Goal: Obtain resource: Download file/media

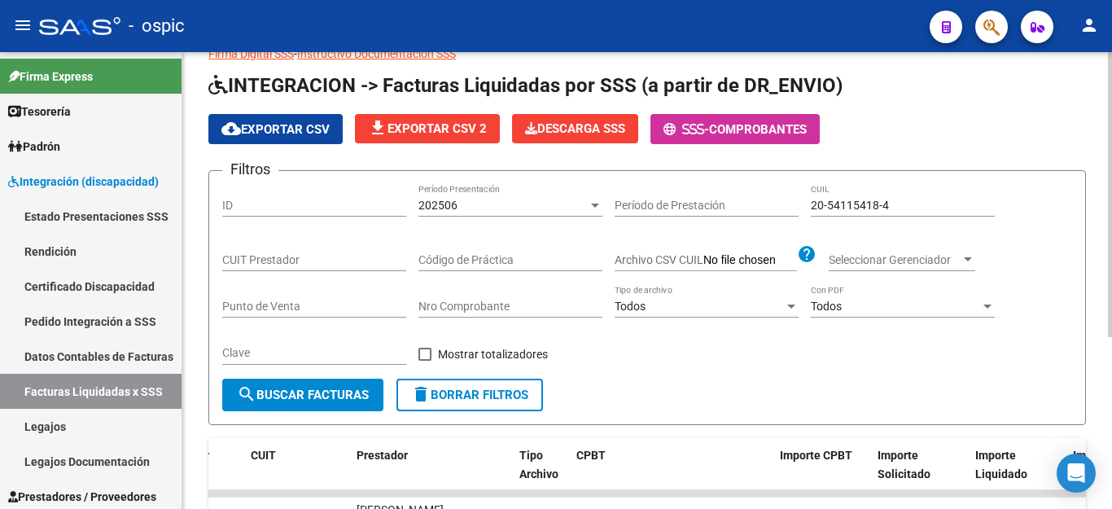
scroll to position [32, 0]
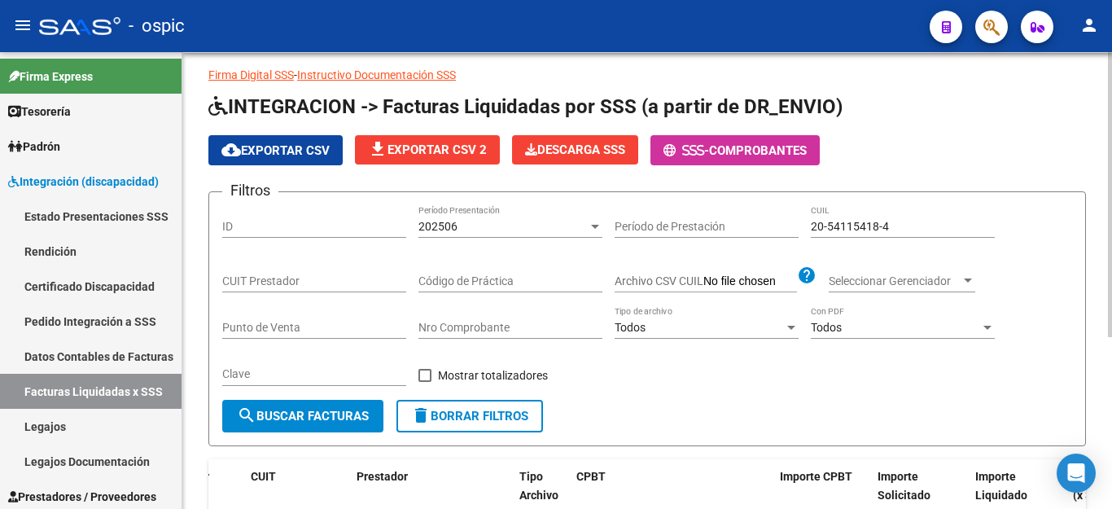
click at [848, 226] on input "20-54115418-4" at bounding box center [903, 227] width 184 height 14
paste input "029281-8"
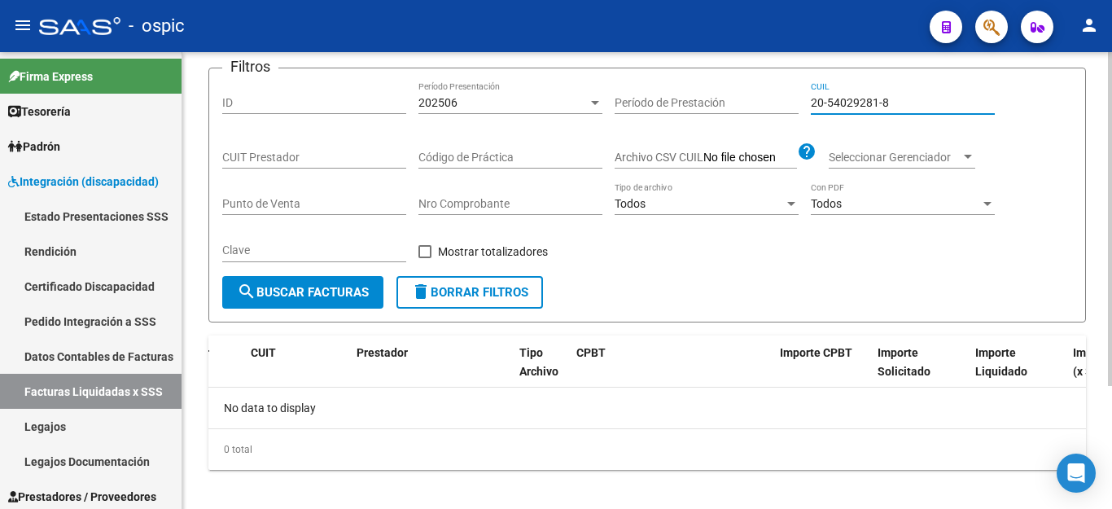
scroll to position [168, 0]
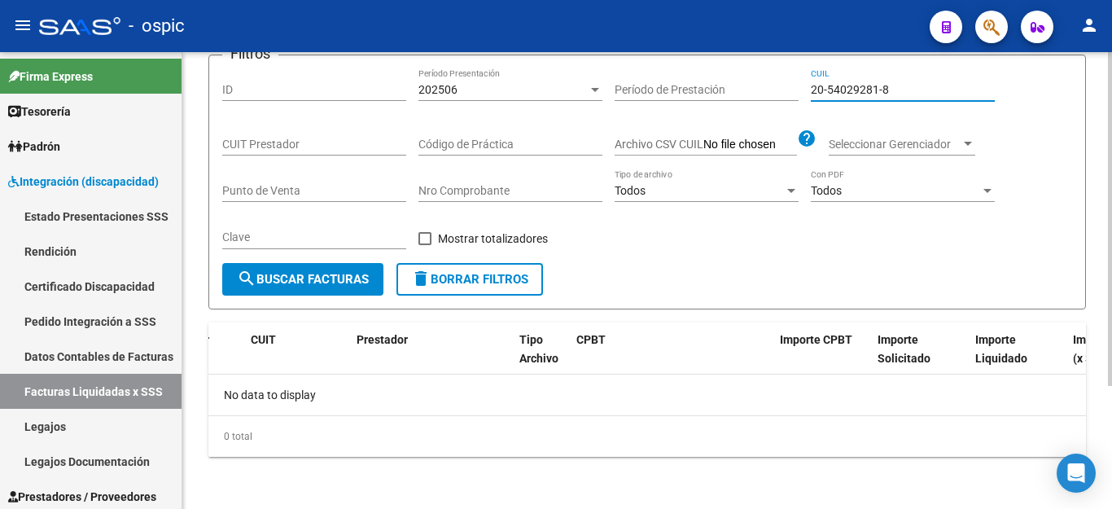
click at [841, 86] on input "20-54029281-8" at bounding box center [903, 90] width 184 height 14
paste input "1379826-2"
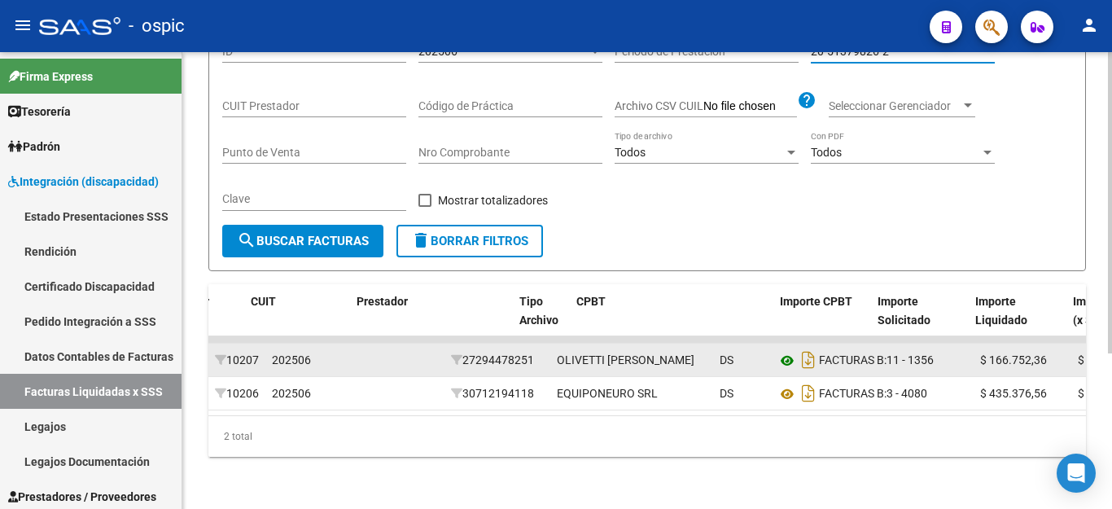
scroll to position [235, 0]
click at [806, 347] on icon "Descargar documento" at bounding box center [808, 360] width 21 height 26
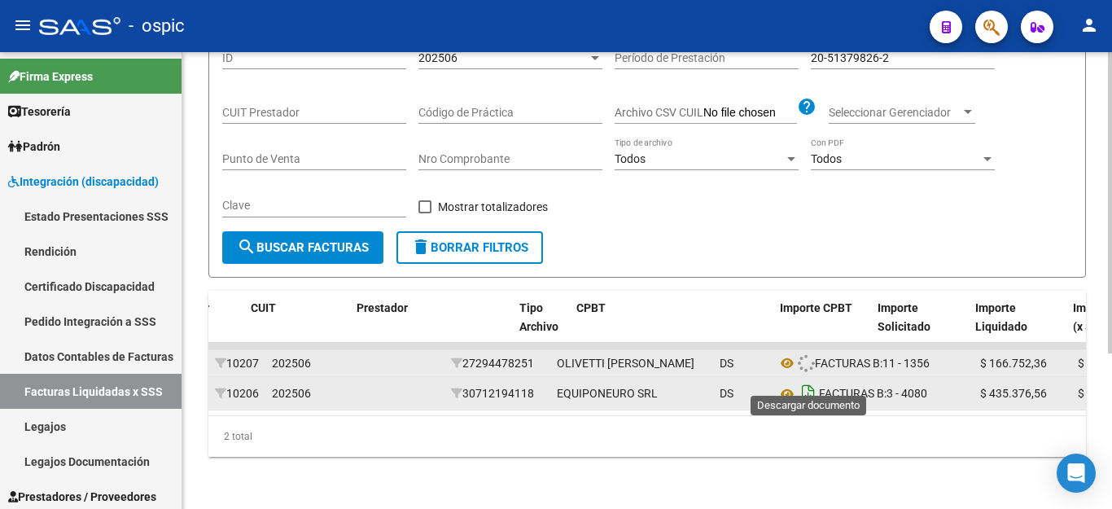
click at [810, 380] on icon "Descargar documento" at bounding box center [808, 393] width 21 height 26
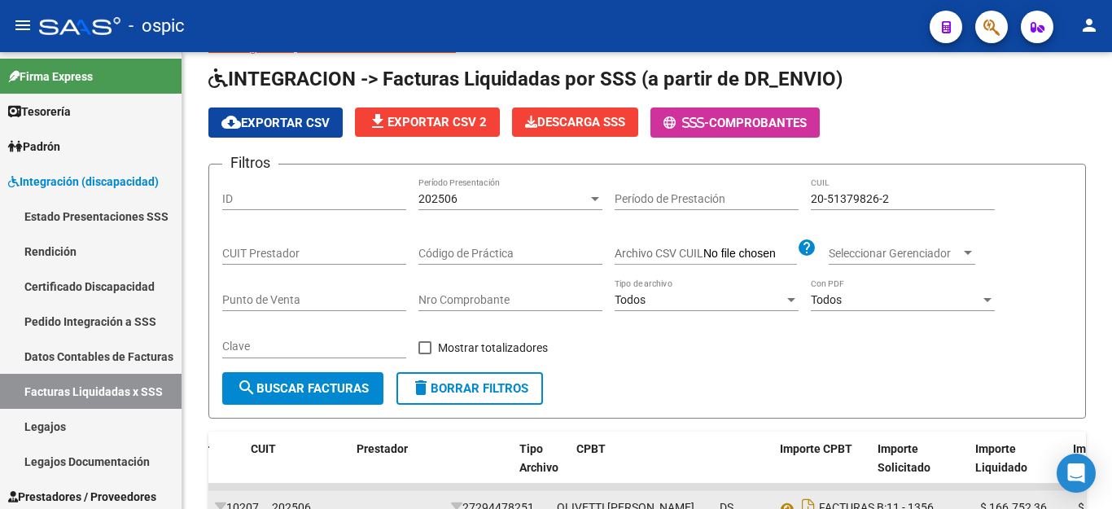
scroll to position [0, 0]
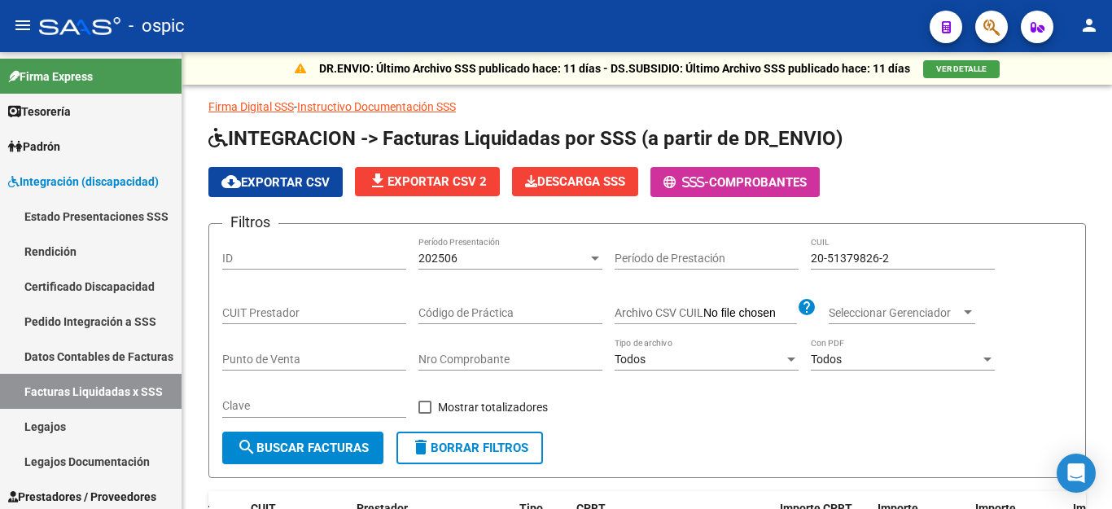
click at [879, 258] on input "20-51379826-2" at bounding box center [903, 258] width 184 height 14
click at [879, 257] on input "20-51379826-2" at bounding box center [903, 258] width 184 height 14
paste input "7039440"
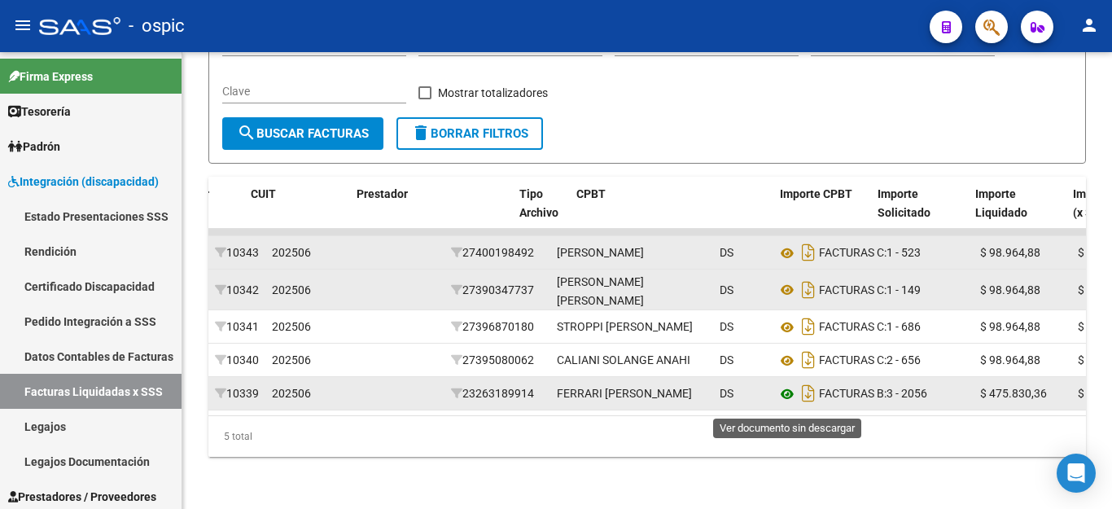
scroll to position [357, 0]
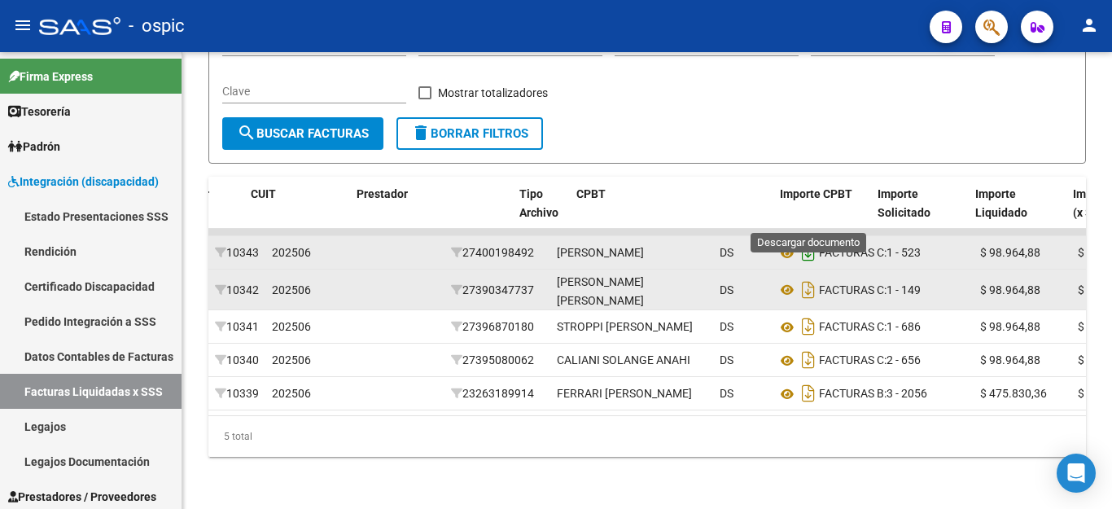
click at [803, 239] on icon "Descargar documento" at bounding box center [808, 252] width 21 height 26
click at [813, 277] on icon "Descargar documento" at bounding box center [808, 290] width 21 height 26
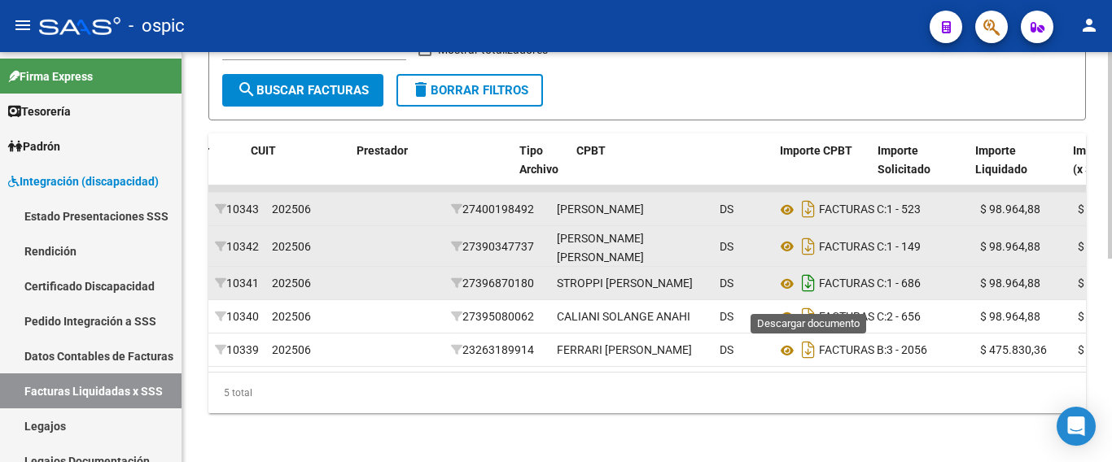
click at [808, 296] on icon "Descargar documento" at bounding box center [808, 283] width 21 height 26
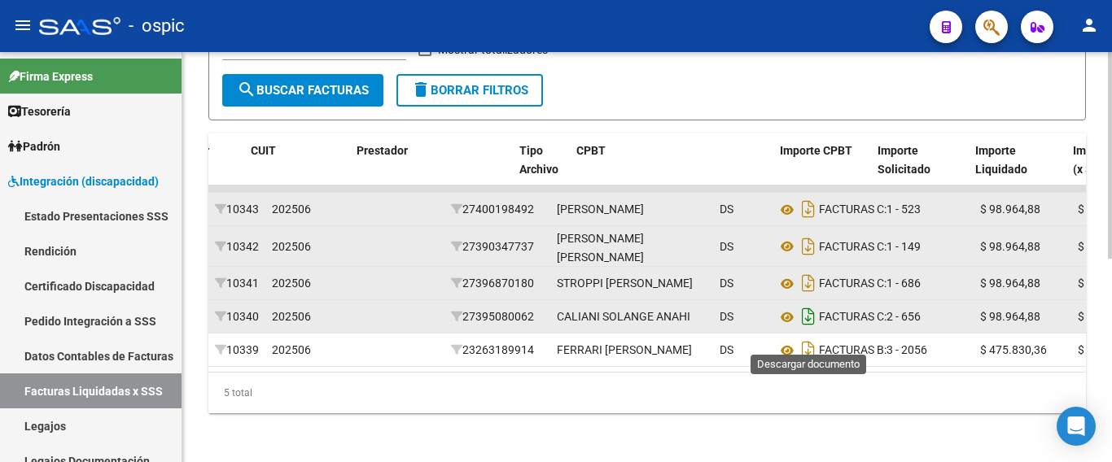
click at [814, 330] on icon "Descargar documento" at bounding box center [808, 317] width 21 height 26
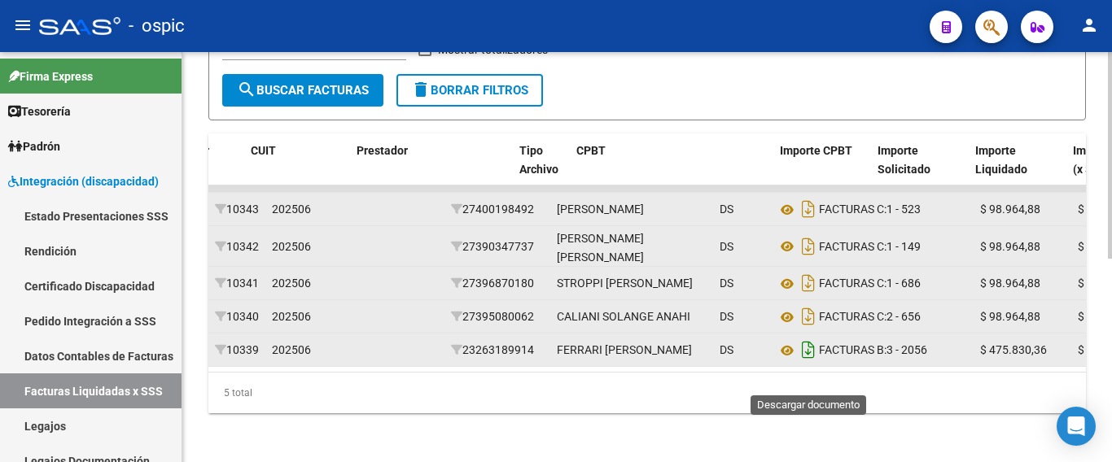
click at [812, 363] on icon "Descargar documento" at bounding box center [808, 350] width 21 height 26
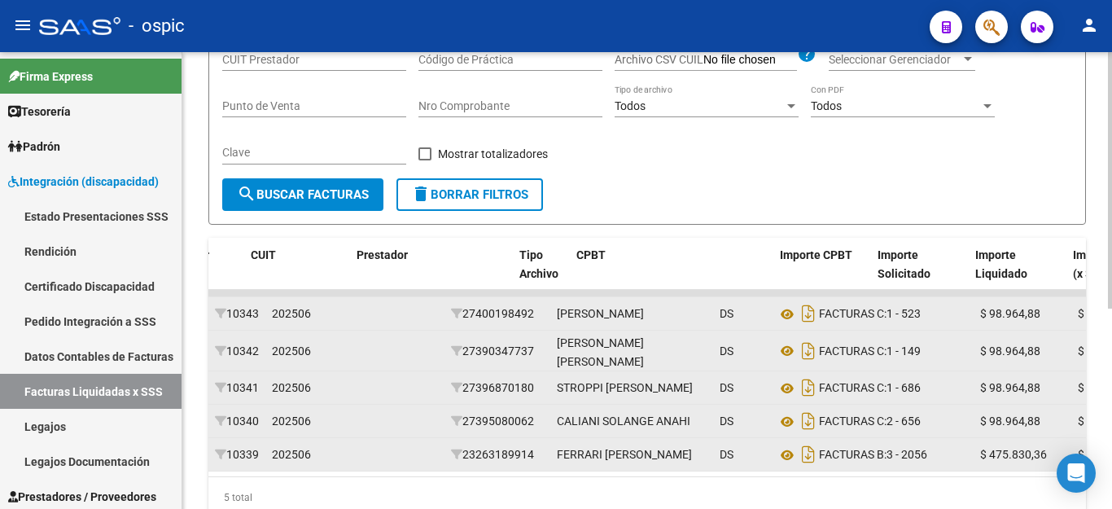
scroll to position [195, 0]
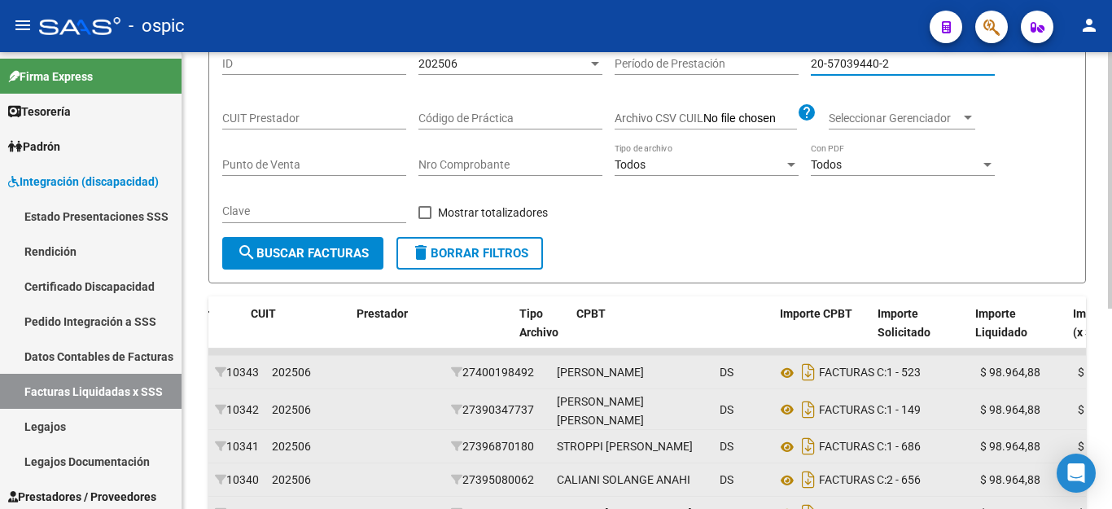
click at [866, 63] on input "20-57039440-2" at bounding box center [903, 64] width 184 height 14
paste input "4028196-4"
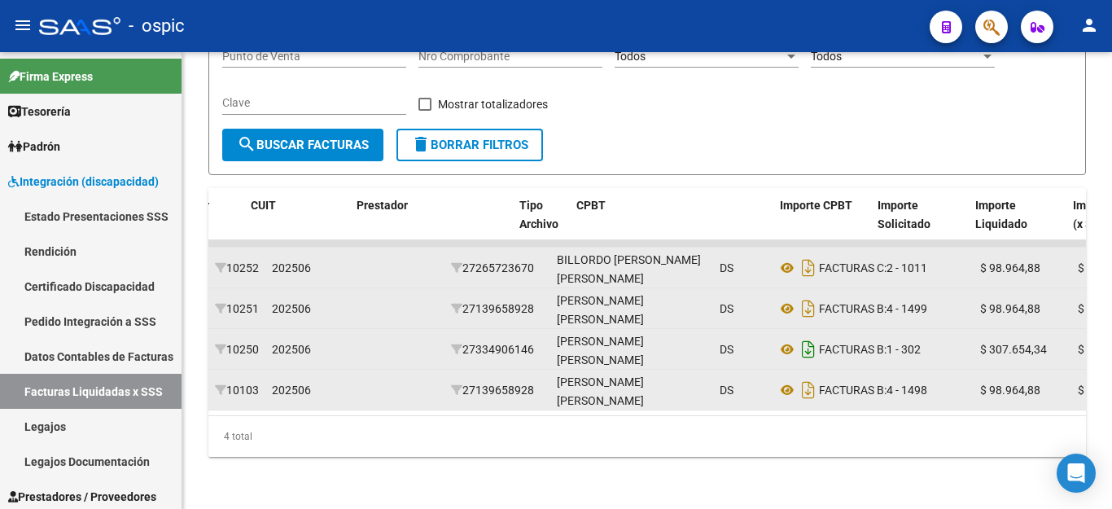
scroll to position [317, 0]
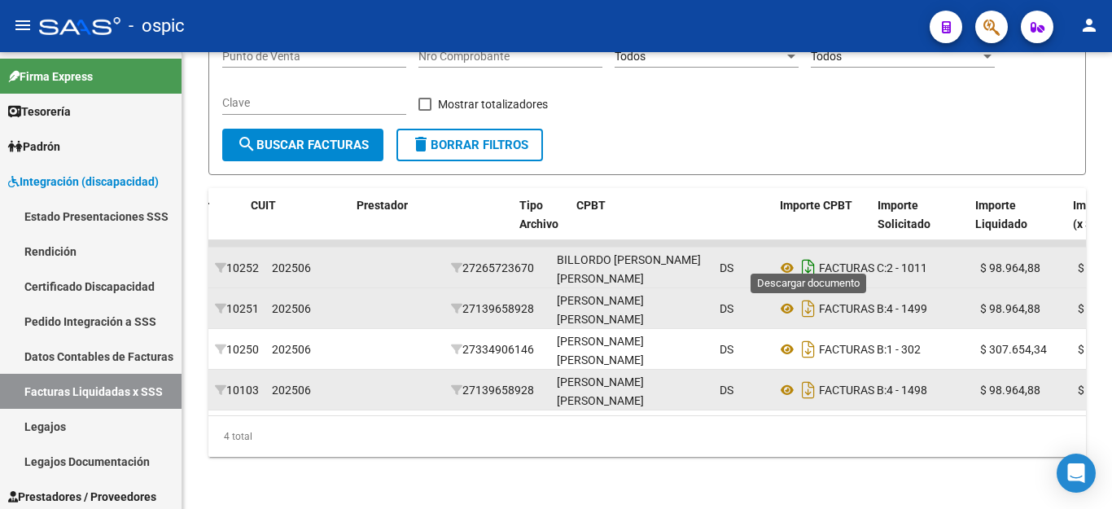
click at [802, 257] on icon "Descargar documento" at bounding box center [808, 268] width 21 height 26
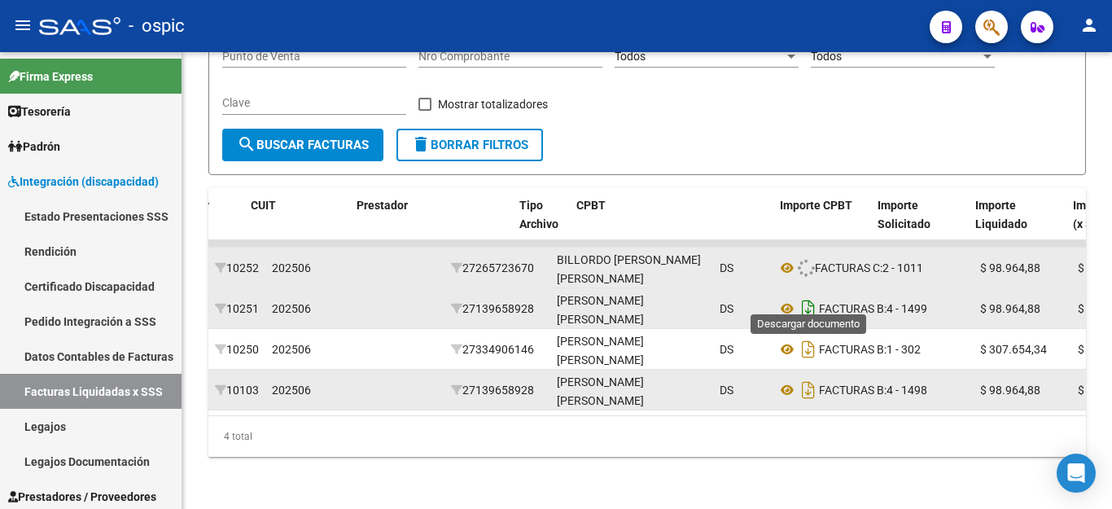
click at [803, 295] on icon "Descargar documento" at bounding box center [808, 308] width 21 height 26
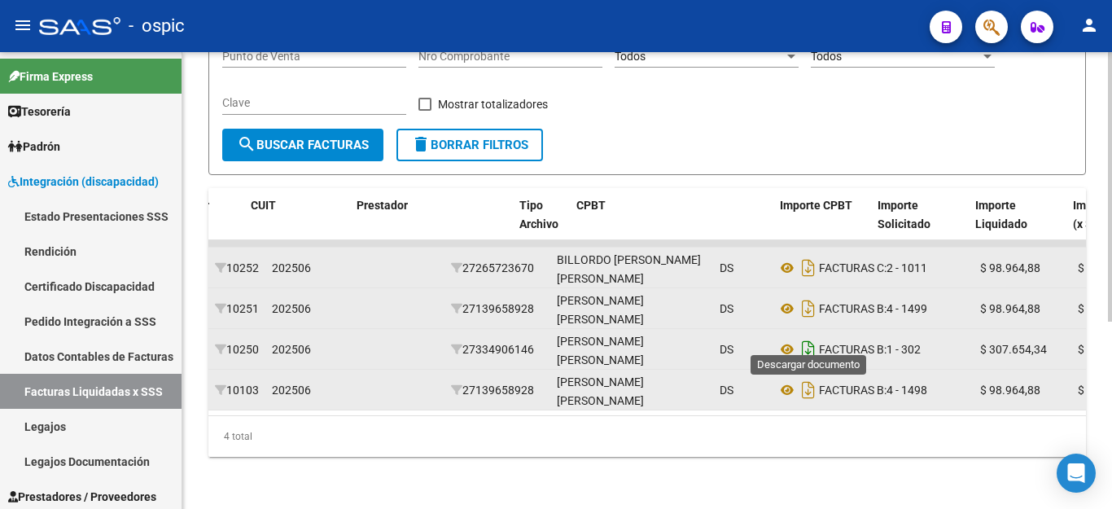
click at [807, 338] on icon "Descargar documento" at bounding box center [808, 349] width 21 height 26
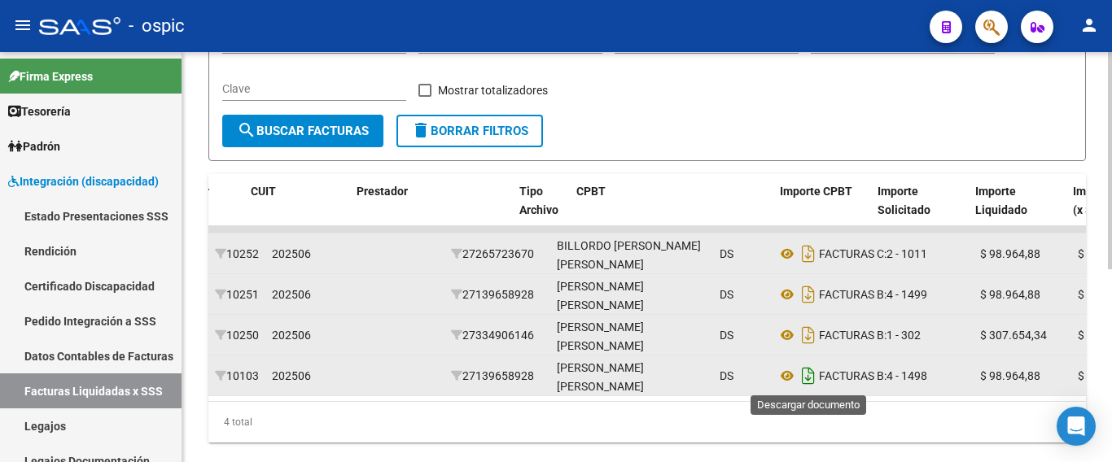
click at [804, 377] on icon "Descargar documento" at bounding box center [808, 376] width 21 height 26
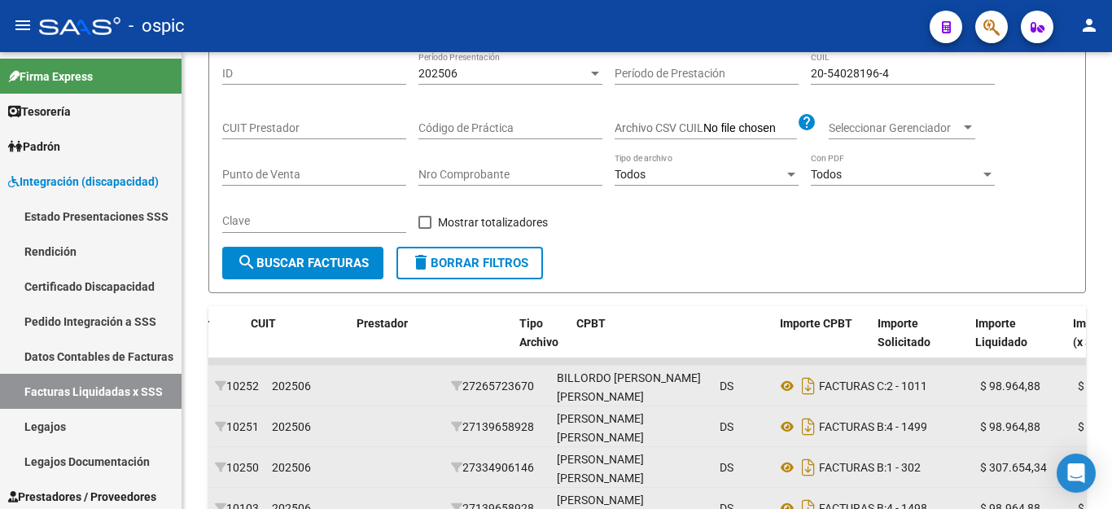
scroll to position [72, 0]
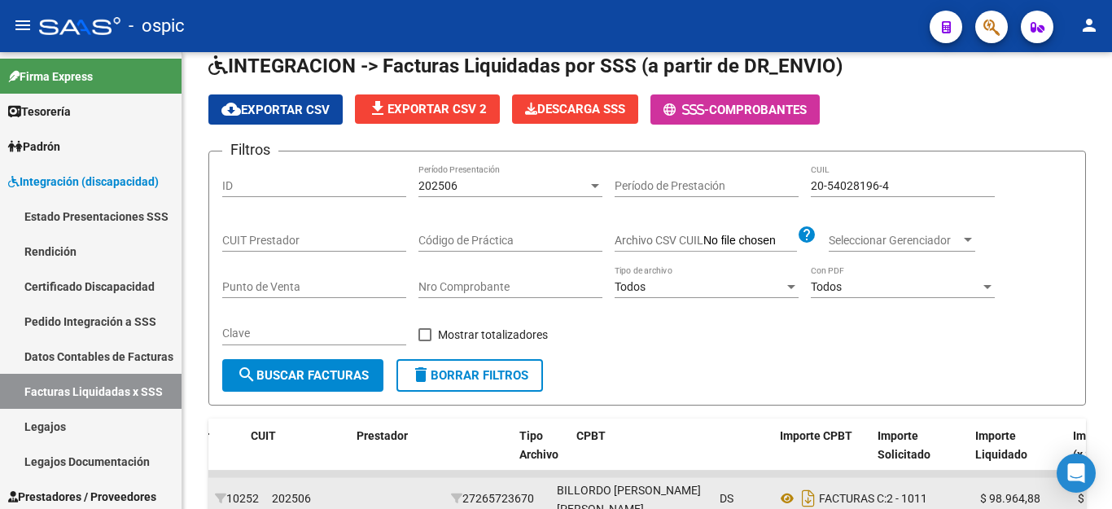
click at [851, 182] on input "20-54028196-4" at bounding box center [903, 186] width 184 height 14
paste input "3-56380283-9"
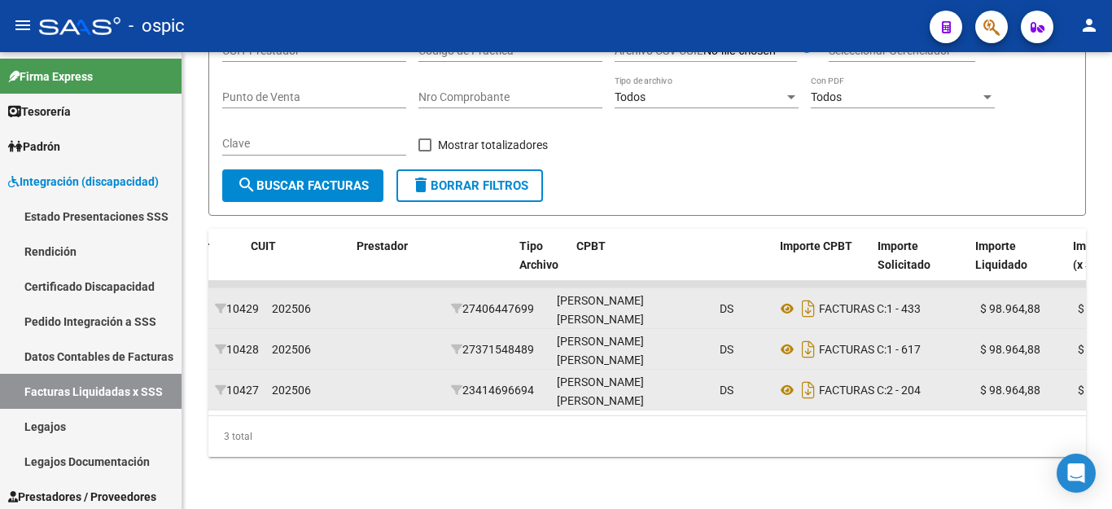
scroll to position [276, 0]
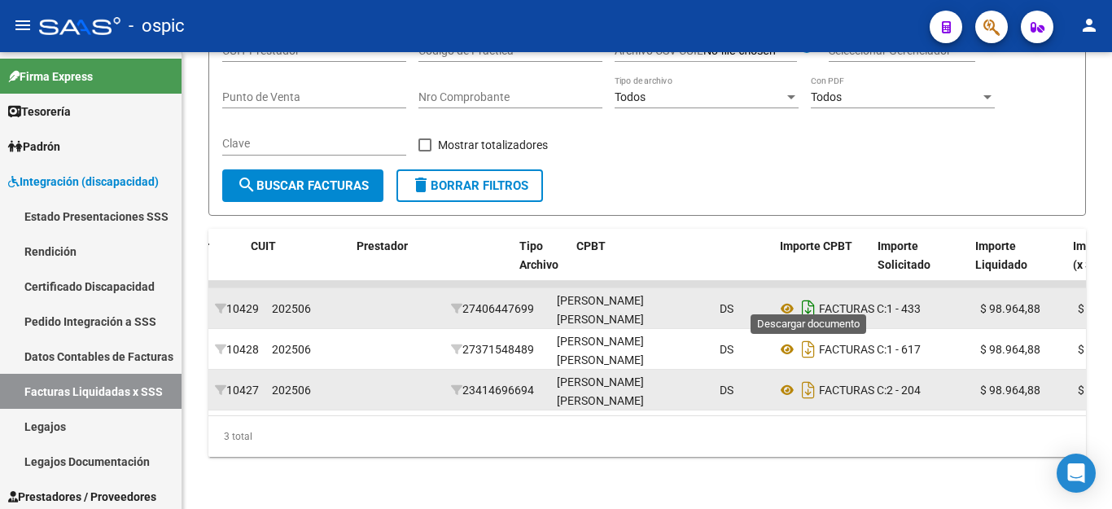
click at [811, 295] on icon "Descargar documento" at bounding box center [808, 308] width 21 height 26
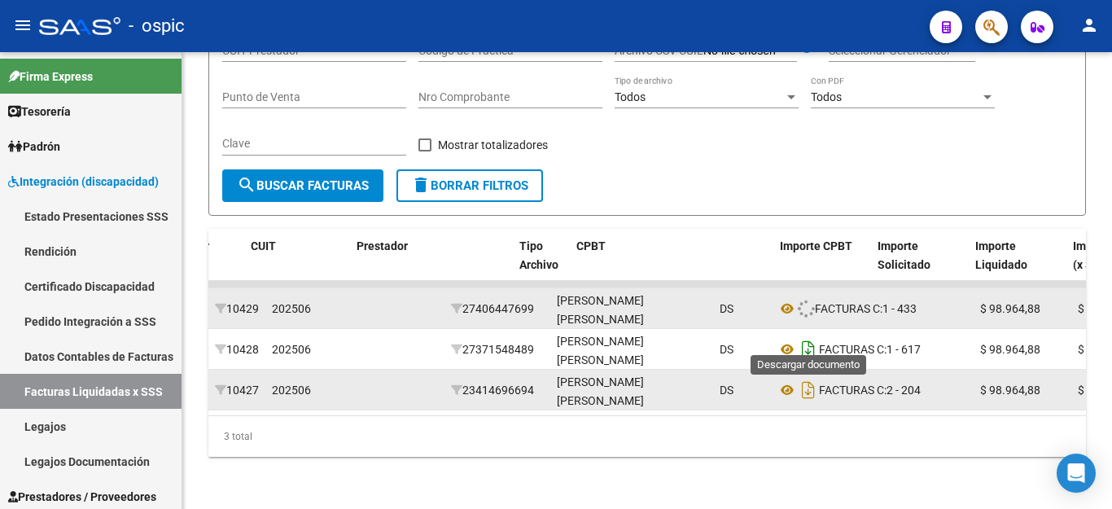
click at [813, 336] on icon "Descargar documento" at bounding box center [808, 349] width 21 height 26
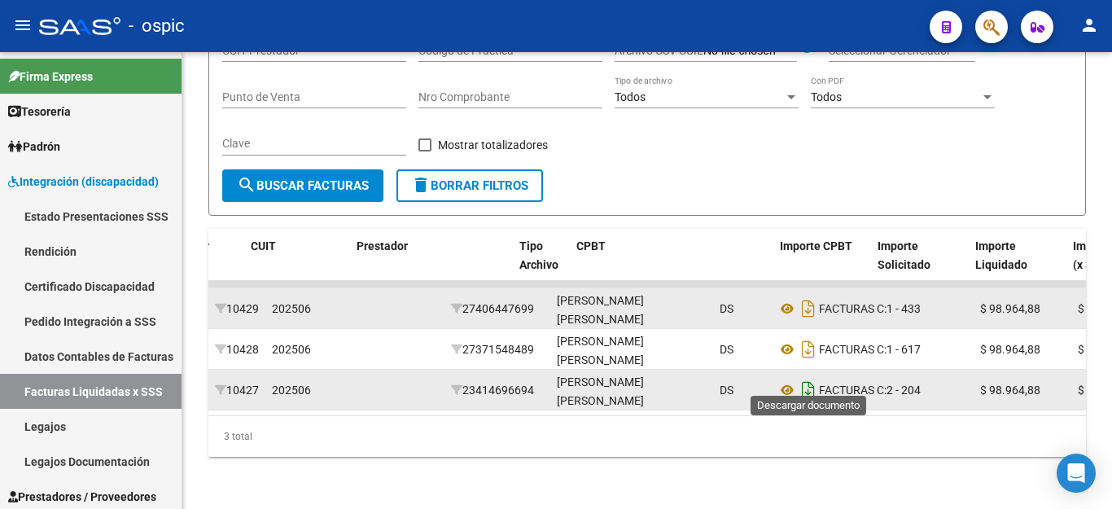
click at [806, 383] on icon "Descargar documento" at bounding box center [808, 390] width 21 height 26
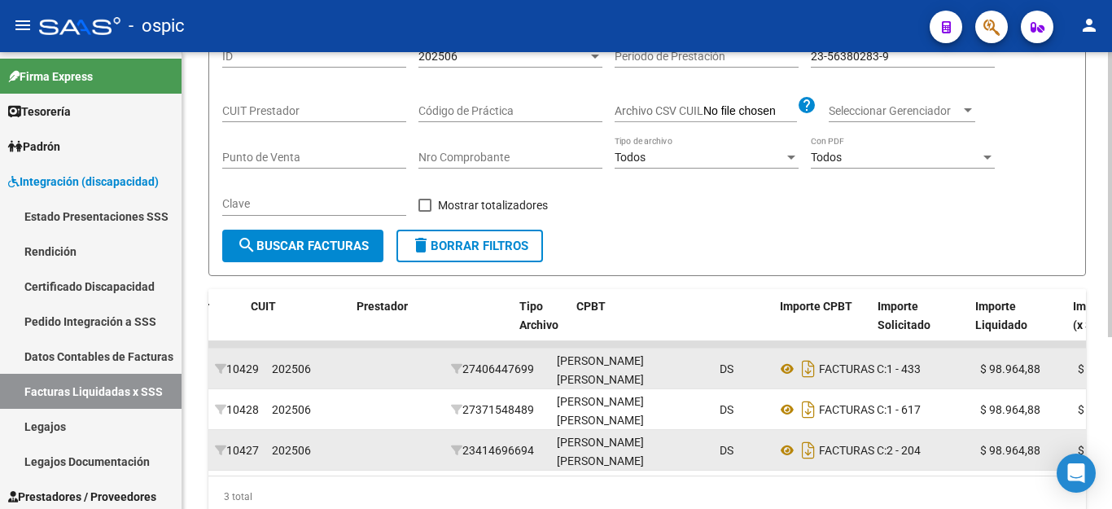
scroll to position [32, 0]
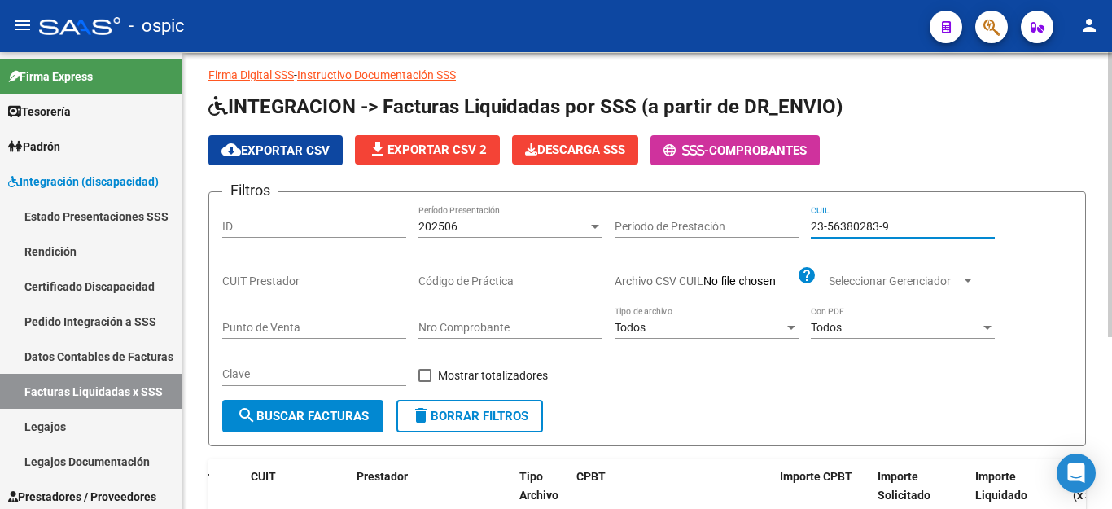
click at [841, 230] on input "23-56380283-9" at bounding box center [903, 227] width 184 height 14
paste input "0-57041462-4"
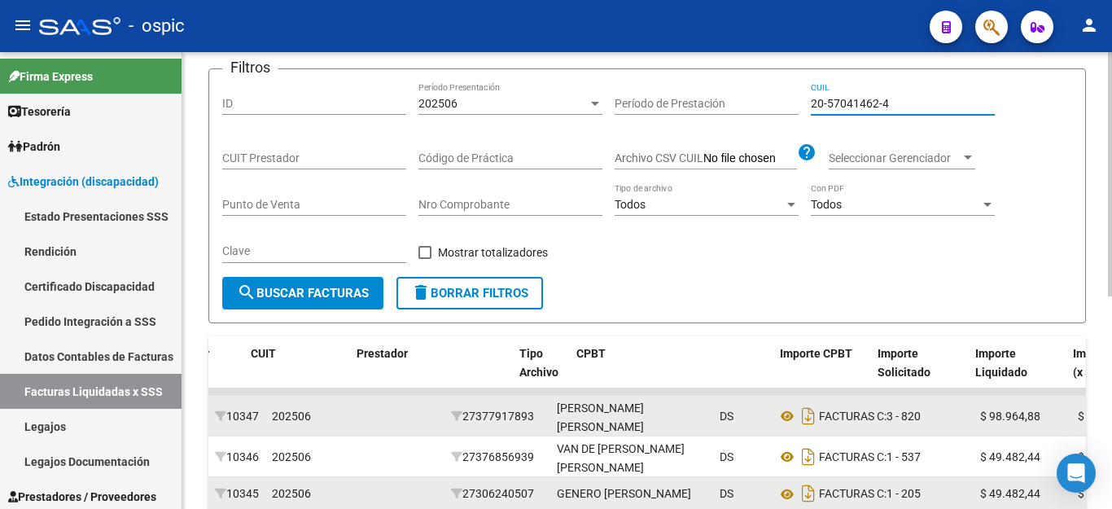
scroll to position [398, 0]
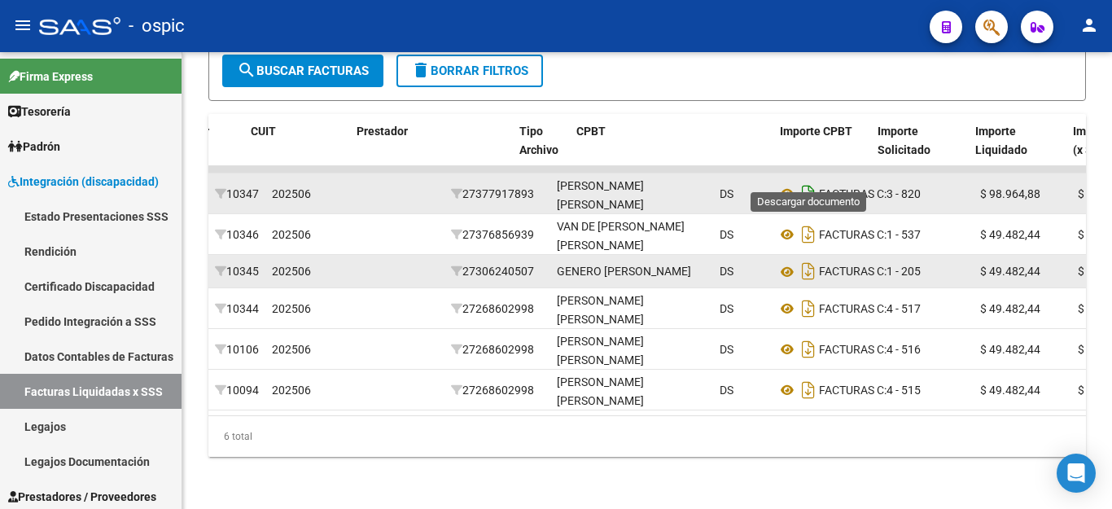
click at [805, 181] on icon "Descargar documento" at bounding box center [808, 194] width 21 height 26
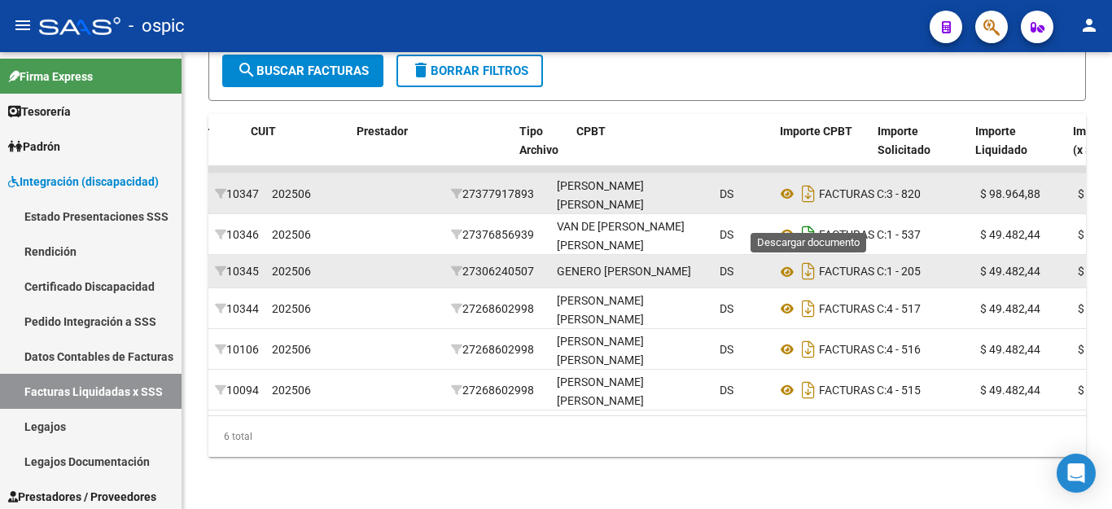
click at [807, 221] on icon "Descargar documento" at bounding box center [808, 234] width 21 height 26
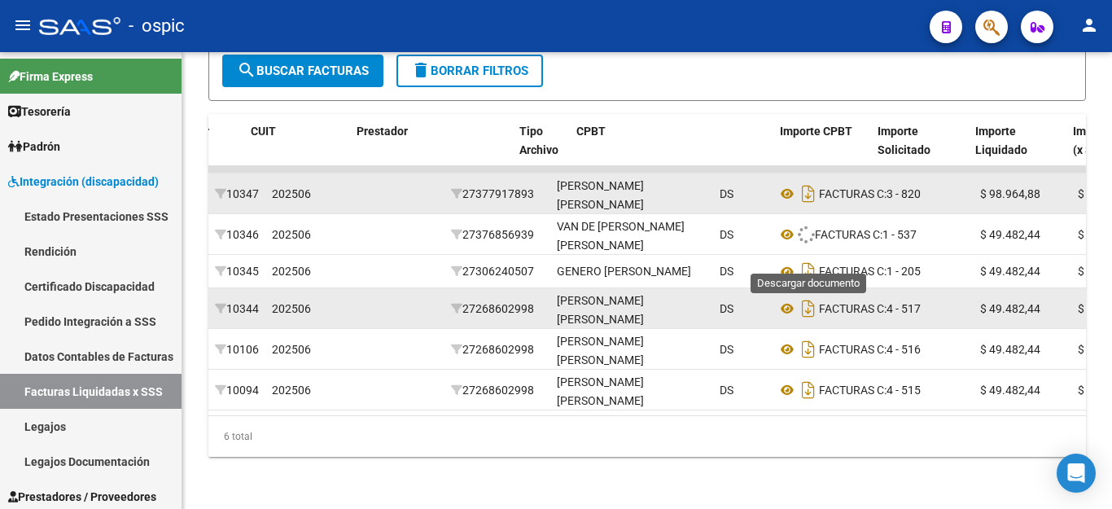
drag, startPoint x: 809, startPoint y: 255, endPoint x: 810, endPoint y: 274, distance: 19.5
click at [809, 258] on icon "Descargar documento" at bounding box center [808, 271] width 21 height 26
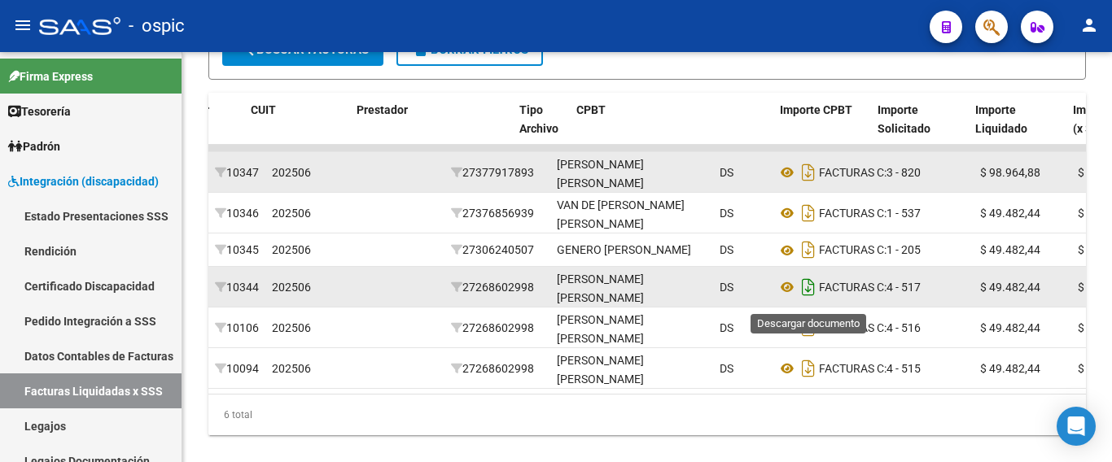
click at [811, 289] on icon "Descargar documento" at bounding box center [808, 287] width 21 height 26
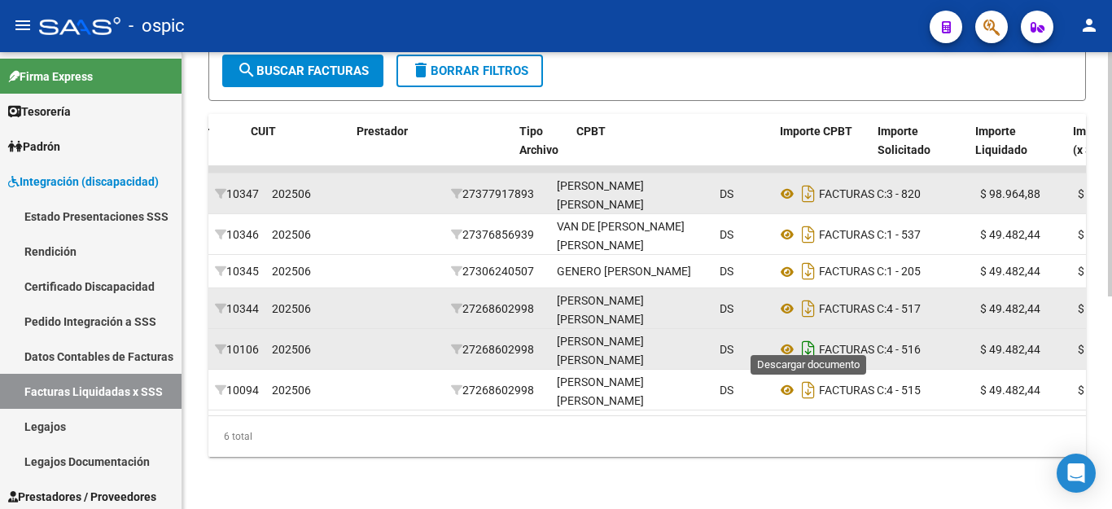
click at [805, 336] on icon "Descargar documento" at bounding box center [808, 349] width 21 height 26
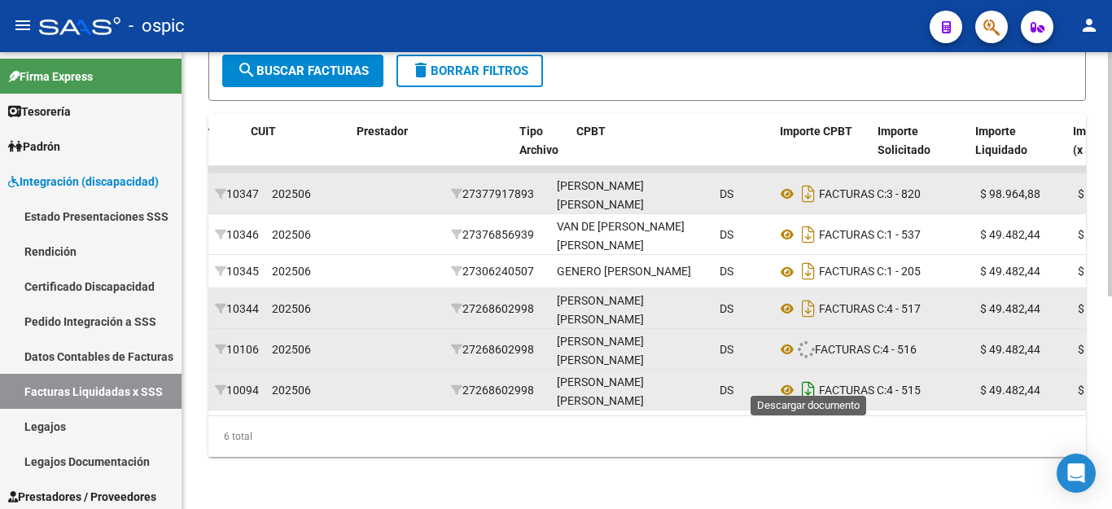
click at [805, 377] on icon "Descargar documento" at bounding box center [808, 390] width 21 height 26
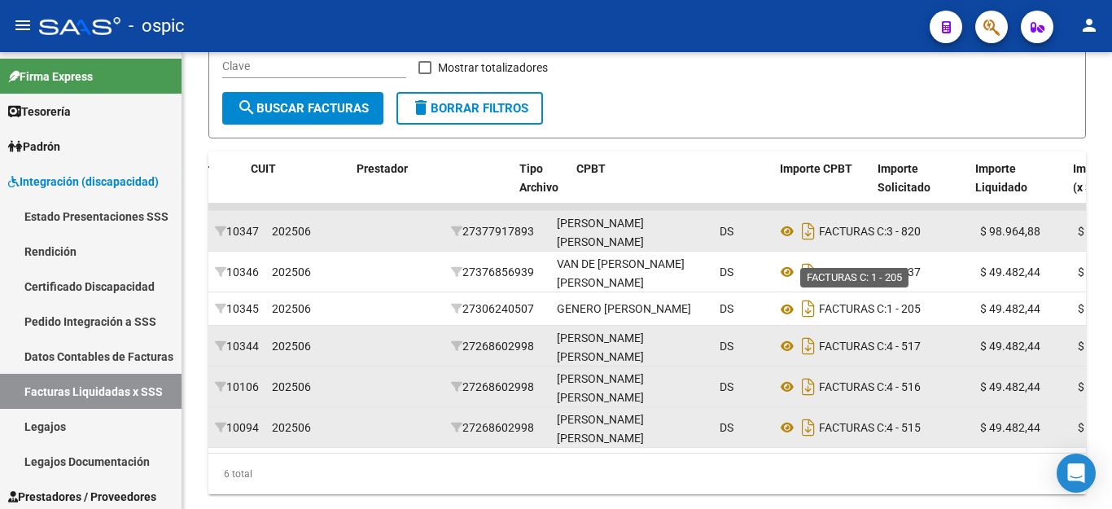
scroll to position [154, 0]
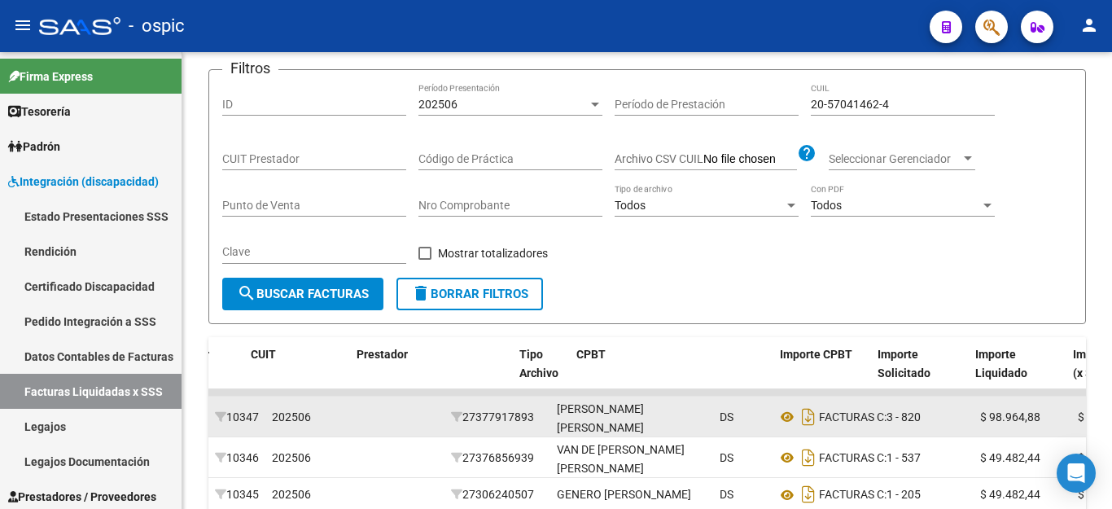
click at [909, 101] on input "20-57041462-4" at bounding box center [903, 105] width 184 height 14
click at [909, 102] on input "20-57041462-4" at bounding box center [903, 105] width 184 height 14
paste input "7-55528043-8"
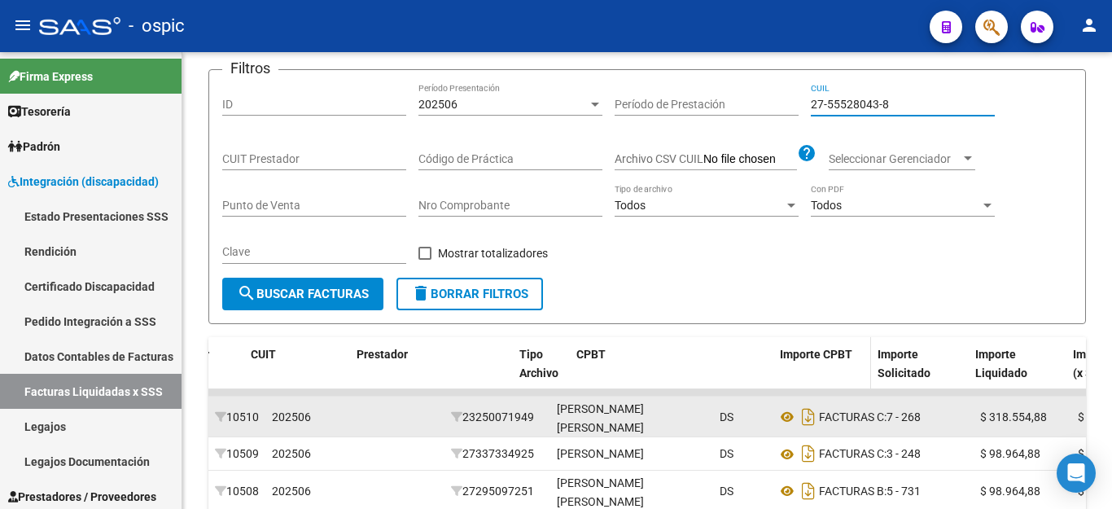
scroll to position [398, 0]
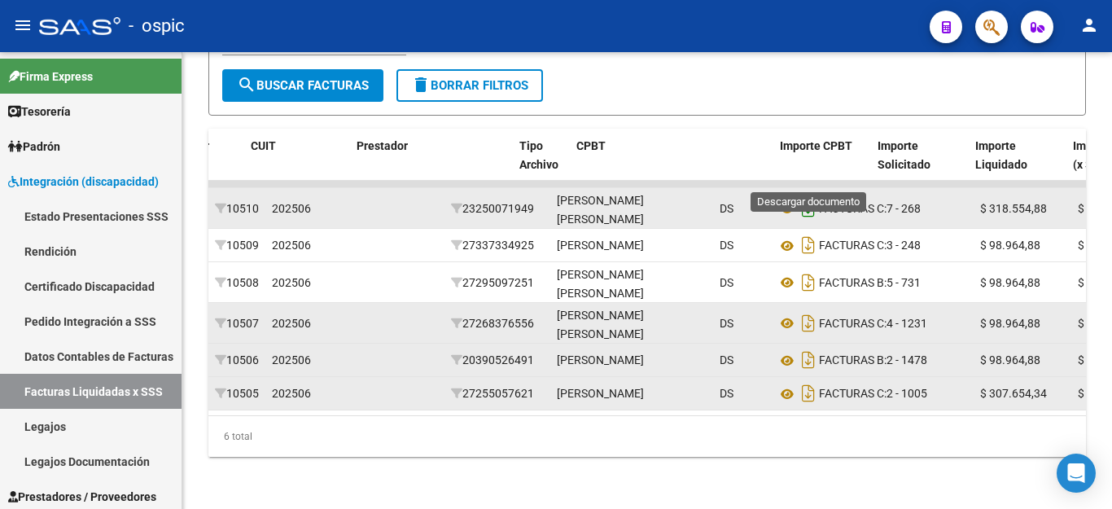
click at [808, 195] on icon "Descargar documento" at bounding box center [808, 208] width 21 height 26
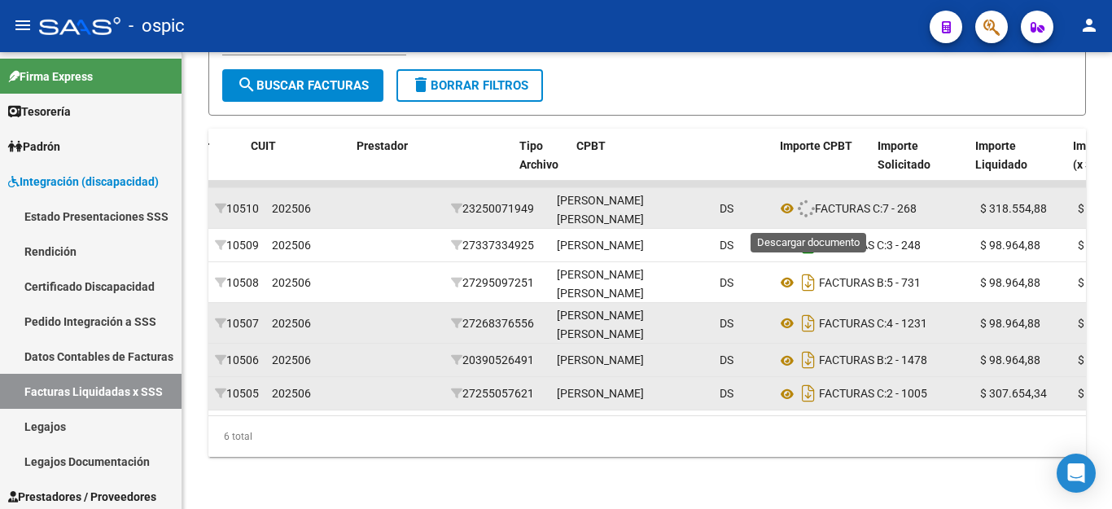
click at [806, 232] on icon "Descargar documento" at bounding box center [808, 245] width 21 height 26
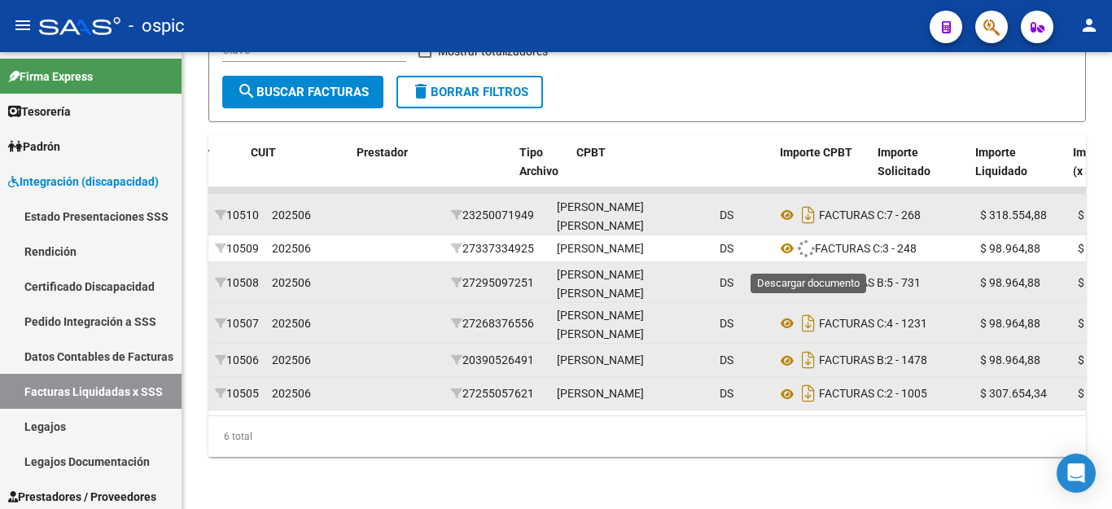
click at [806, 269] on icon "Descargar documento" at bounding box center [808, 282] width 21 height 26
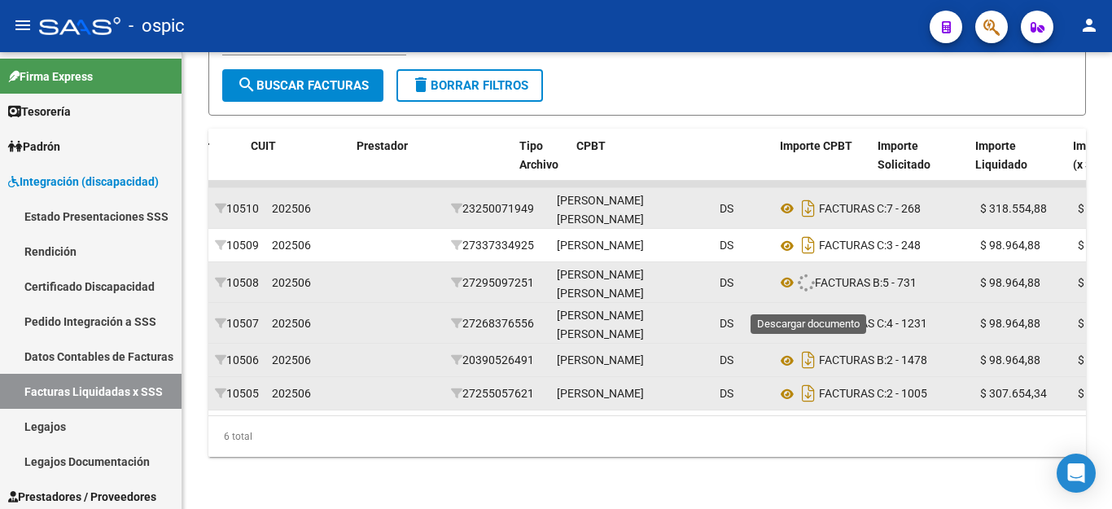
click at [806, 310] on icon "Descargar documento" at bounding box center [808, 323] width 21 height 26
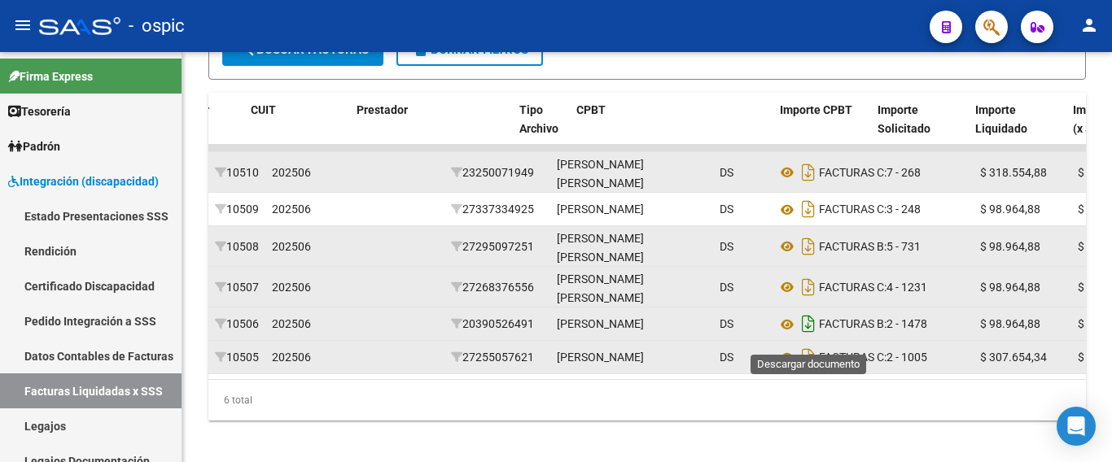
click at [811, 334] on icon "Descargar documento" at bounding box center [808, 324] width 21 height 26
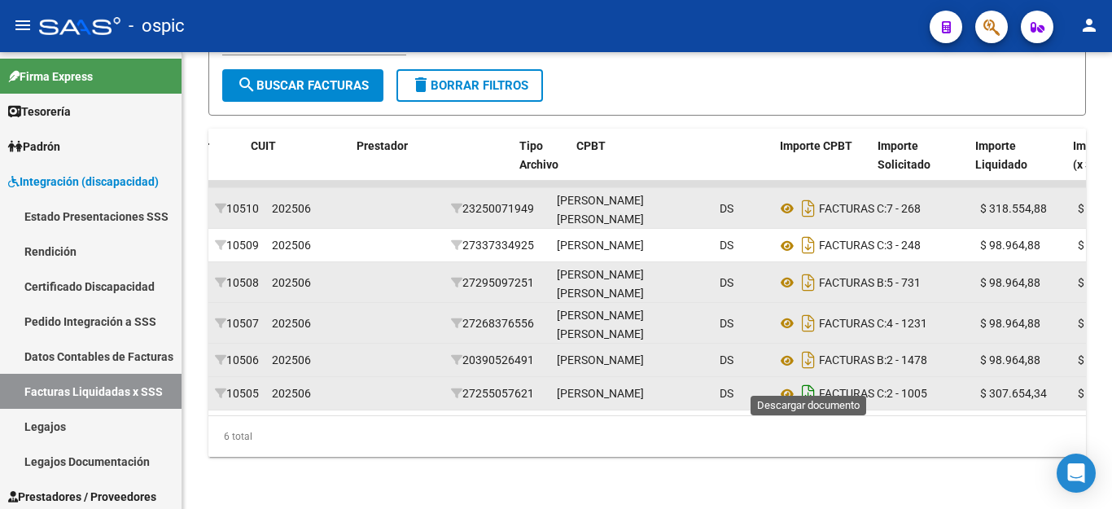
click at [805, 380] on icon "Descargar documento" at bounding box center [808, 393] width 21 height 26
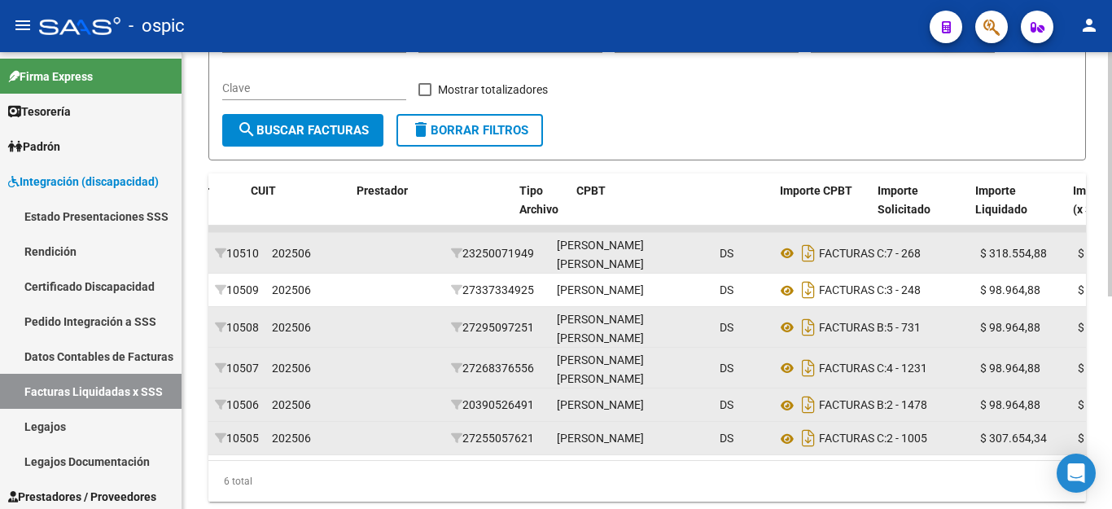
scroll to position [154, 0]
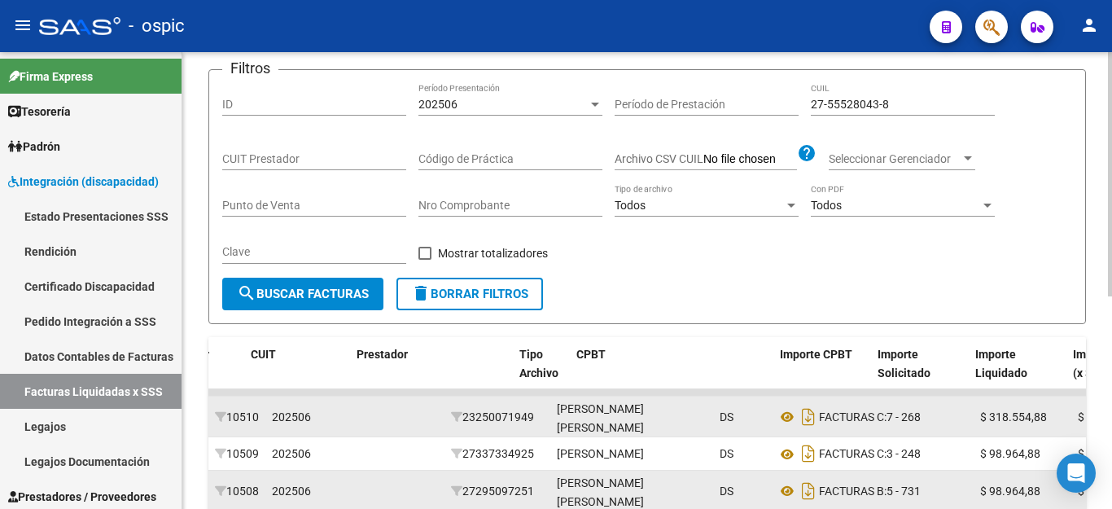
click at [864, 106] on input "27-55528043-8" at bounding box center [903, 105] width 184 height 14
paste input "0-47900546-0"
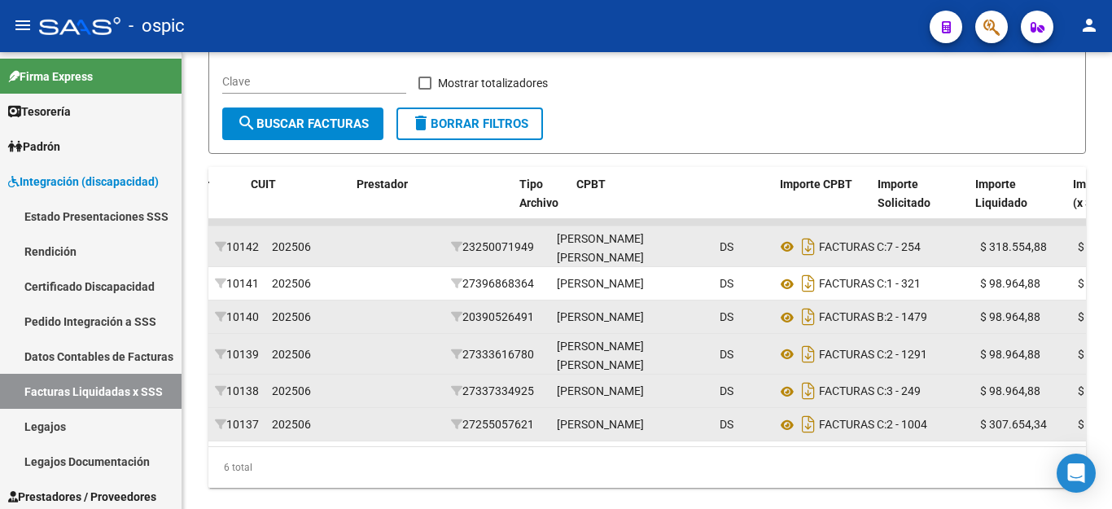
scroll to position [398, 0]
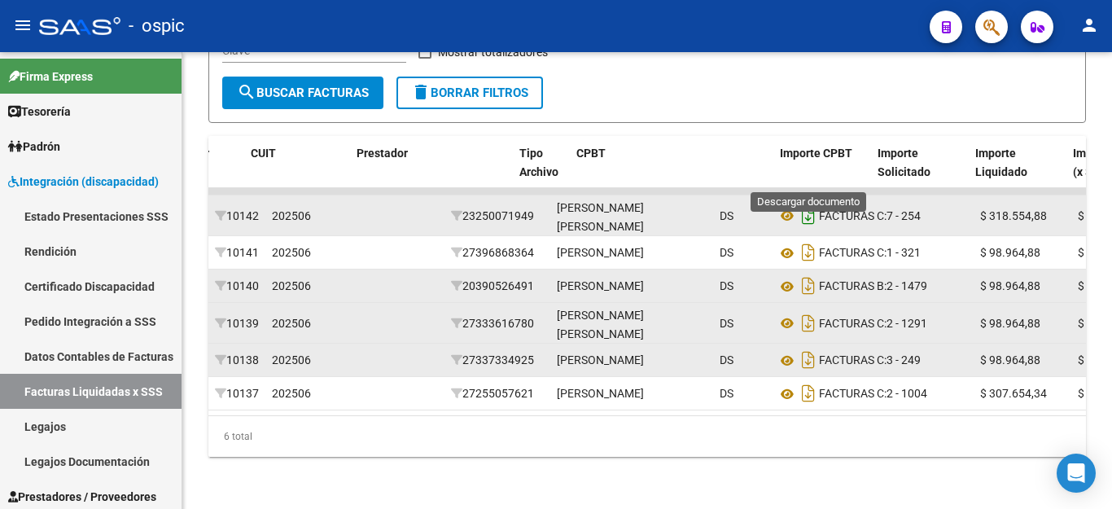
click at [802, 203] on icon "Descargar documento" at bounding box center [808, 216] width 21 height 26
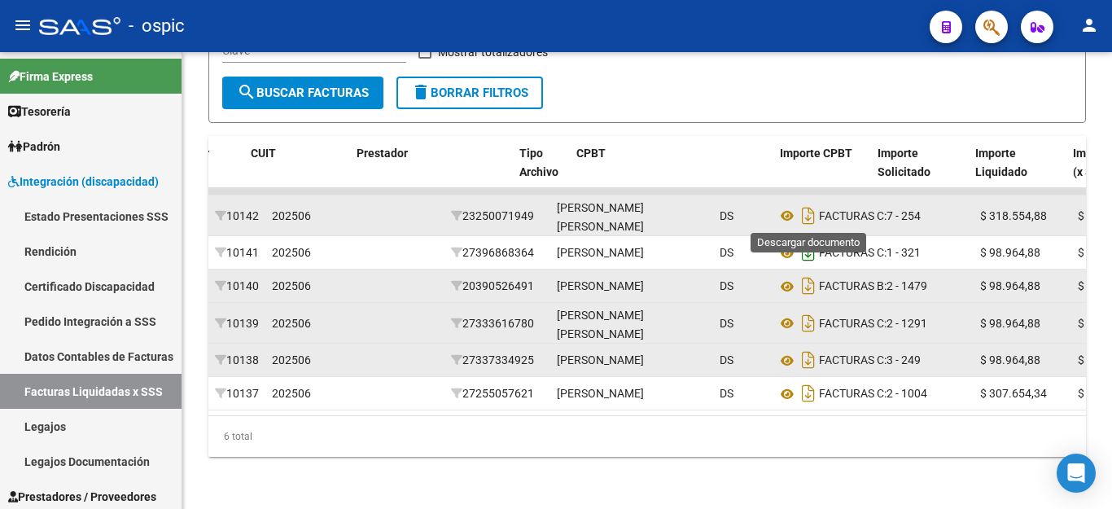
click at [805, 239] on icon "Descargar documento" at bounding box center [808, 252] width 21 height 26
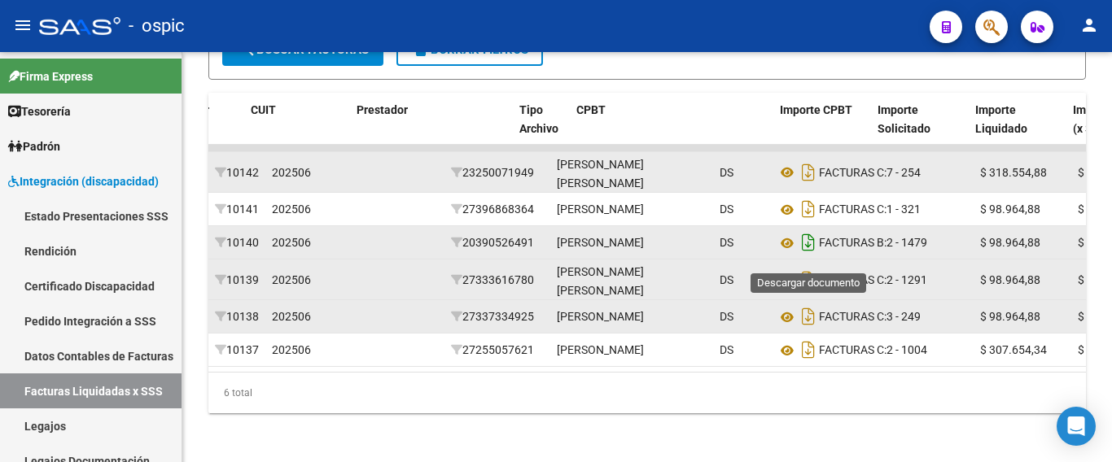
click at [799, 256] on icon "Descargar documento" at bounding box center [808, 242] width 21 height 26
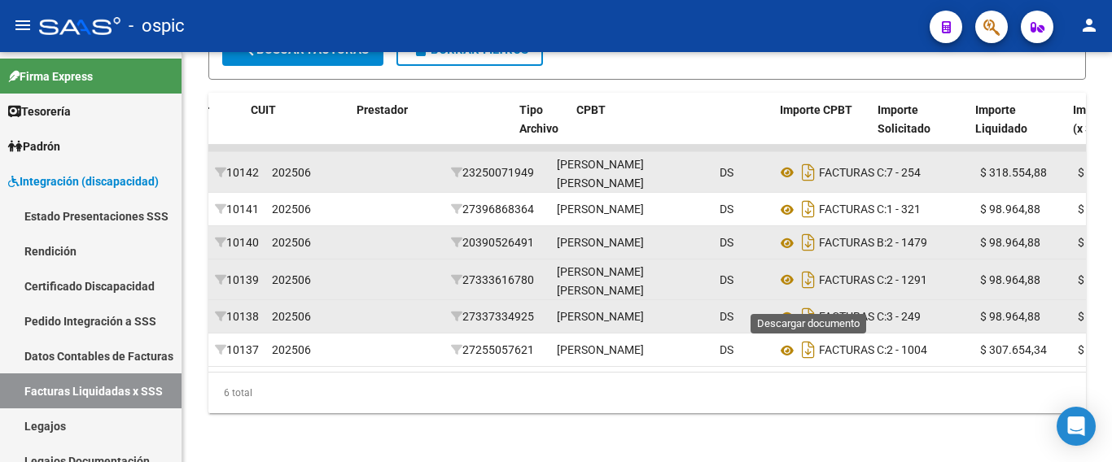
click at [812, 293] on icon "Descargar documento" at bounding box center [808, 280] width 21 height 26
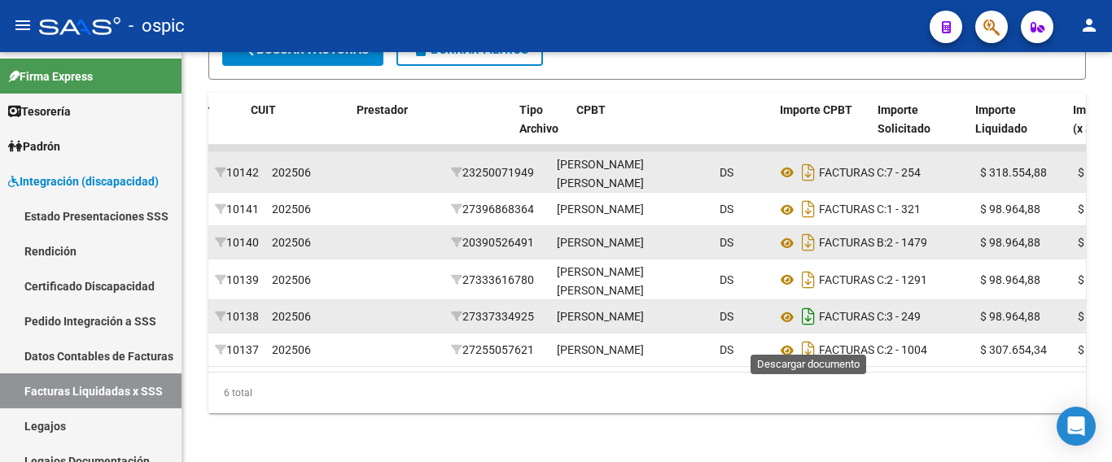
click at [810, 330] on icon "Descargar documento" at bounding box center [808, 317] width 21 height 26
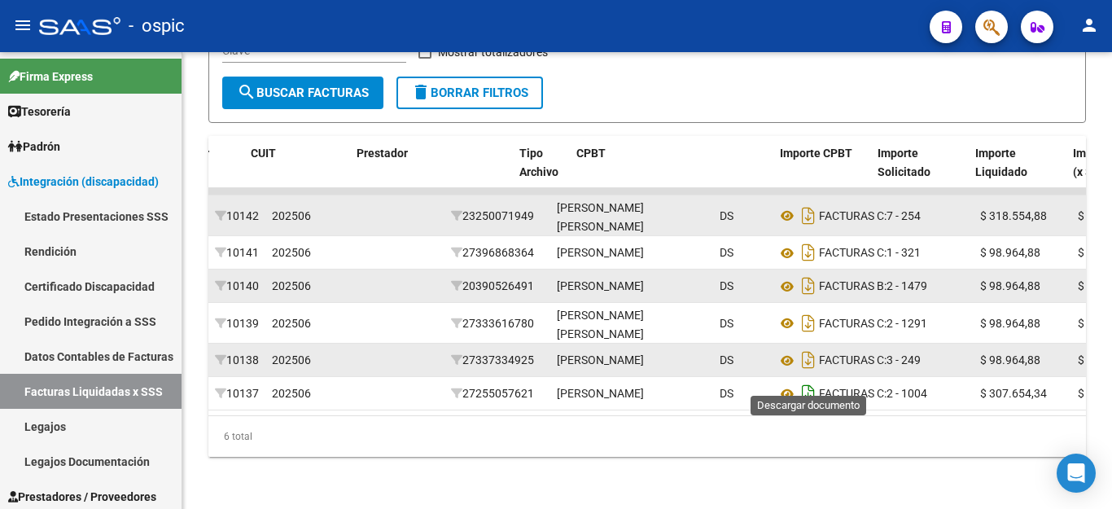
click at [802, 380] on icon "Descargar documento" at bounding box center [808, 393] width 21 height 26
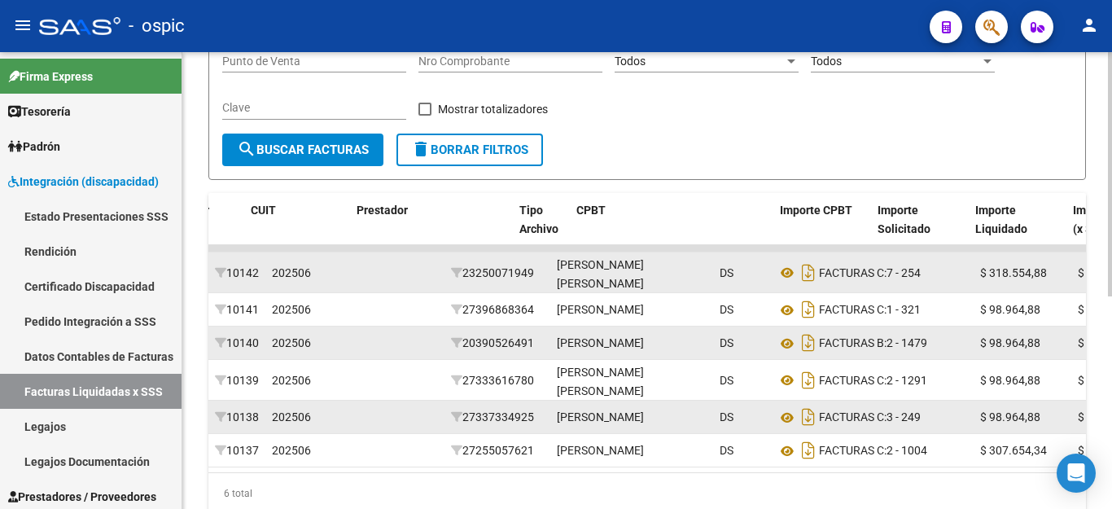
scroll to position [154, 0]
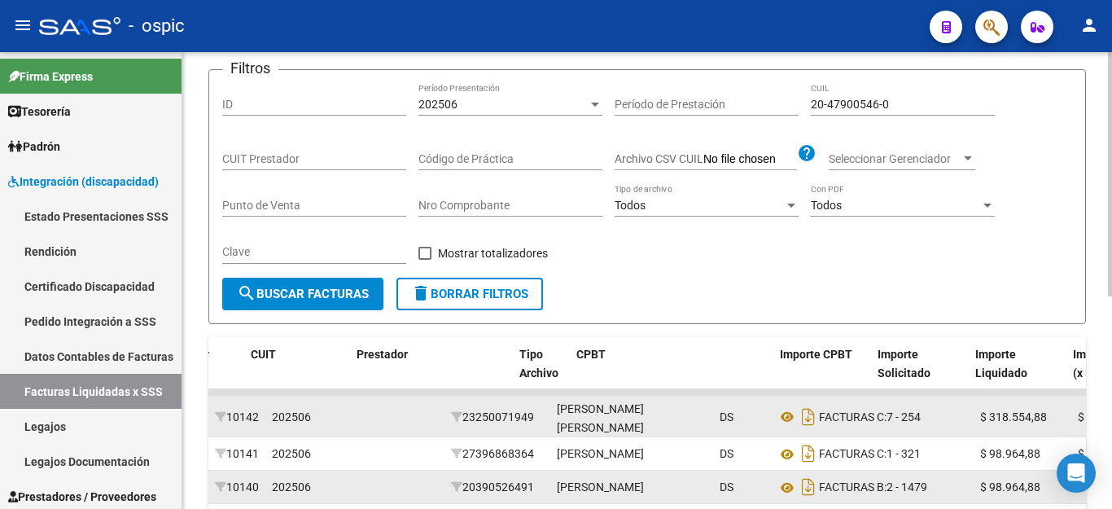
click at [841, 95] on div "20-47900546-0 CUIL" at bounding box center [903, 99] width 184 height 33
click at [844, 102] on input "20-47900546-0" at bounding box center [903, 105] width 184 height 14
paste input "51281930-4"
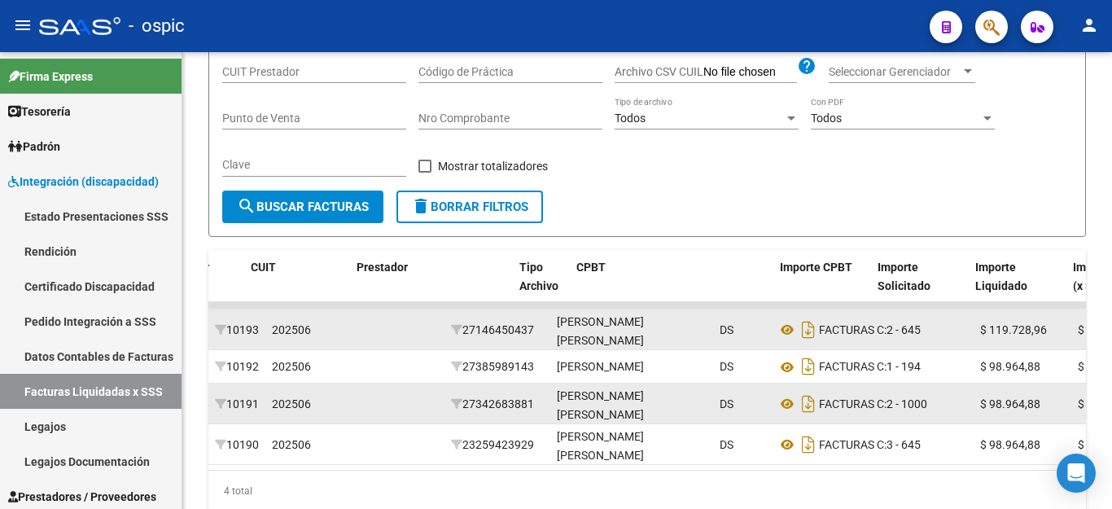
scroll to position [317, 0]
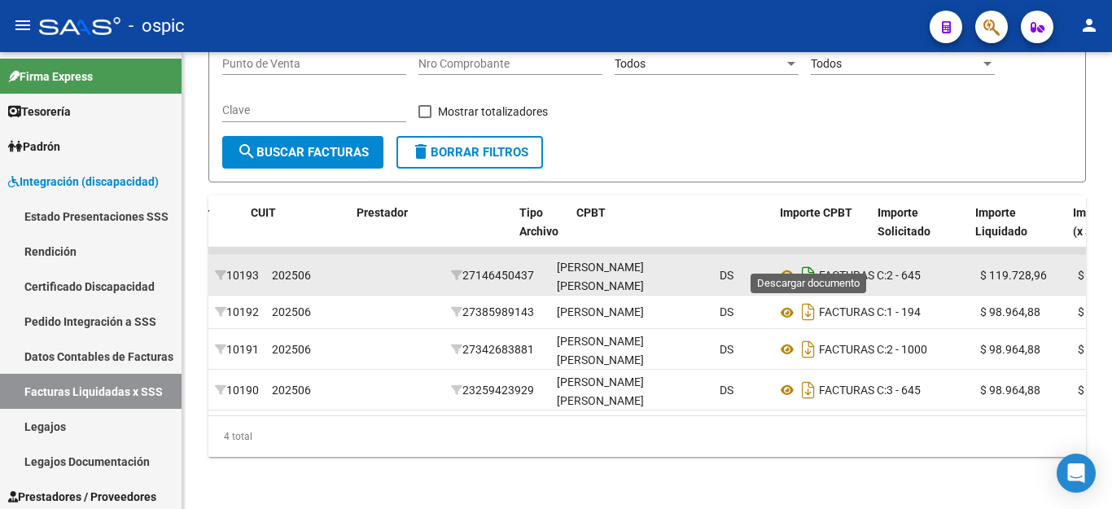
click at [811, 262] on icon "Descargar documento" at bounding box center [808, 275] width 21 height 26
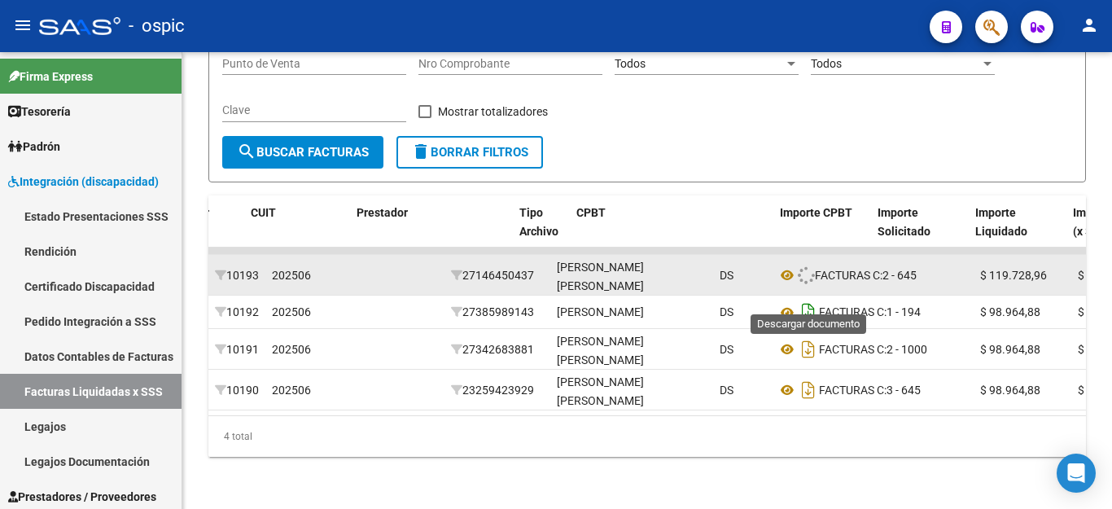
click at [811, 299] on icon "Descargar documento" at bounding box center [808, 312] width 21 height 26
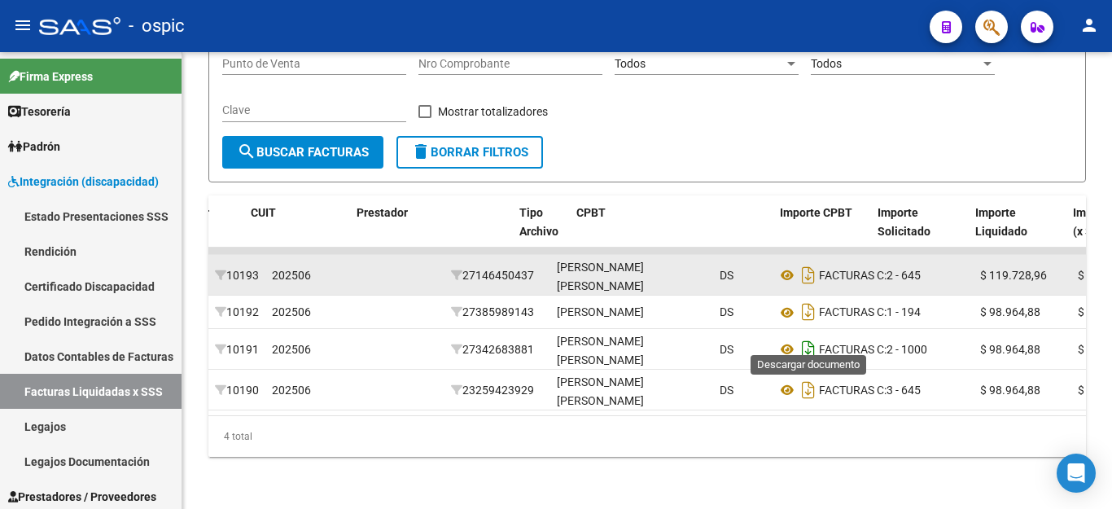
click at [813, 336] on icon "Descargar documento" at bounding box center [808, 349] width 21 height 26
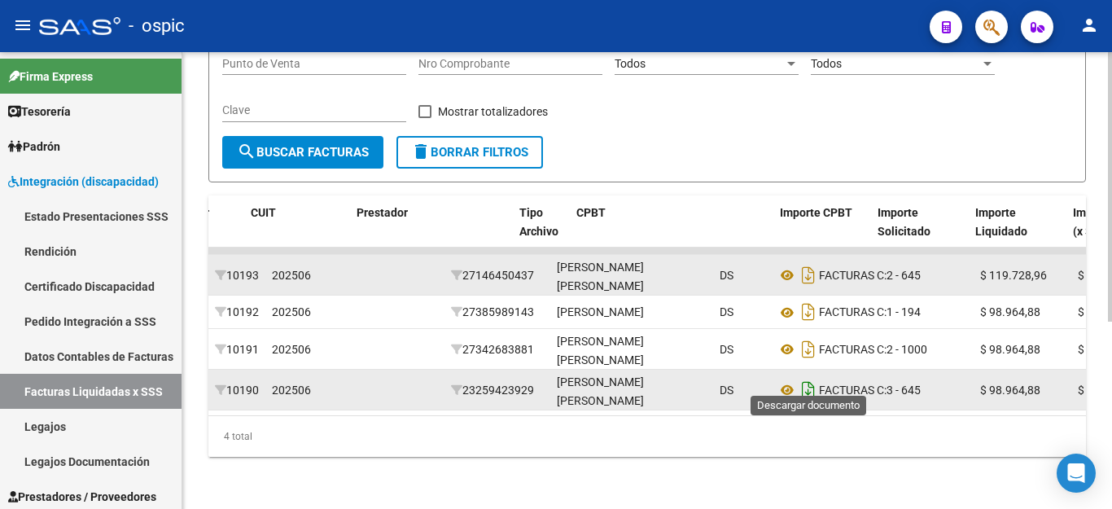
click at [811, 377] on icon "Descargar documento" at bounding box center [808, 390] width 21 height 26
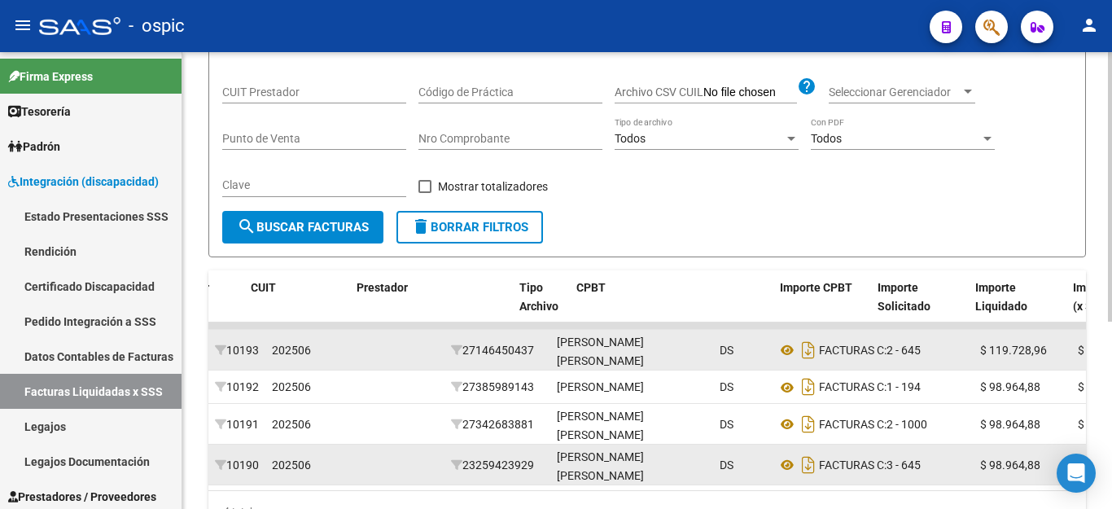
scroll to position [0, 0]
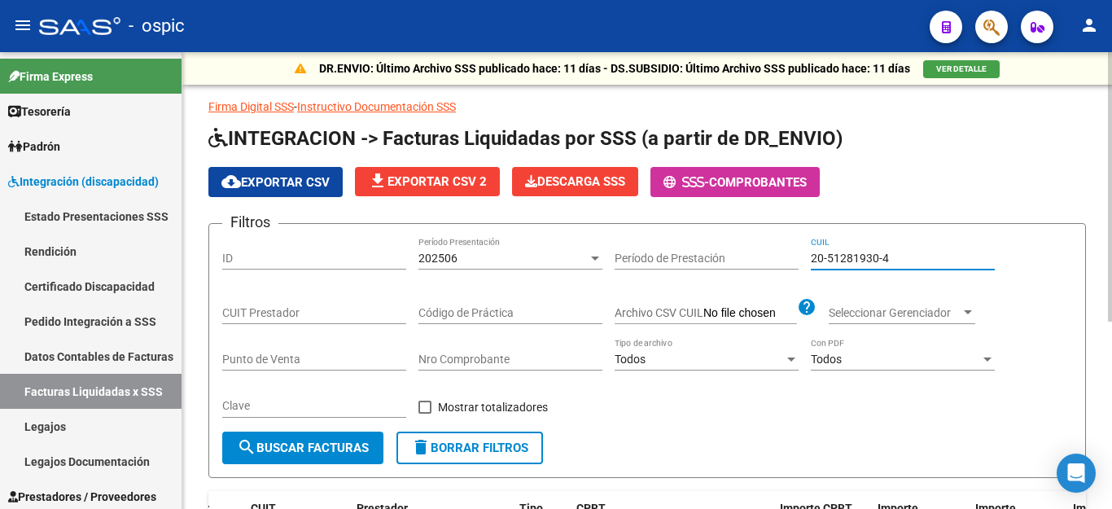
click at [878, 257] on input "20-51281930-4" at bounding box center [903, 258] width 184 height 14
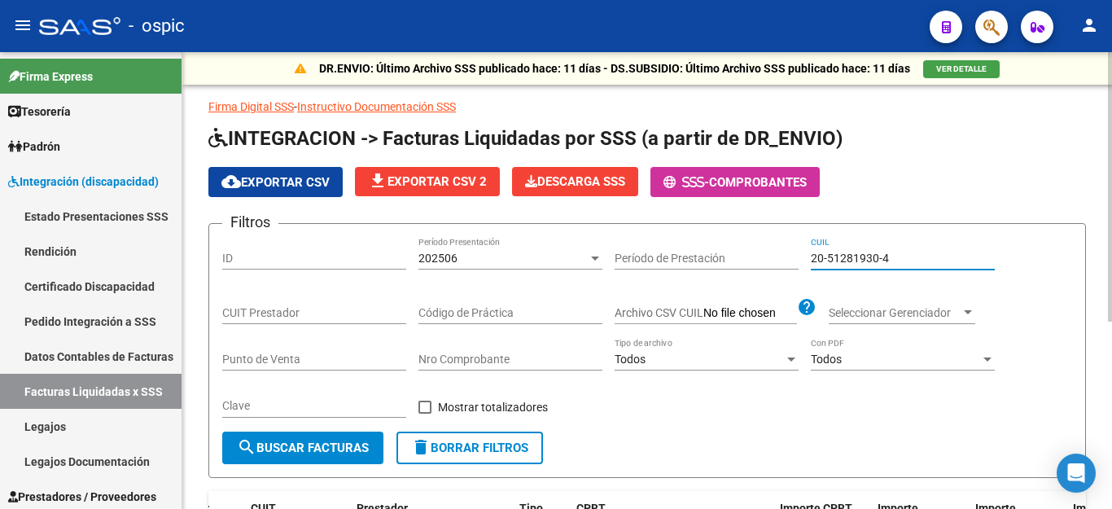
paste input "2901507-1"
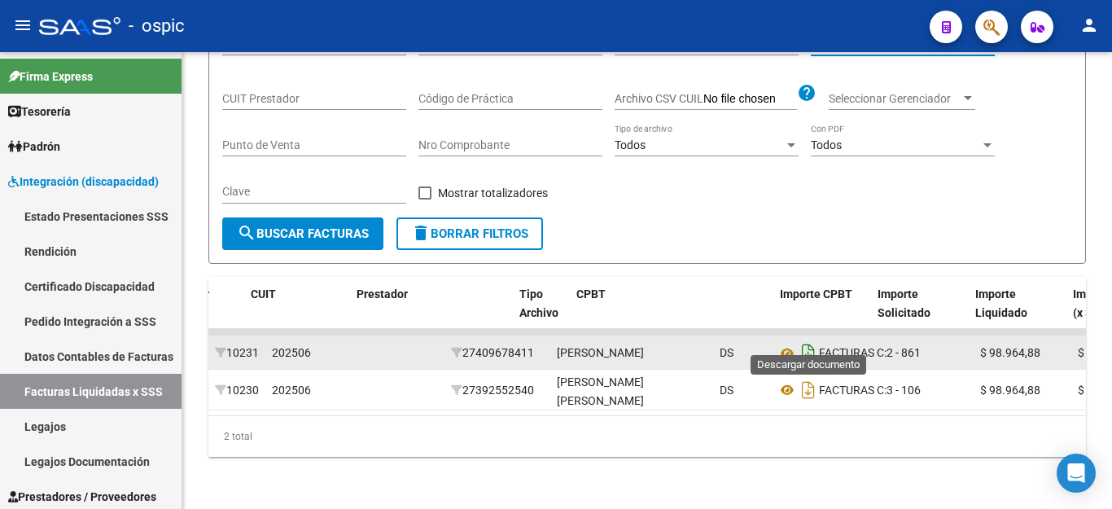
click at [803, 339] on icon "Descargar documento" at bounding box center [808, 352] width 21 height 26
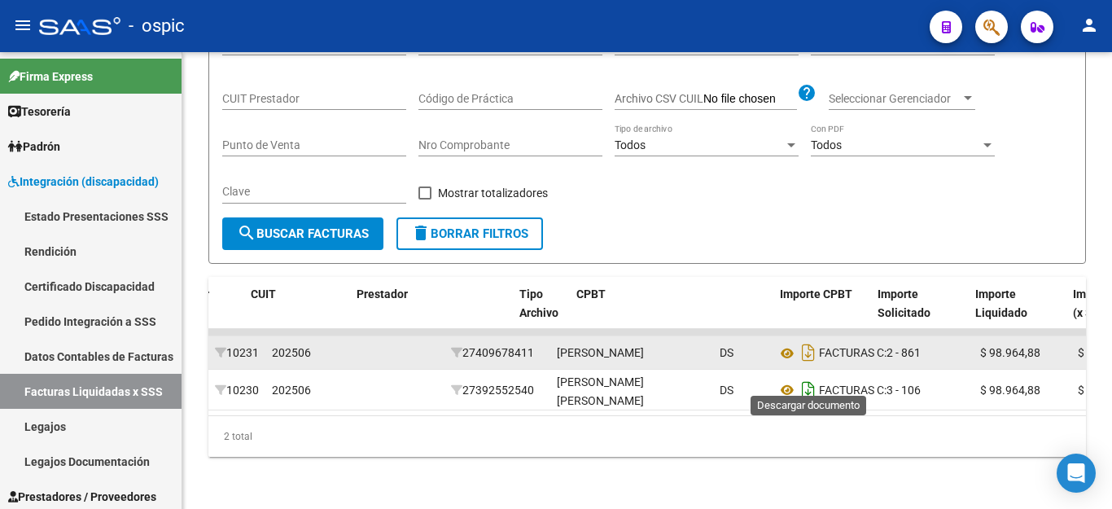
click at [810, 379] on icon "Descargar documento" at bounding box center [808, 390] width 21 height 26
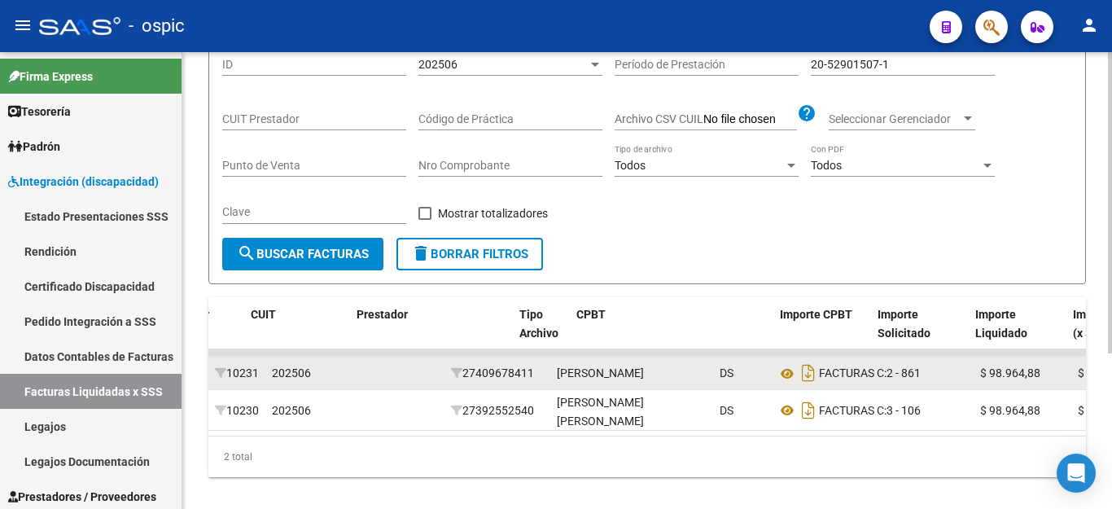
scroll to position [154, 0]
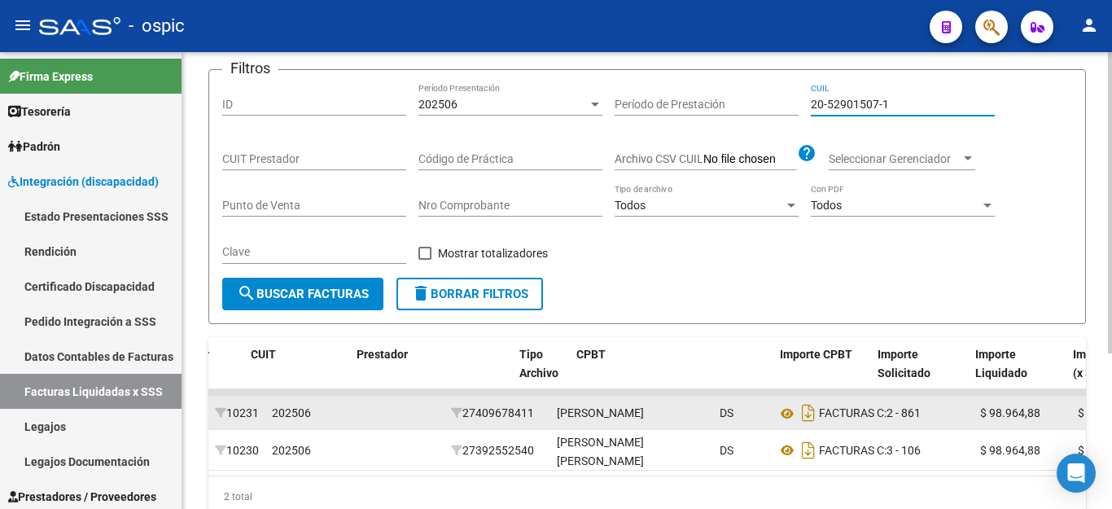
click at [852, 106] on input "20-52901507-1" at bounding box center [903, 105] width 184 height 14
paste input "7-42532095-0"
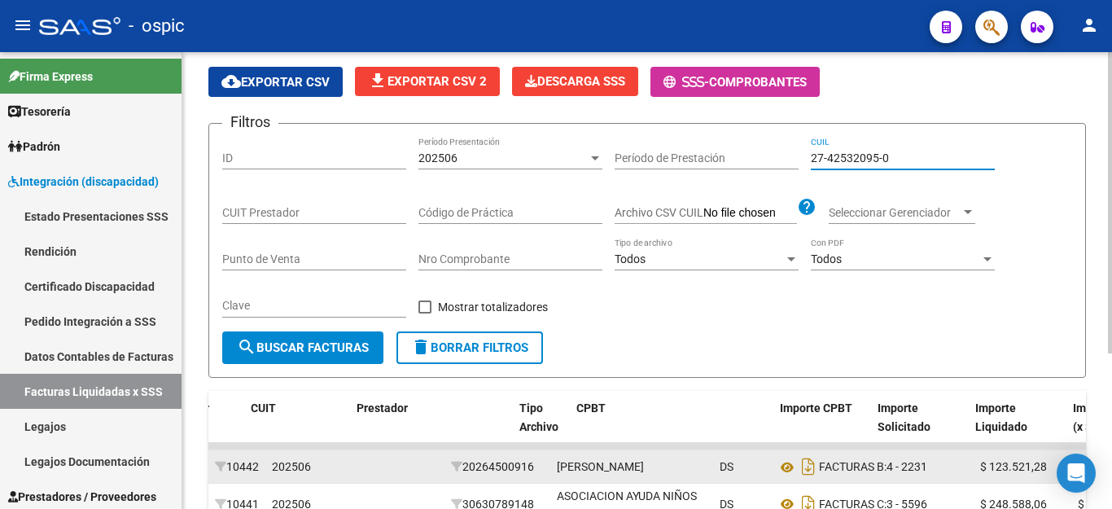
scroll to position [72, 0]
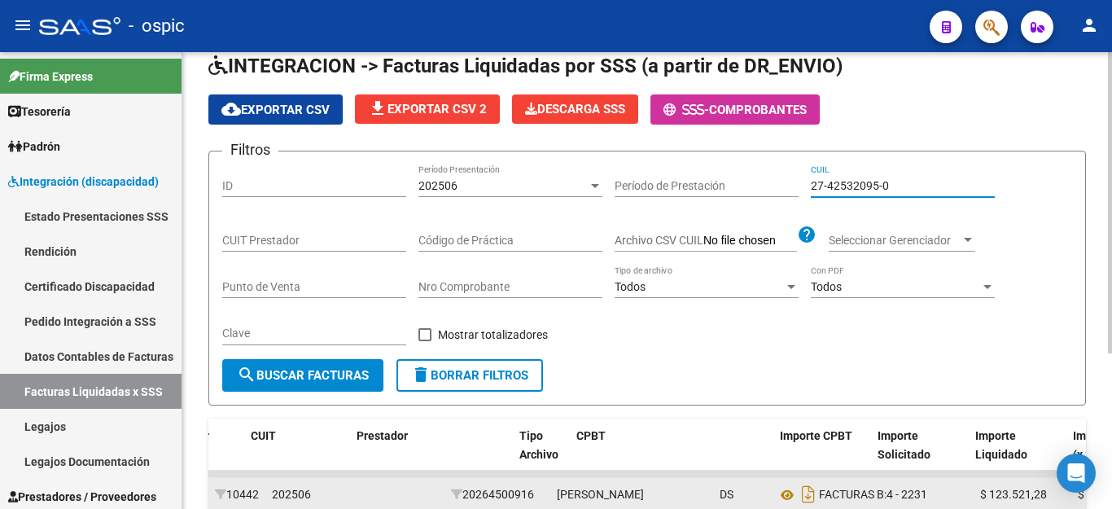
click at [846, 181] on input "27-42532095-0" at bounding box center [903, 186] width 184 height 14
paste input "58333443-8"
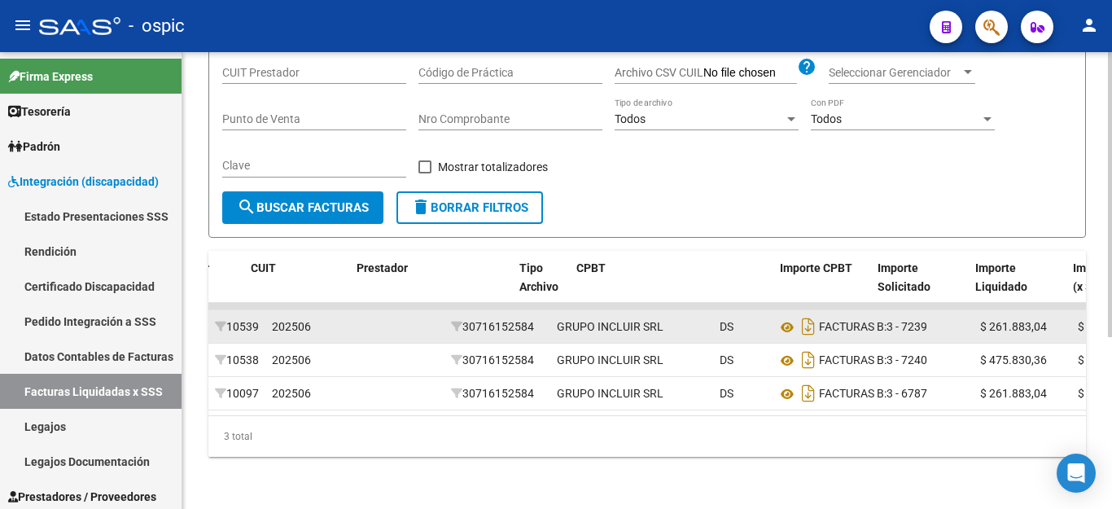
scroll to position [276, 0]
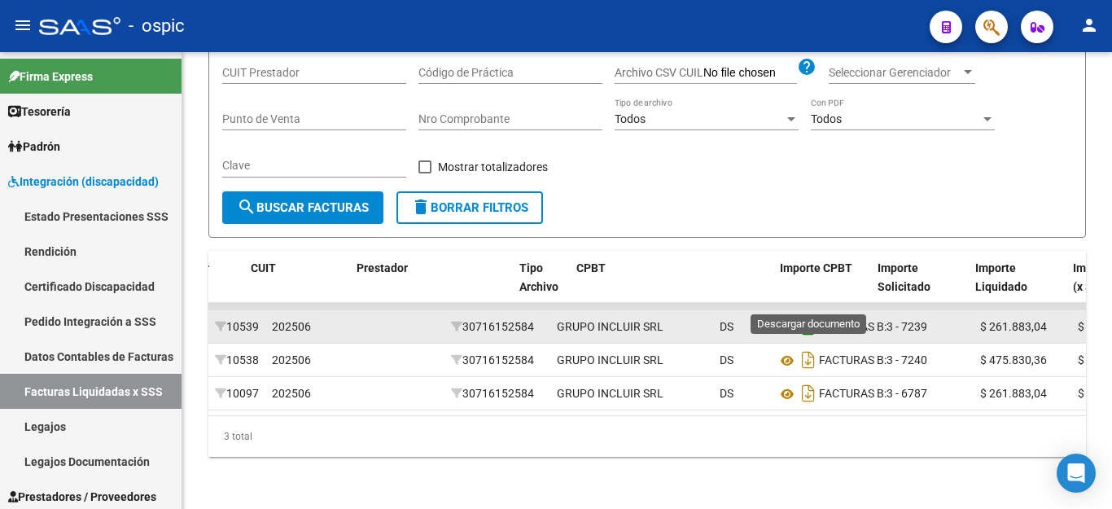
click at [805, 313] on icon "Descargar documento" at bounding box center [808, 326] width 21 height 26
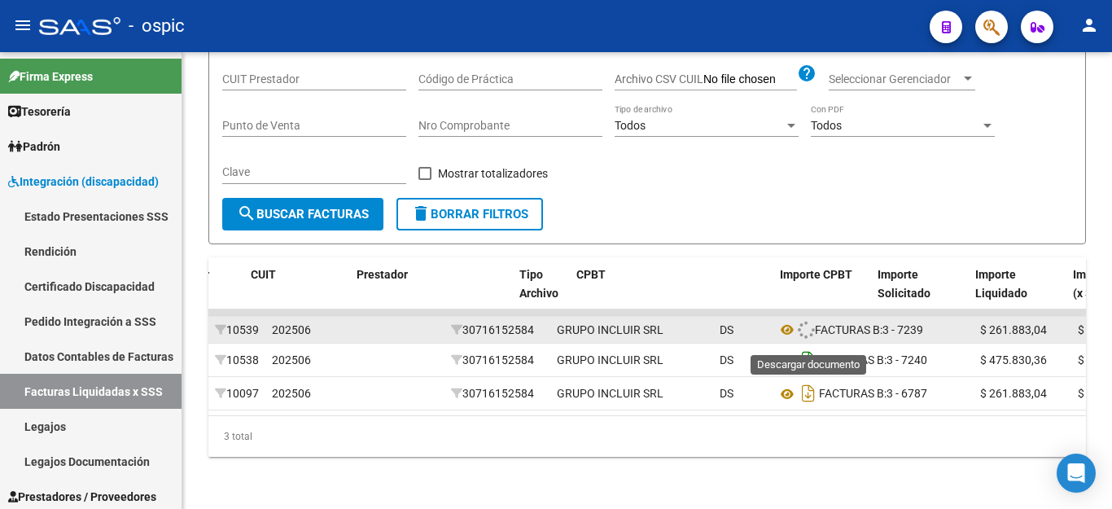
click at [808, 347] on icon "Descargar documento" at bounding box center [808, 360] width 21 height 26
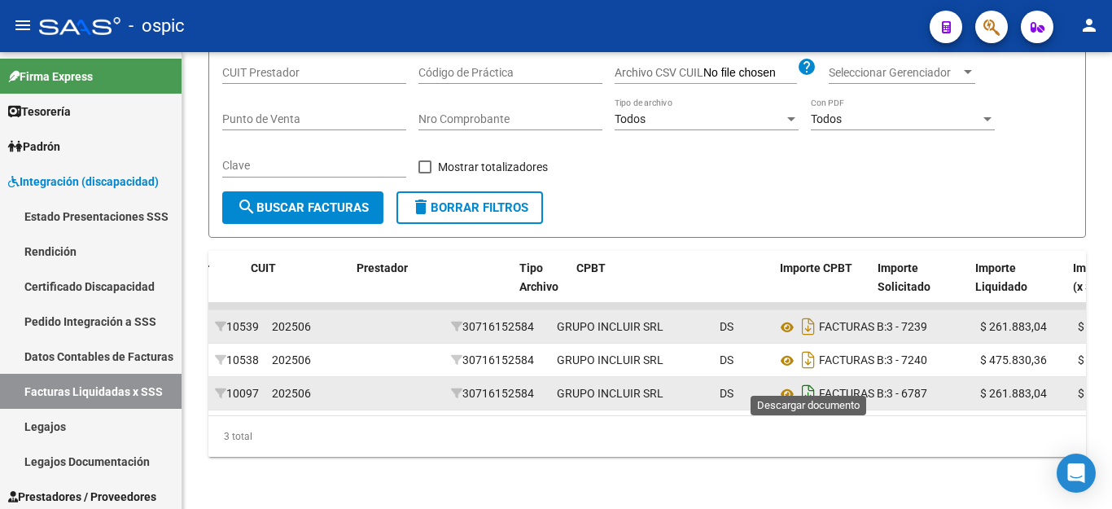
click at [803, 380] on icon "Descargar documento" at bounding box center [808, 393] width 21 height 26
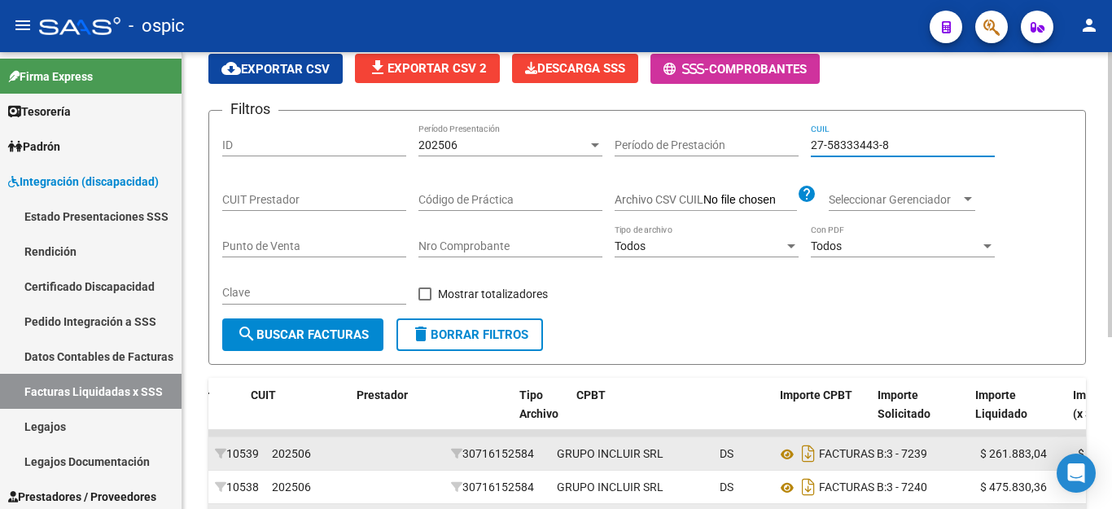
click at [885, 146] on input "27-58333443-8" at bounding box center [903, 145] width 184 height 14
paste input "0-53781566-4"
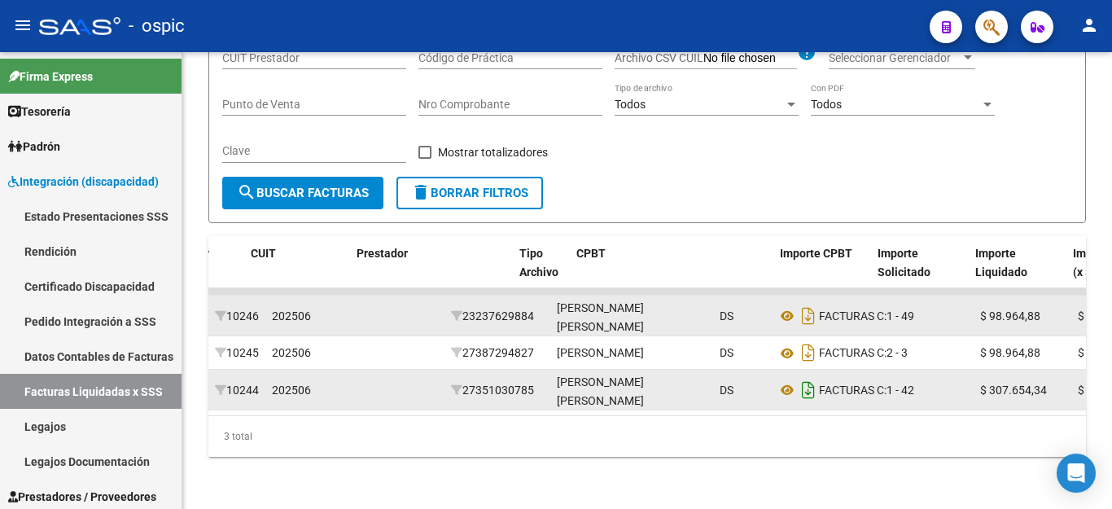
scroll to position [276, 0]
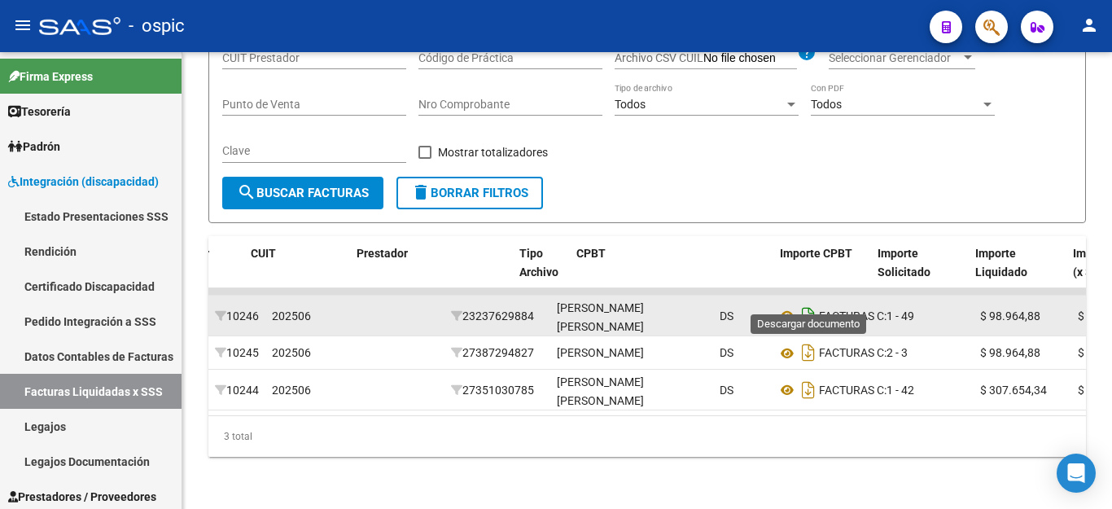
click at [814, 303] on icon "Descargar documento" at bounding box center [808, 316] width 21 height 26
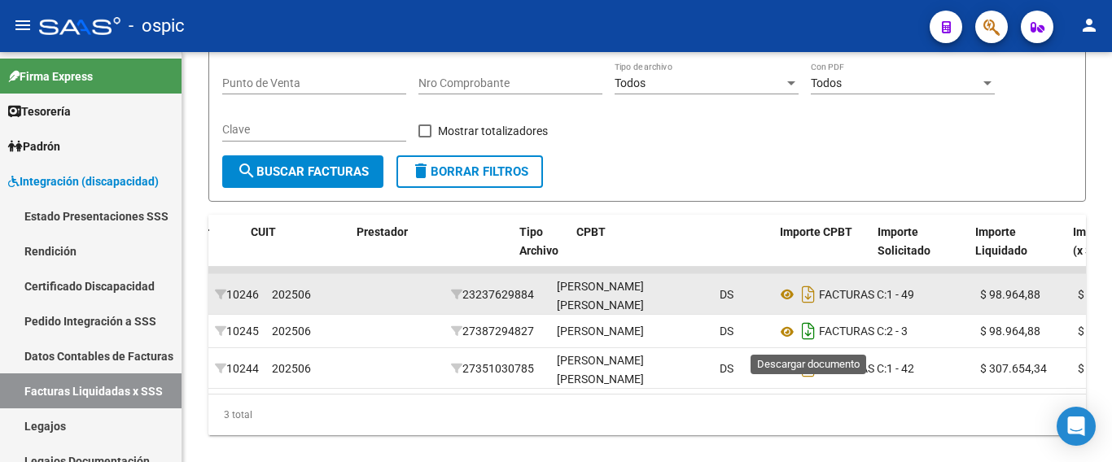
click at [802, 343] on icon "Descargar documento" at bounding box center [808, 331] width 21 height 26
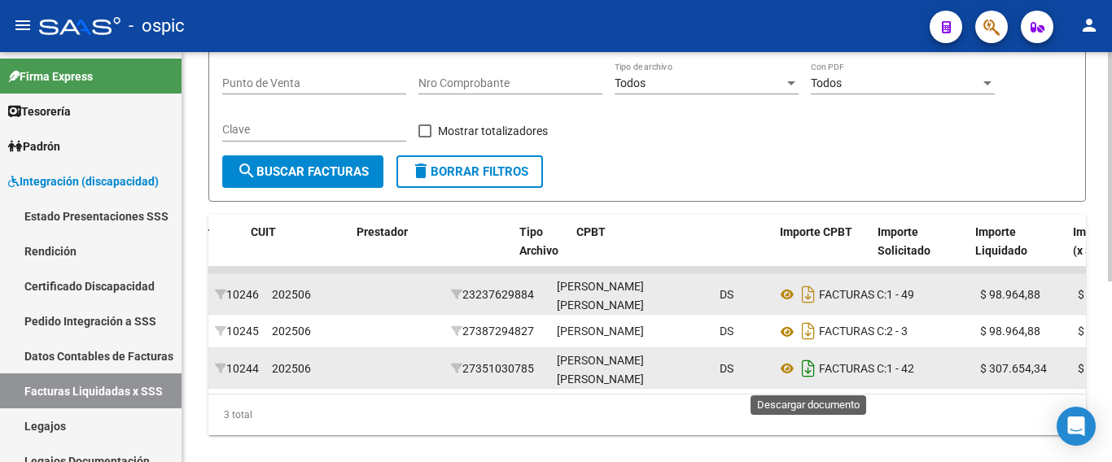
click at [813, 376] on icon "Descargar documento" at bounding box center [808, 369] width 21 height 26
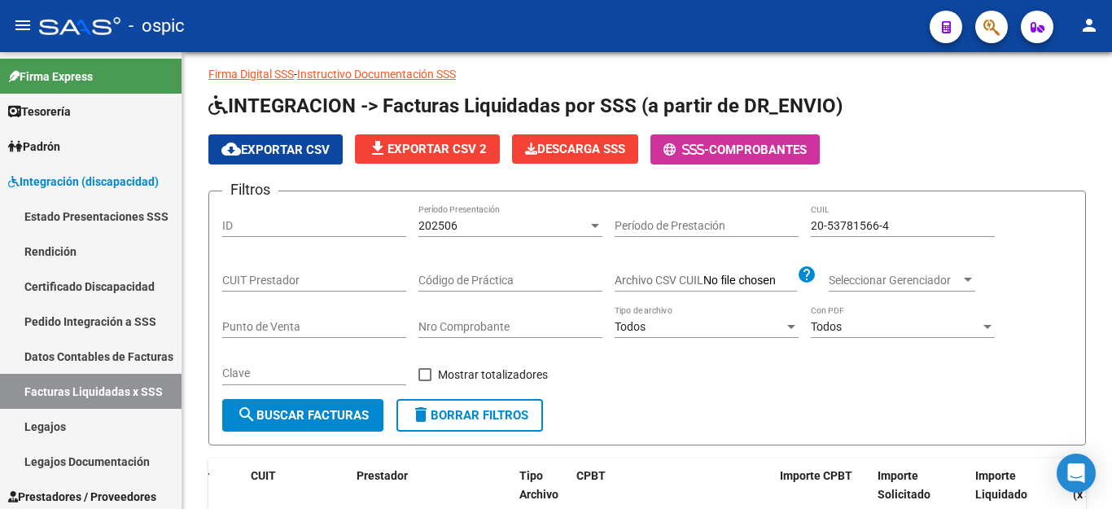
scroll to position [32, 0]
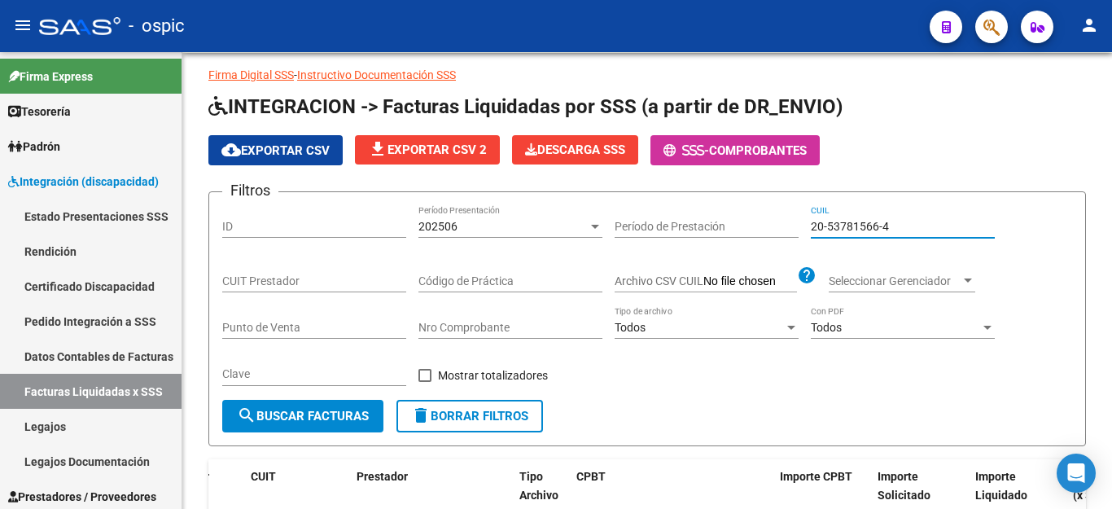
click at [871, 229] on input "20-53781566-4" at bounding box center [903, 227] width 184 height 14
paste input "2495894-6"
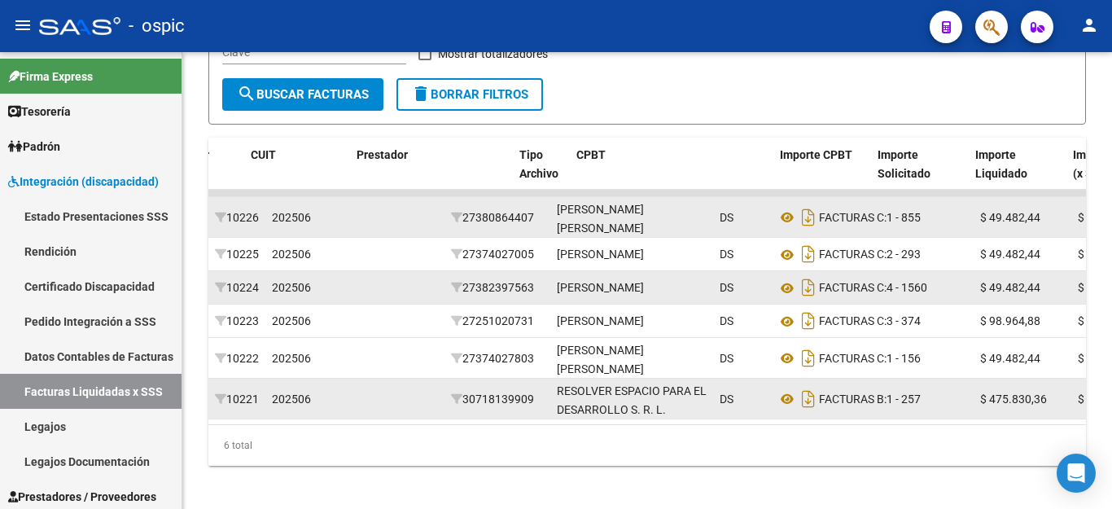
scroll to position [398, 0]
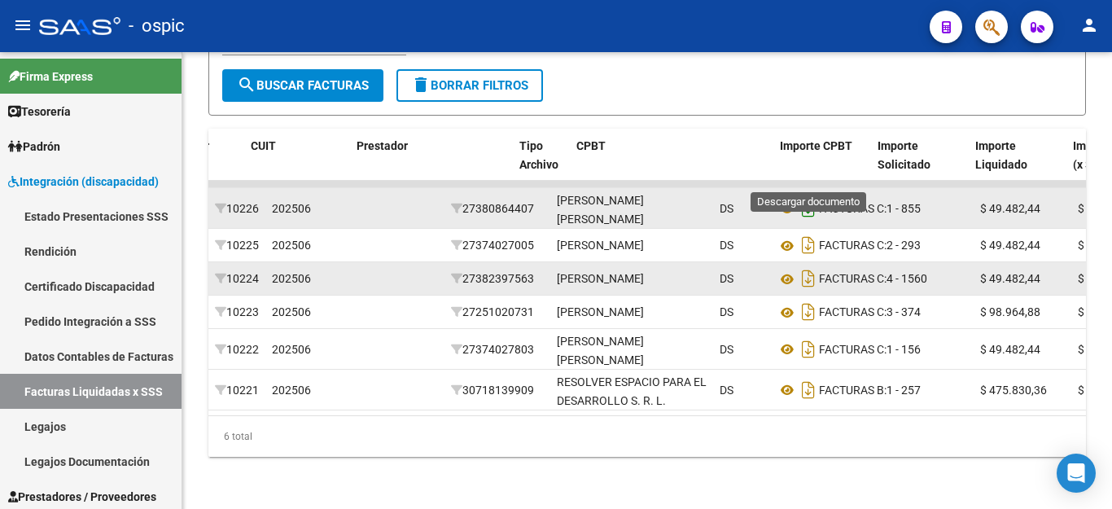
click at [813, 195] on icon "Descargar documento" at bounding box center [808, 208] width 21 height 26
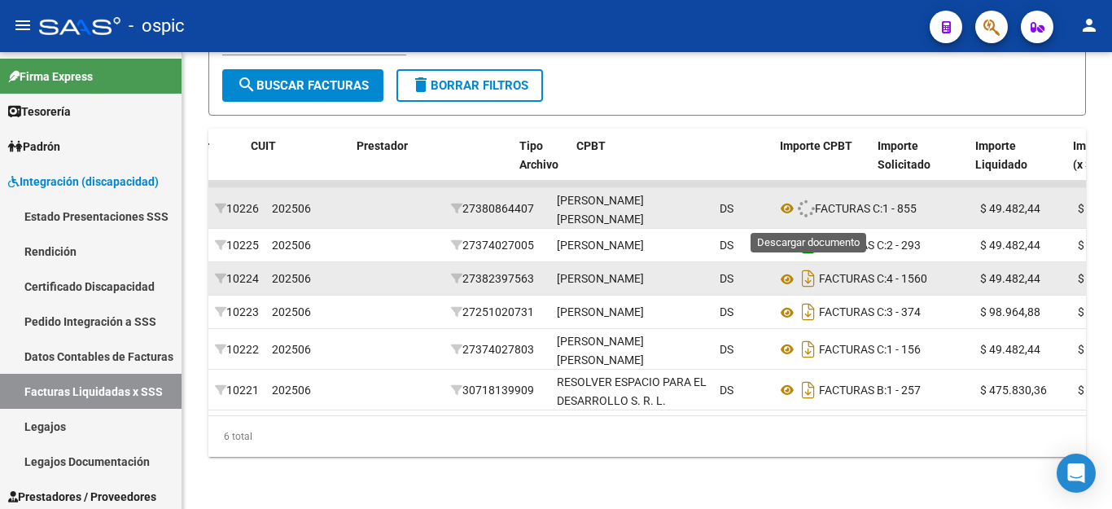
click at [808, 232] on icon "Descargar documento" at bounding box center [808, 245] width 21 height 26
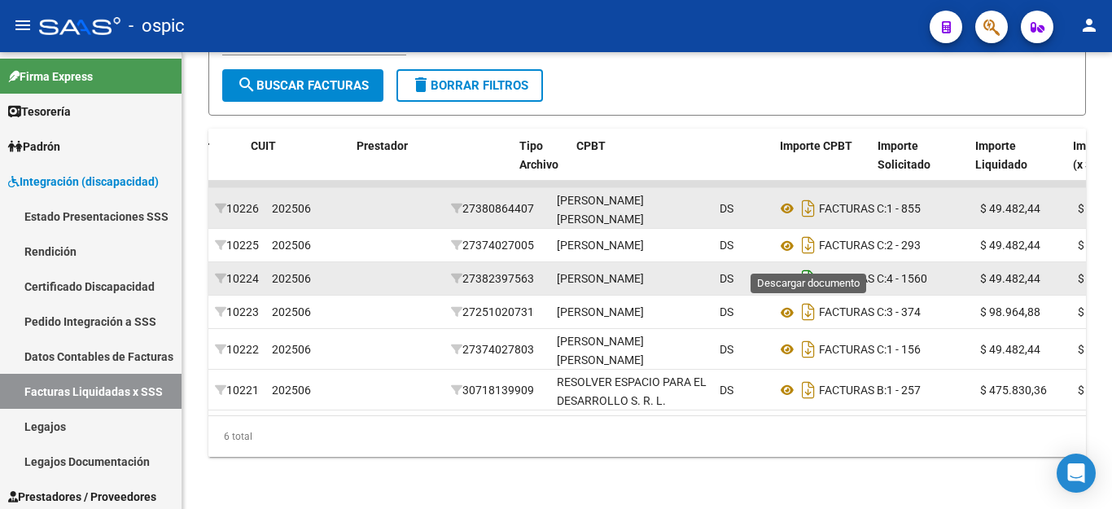
click at [806, 265] on icon "Descargar documento" at bounding box center [808, 278] width 21 height 26
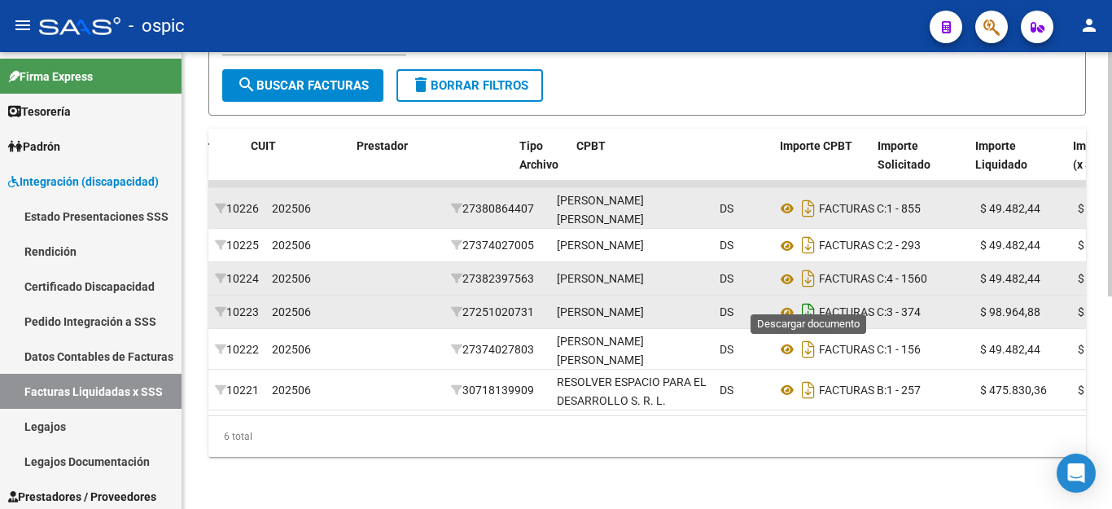
click at [809, 299] on icon "Descargar documento" at bounding box center [808, 312] width 21 height 26
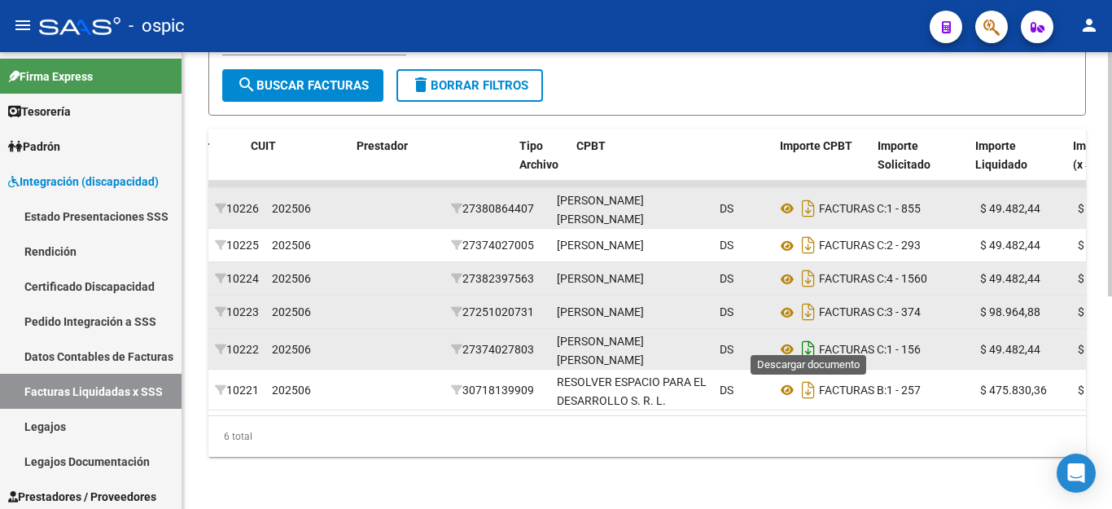
click at [808, 336] on icon "Descargar documento" at bounding box center [808, 349] width 21 height 26
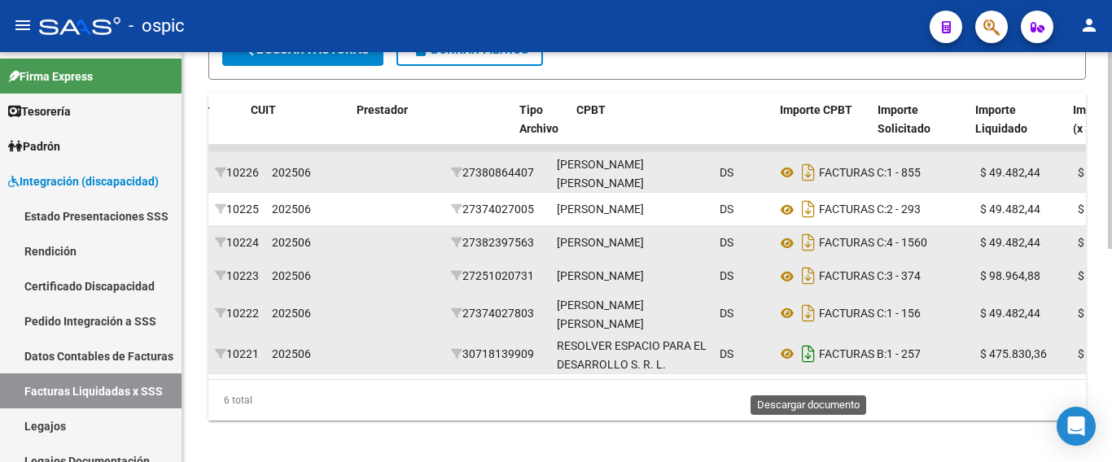
click at [808, 367] on icon "Descargar documento" at bounding box center [808, 354] width 21 height 26
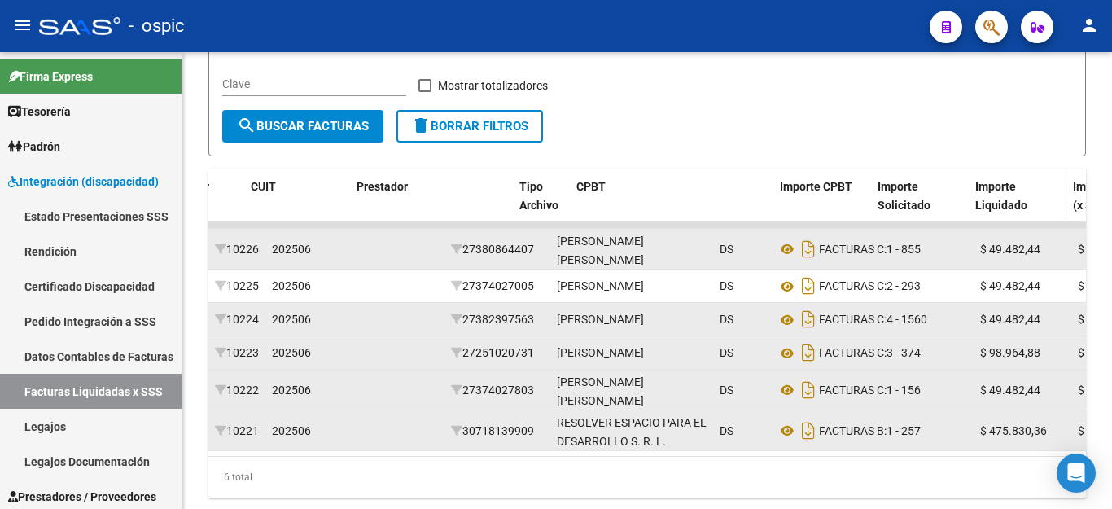
scroll to position [72, 0]
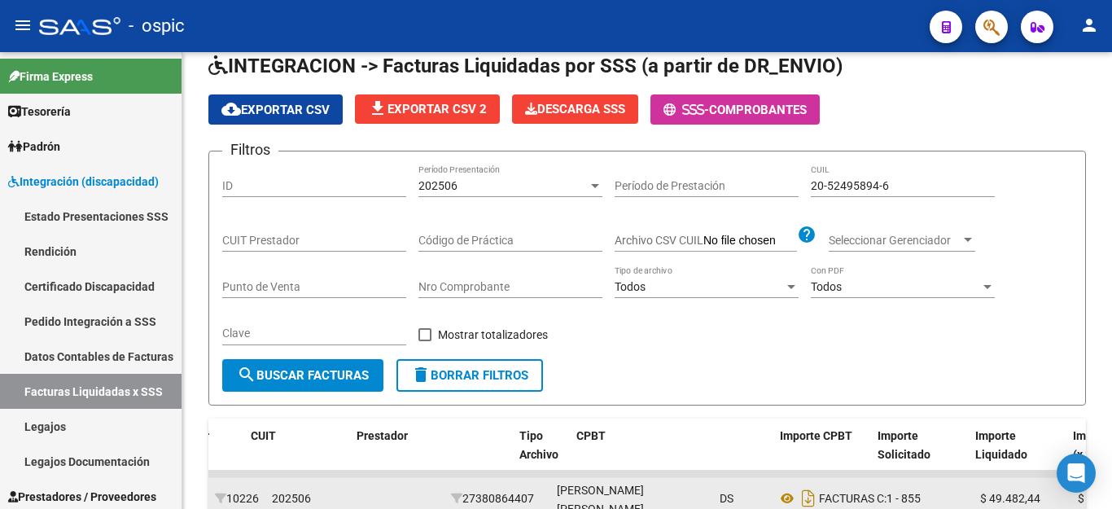
click at [858, 177] on div "20-52495894-6 CUIL" at bounding box center [903, 180] width 184 height 33
click at [855, 181] on input "20-52495894-6" at bounding box center [903, 186] width 184 height 14
paste input "8536062-8"
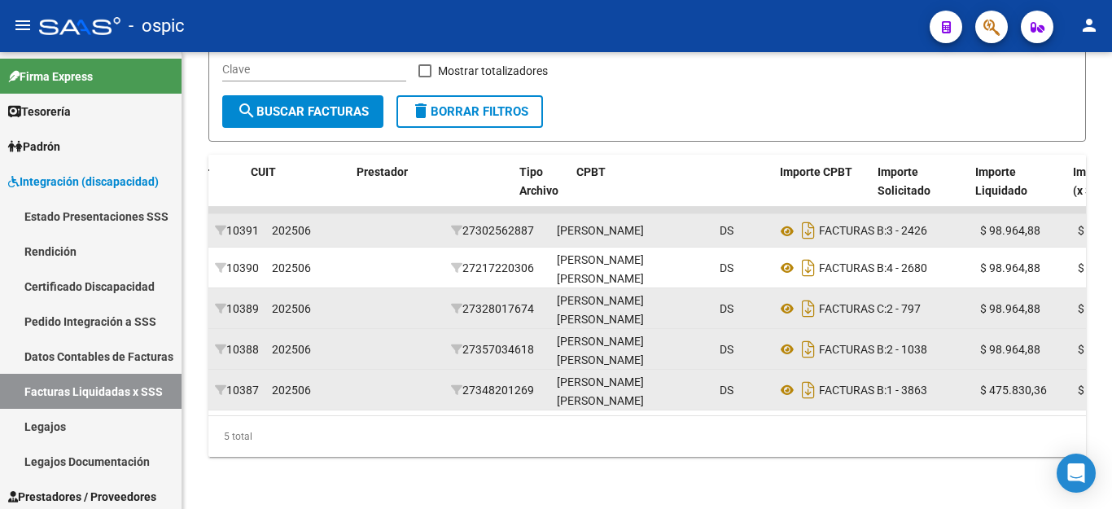
scroll to position [357, 0]
click at [802, 221] on icon "Descargar documento" at bounding box center [808, 230] width 21 height 26
click at [803, 255] on icon "Descargar documento" at bounding box center [808, 268] width 21 height 26
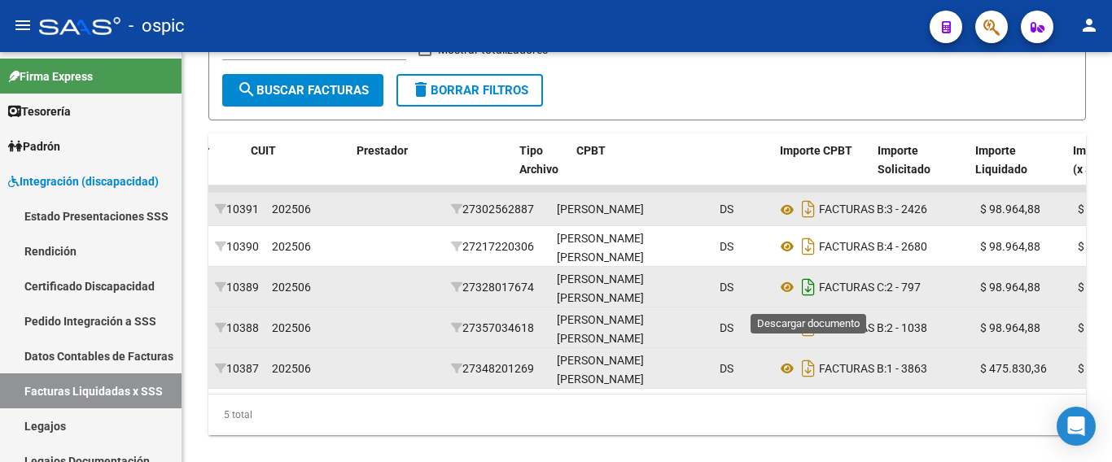
click at [799, 298] on icon "Descargar documento" at bounding box center [808, 287] width 21 height 26
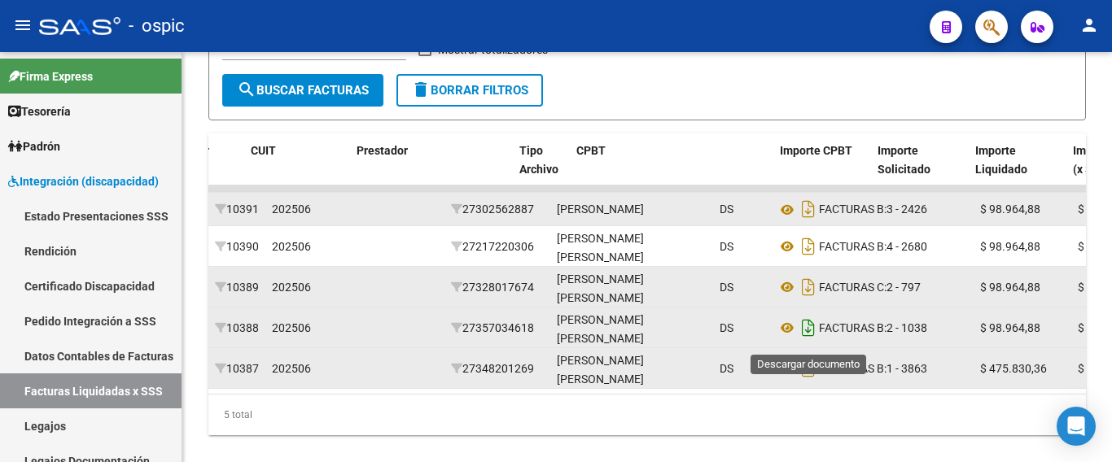
click at [809, 336] on icon "Descargar documento" at bounding box center [808, 328] width 21 height 26
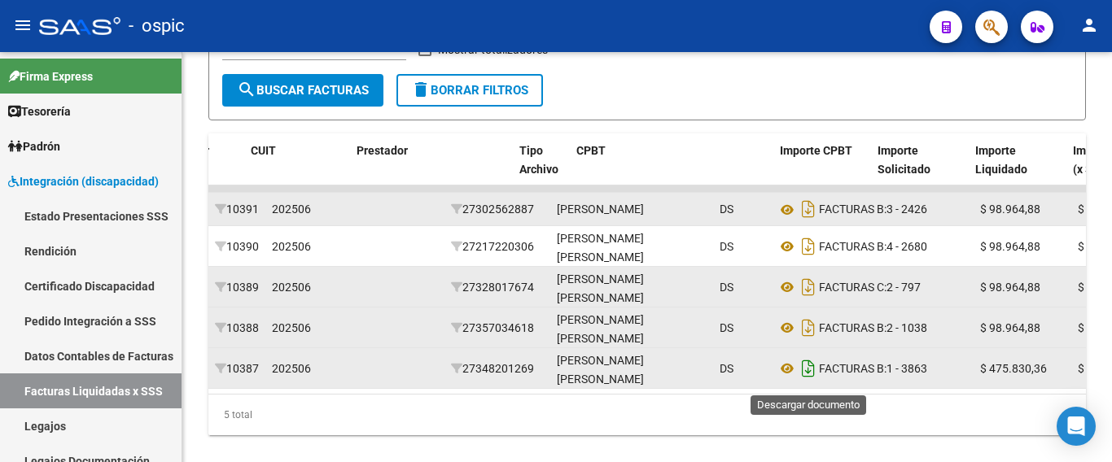
click at [808, 379] on icon "Descargar documento" at bounding box center [808, 369] width 21 height 26
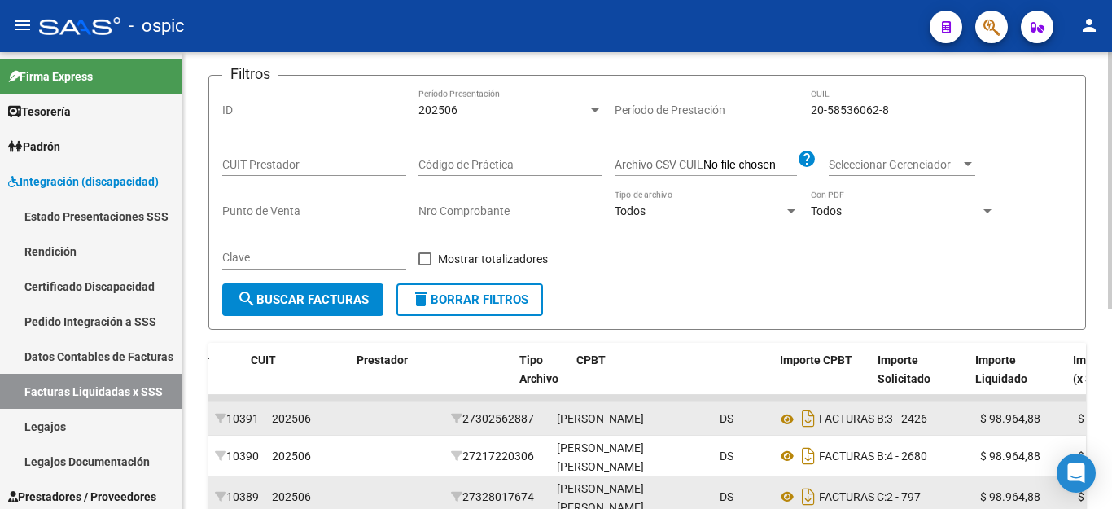
scroll to position [113, 0]
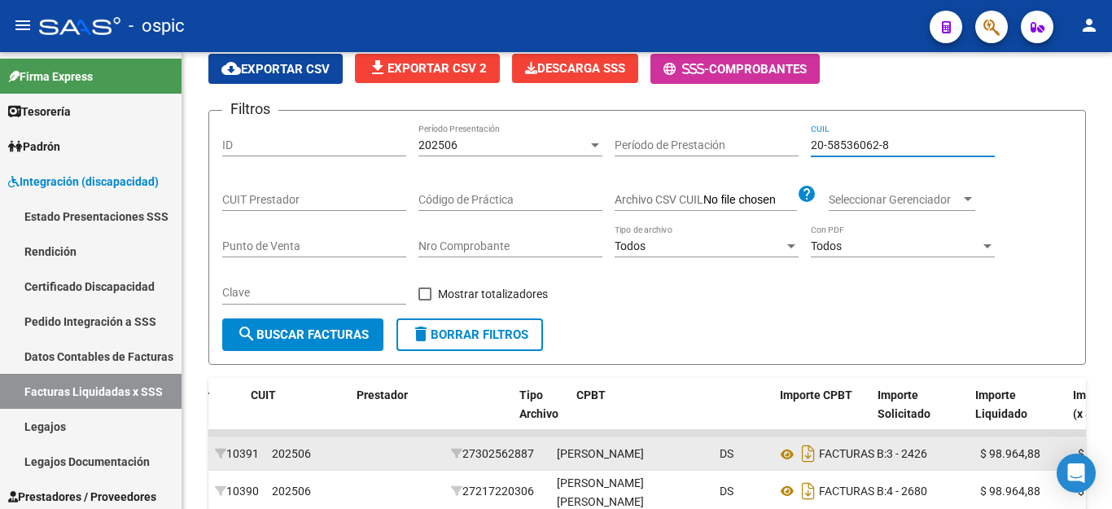
click at [831, 140] on input "20-58536062-8" at bounding box center [903, 145] width 184 height 14
paste input "7-49710045-9"
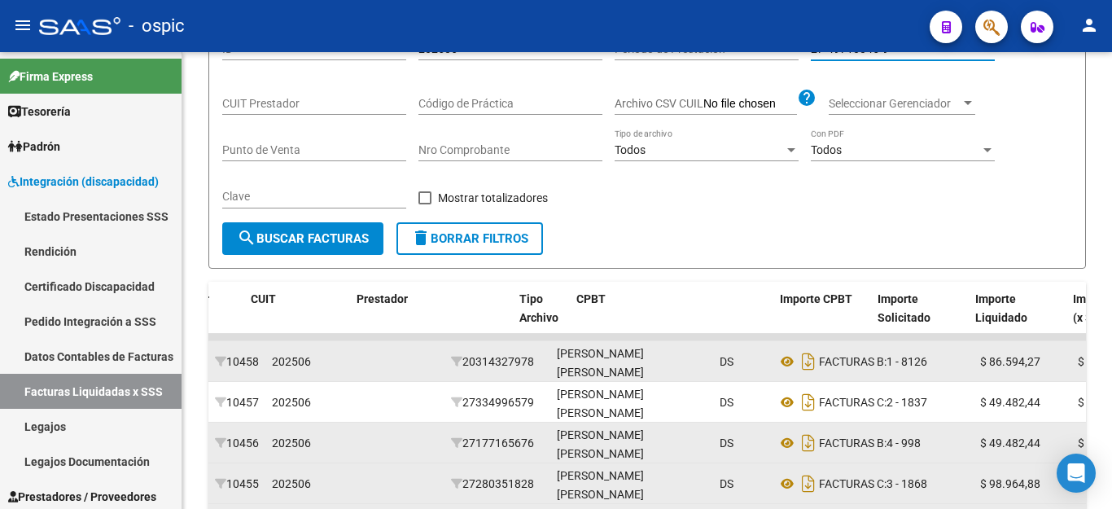
scroll to position [357, 0]
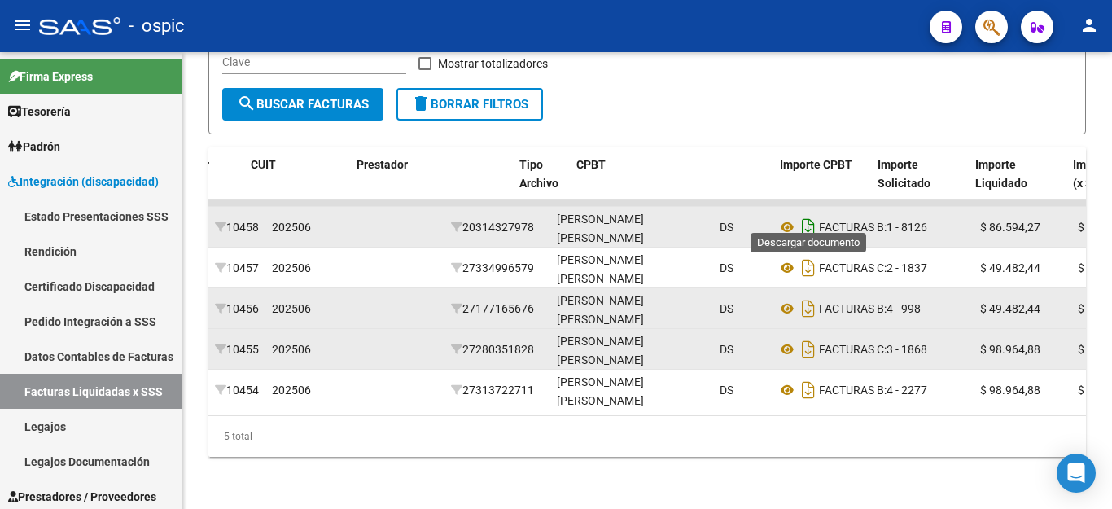
click at [806, 219] on icon "Descargar documento" at bounding box center [808, 227] width 21 height 26
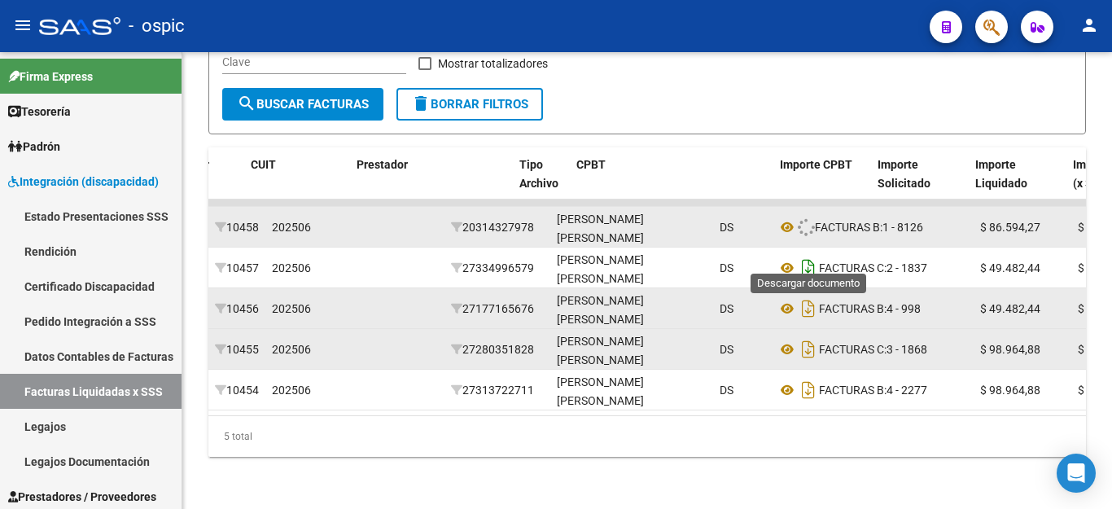
click at [810, 255] on icon "Descargar documento" at bounding box center [808, 268] width 21 height 26
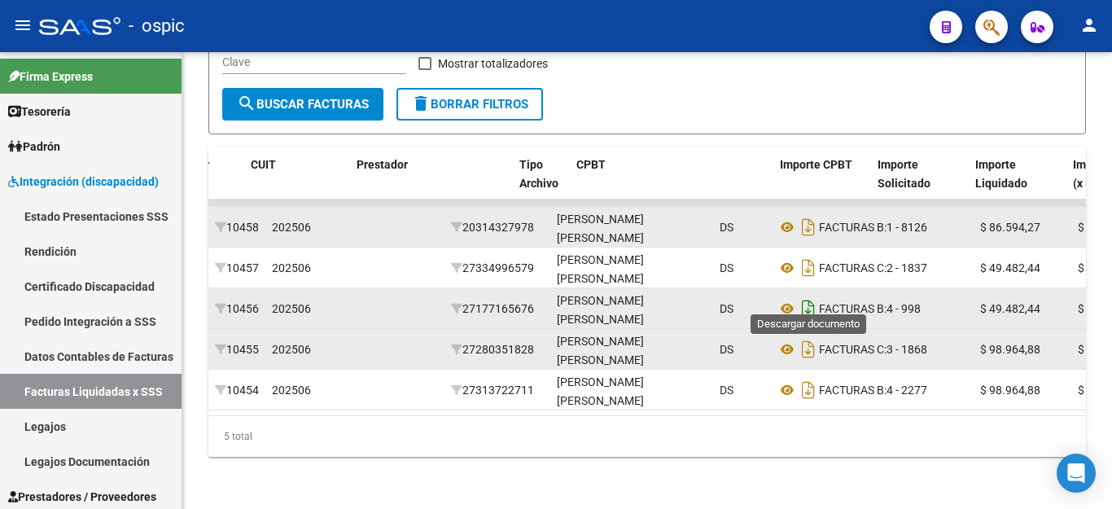
click at [809, 295] on icon "Descargar documento" at bounding box center [808, 308] width 21 height 26
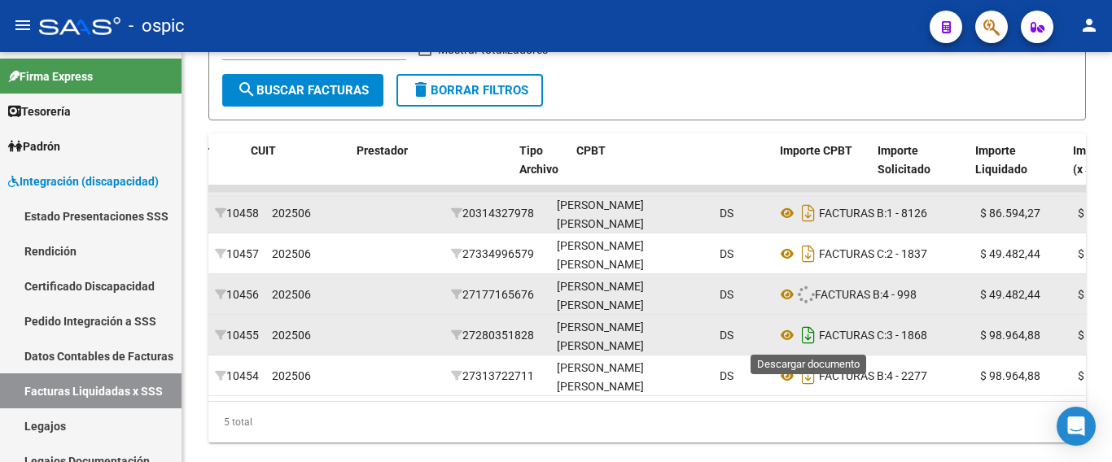
click at [812, 330] on icon "Descargar documento" at bounding box center [808, 335] width 21 height 26
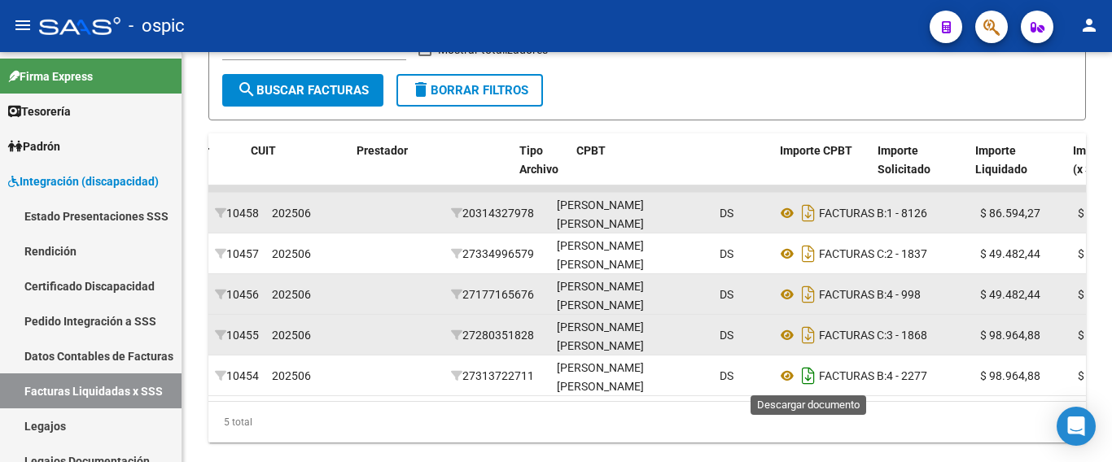
click at [806, 374] on icon "Descargar documento" at bounding box center [808, 376] width 21 height 26
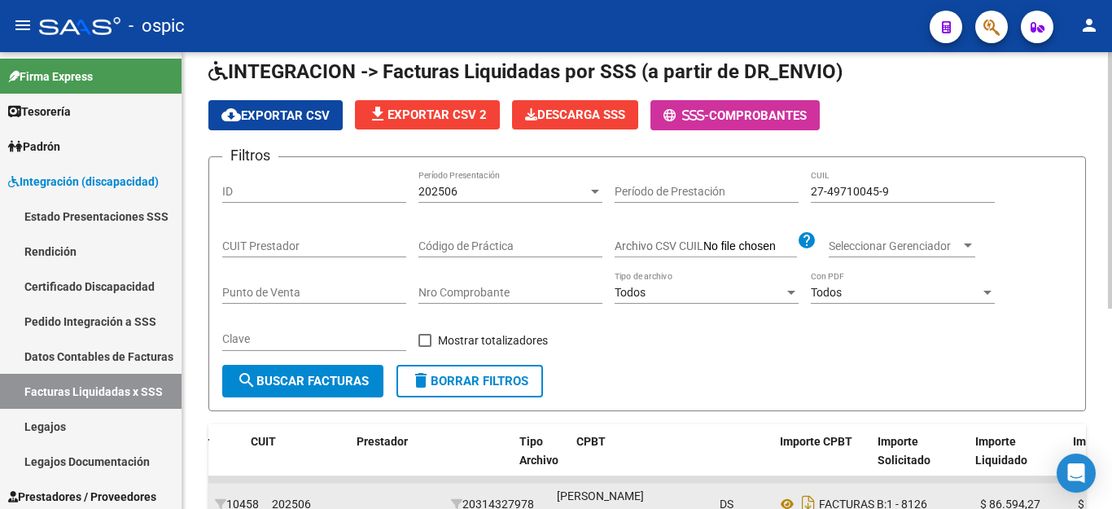
scroll to position [32, 0]
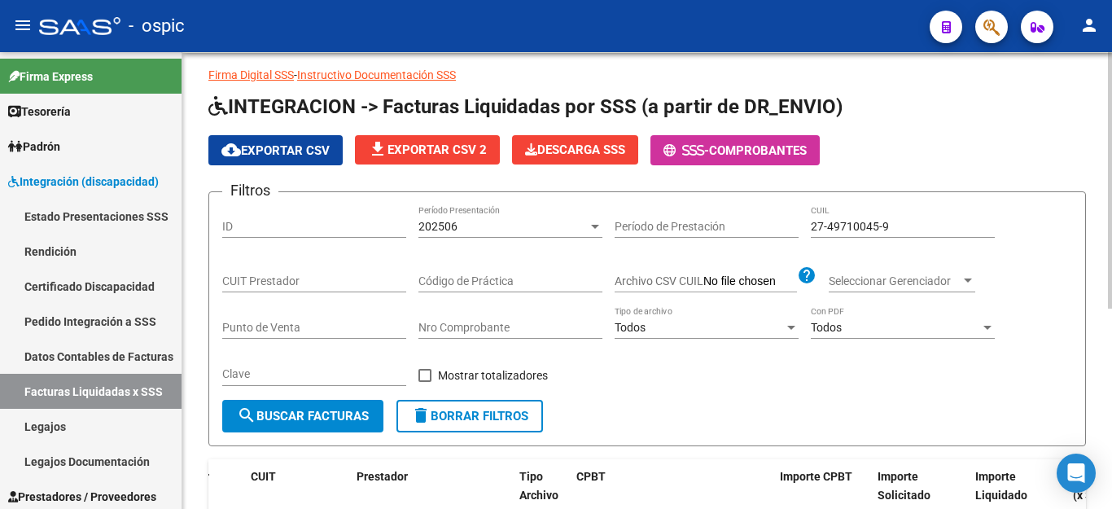
click at [850, 221] on input "27-49710045-9" at bounding box center [903, 227] width 184 height 14
paste input "54445435-3"
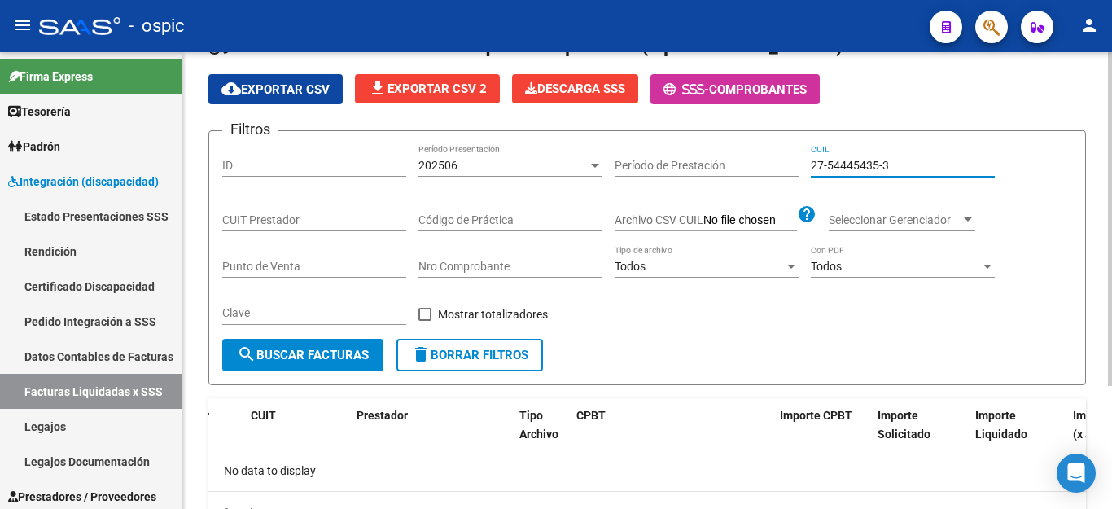
scroll to position [6, 0]
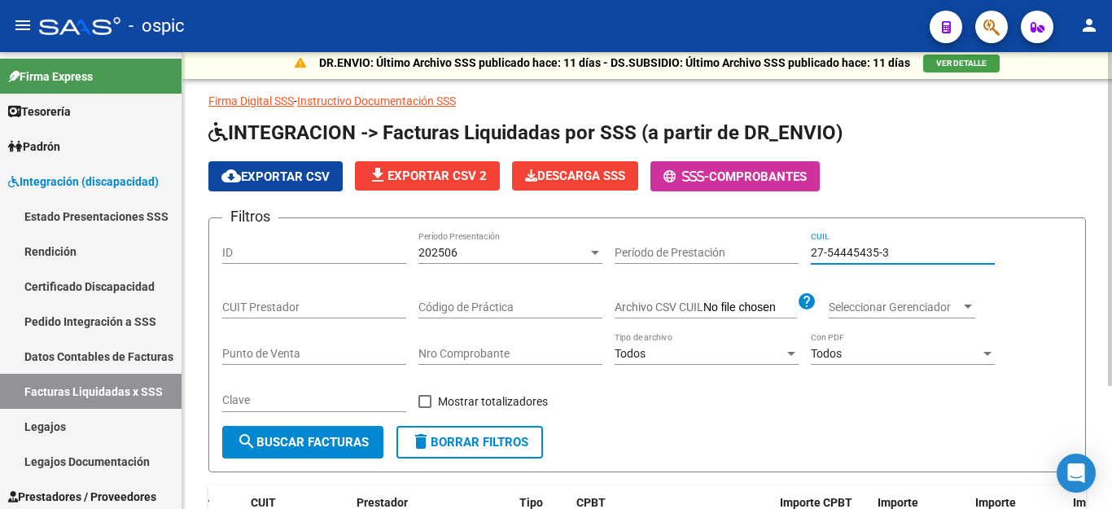
click at [261, 448] on span "search Buscar Facturas" at bounding box center [303, 442] width 132 height 15
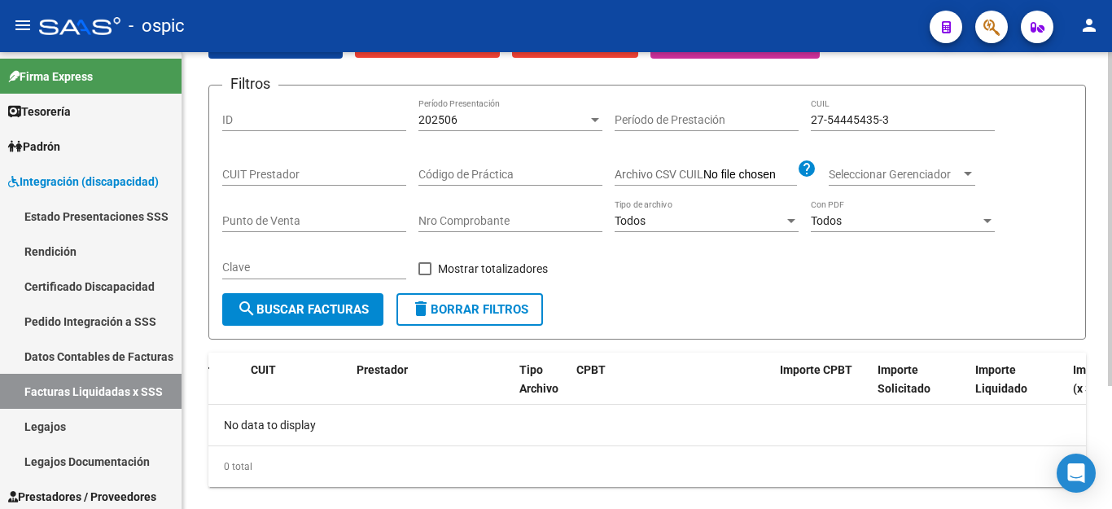
scroll to position [87, 0]
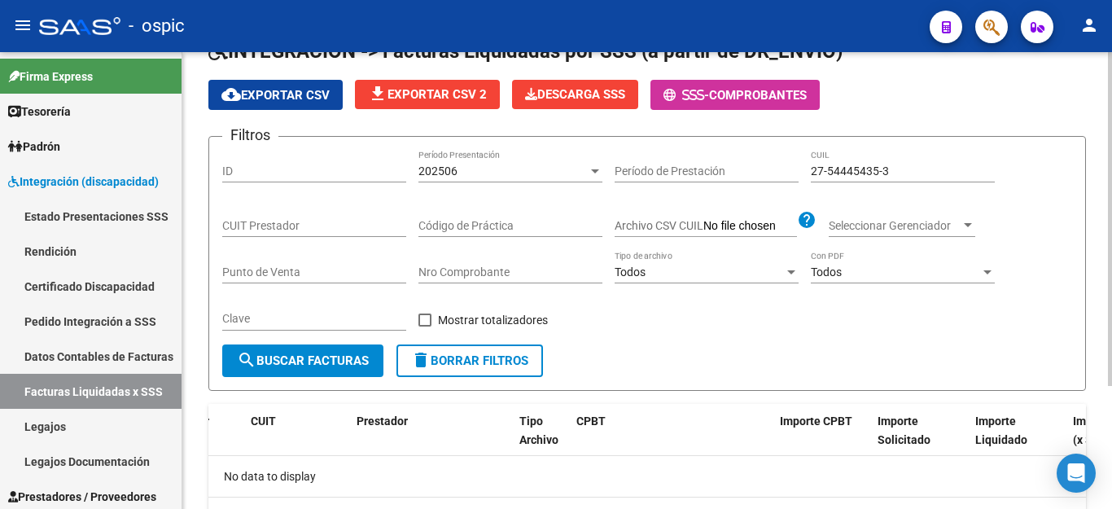
click at [855, 173] on input "27-54445435-3" at bounding box center [903, 171] width 184 height 14
paste input "847280-1"
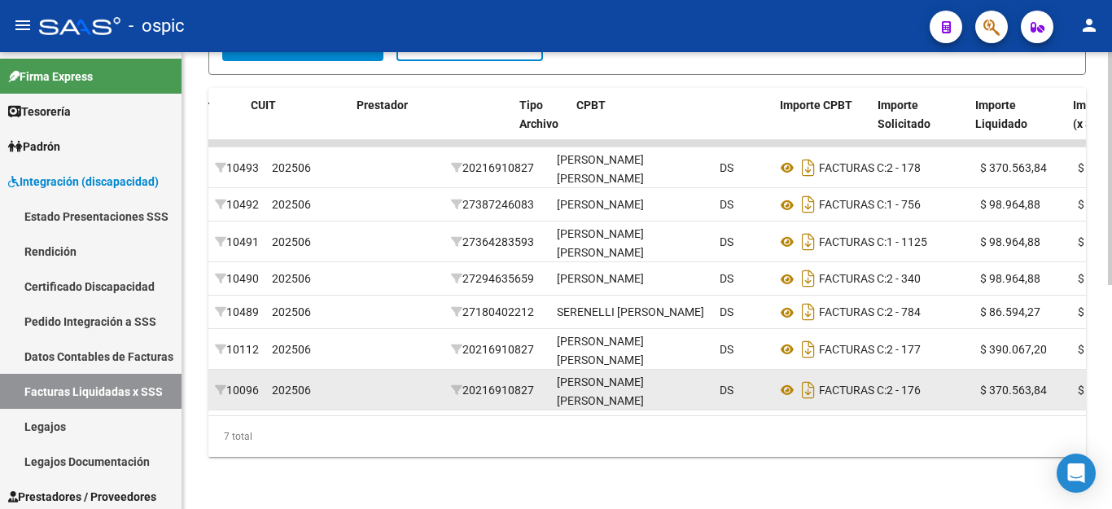
scroll to position [439, 0]
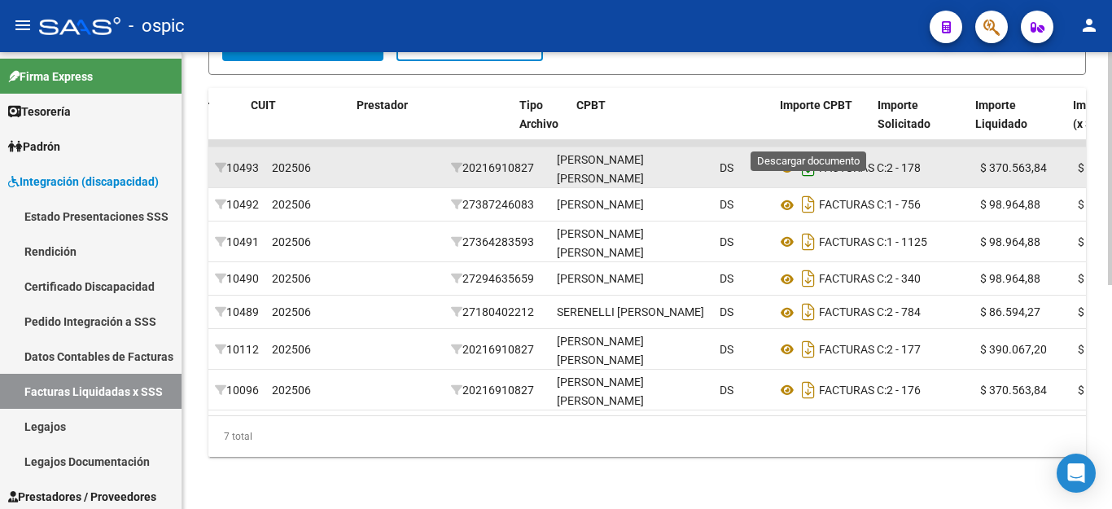
click at [809, 155] on icon "Descargar documento" at bounding box center [808, 168] width 21 height 26
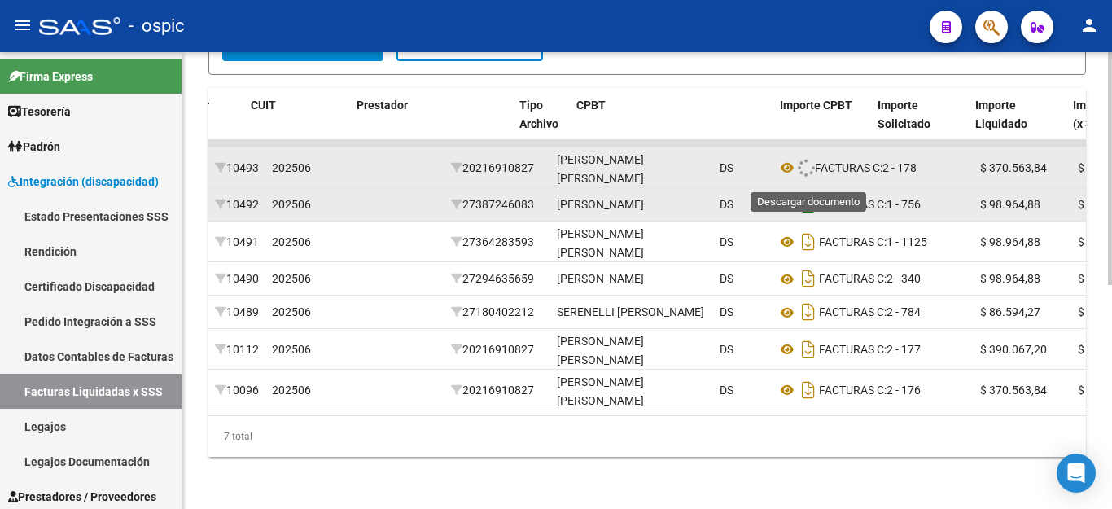
click at [810, 191] on icon "Descargar documento" at bounding box center [808, 204] width 21 height 26
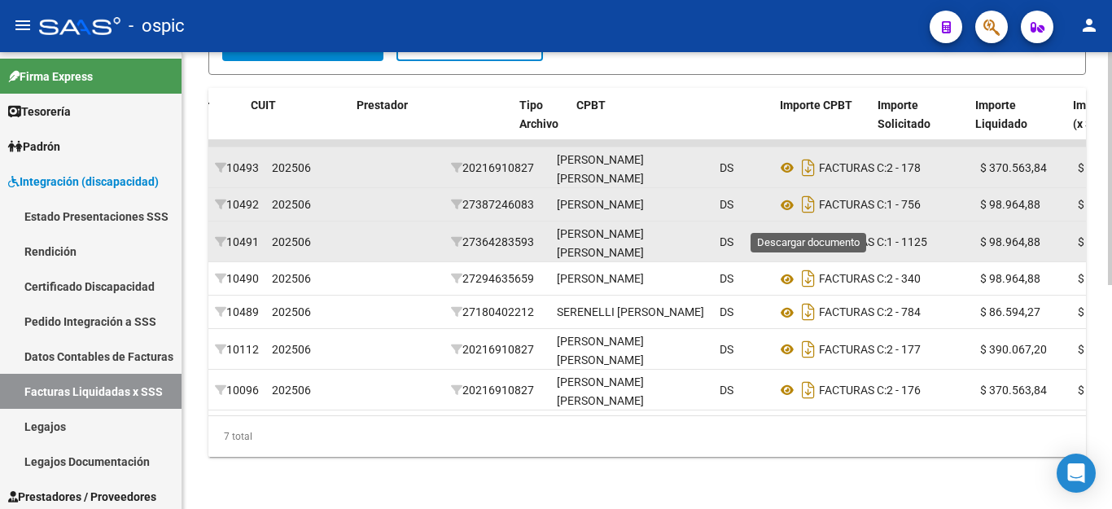
click at [806, 229] on icon "Descargar documento" at bounding box center [808, 242] width 21 height 26
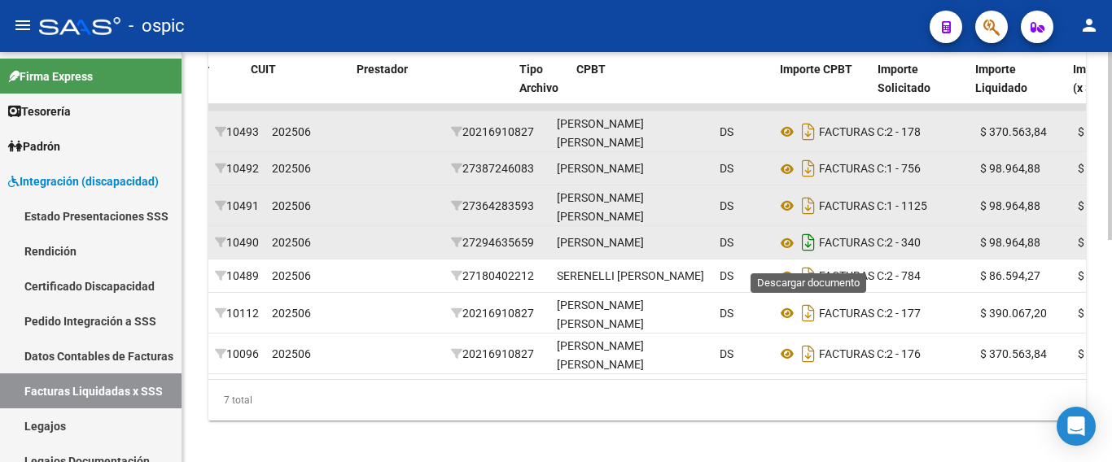
click at [806, 250] on icon "Descargar documento" at bounding box center [808, 242] width 21 height 26
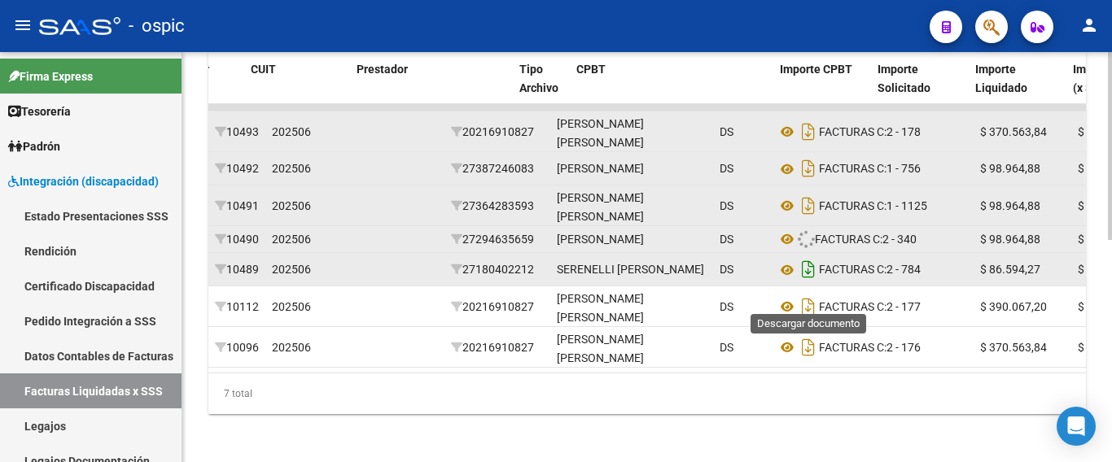
click at [806, 282] on icon "Descargar documento" at bounding box center [808, 269] width 21 height 26
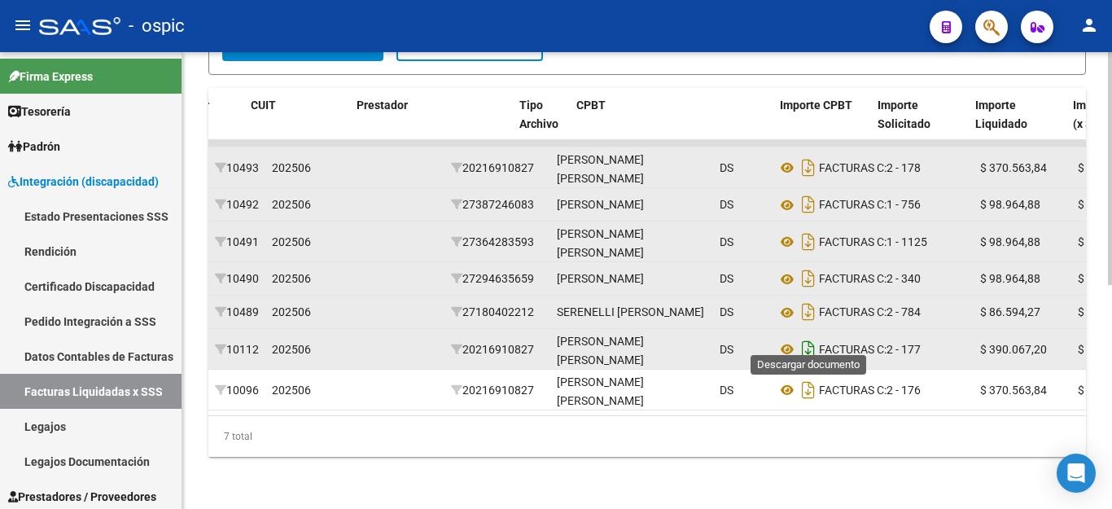
click at [805, 336] on icon "Descargar documento" at bounding box center [808, 349] width 21 height 26
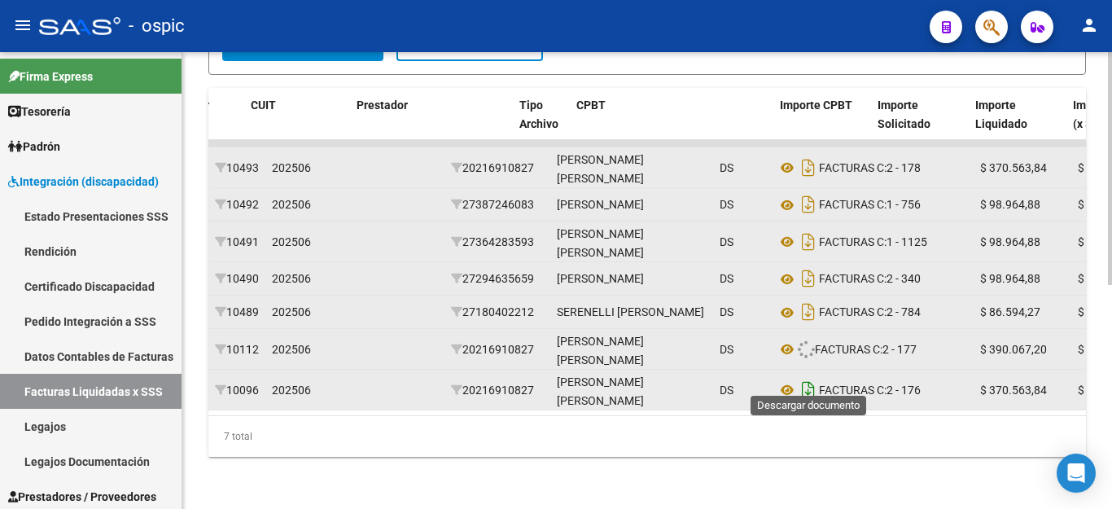
click at [810, 377] on icon "Descargar documento" at bounding box center [808, 390] width 21 height 26
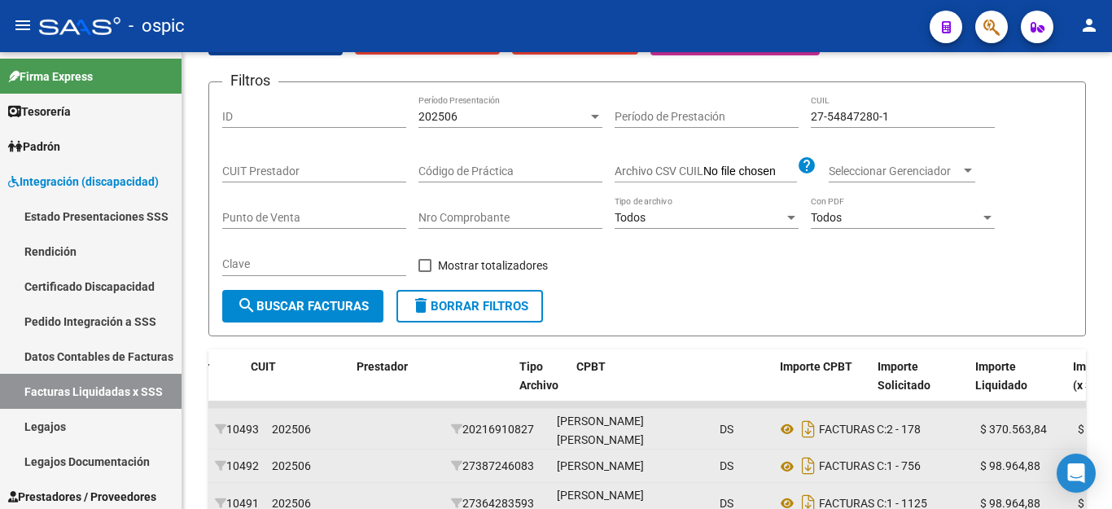
scroll to position [113, 0]
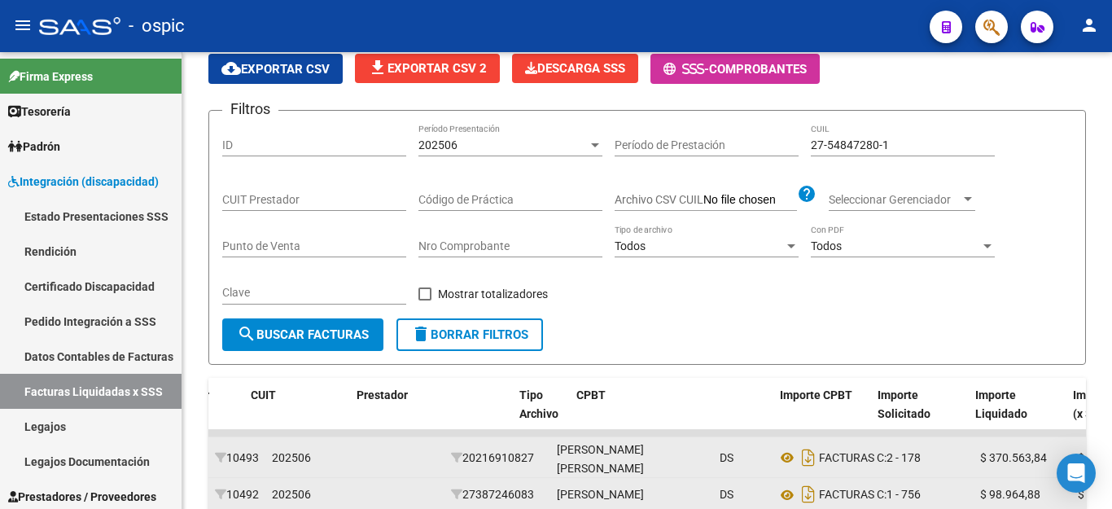
click at [874, 142] on input "27-54847280-1" at bounding box center [903, 145] width 184 height 14
paste input "0-49612672-7"
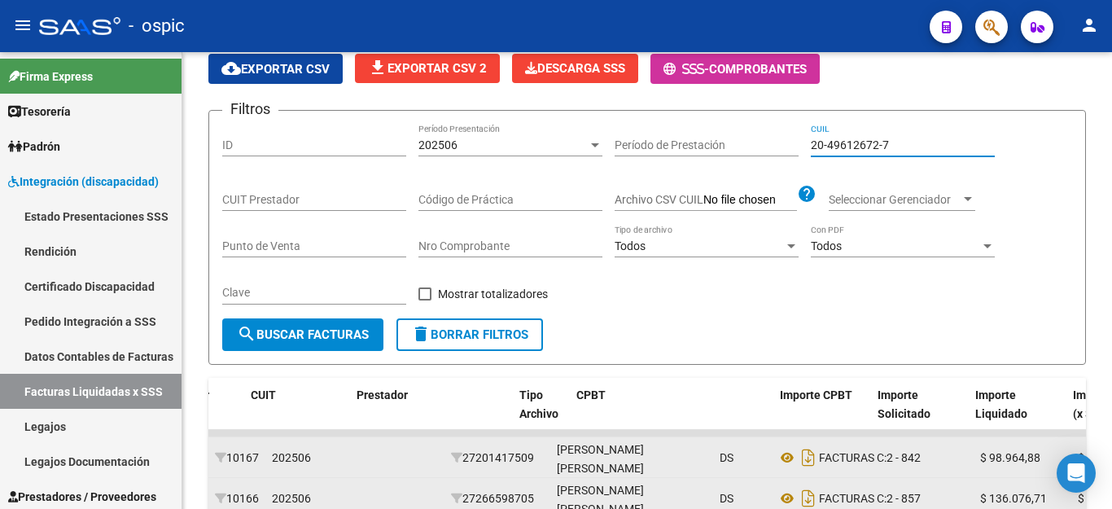
scroll to position [235, 0]
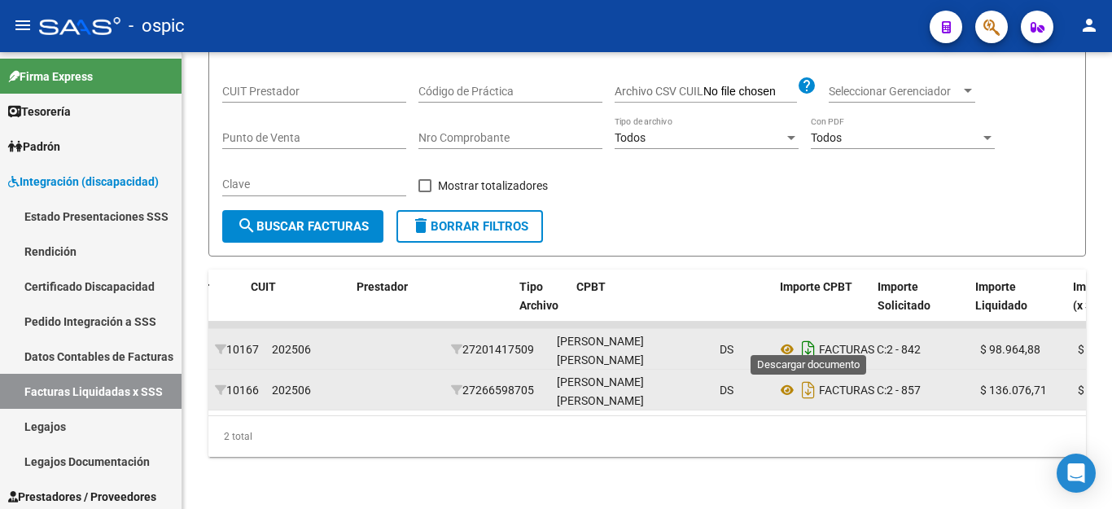
click at [810, 339] on icon "Descargar documento" at bounding box center [808, 349] width 21 height 26
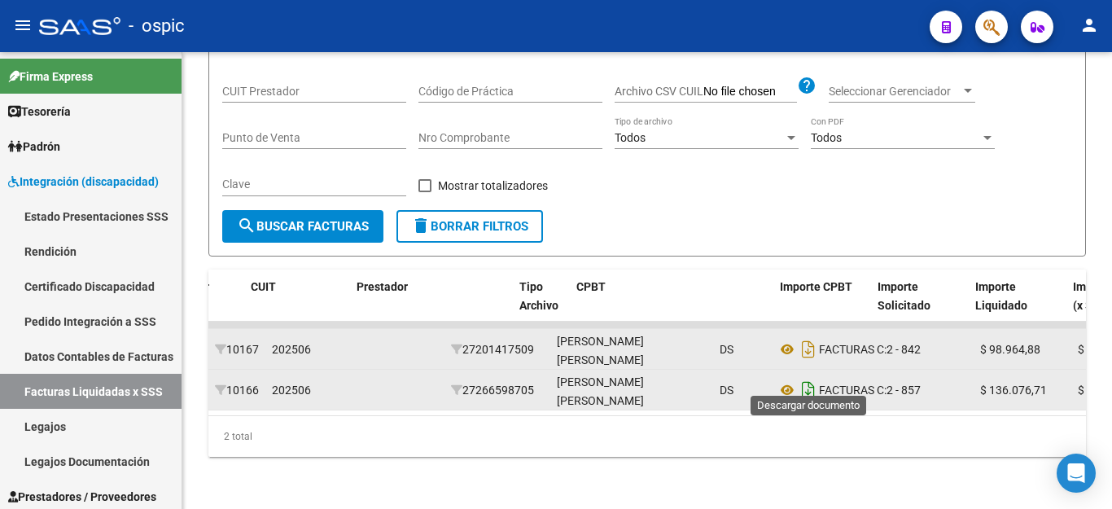
click at [815, 377] on icon "Descargar documento" at bounding box center [808, 390] width 21 height 26
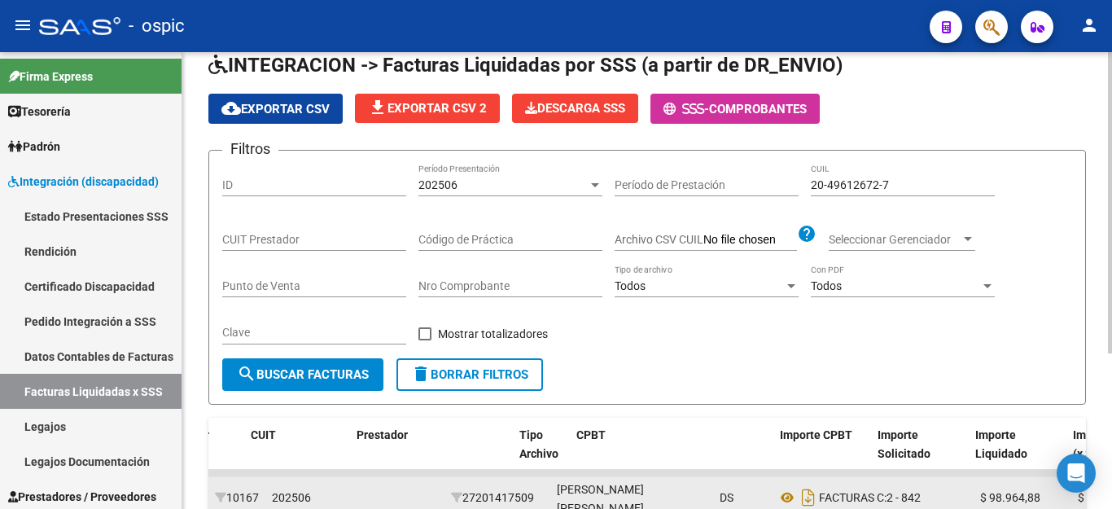
scroll to position [72, 0]
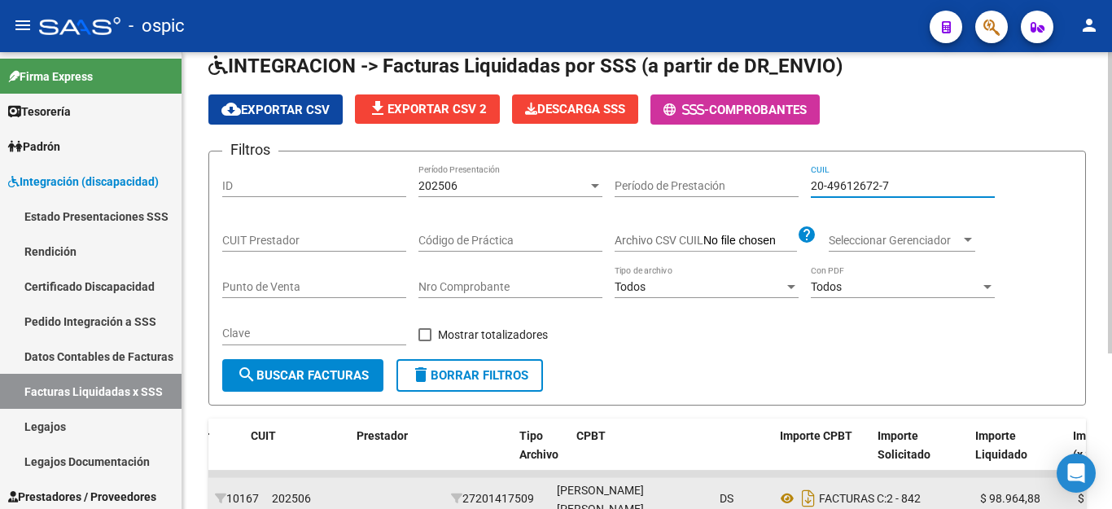
click at [861, 186] on input "20-49612672-7" at bounding box center [903, 186] width 184 height 14
paste input "7-50559289"
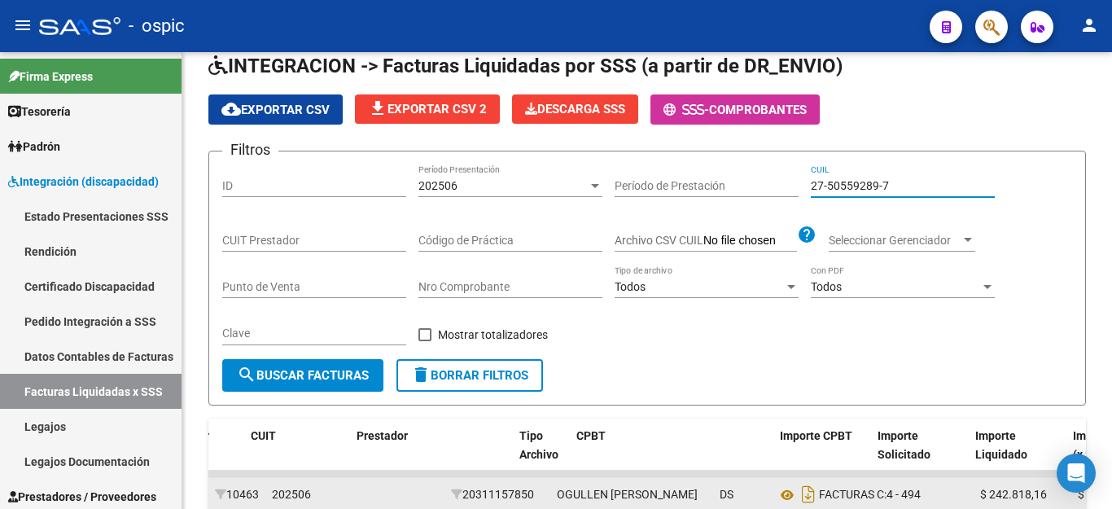
scroll to position [357, 0]
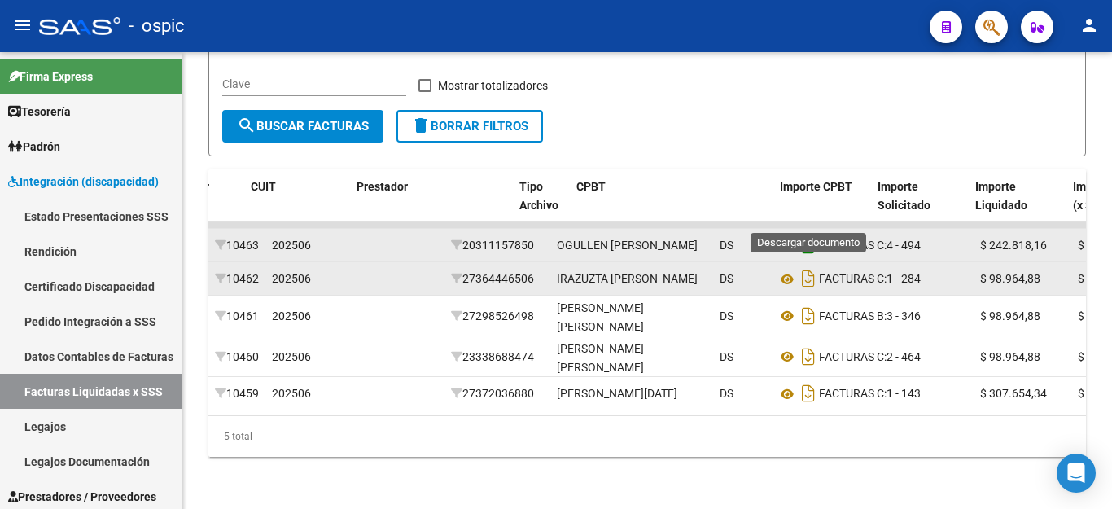
click at [807, 232] on icon "Descargar documento" at bounding box center [808, 245] width 21 height 26
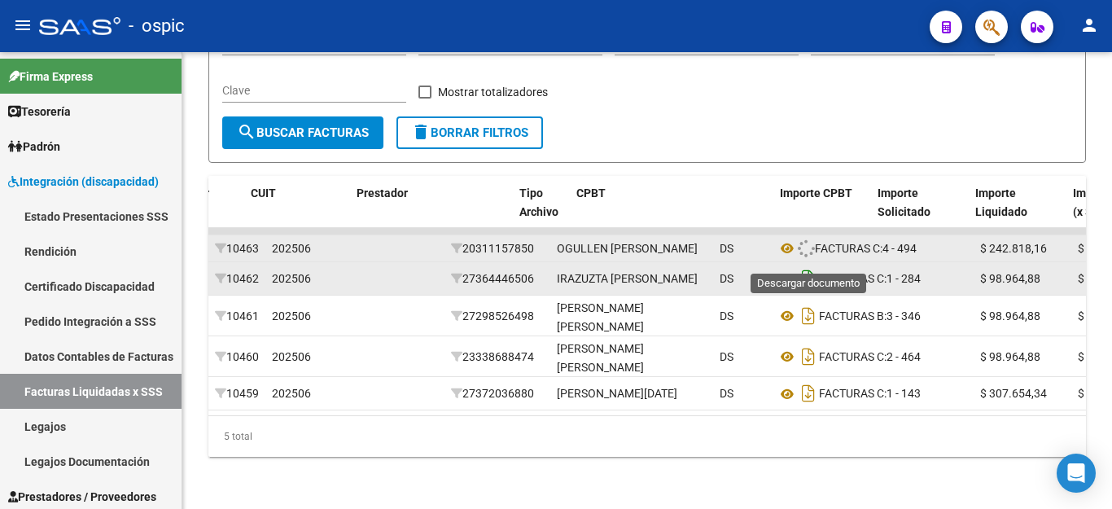
click at [805, 265] on icon "Descargar documento" at bounding box center [808, 278] width 21 height 26
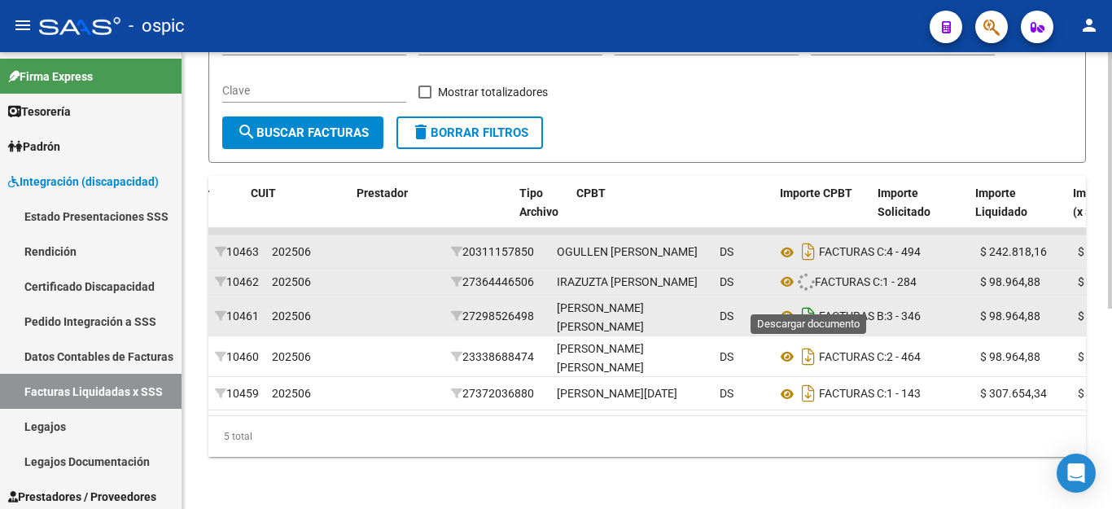
click at [803, 303] on icon "Descargar documento" at bounding box center [808, 316] width 21 height 26
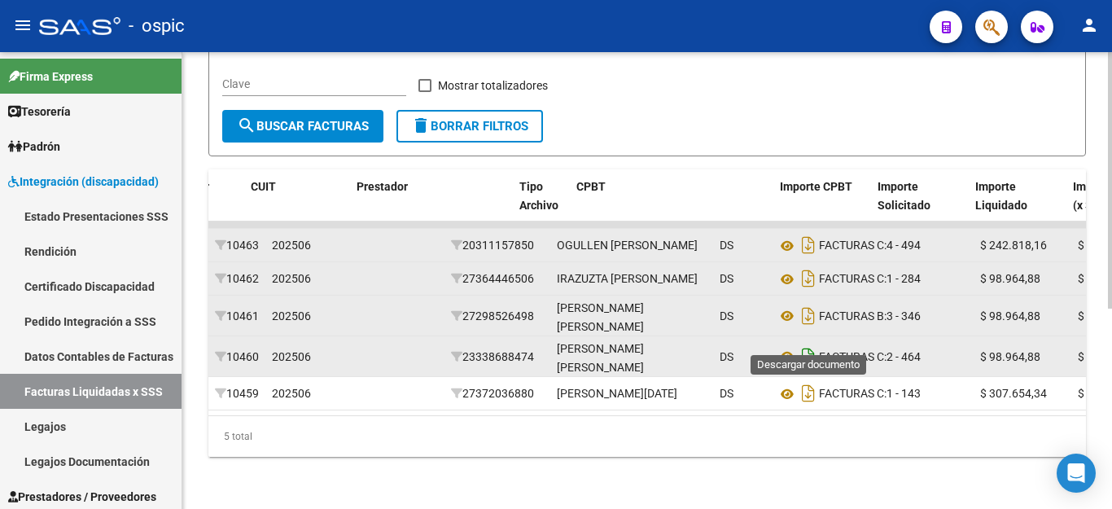
click at [808, 343] on icon "Descargar documento" at bounding box center [808, 356] width 21 height 26
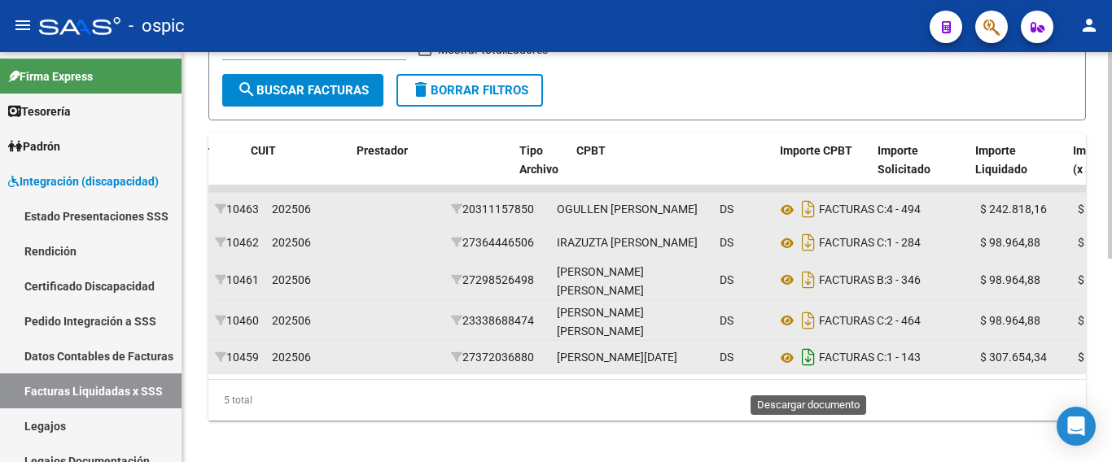
click at [808, 370] on icon "Descargar documento" at bounding box center [808, 357] width 21 height 26
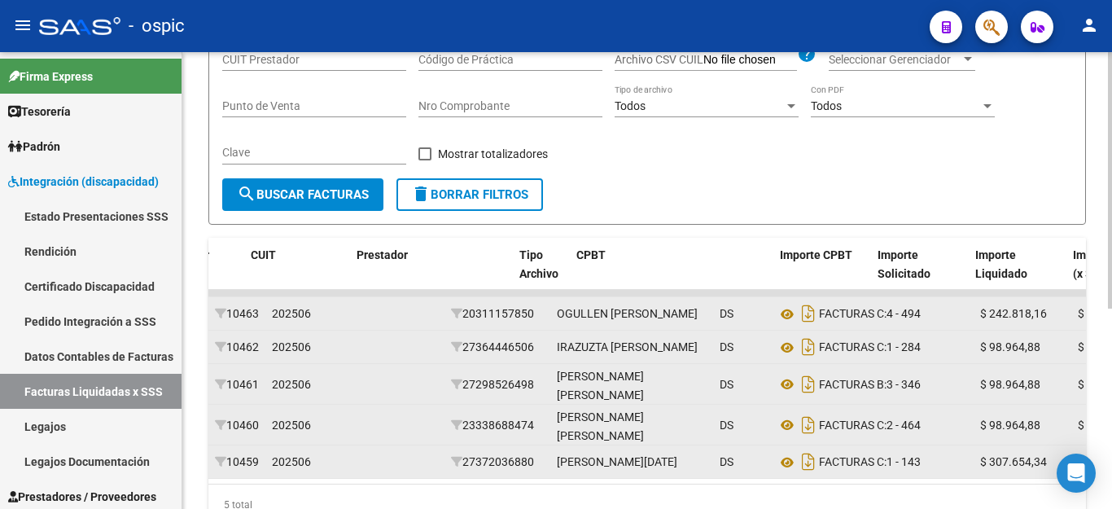
scroll to position [195, 0]
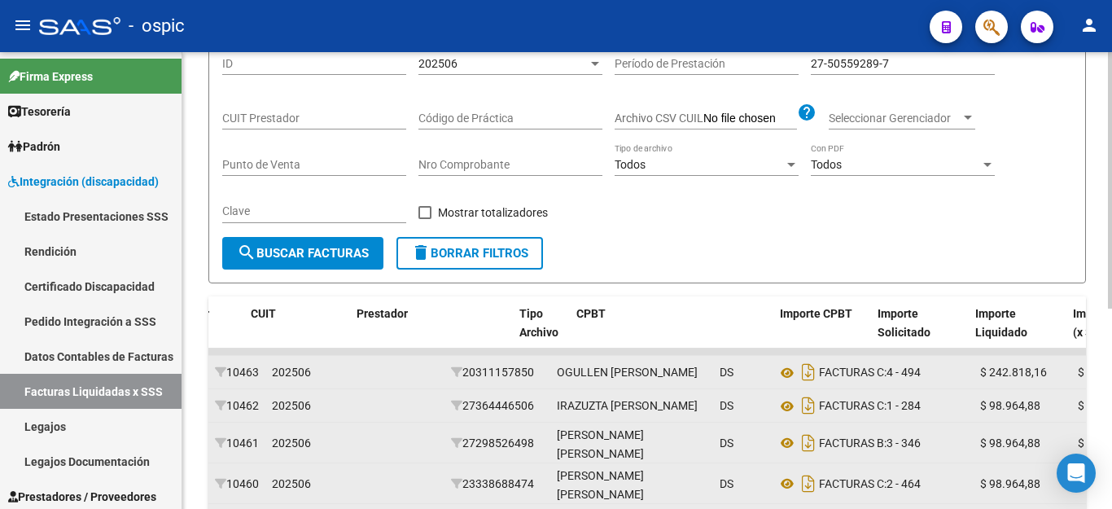
click at [871, 67] on input "27-50559289-7" at bounding box center [903, 64] width 184 height 14
paste input "0-49977854"
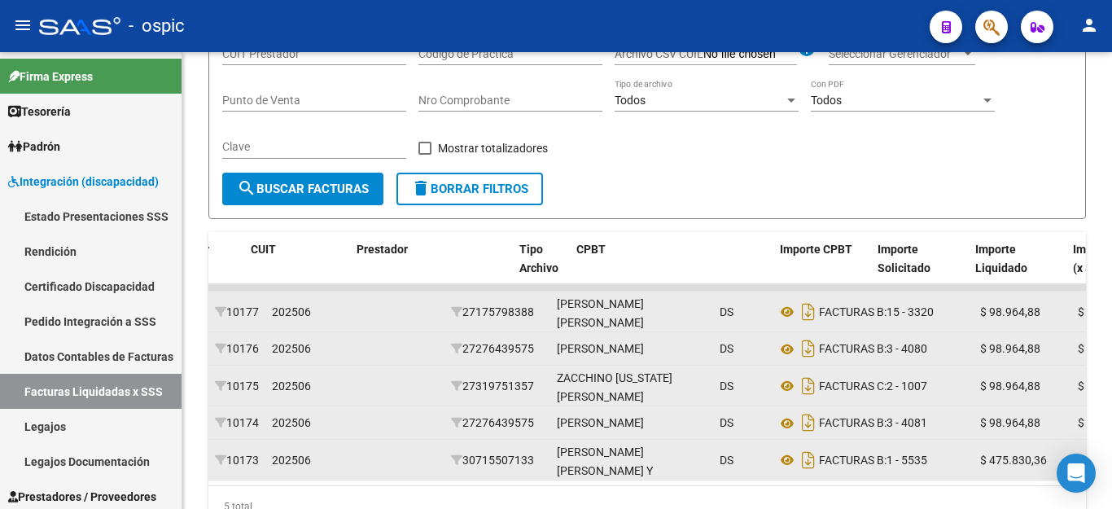
scroll to position [357, 0]
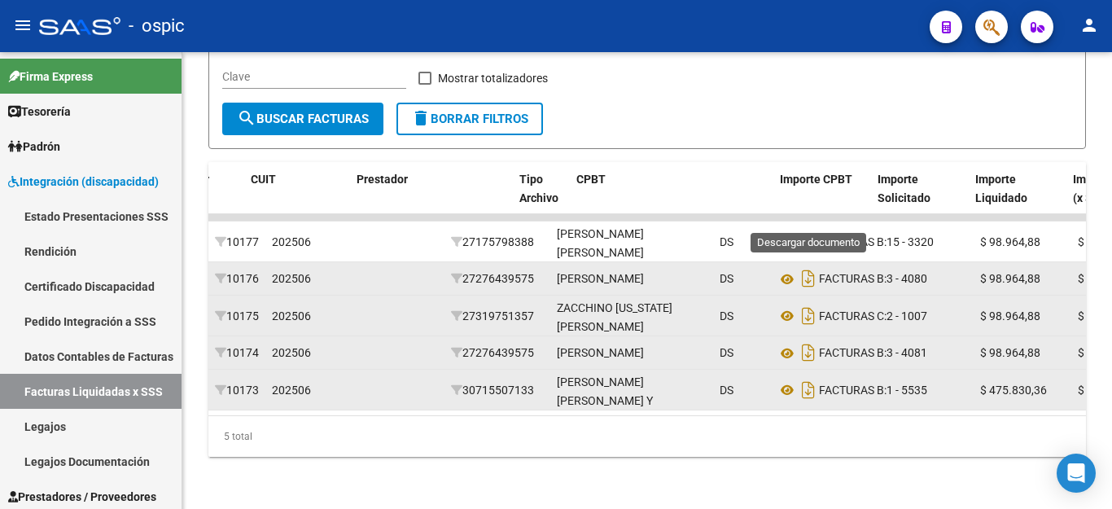
click at [811, 229] on icon "Descargar documento" at bounding box center [808, 242] width 21 height 26
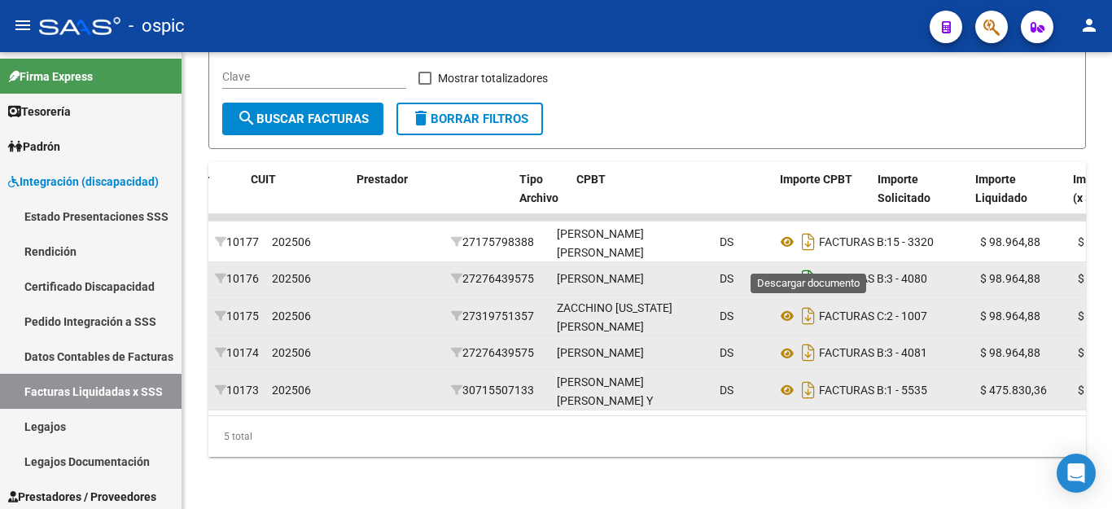
drag, startPoint x: 812, startPoint y: 256, endPoint x: 810, endPoint y: 290, distance: 34.3
click at [812, 265] on icon "Descargar documento" at bounding box center [808, 278] width 21 height 26
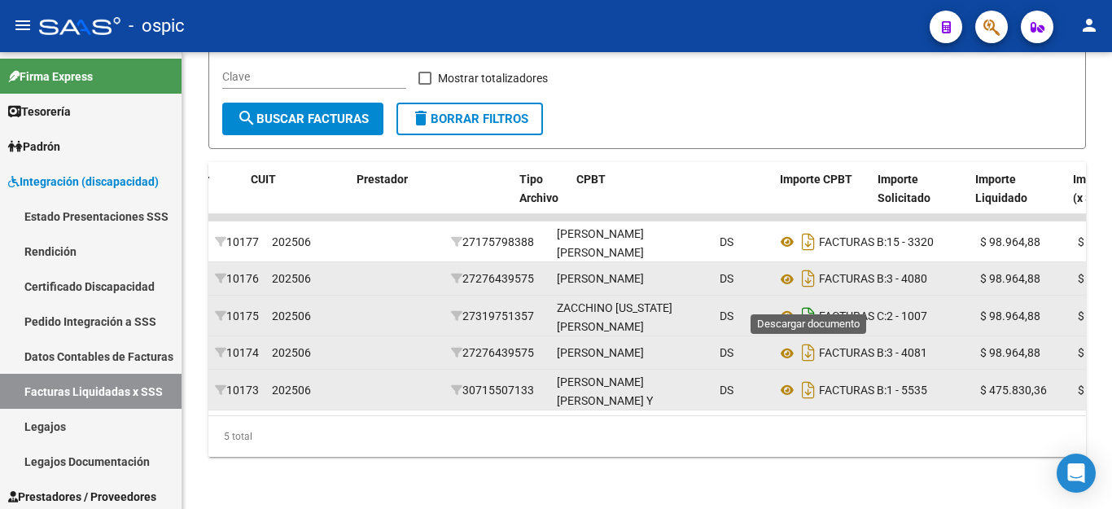
click at [807, 303] on icon "Descargar documento" at bounding box center [808, 316] width 21 height 26
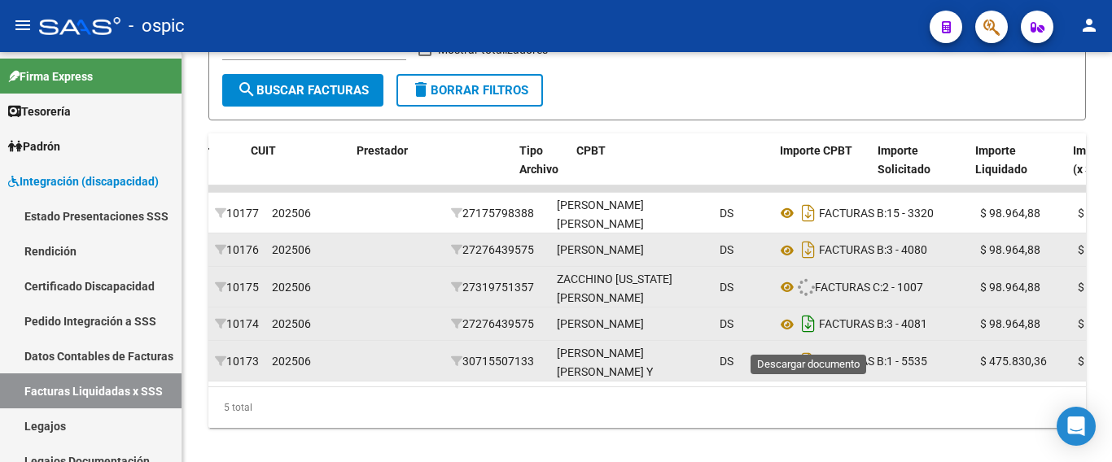
click at [808, 337] on icon "Descargar documento" at bounding box center [808, 324] width 21 height 26
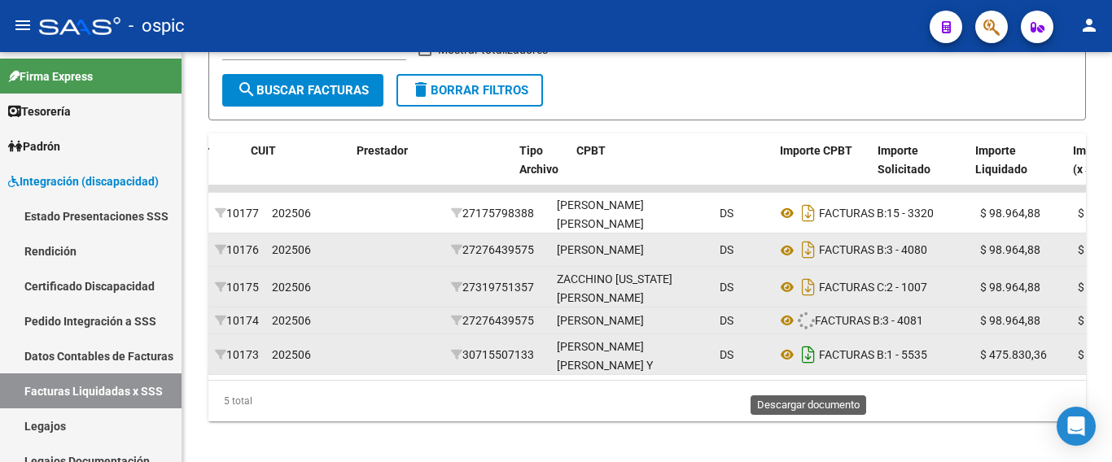
click at [809, 368] on icon "Descargar documento" at bounding box center [808, 355] width 21 height 26
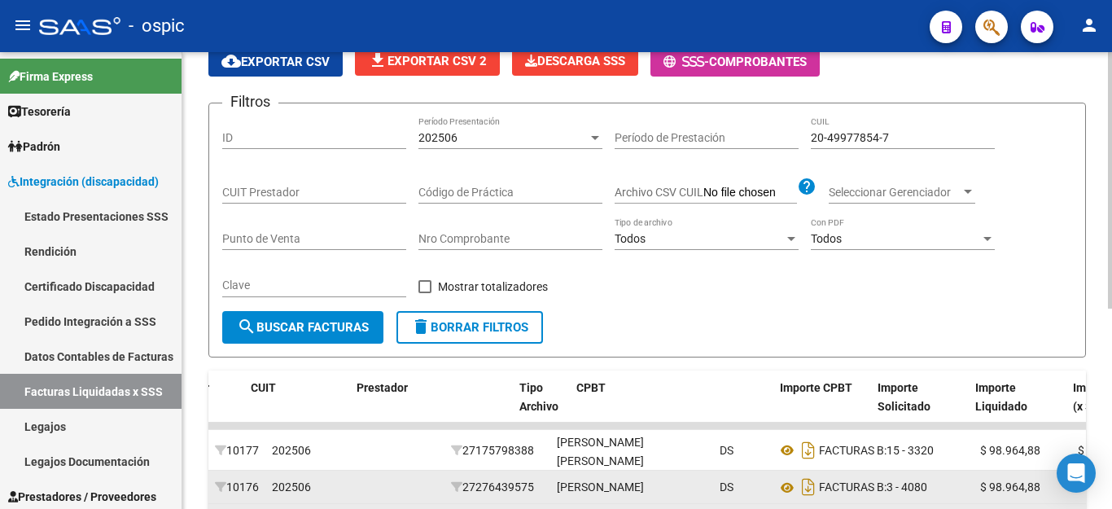
scroll to position [113, 0]
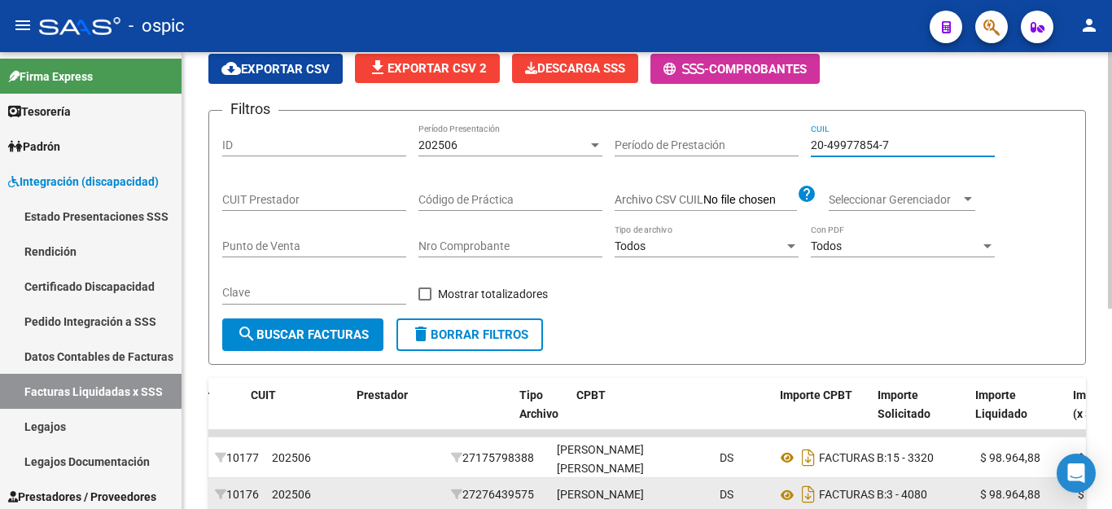
click at [846, 146] on input "20-49977854-7" at bounding box center [903, 145] width 184 height 14
paste input "3-47134360-9"
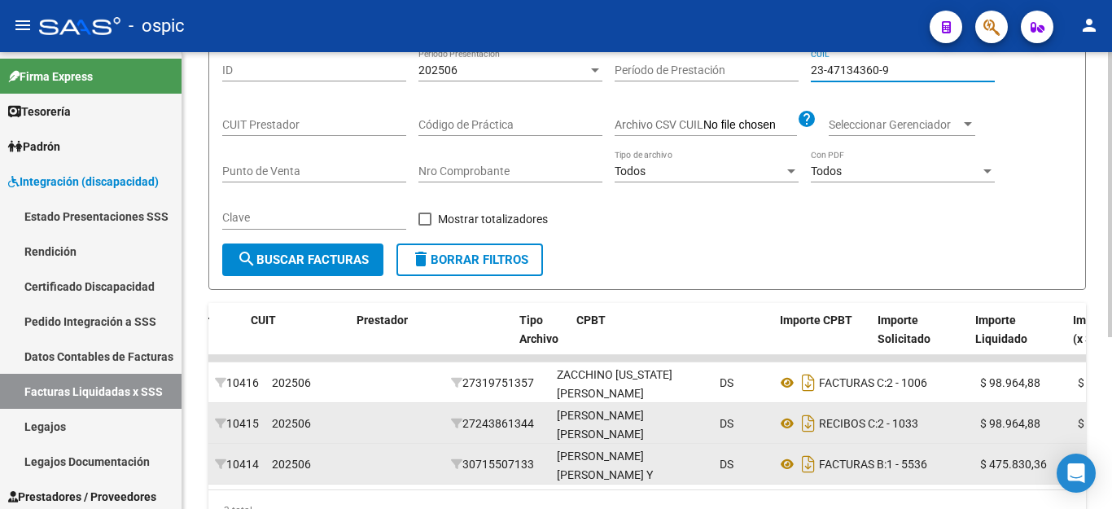
scroll to position [276, 0]
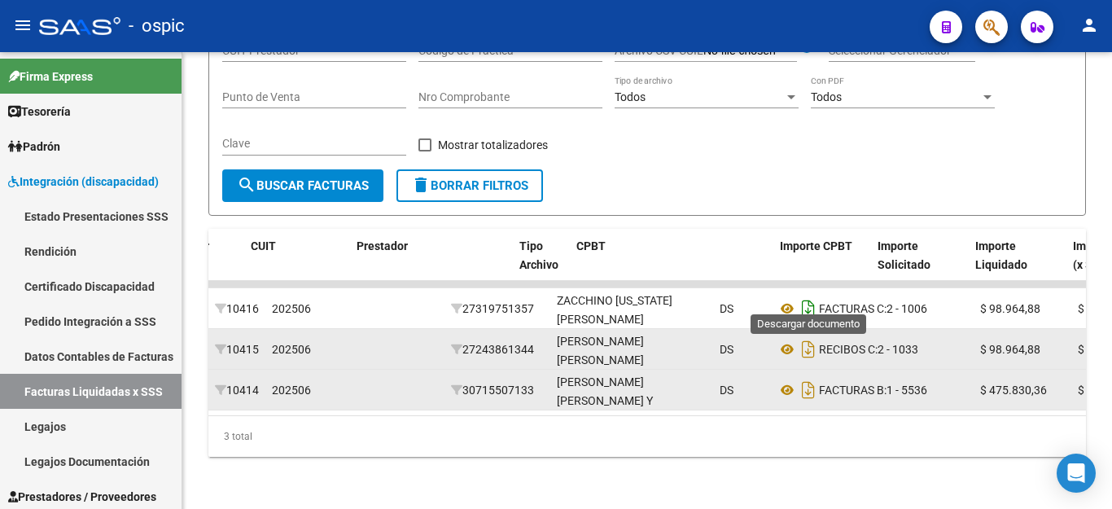
click at [807, 296] on icon "Descargar documento" at bounding box center [808, 308] width 21 height 26
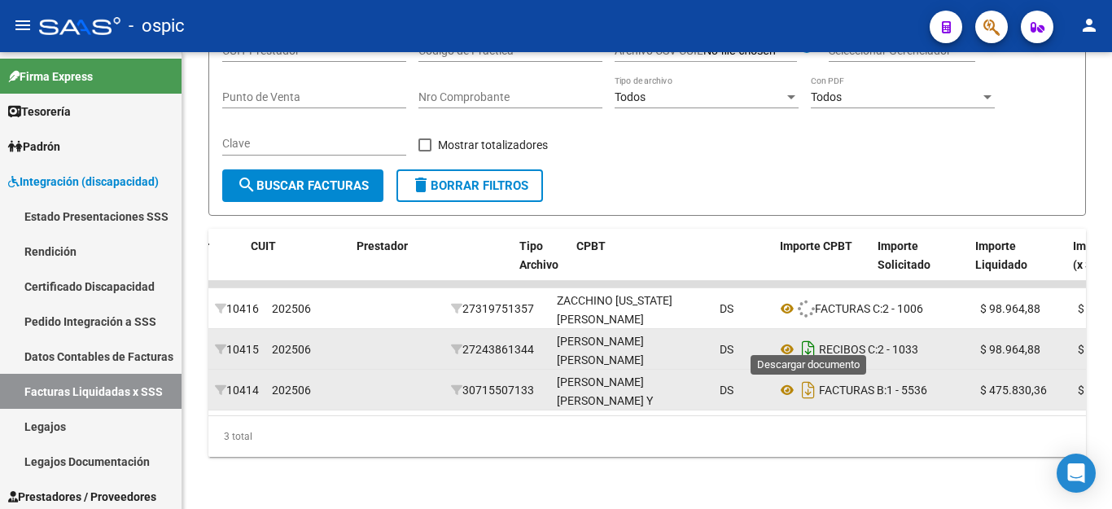
click at [804, 336] on icon "Descargar documento" at bounding box center [808, 349] width 21 height 26
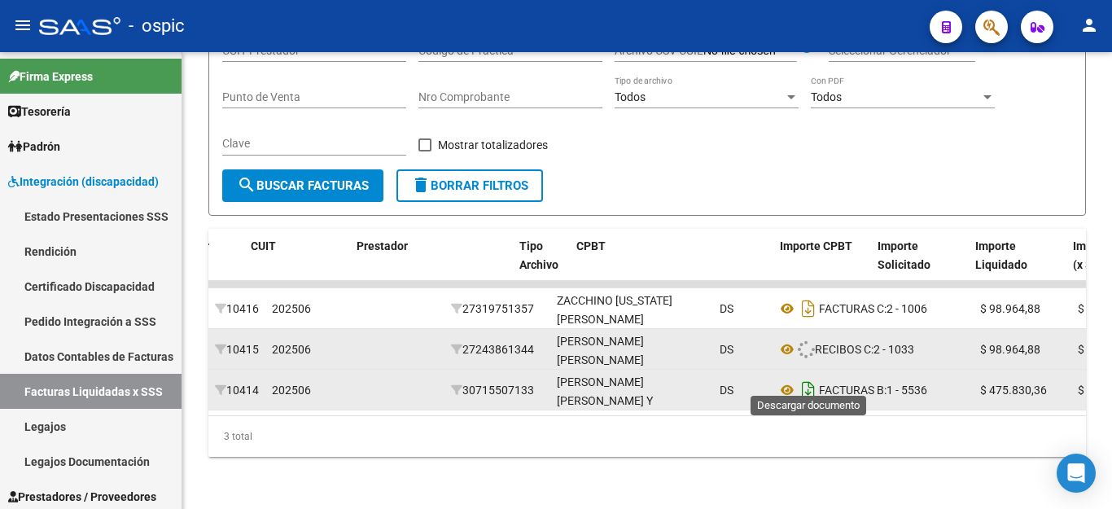
click at [804, 383] on icon "Descargar documento" at bounding box center [808, 390] width 21 height 26
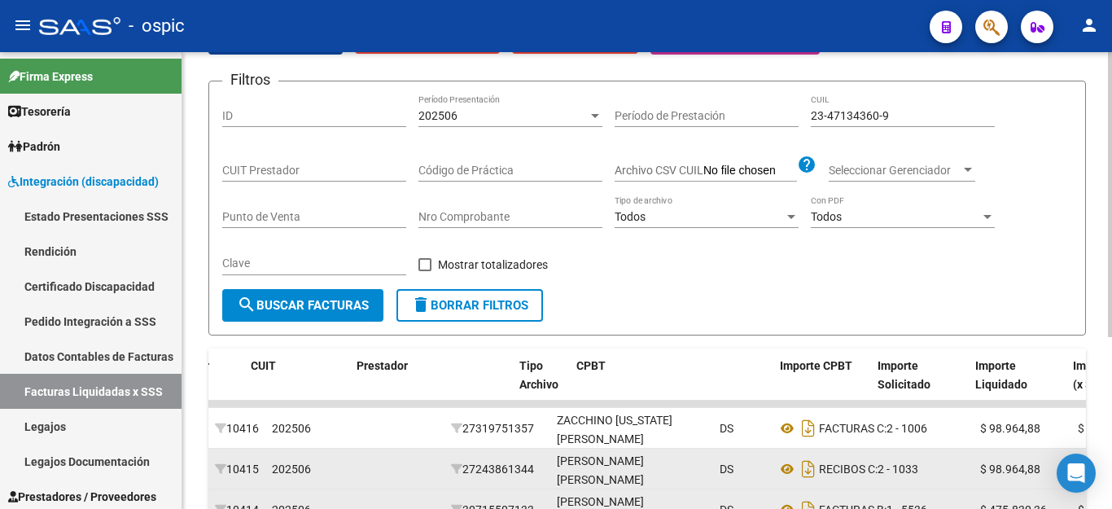
scroll to position [0, 0]
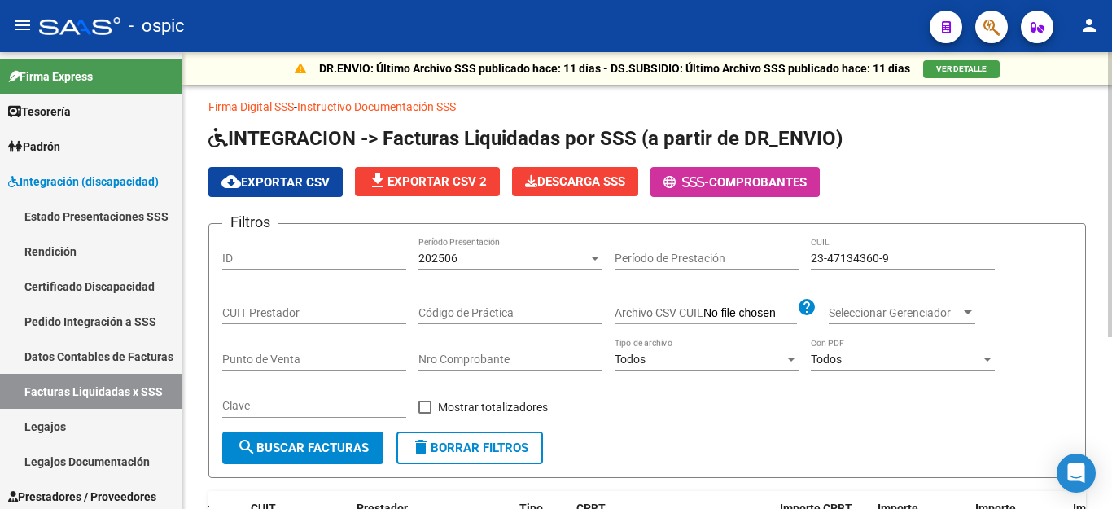
click at [857, 264] on div "23-47134360-9 CUIL" at bounding box center [903, 253] width 184 height 33
click at [858, 261] on input "23-47134360-9" at bounding box center [903, 258] width 184 height 14
paste input "0-58334471-4"
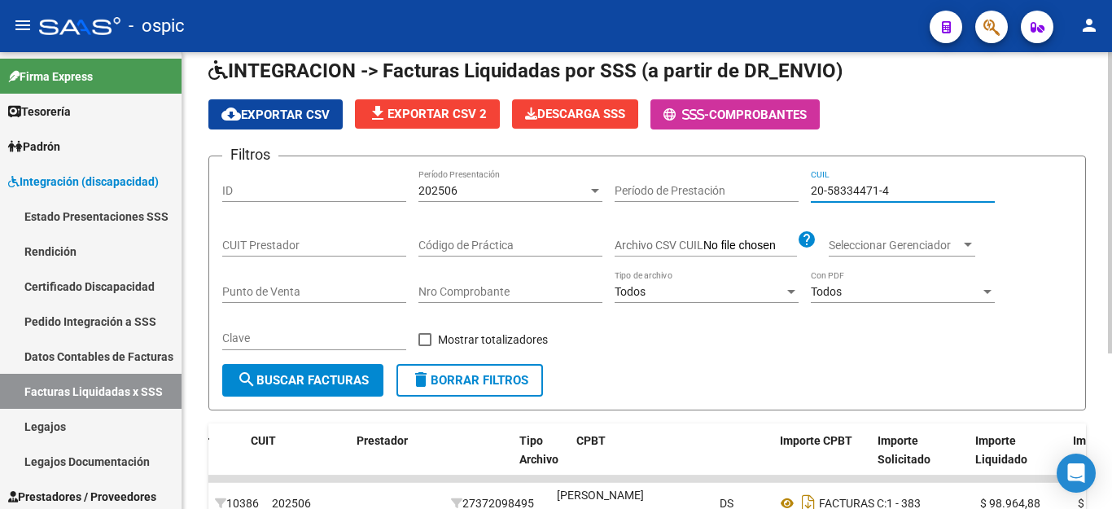
scroll to position [235, 0]
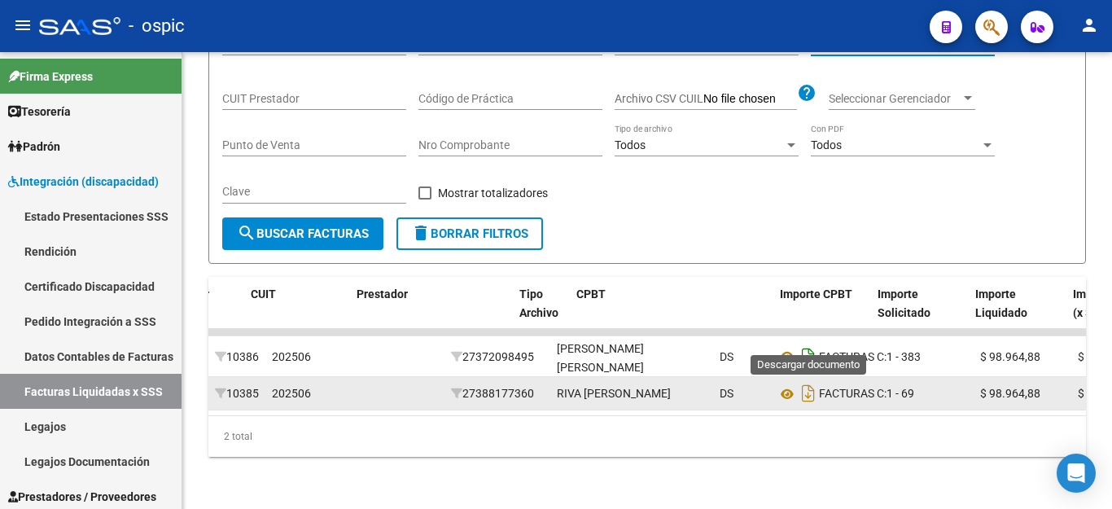
click at [811, 343] on icon "Descargar documento" at bounding box center [808, 356] width 21 height 26
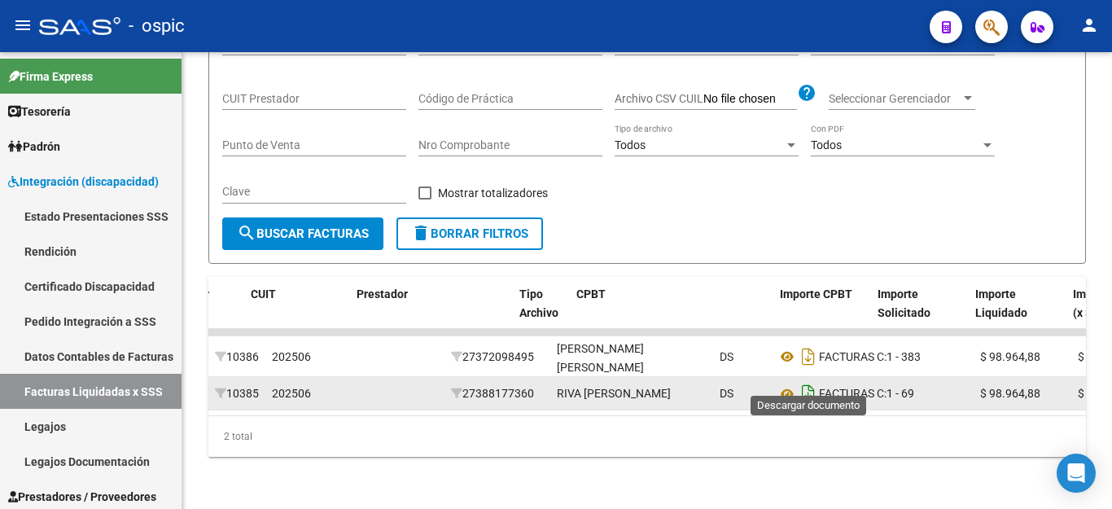
click at [814, 380] on icon "Descargar documento" at bounding box center [808, 393] width 21 height 26
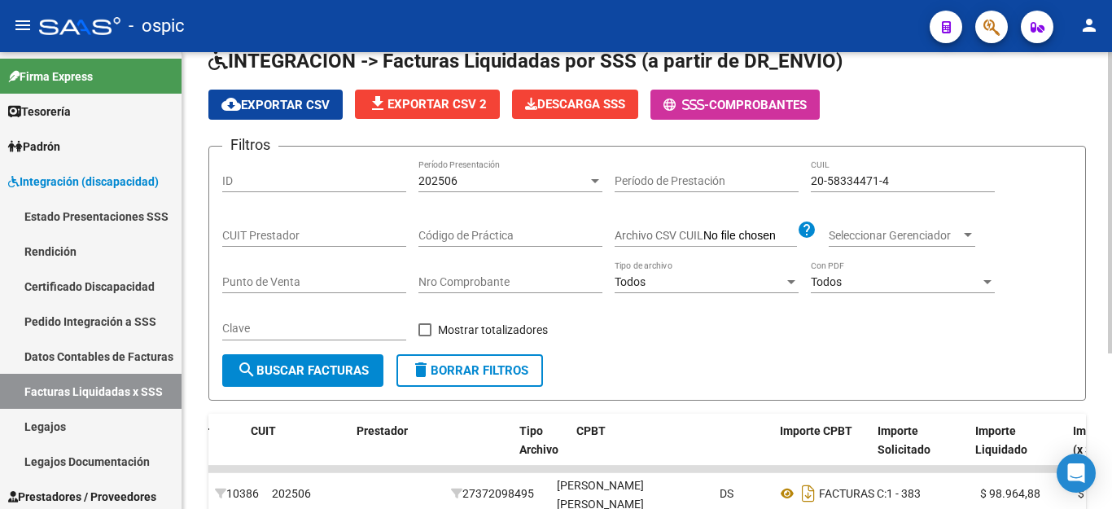
scroll to position [0, 0]
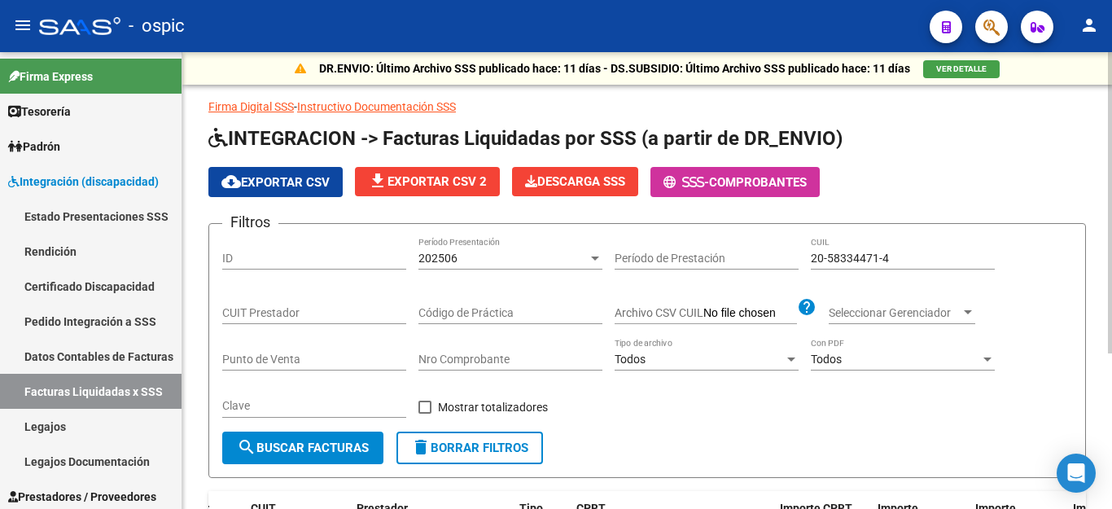
click at [866, 265] on div "20-58334471-4 CUIL" at bounding box center [903, 253] width 184 height 33
click at [866, 262] on div "20-58334471-4 CUIL" at bounding box center [903, 253] width 184 height 33
click at [866, 259] on input "20-58334471-4" at bounding box center [903, 258] width 184 height 14
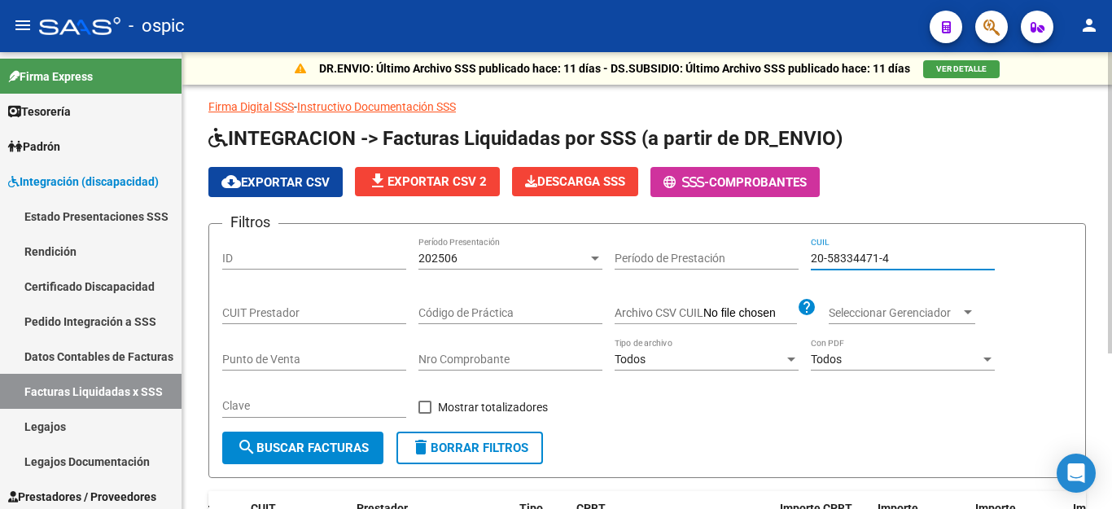
paste input "6294435-5"
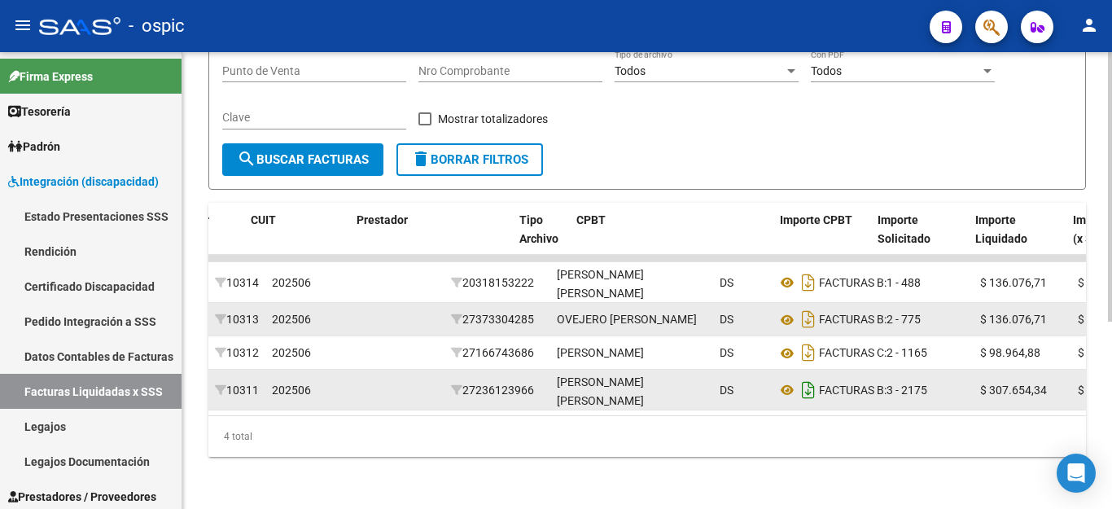
scroll to position [317, 0]
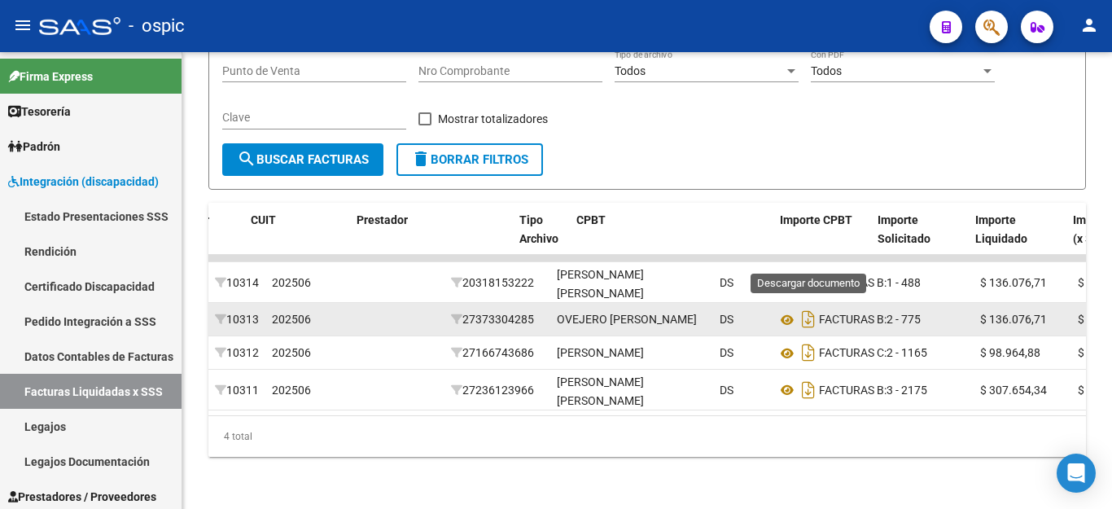
click at [802, 269] on icon "Descargar documento" at bounding box center [808, 282] width 21 height 26
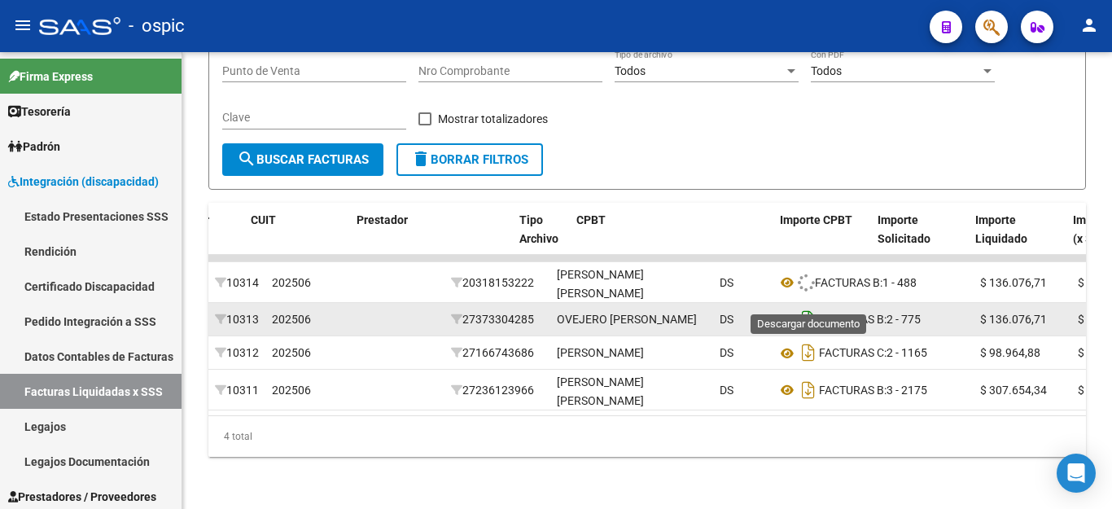
click at [803, 306] on icon "Descargar documento" at bounding box center [808, 319] width 21 height 26
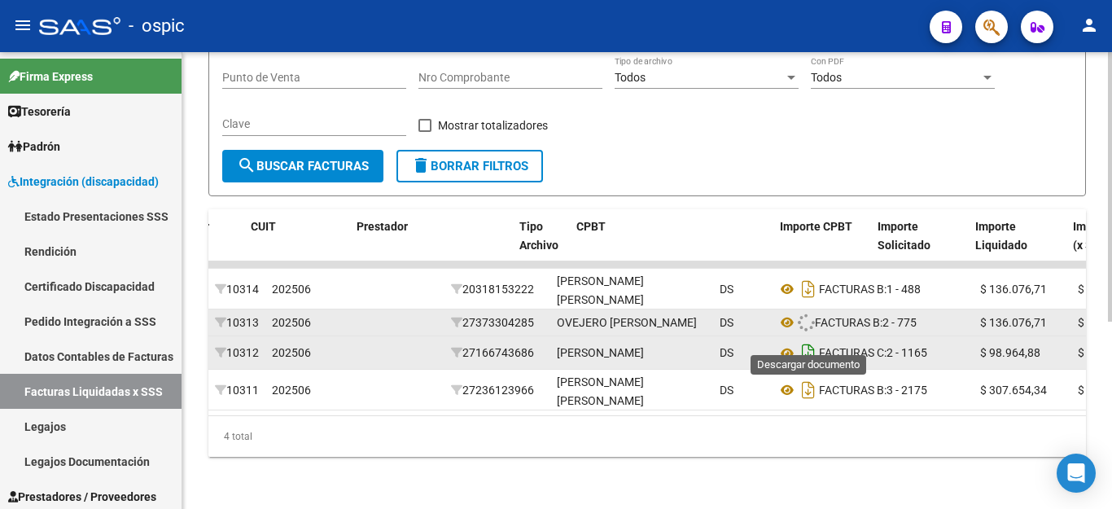
click at [808, 339] on icon "Descargar documento" at bounding box center [808, 352] width 21 height 26
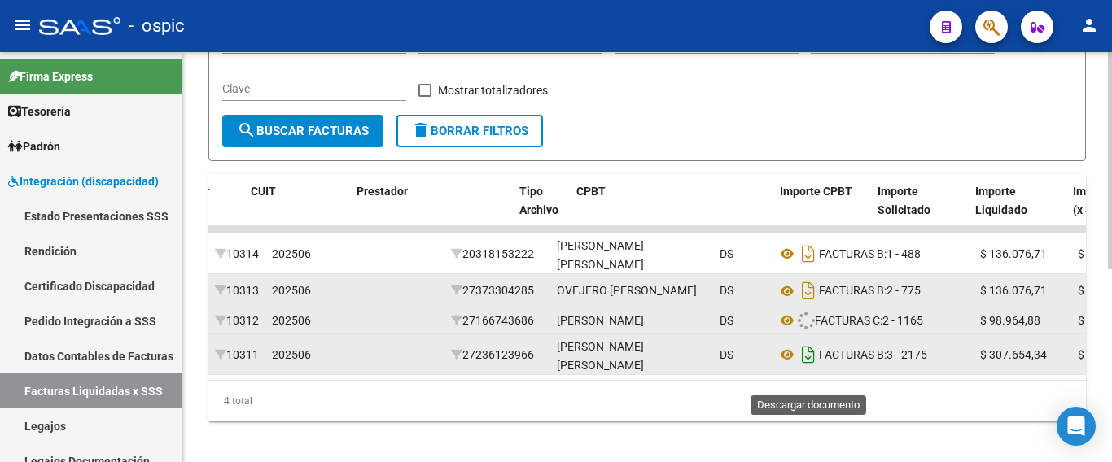
click at [806, 368] on icon "Descargar documento" at bounding box center [808, 355] width 21 height 26
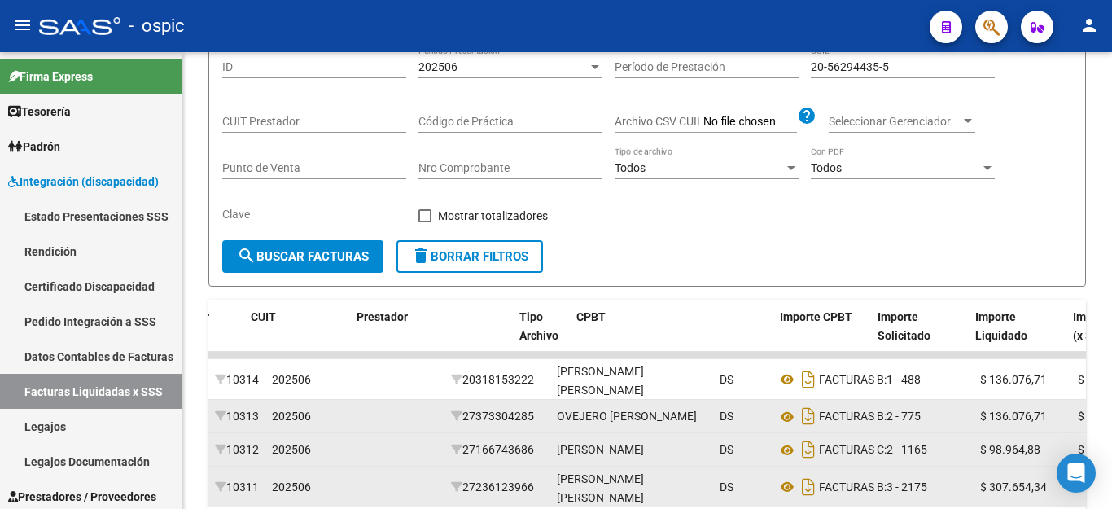
scroll to position [0, 0]
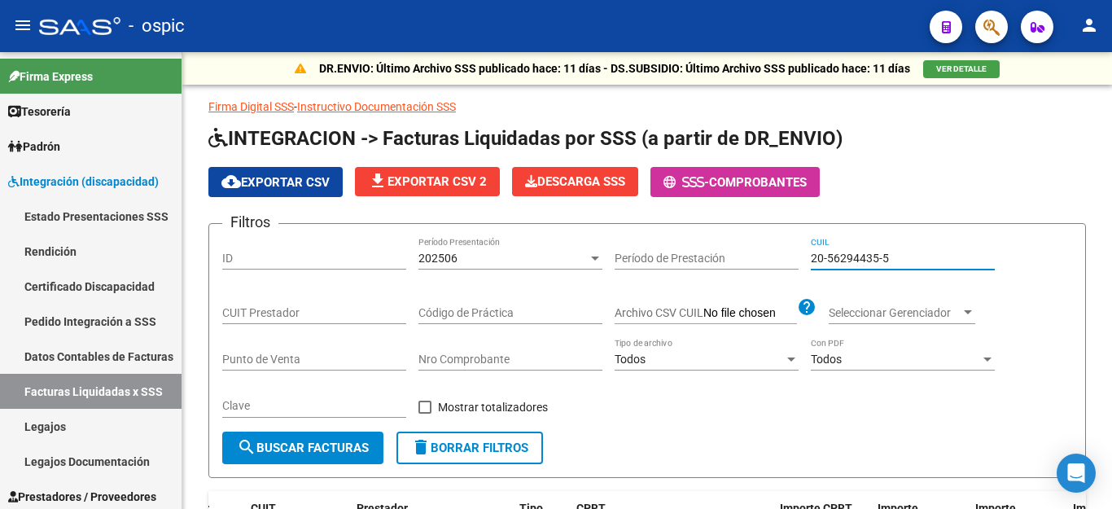
click at [866, 260] on input "20-56294435-5" at bounding box center [903, 258] width 184 height 14
paste input "7-57458487-1"
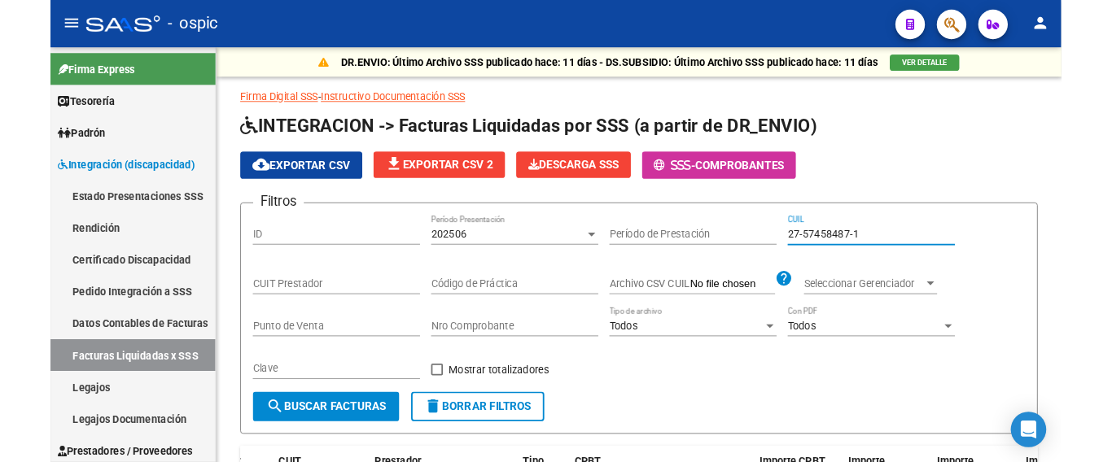
scroll to position [317, 0]
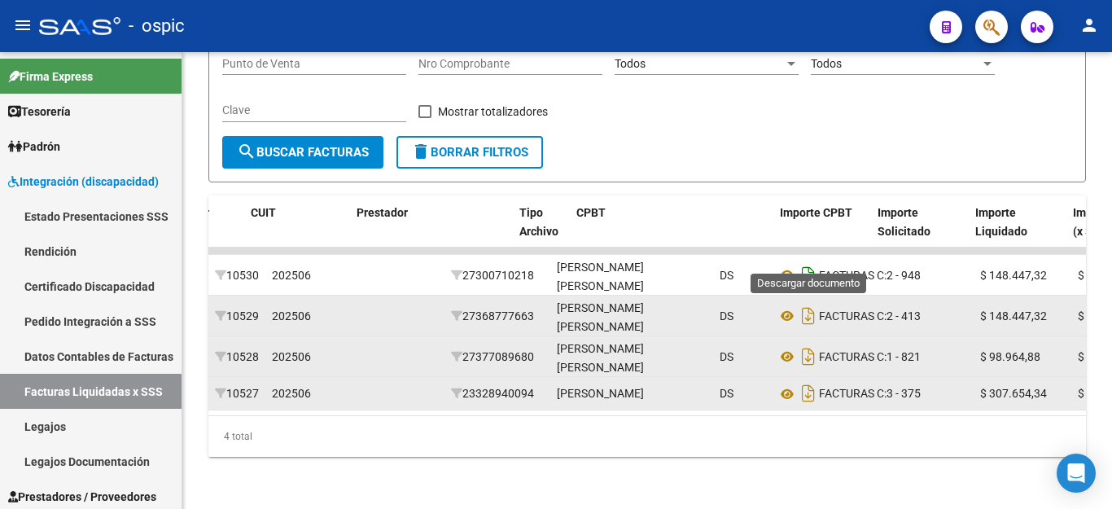
click at [806, 264] on icon "Descargar documento" at bounding box center [808, 275] width 21 height 26
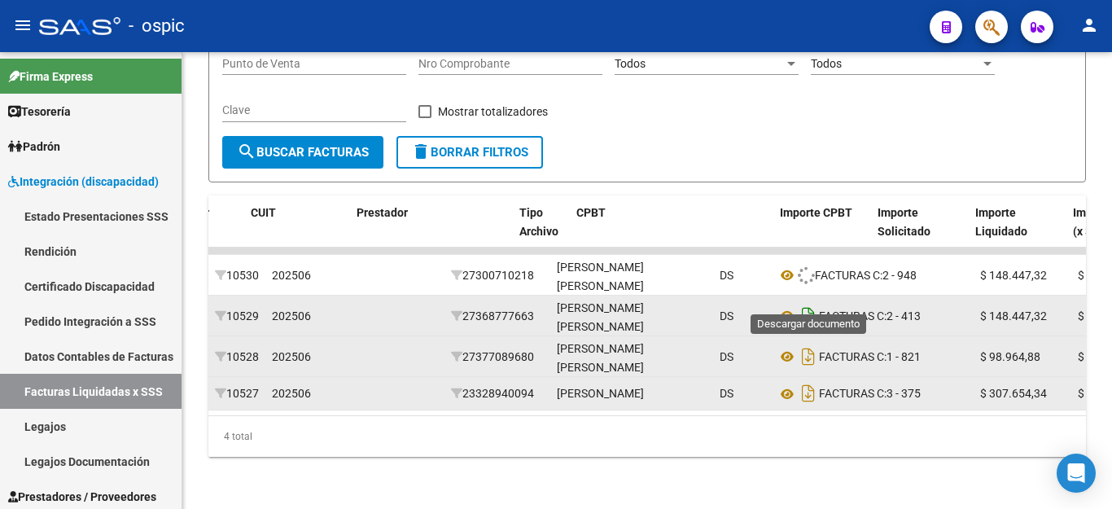
click at [805, 303] on icon "Descargar documento" at bounding box center [808, 316] width 21 height 26
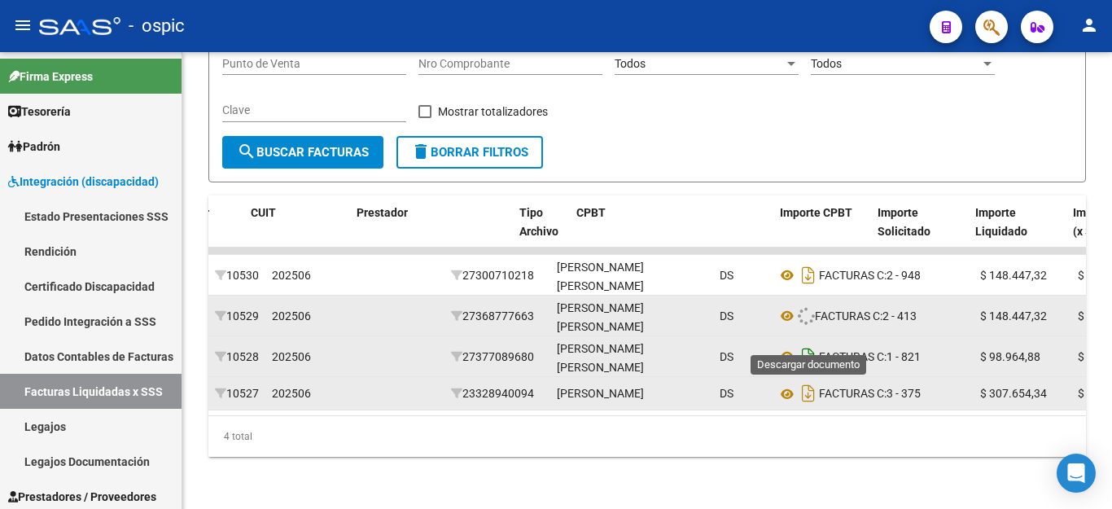
click at [810, 343] on icon "Descargar documento" at bounding box center [808, 356] width 21 height 26
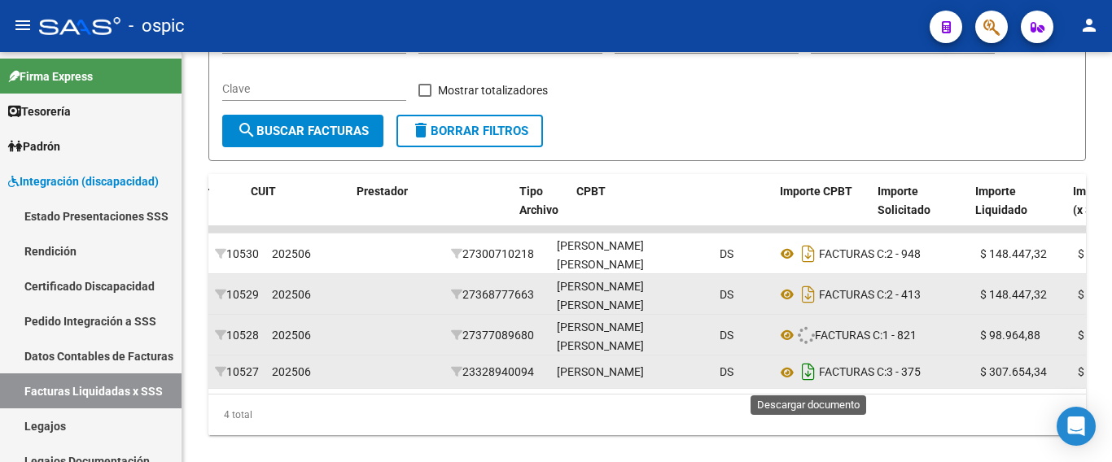
click at [810, 375] on icon "Descargar documento" at bounding box center [808, 372] width 21 height 26
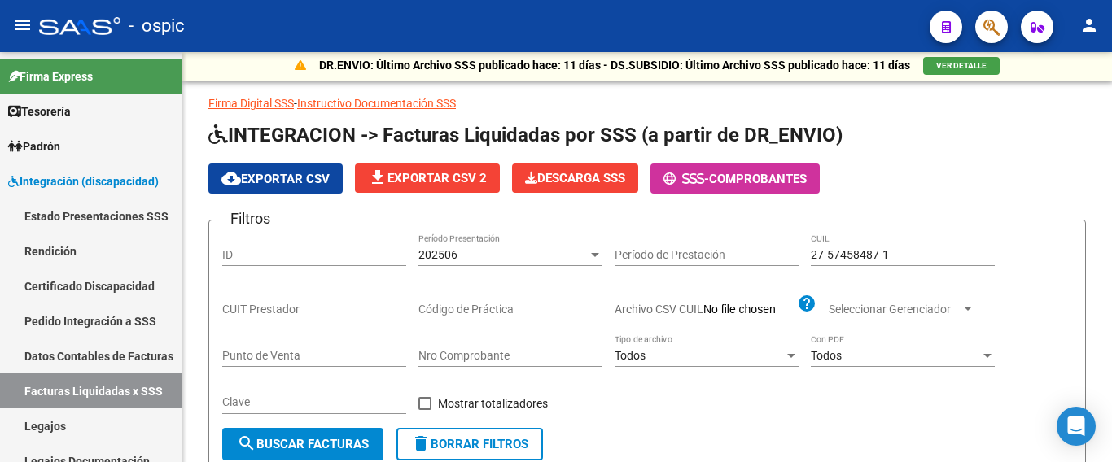
scroll to position [0, 0]
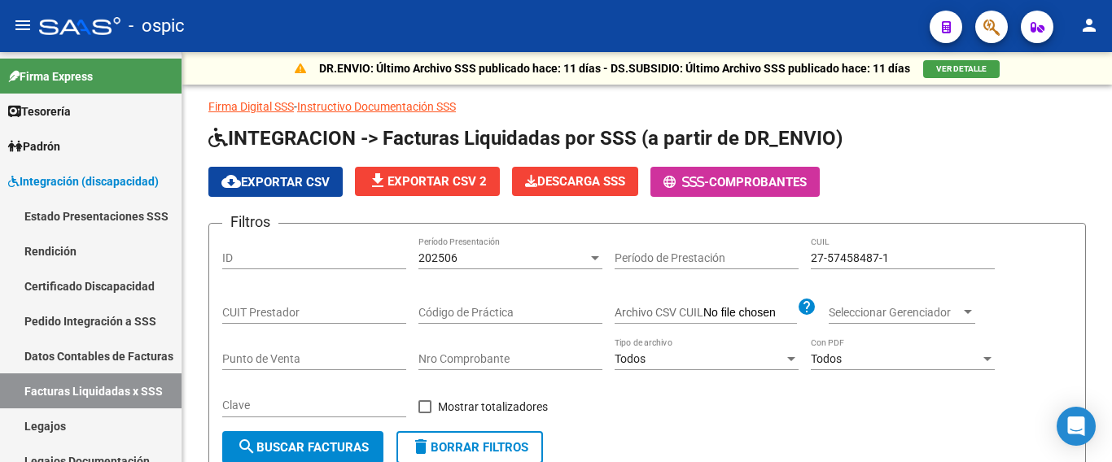
click at [850, 251] on input "27-57458487-1" at bounding box center [903, 258] width 184 height 14
paste input "0-53775703-6"
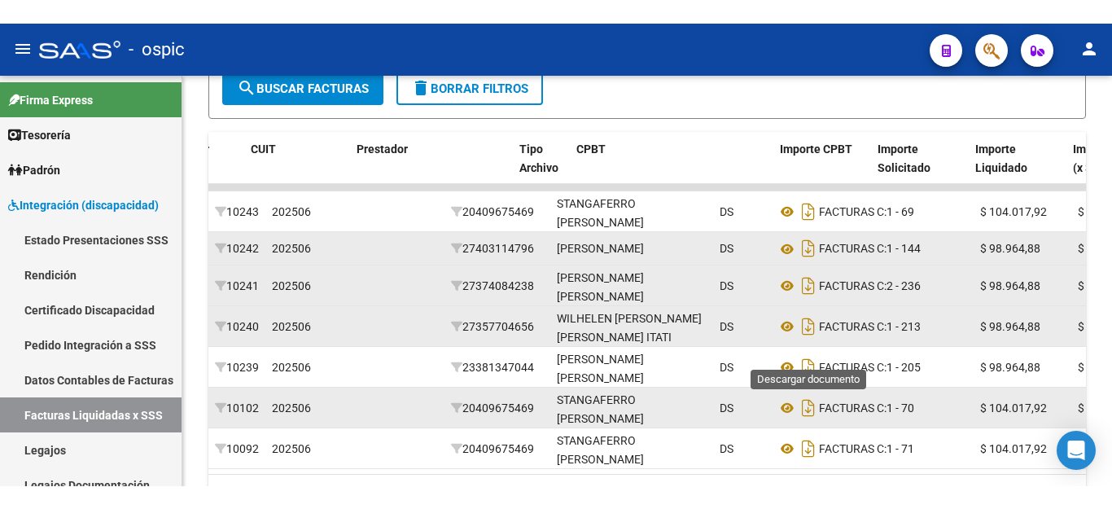
scroll to position [404, 0]
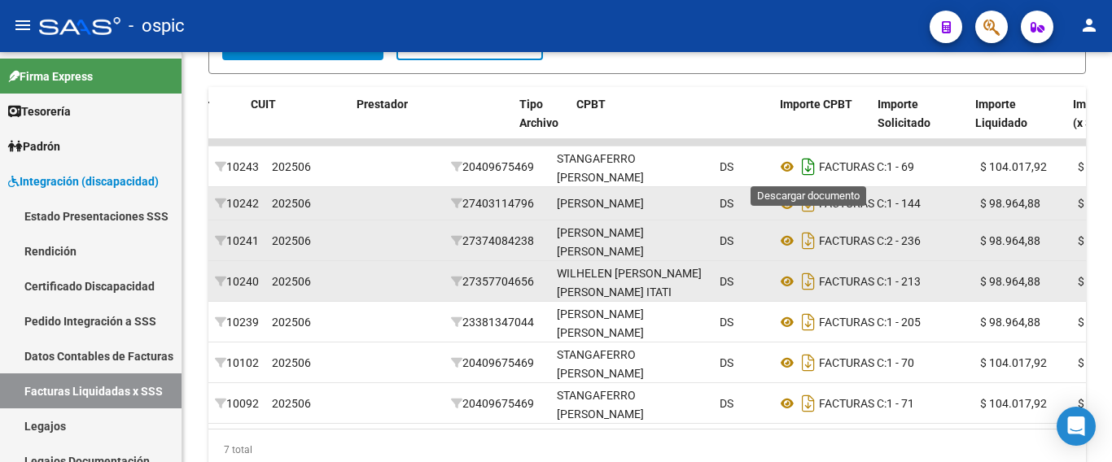
click at [806, 168] on icon "Descargar documento" at bounding box center [808, 167] width 21 height 26
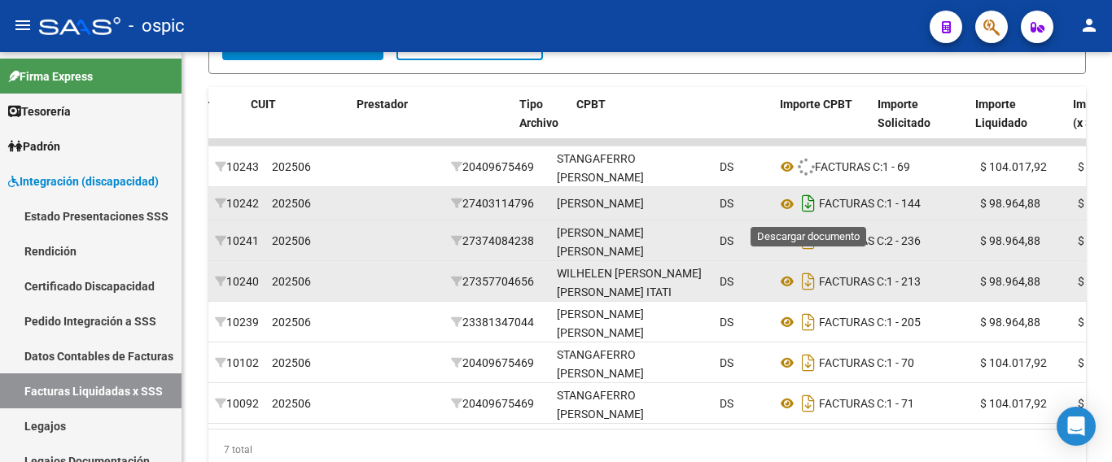
click at [806, 208] on icon "Descargar documento" at bounding box center [808, 203] width 21 height 26
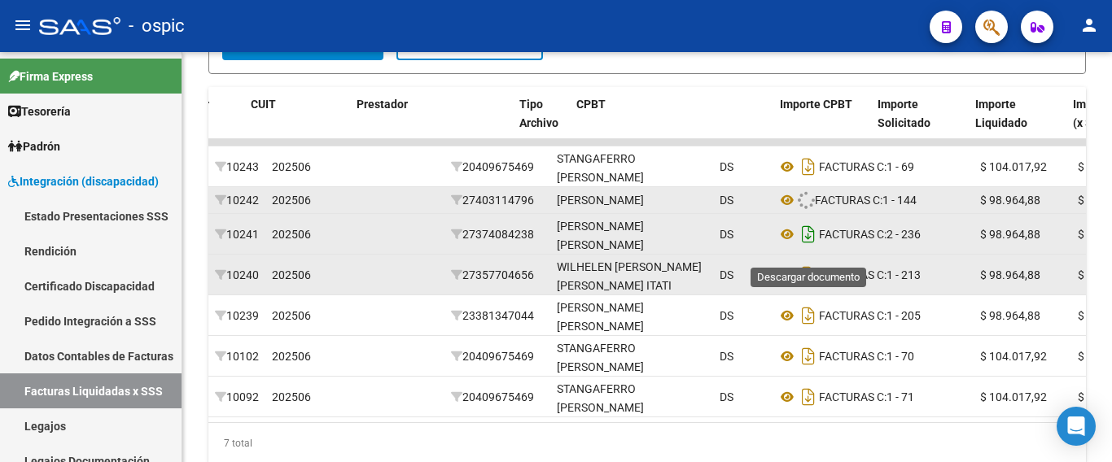
click at [806, 247] on icon "Descargar documento" at bounding box center [808, 234] width 21 height 26
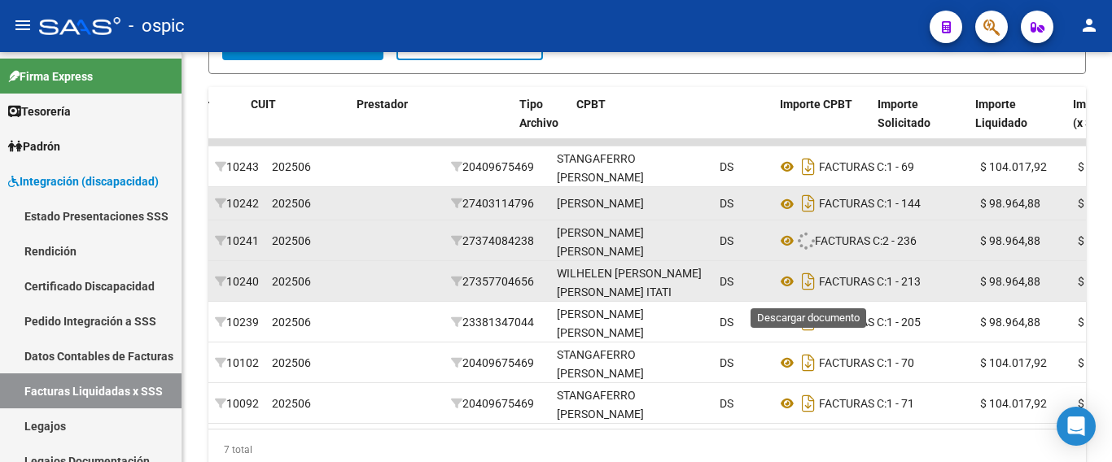
drag, startPoint x: 806, startPoint y: 290, endPoint x: 806, endPoint y: 301, distance: 11.4
click at [806, 290] on icon "Descargar documento" at bounding box center [808, 282] width 21 height 26
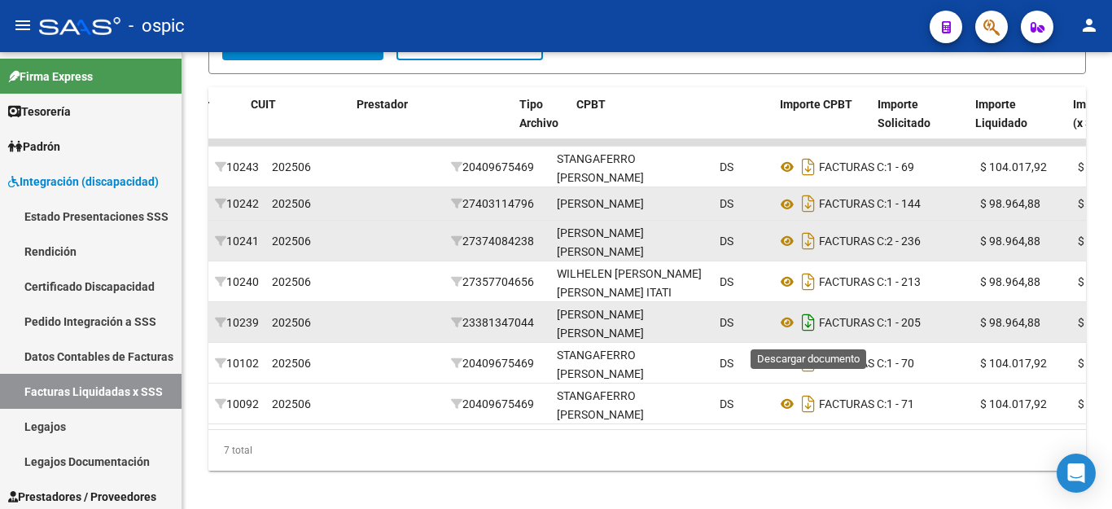
click at [808, 329] on icon "Descargar documento" at bounding box center [808, 322] width 21 height 26
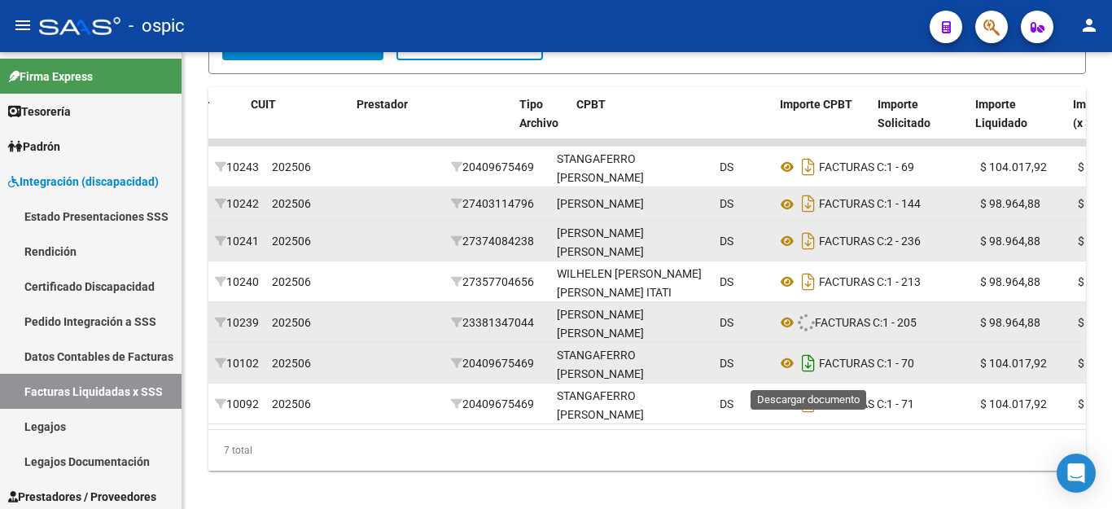
click at [804, 374] on icon "Descargar documento" at bounding box center [808, 363] width 21 height 26
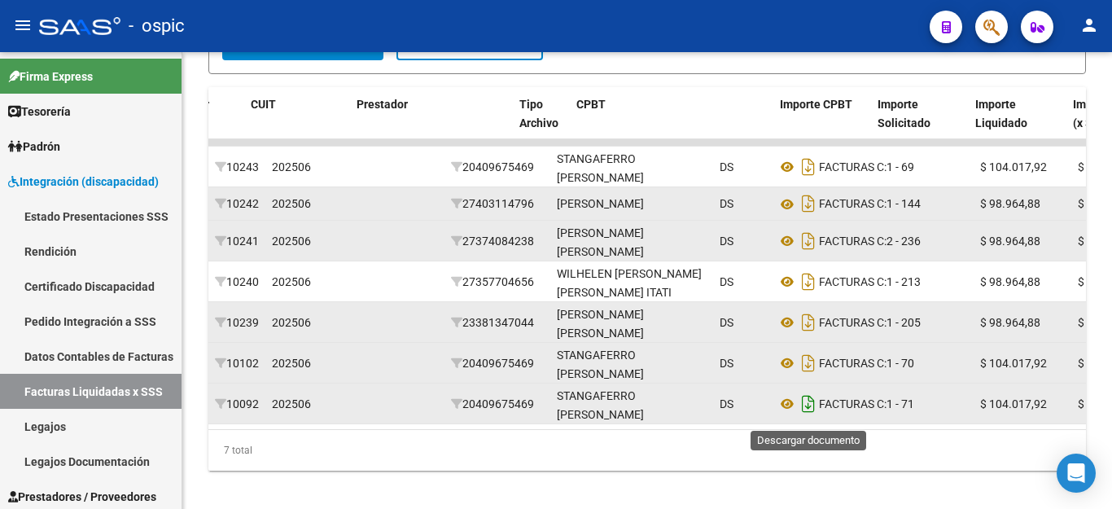
click at [806, 407] on icon "Descargar documento" at bounding box center [808, 404] width 21 height 26
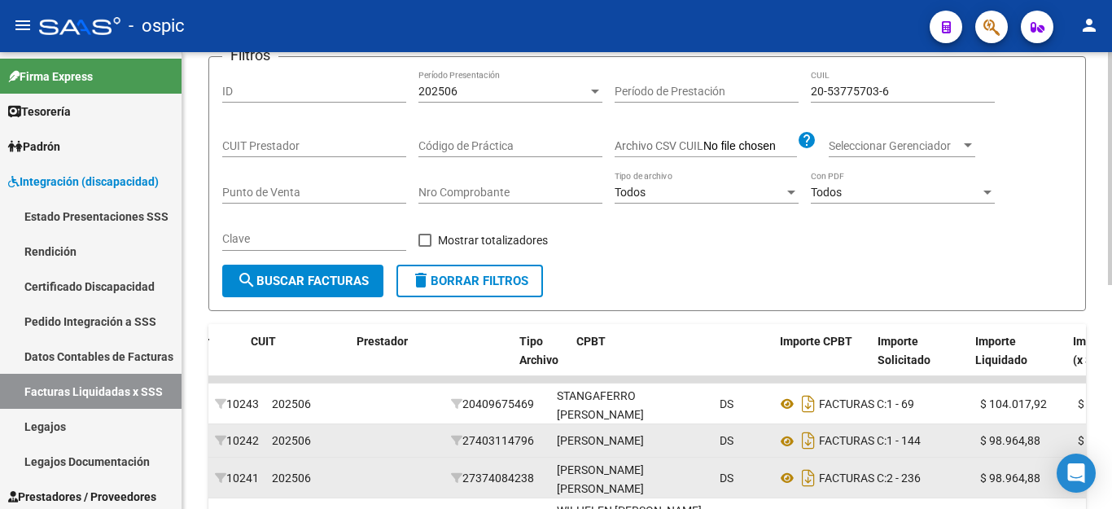
scroll to position [160, 0]
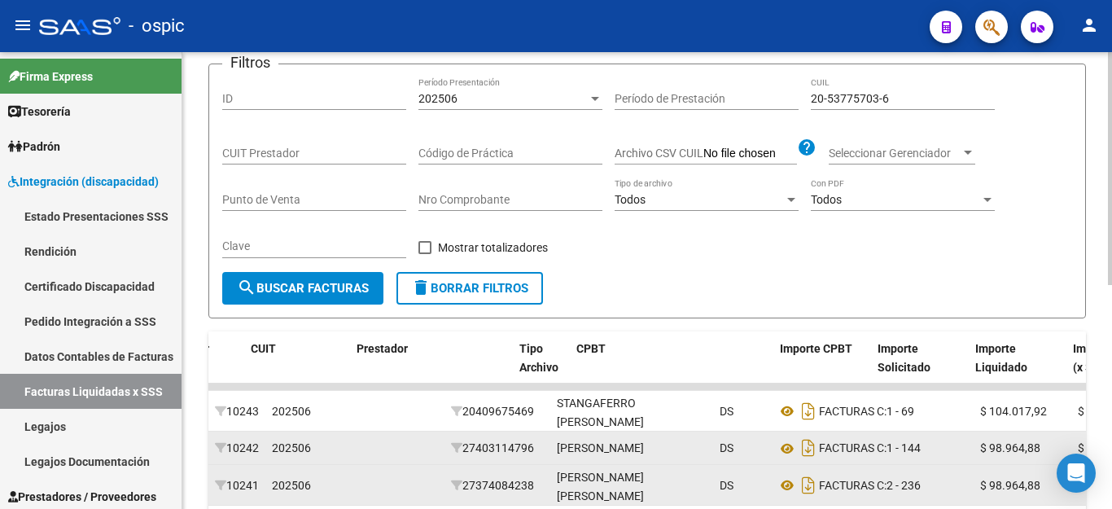
drag, startPoint x: 872, startPoint y: 83, endPoint x: 871, endPoint y: 99, distance: 16.3
click at [871, 94] on div "20-53775703-6 CUIL" at bounding box center [903, 93] width 184 height 33
click at [871, 99] on input "20-53775703-6" at bounding box center [903, 99] width 184 height 14
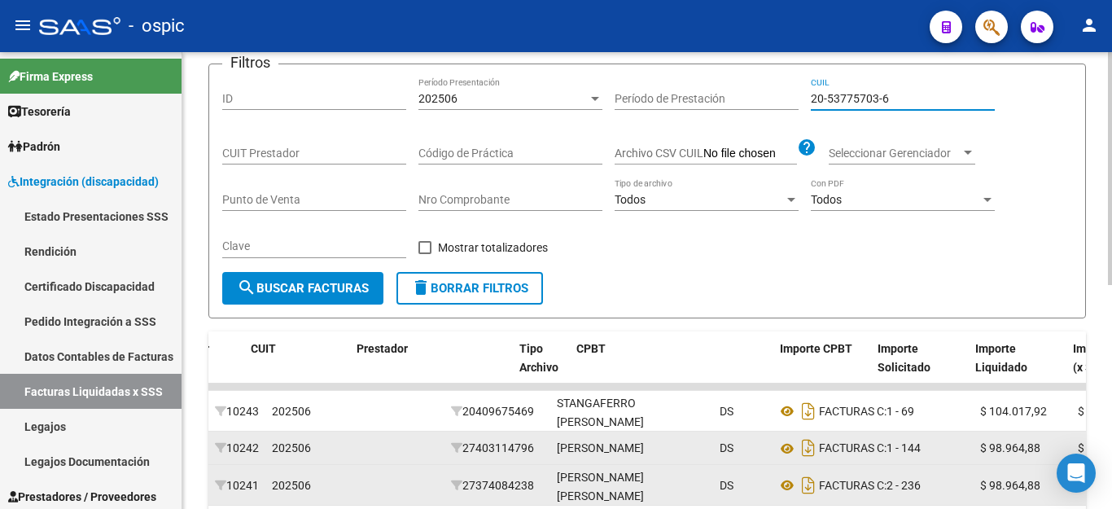
paste input "2134650-8"
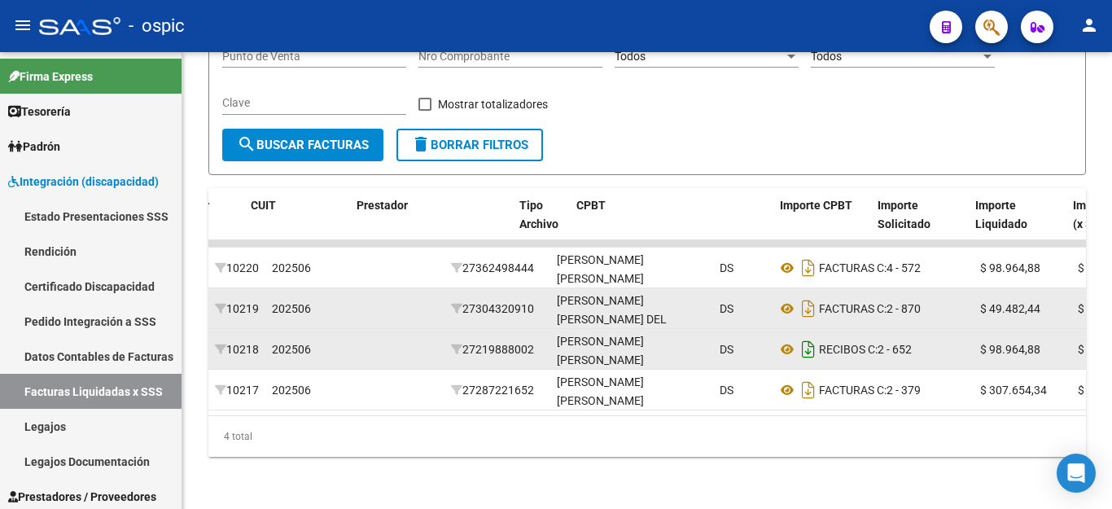
scroll to position [317, 0]
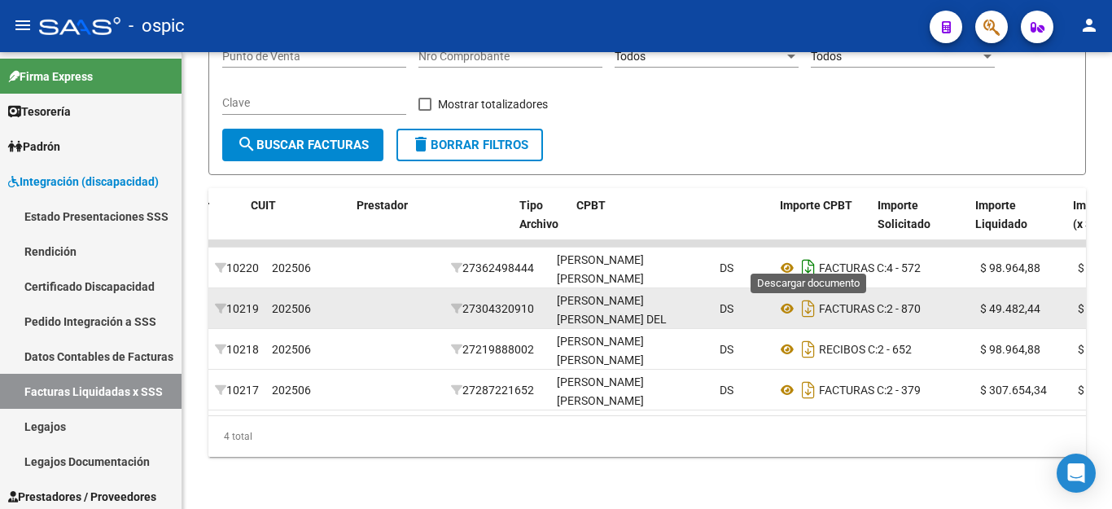
click at [810, 256] on icon "Descargar documento" at bounding box center [808, 268] width 21 height 26
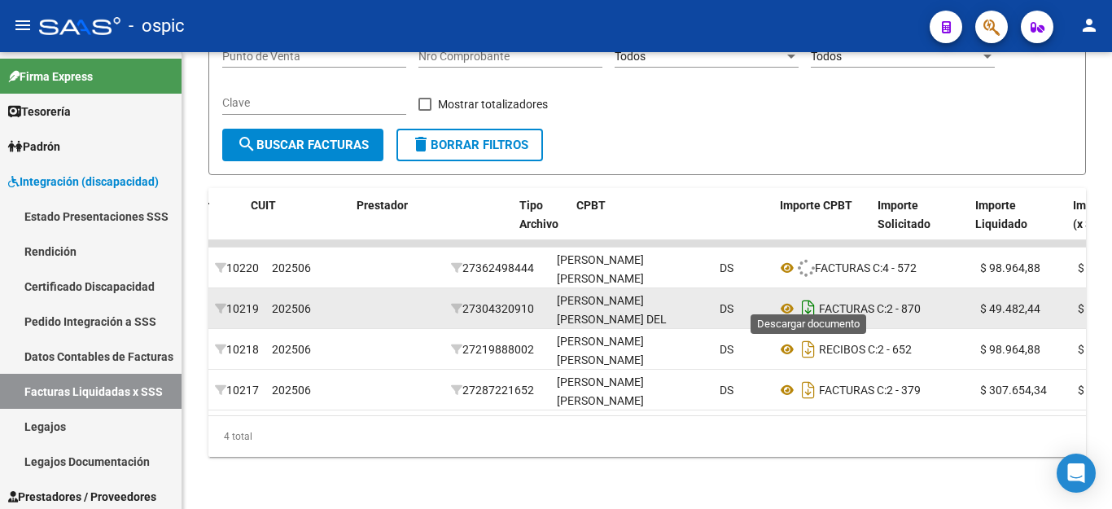
click at [806, 295] on icon "Descargar documento" at bounding box center [808, 308] width 21 height 26
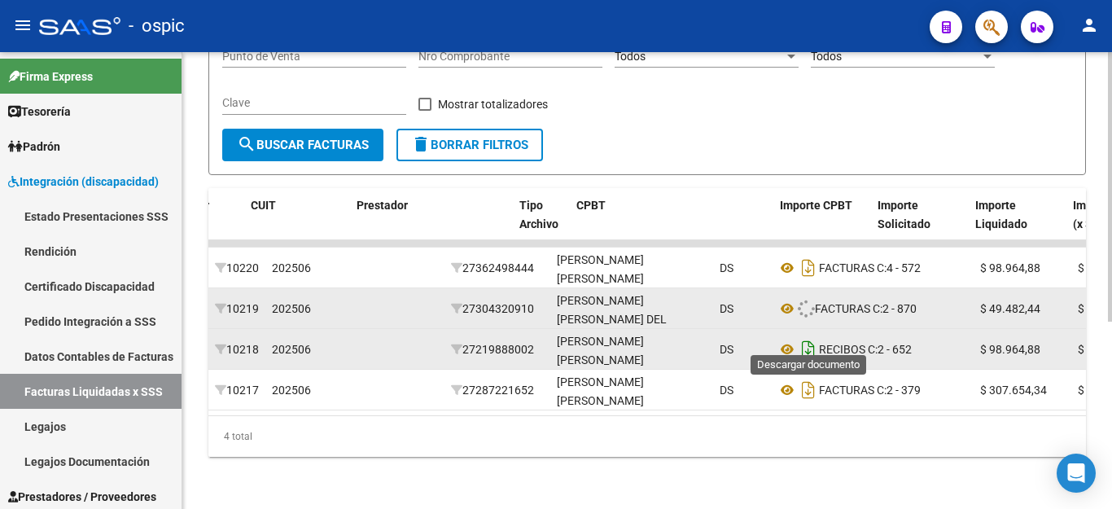
click at [807, 336] on icon "Descargar documento" at bounding box center [808, 349] width 21 height 26
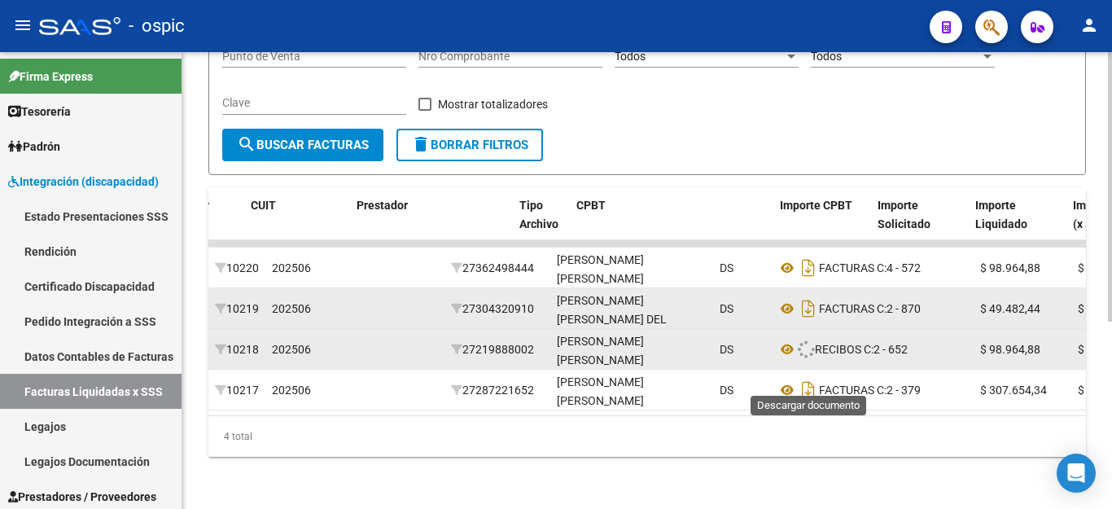
drag, startPoint x: 807, startPoint y: 379, endPoint x: 791, endPoint y: 453, distance: 75.8
click at [807, 379] on icon "Descargar documento" at bounding box center [808, 390] width 21 height 26
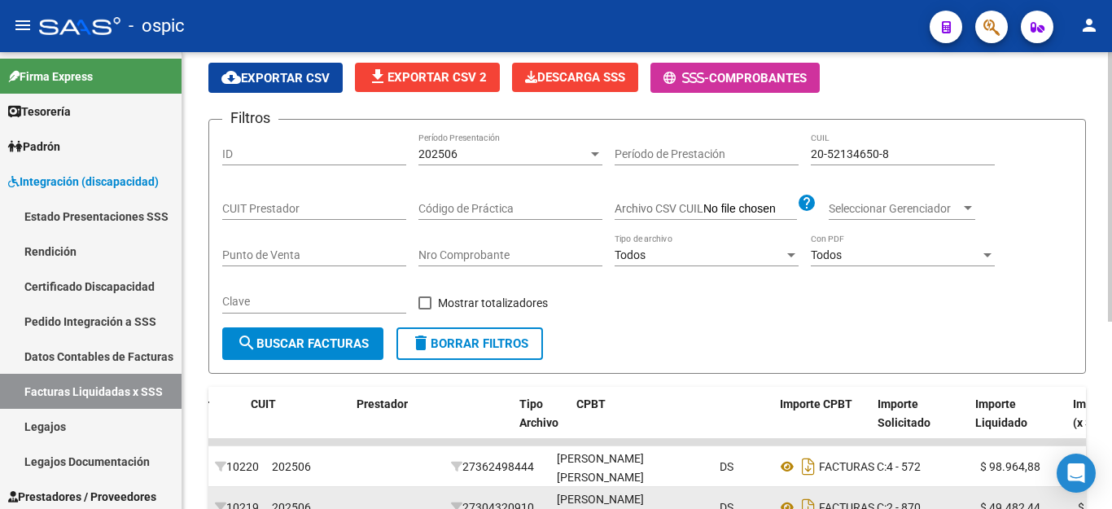
scroll to position [72, 0]
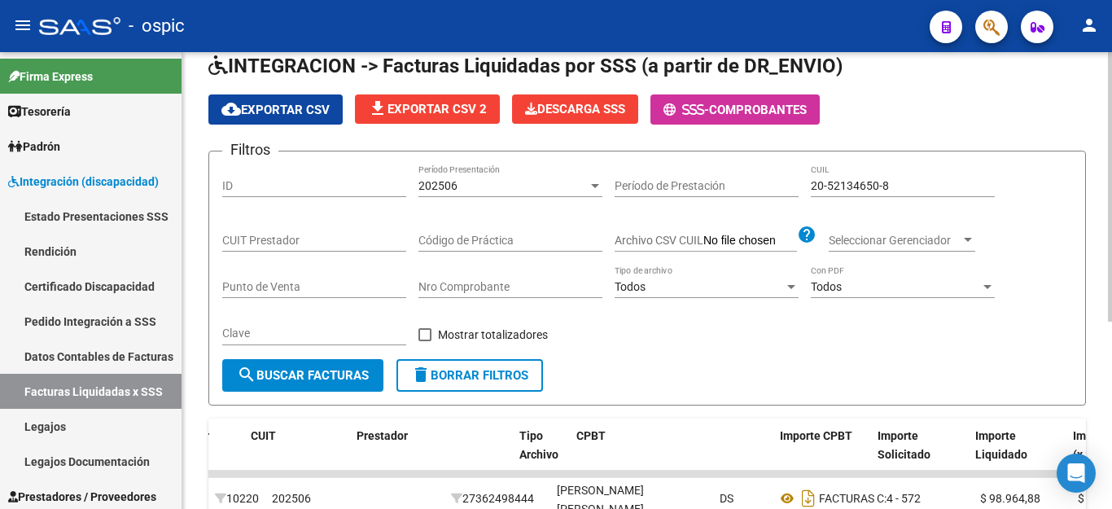
click at [831, 180] on input "20-52134650-8" at bounding box center [903, 186] width 184 height 14
paste input "1356873-9"
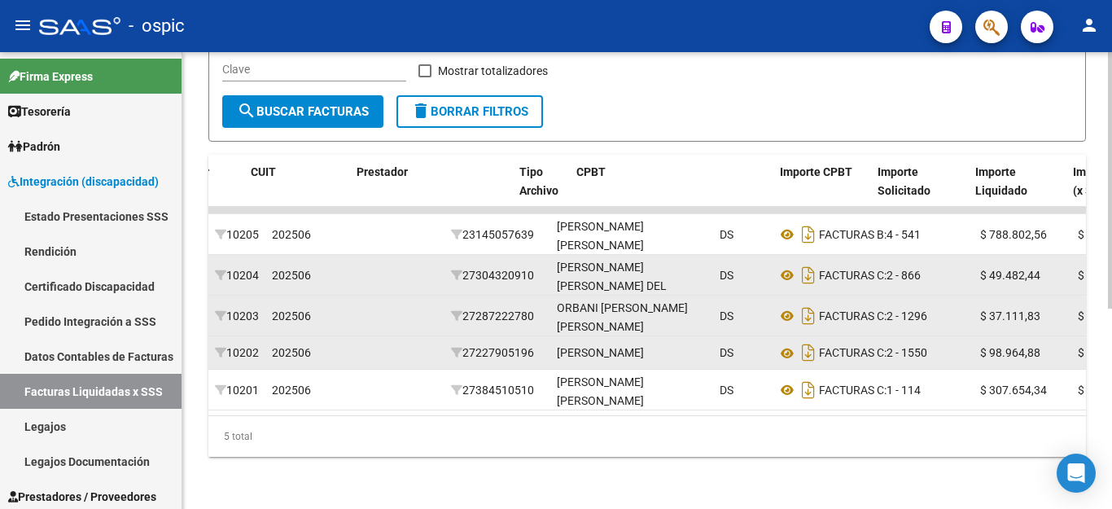
scroll to position [357, 0]
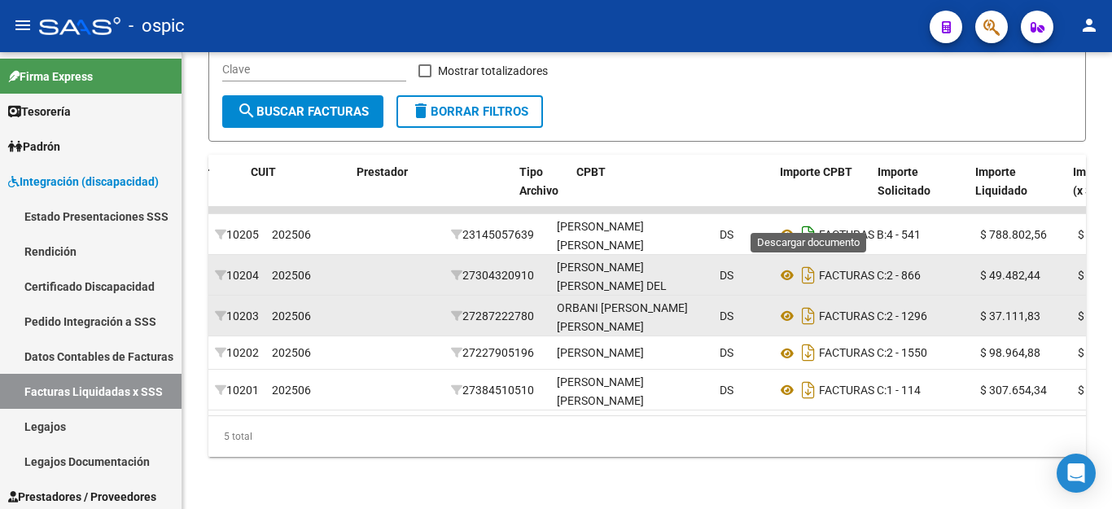
click at [810, 221] on icon "Descargar documento" at bounding box center [808, 234] width 21 height 26
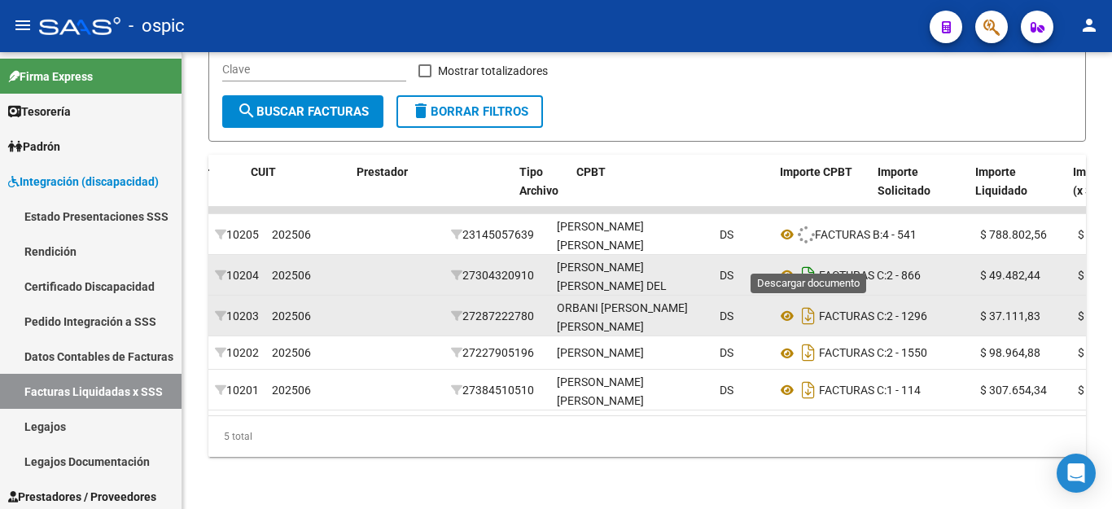
click at [802, 262] on icon "Descargar documento" at bounding box center [808, 275] width 21 height 26
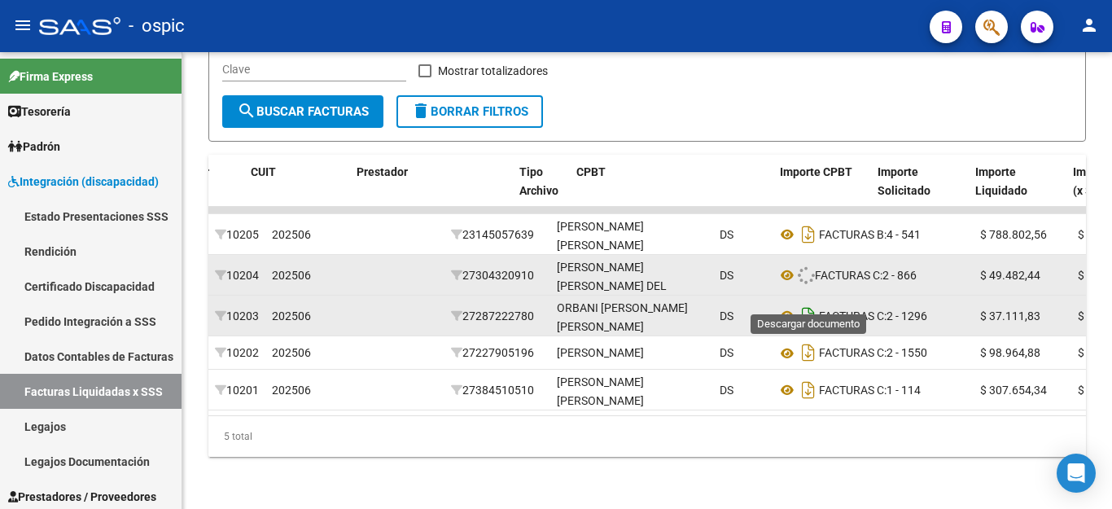
click at [803, 303] on icon "Descargar documento" at bounding box center [808, 316] width 21 height 26
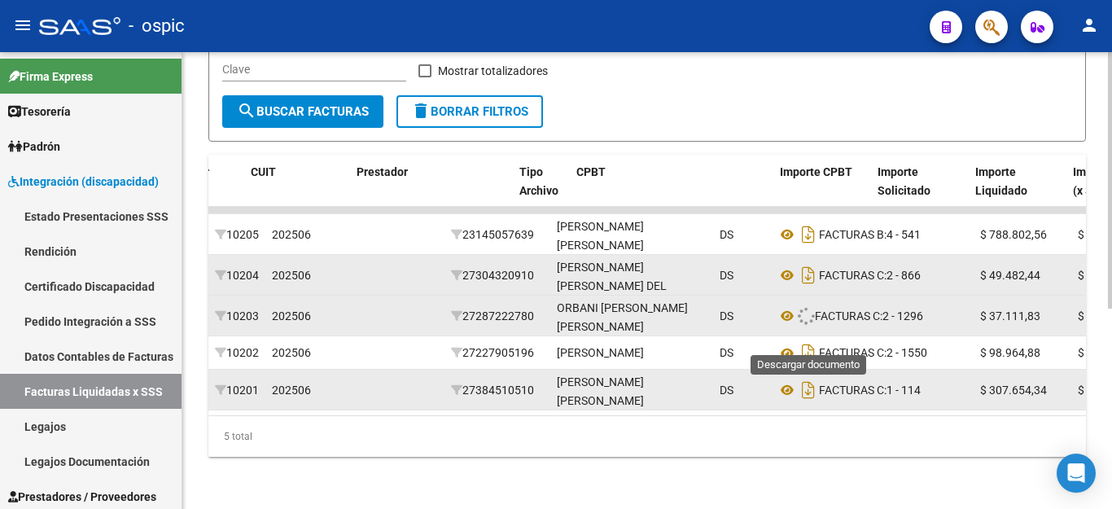
drag, startPoint x: 803, startPoint y: 326, endPoint x: 808, endPoint y: 360, distance: 34.5
click at [803, 339] on icon "Descargar documento" at bounding box center [808, 352] width 21 height 26
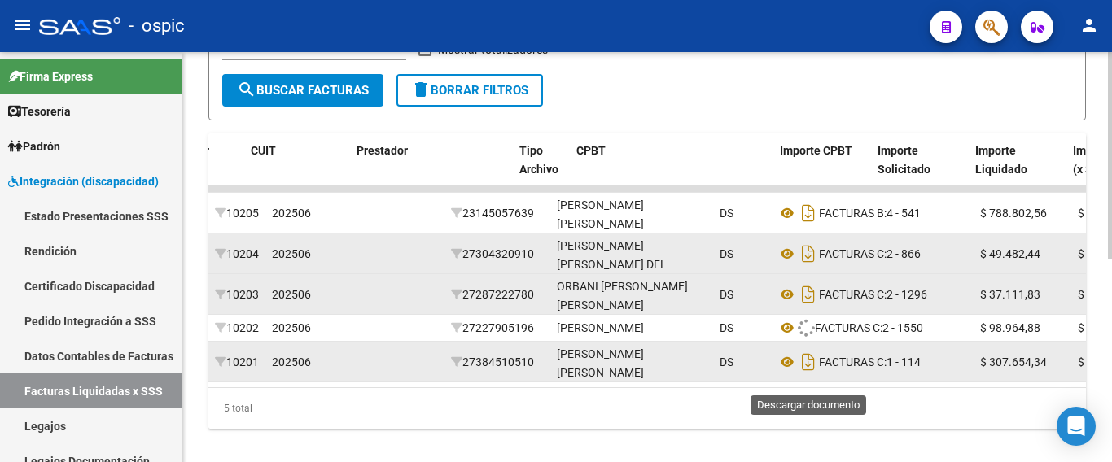
click at [806, 375] on icon "Descargar documento" at bounding box center [808, 362] width 21 height 26
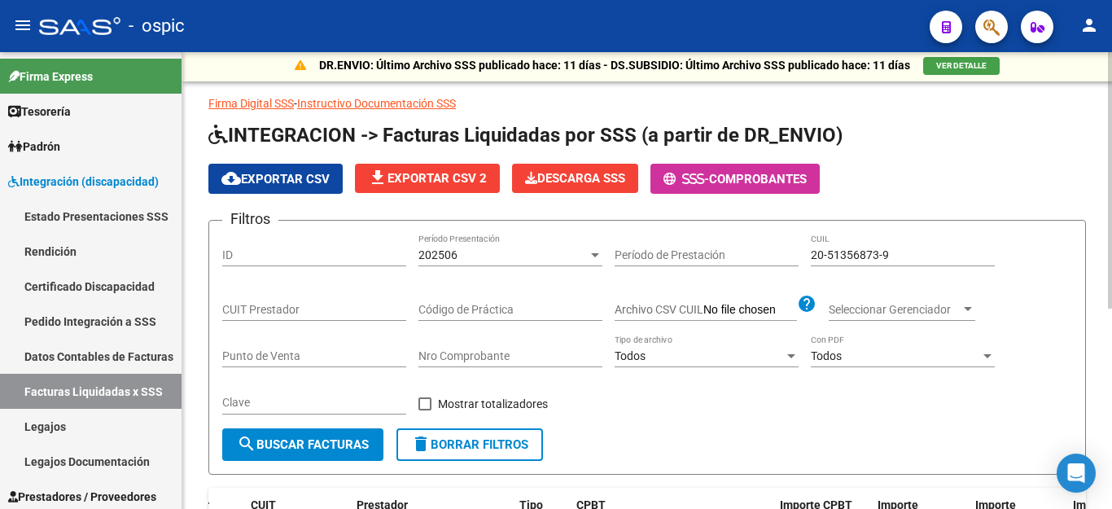
scroll to position [0, 0]
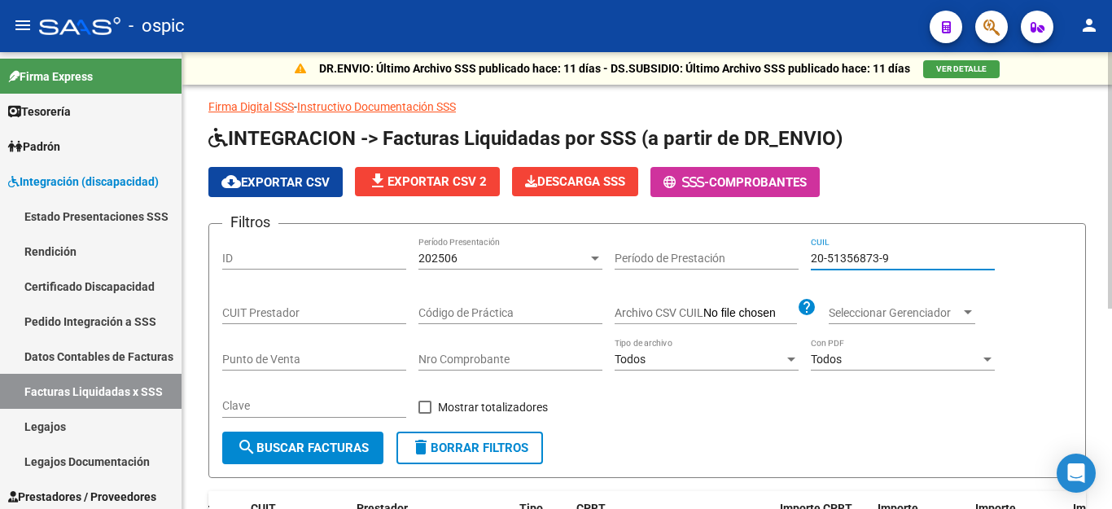
click at [837, 261] on input "20-51356873-9" at bounding box center [903, 258] width 184 height 14
paste input "35130327-2"
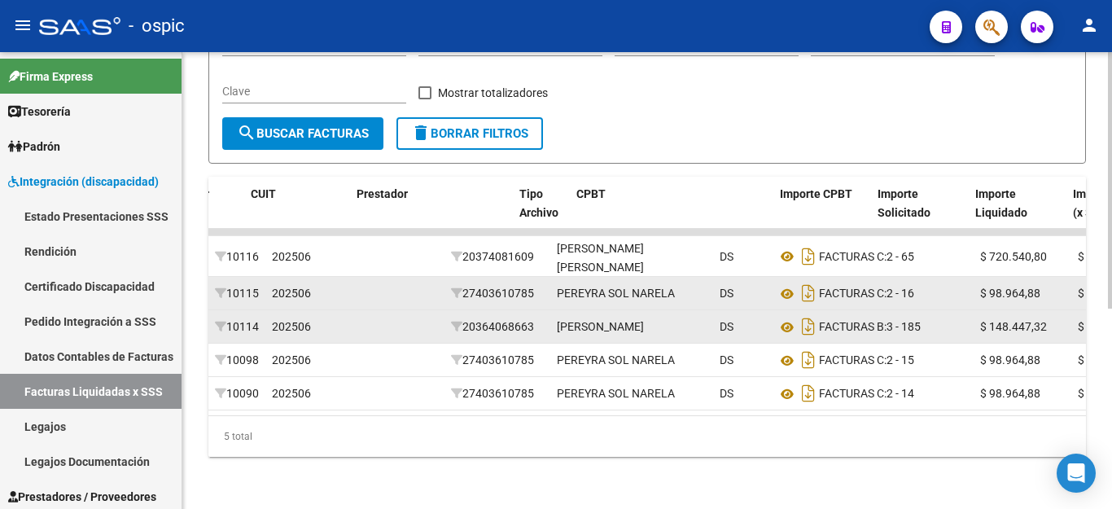
scroll to position [357, 0]
click at [806, 243] on icon "Descargar documento" at bounding box center [808, 256] width 21 height 26
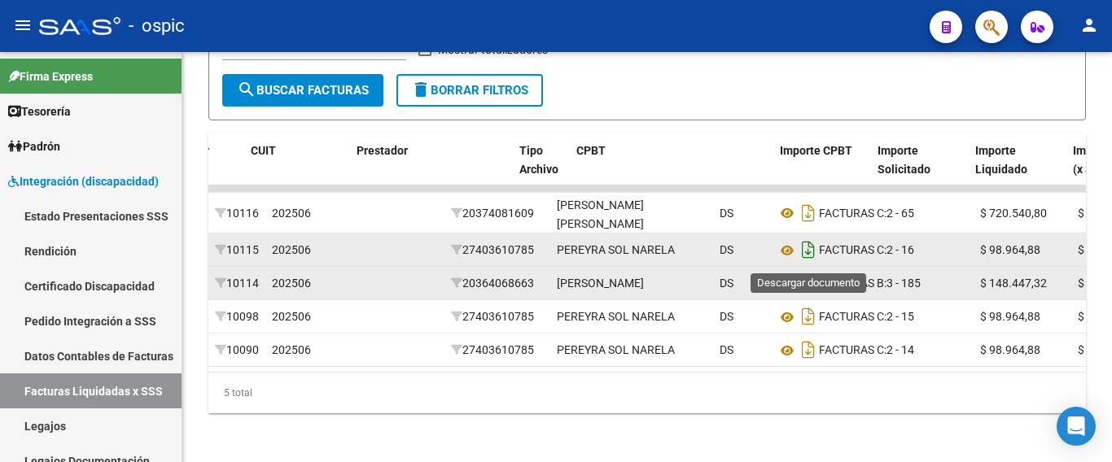
click at [810, 262] on icon "Descargar documento" at bounding box center [808, 250] width 21 height 26
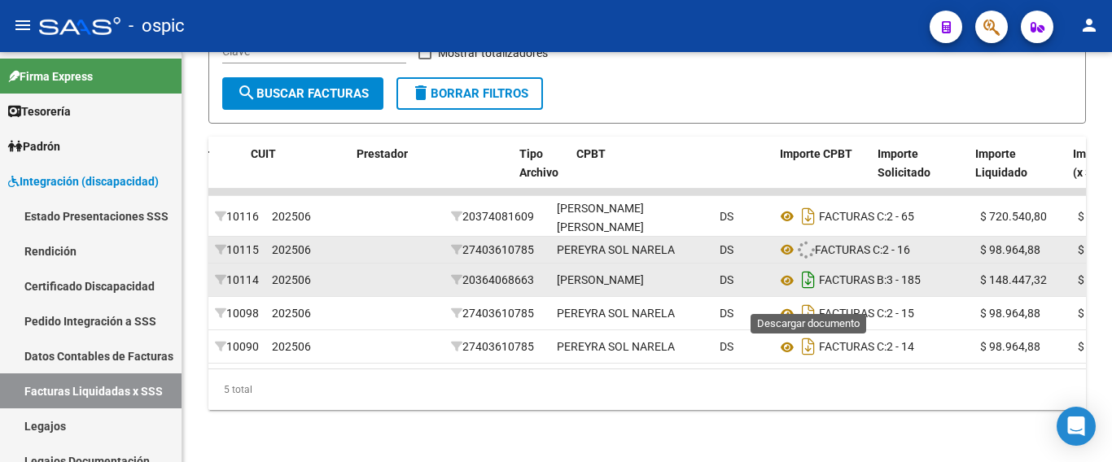
click at [808, 289] on icon "Descargar documento" at bounding box center [808, 280] width 21 height 26
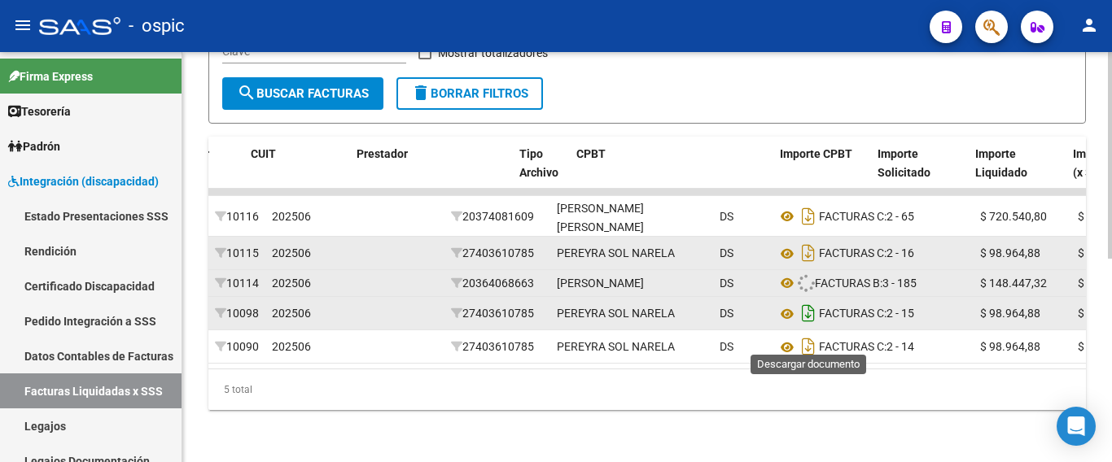
click at [808, 326] on icon "Descargar documento" at bounding box center [808, 313] width 21 height 26
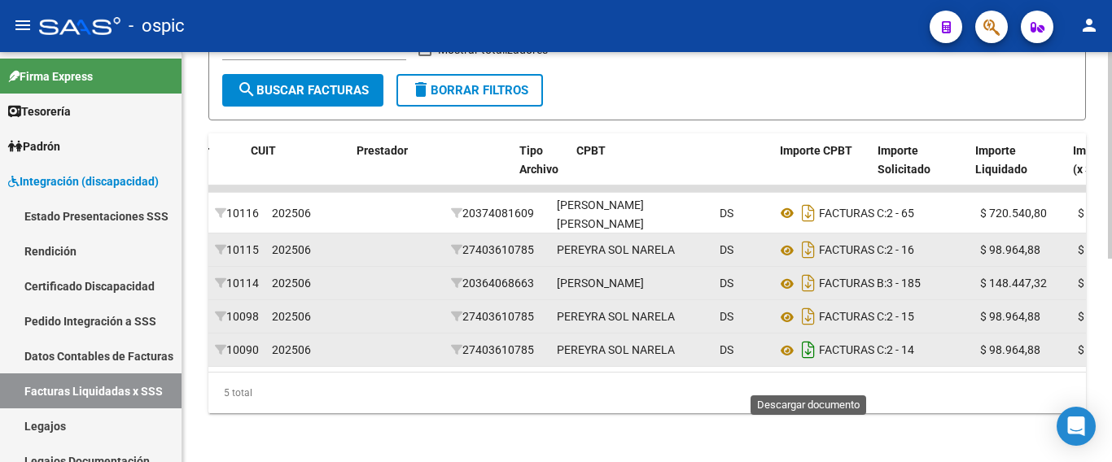
click at [814, 363] on icon "Descargar documento" at bounding box center [808, 350] width 21 height 26
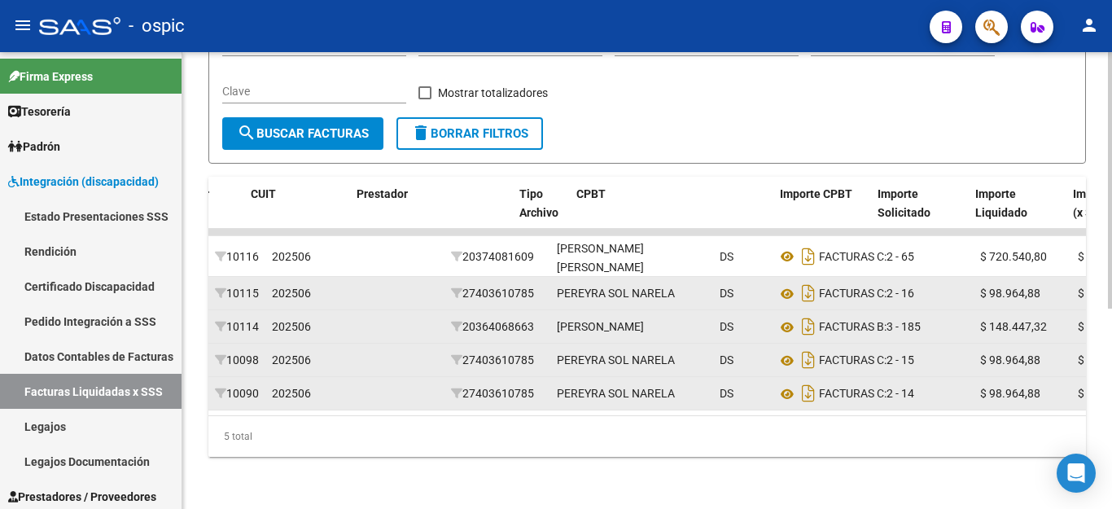
scroll to position [32, 0]
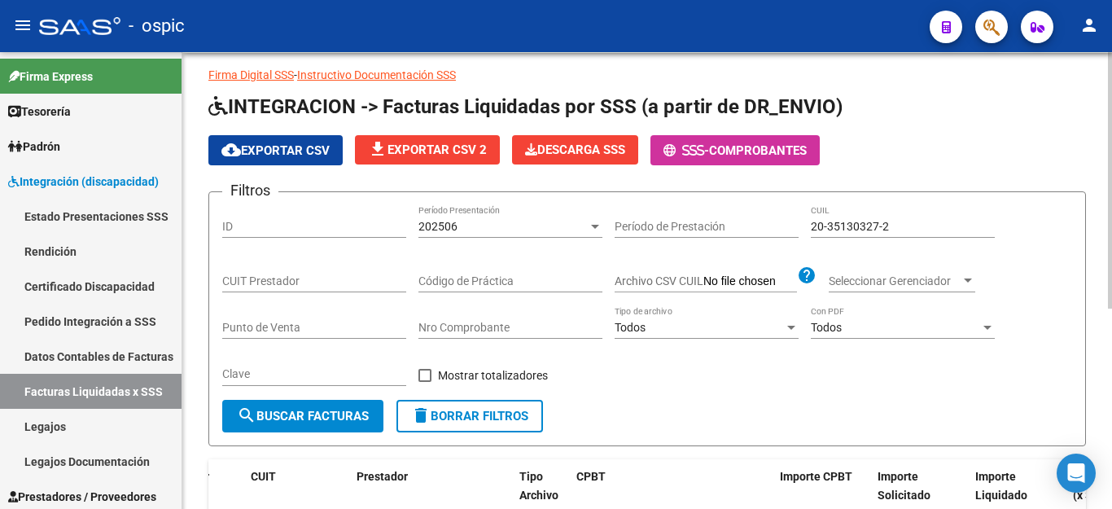
click at [881, 228] on input "20-35130327-2" at bounding box center [903, 227] width 184 height 14
paste input "56963800-4"
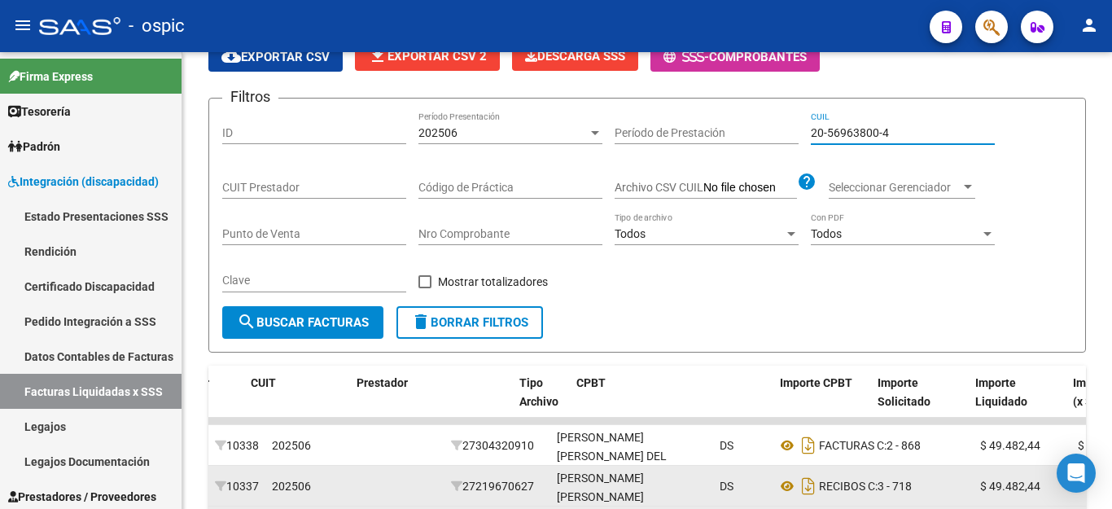
scroll to position [317, 0]
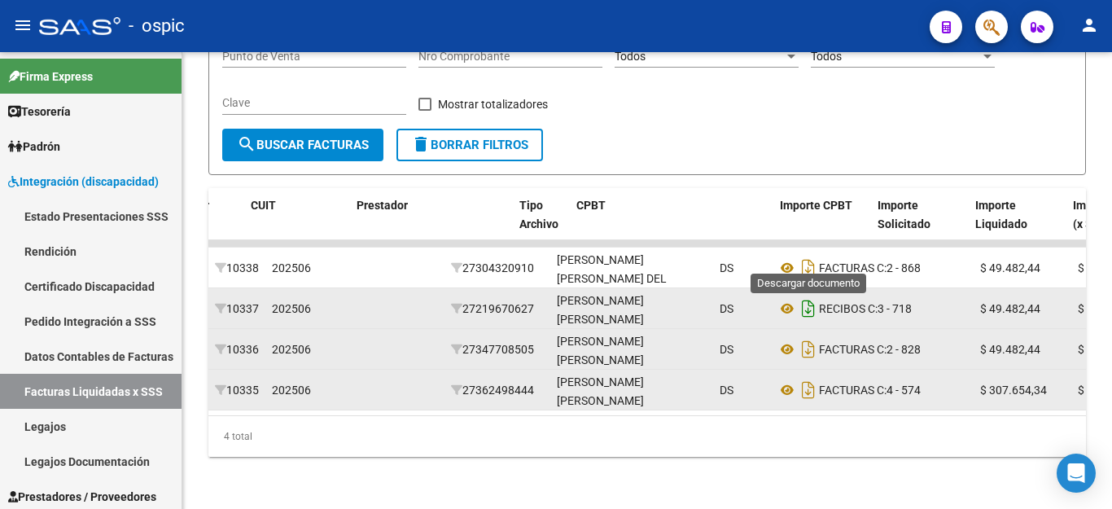
drag, startPoint x: 811, startPoint y: 259, endPoint x: 808, endPoint y: 291, distance: 31.8
click at [810, 260] on icon "Descargar documento" at bounding box center [808, 268] width 21 height 26
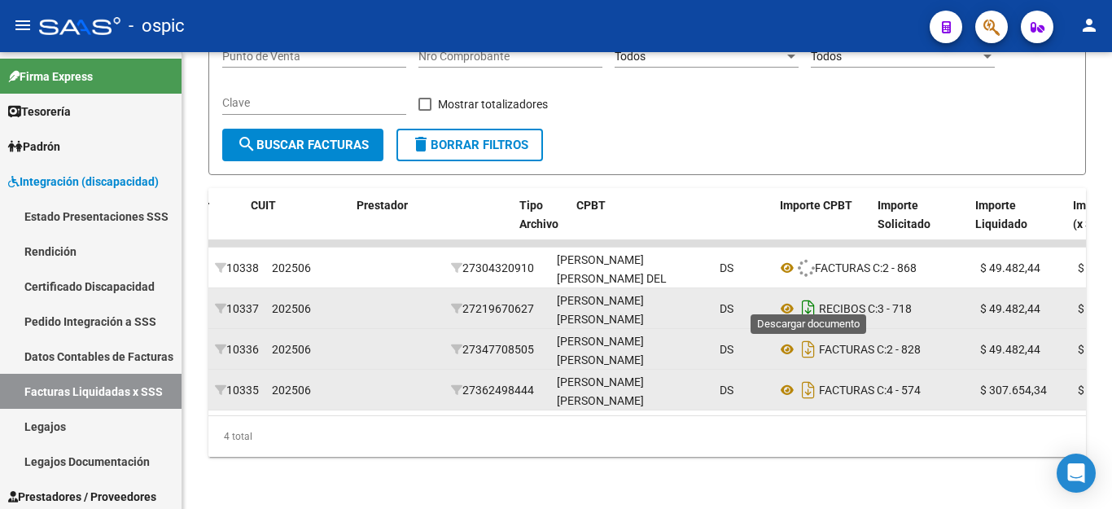
click at [808, 296] on icon "Descargar documento" at bounding box center [808, 308] width 21 height 26
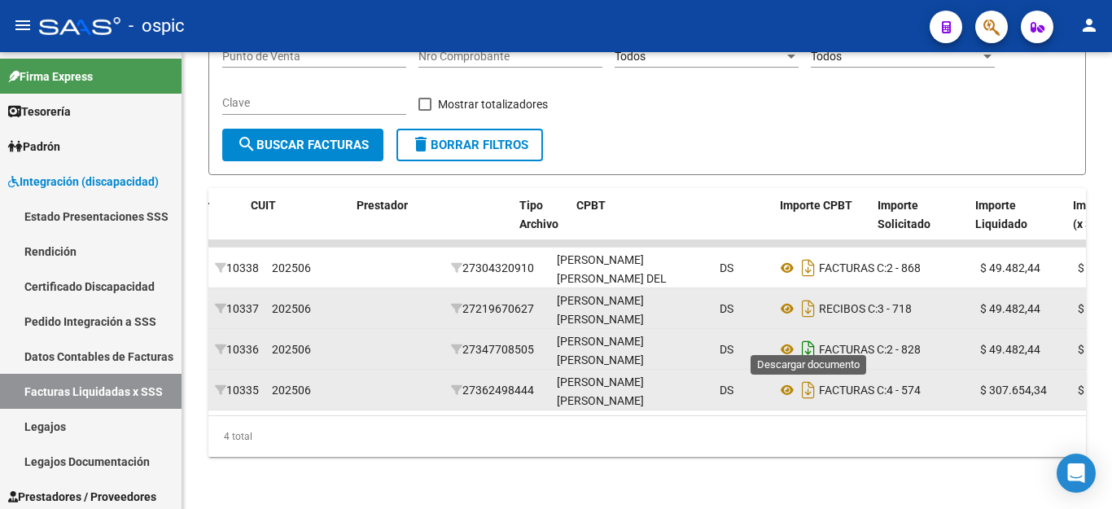
click at [810, 336] on icon "Descargar documento" at bounding box center [808, 349] width 21 height 26
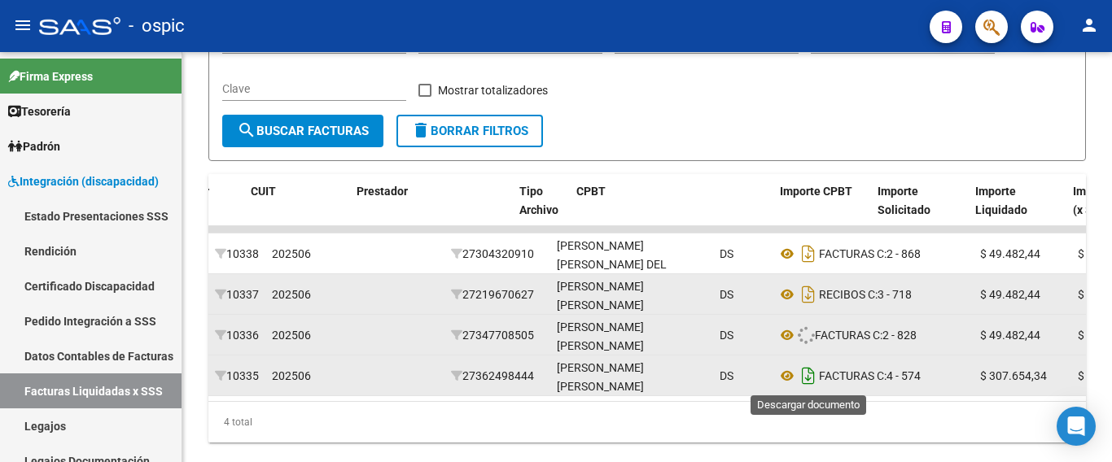
click at [806, 374] on icon "Descargar documento" at bounding box center [808, 376] width 21 height 26
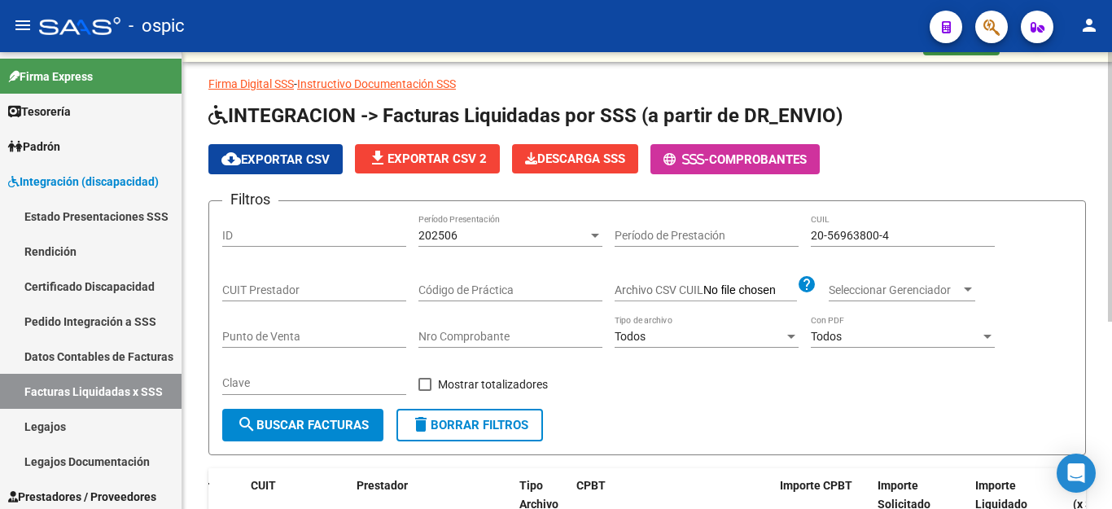
scroll to position [0, 0]
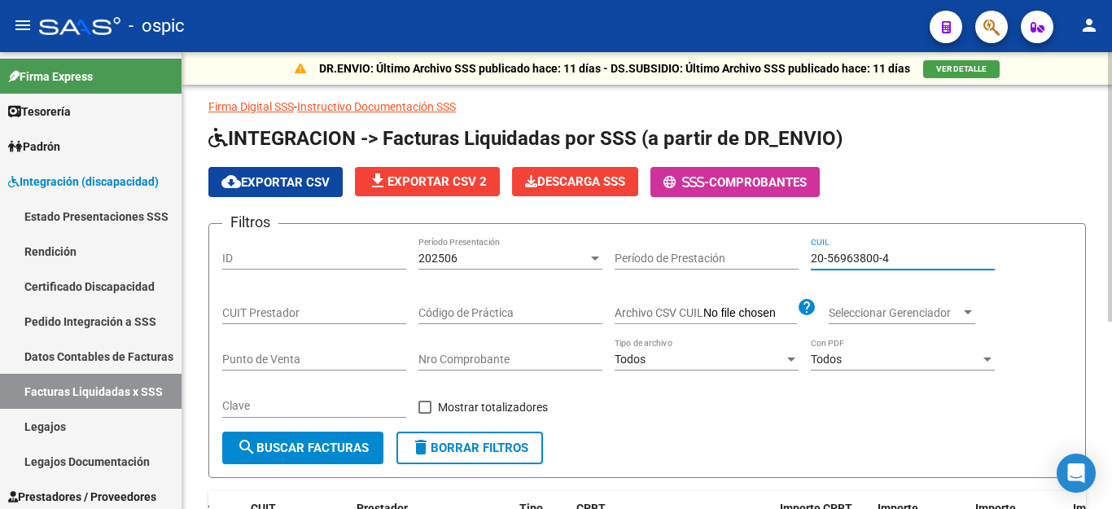
click at [834, 253] on input "20-56963800-4" at bounding box center [903, 258] width 184 height 14
paste input "5796553-0"
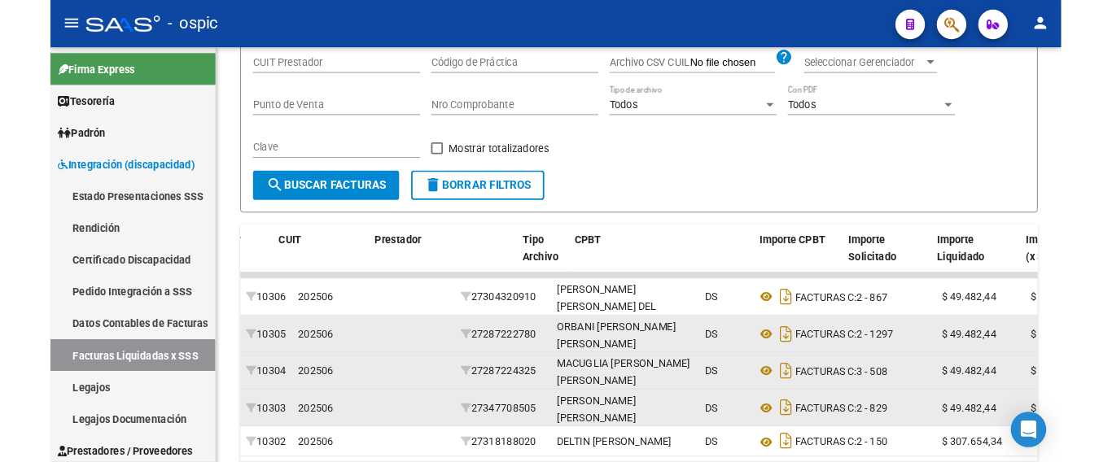
scroll to position [244, 0]
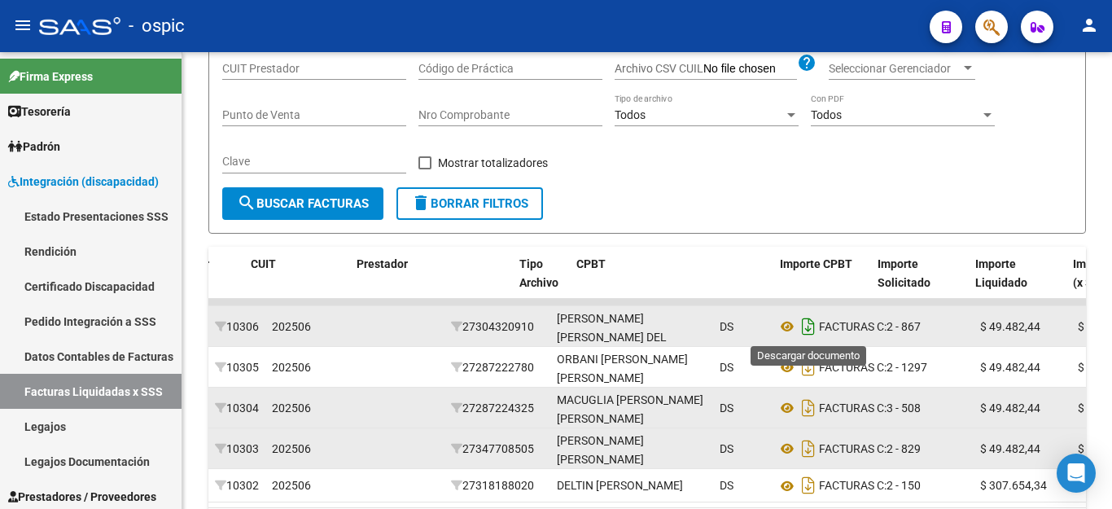
click at [814, 326] on icon "Descargar documento" at bounding box center [808, 326] width 21 height 26
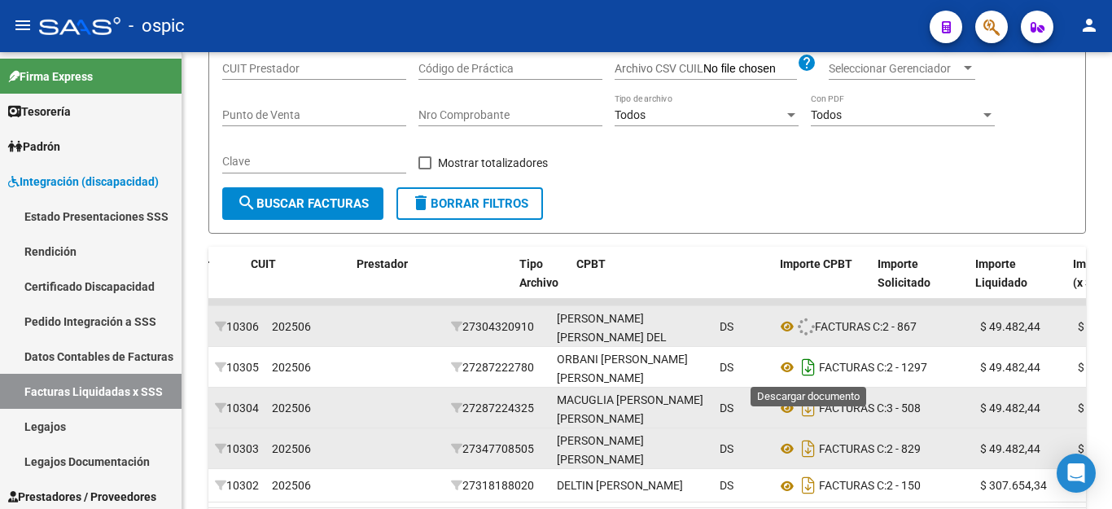
click at [811, 370] on icon "Descargar documento" at bounding box center [808, 367] width 21 height 26
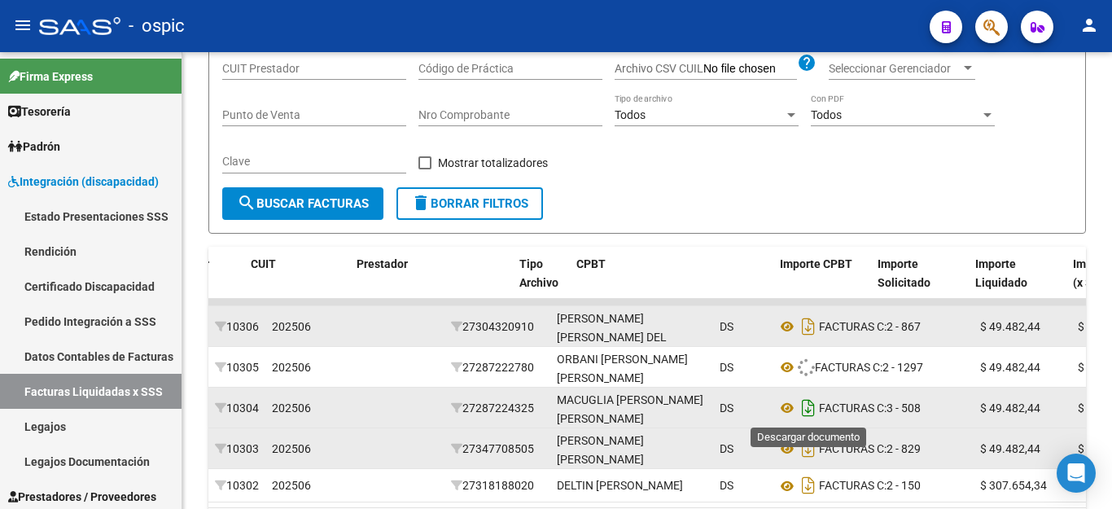
click at [807, 406] on icon "Descargar documento" at bounding box center [808, 408] width 21 height 26
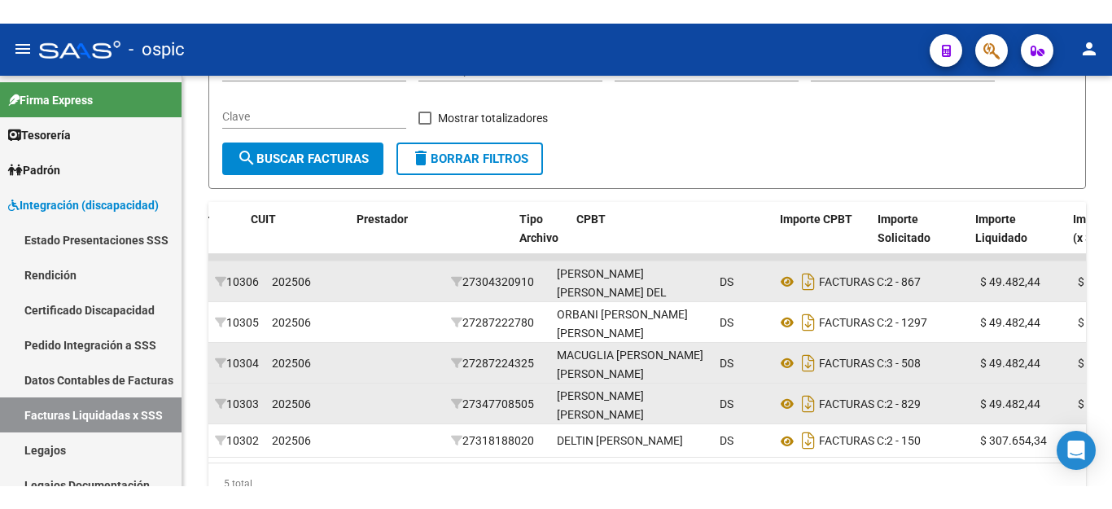
scroll to position [404, 0]
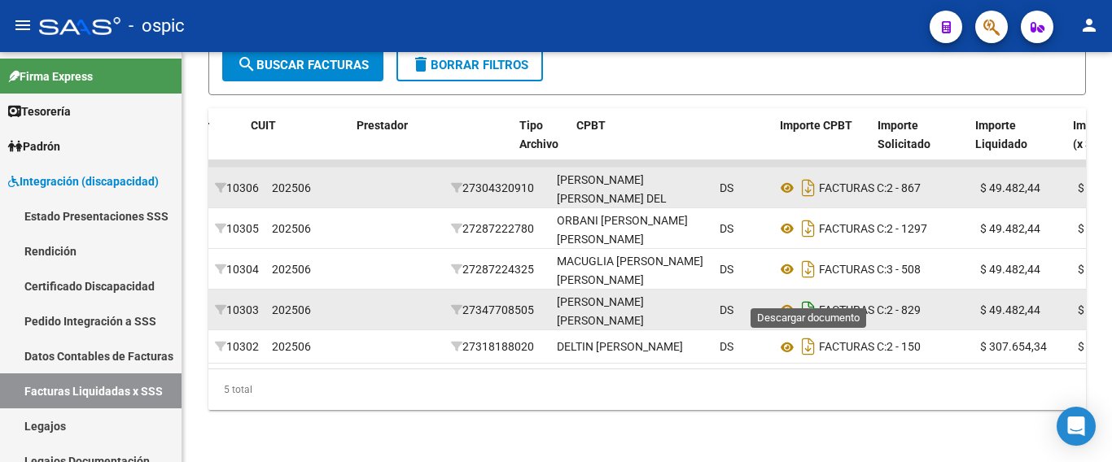
click at [815, 297] on icon "Descargar documento" at bounding box center [808, 310] width 21 height 26
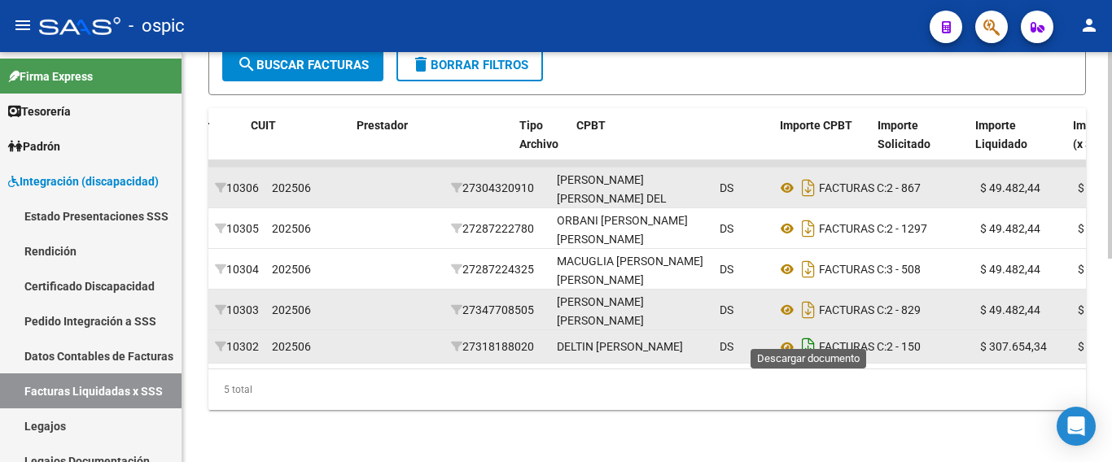
click at [805, 334] on icon "Descargar documento" at bounding box center [808, 347] width 21 height 26
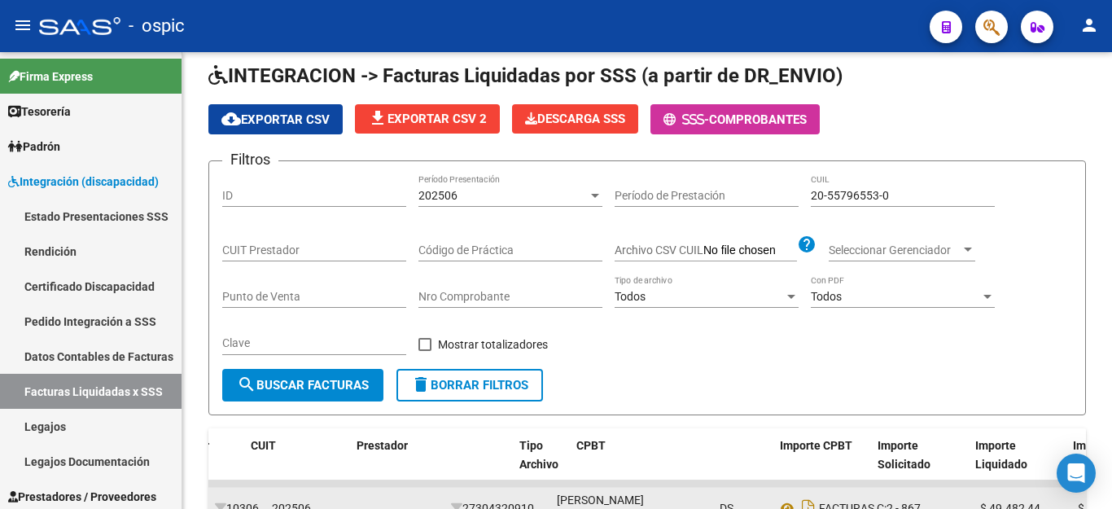
scroll to position [32, 0]
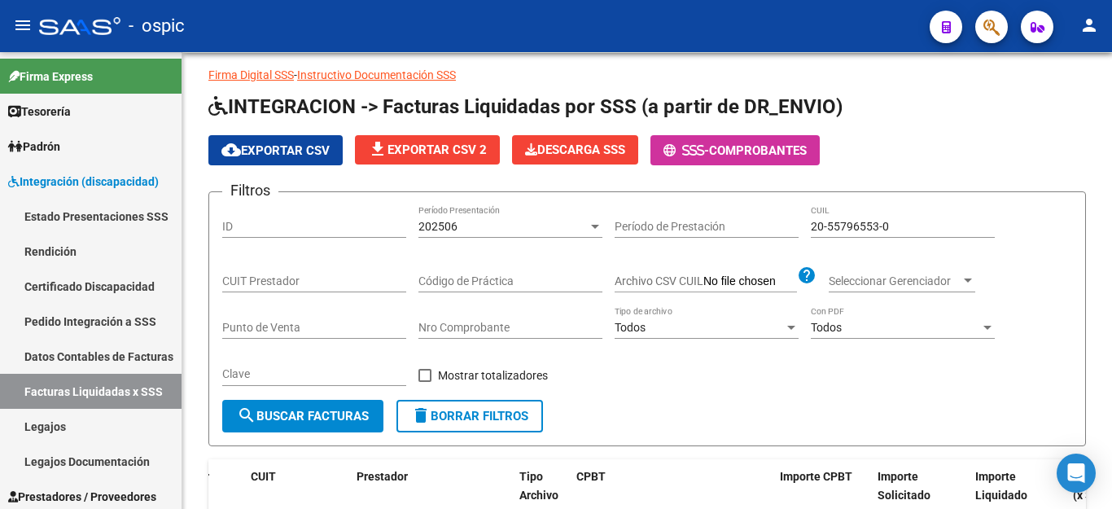
click at [881, 234] on div "20-55796553-0 CUIL" at bounding box center [903, 221] width 184 height 33
click at [879, 226] on input "20-55796553-0" at bounding box center [903, 227] width 184 height 14
paste input "7-57458164-3"
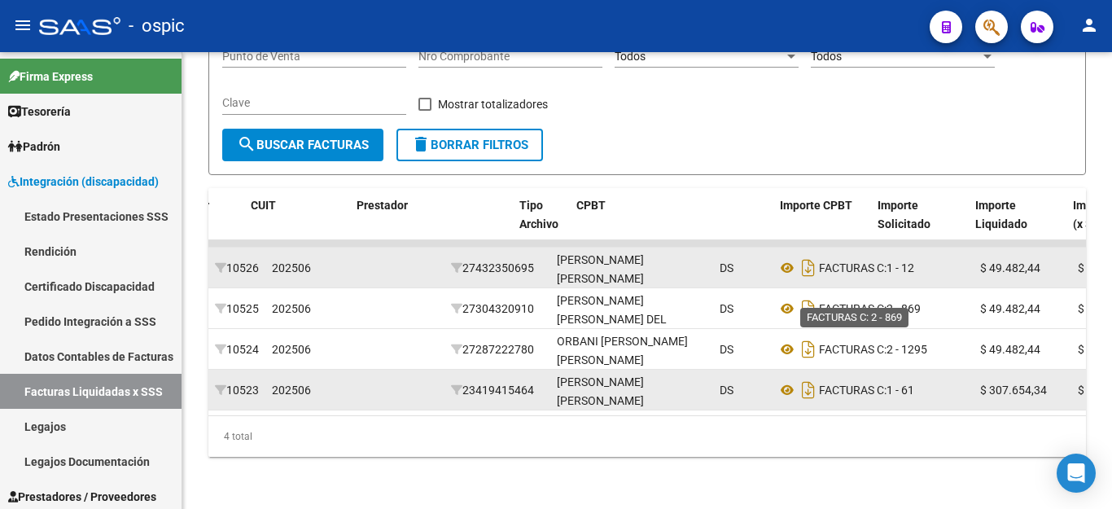
scroll to position [317, 0]
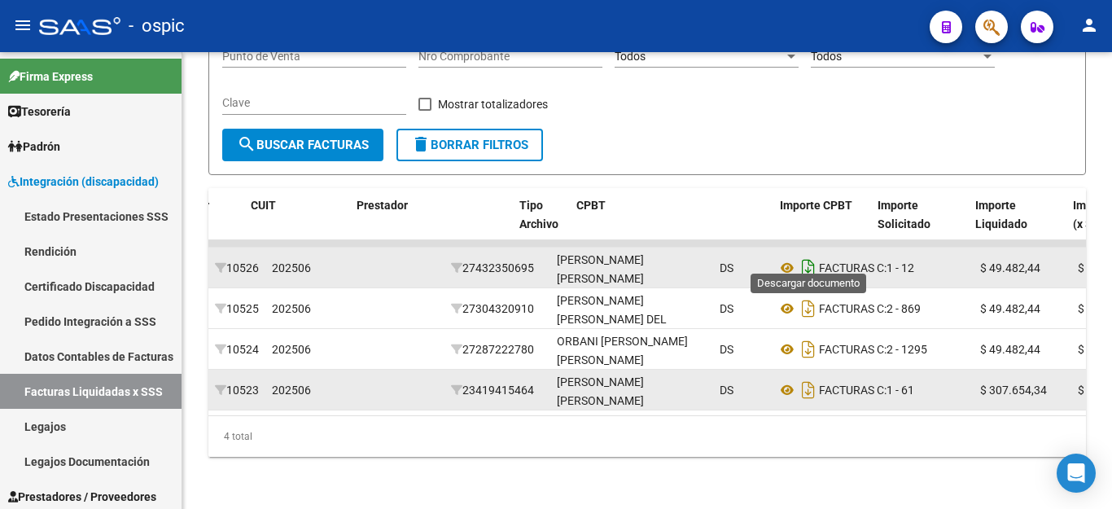
click at [801, 255] on icon "Descargar documento" at bounding box center [808, 268] width 21 height 26
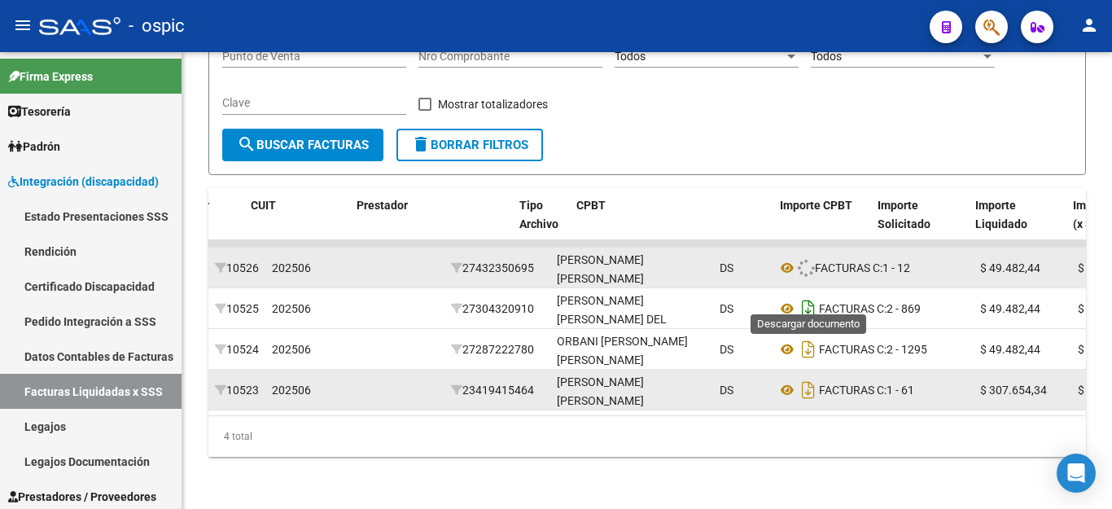
click at [805, 295] on icon "Descargar documento" at bounding box center [808, 308] width 21 height 26
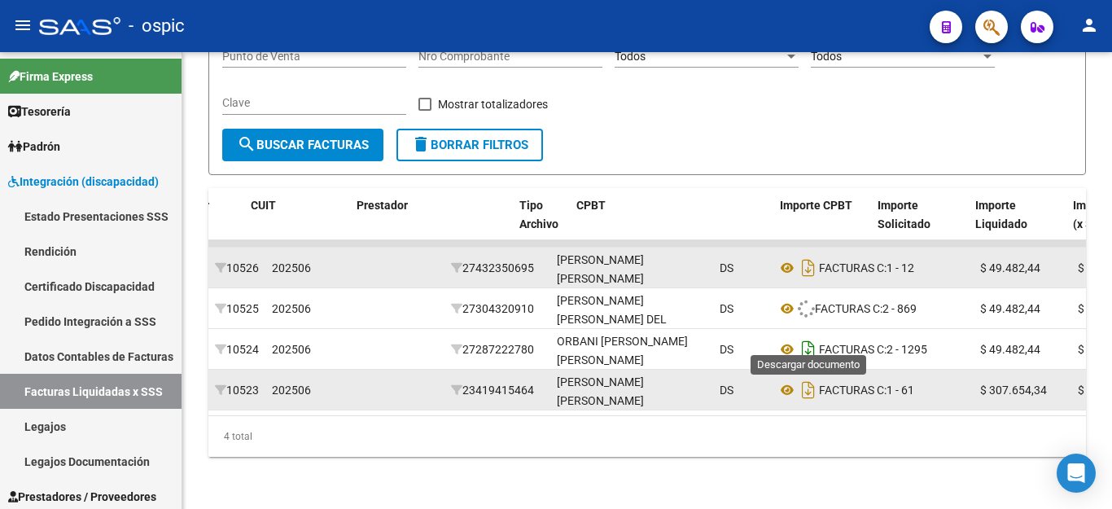
click at [806, 336] on icon "Descargar documento" at bounding box center [808, 349] width 21 height 26
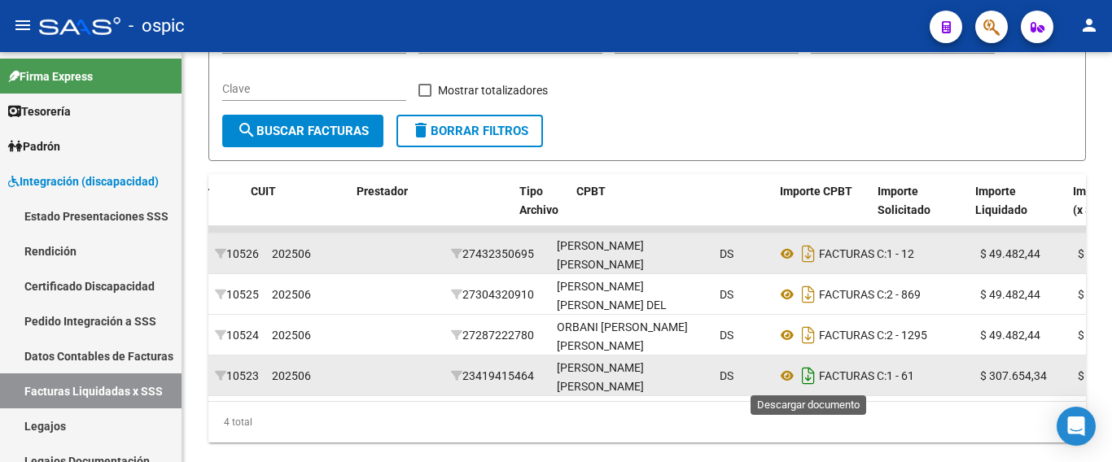
click at [810, 370] on icon "Descargar documento" at bounding box center [808, 376] width 21 height 26
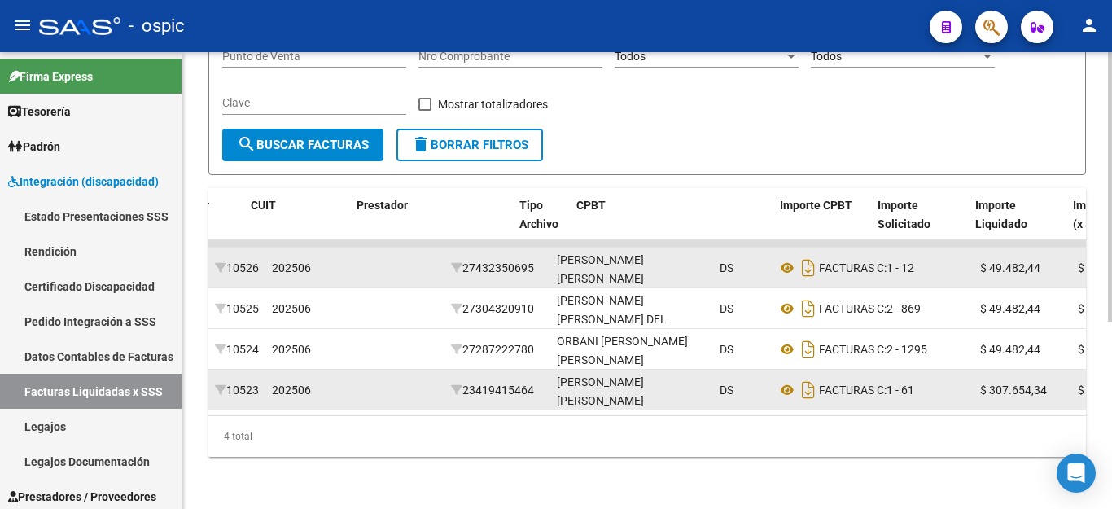
scroll to position [154, 0]
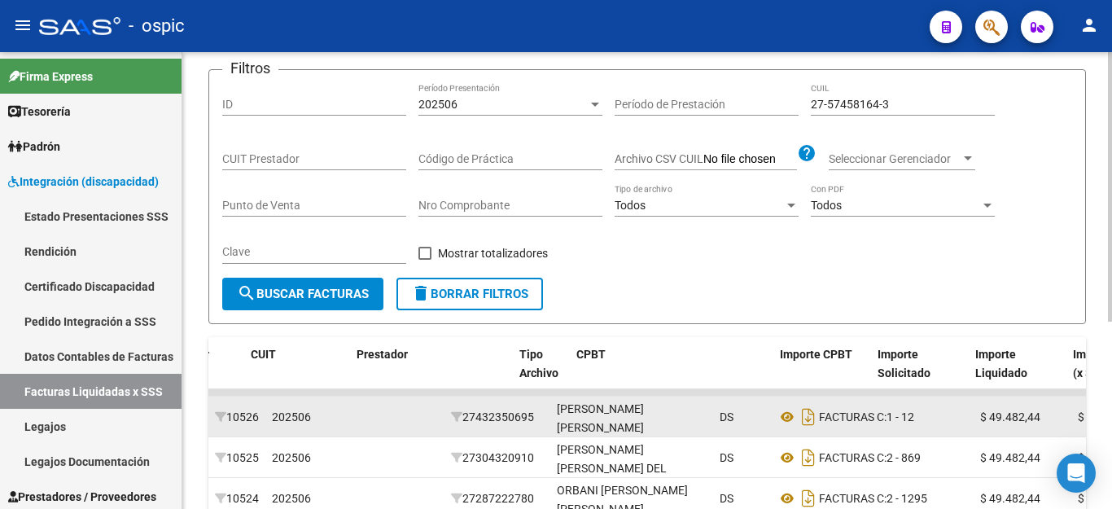
click at [883, 108] on input "27-57458164-3" at bounding box center [903, 105] width 184 height 14
paste input "0-47074377-9"
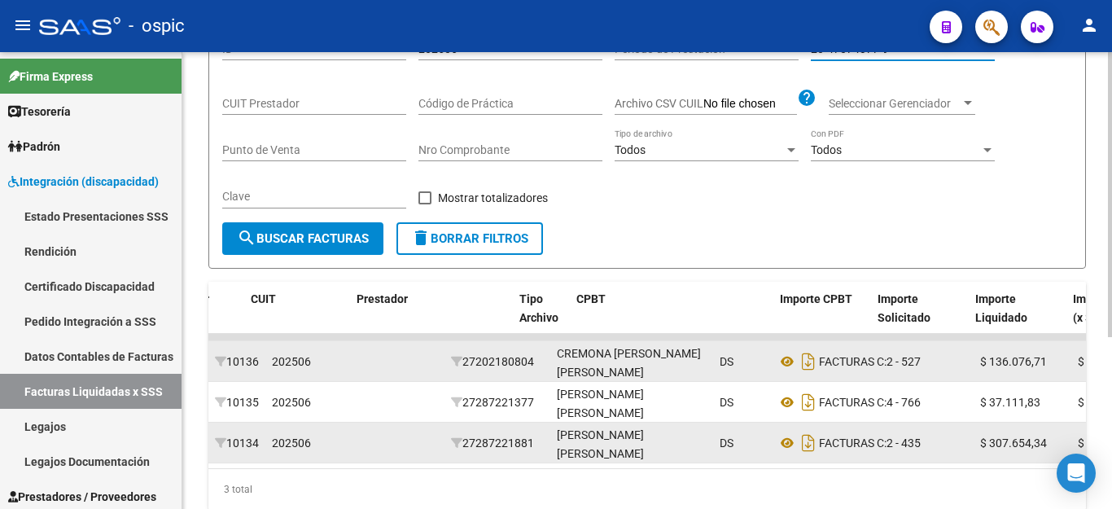
scroll to position [276, 0]
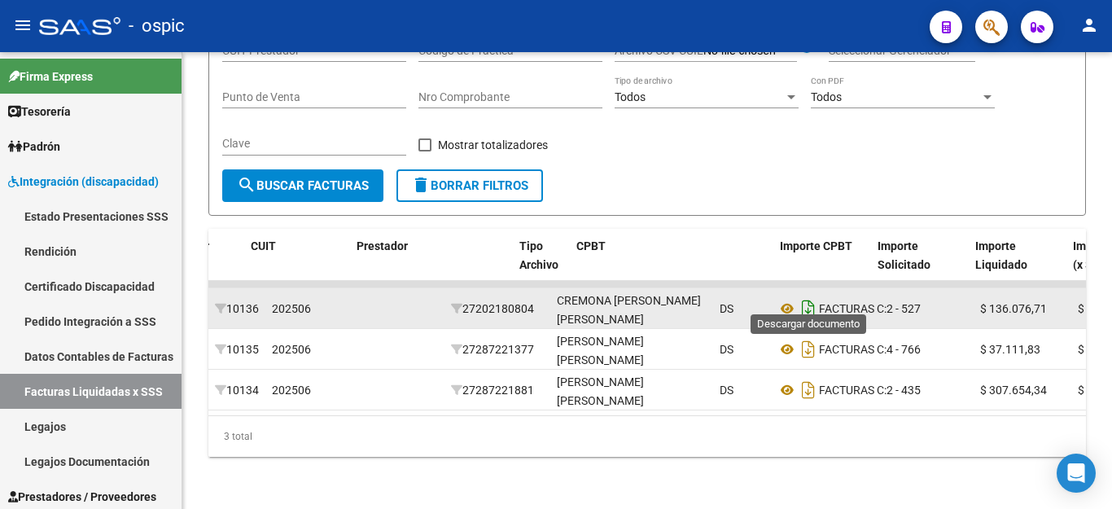
click at [809, 304] on icon "Descargar documento" at bounding box center [808, 308] width 21 height 26
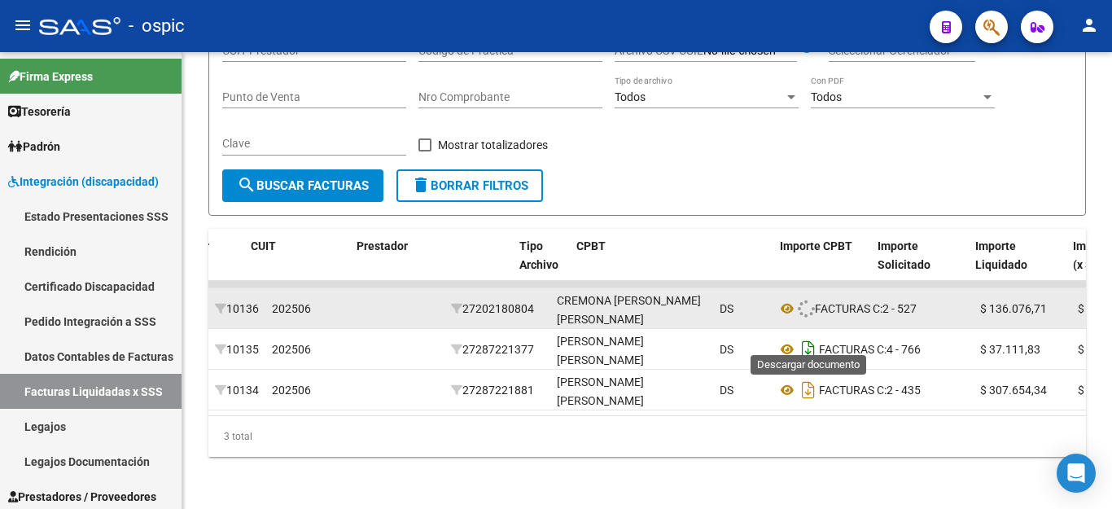
click at [808, 336] on icon "Descargar documento" at bounding box center [808, 349] width 21 height 26
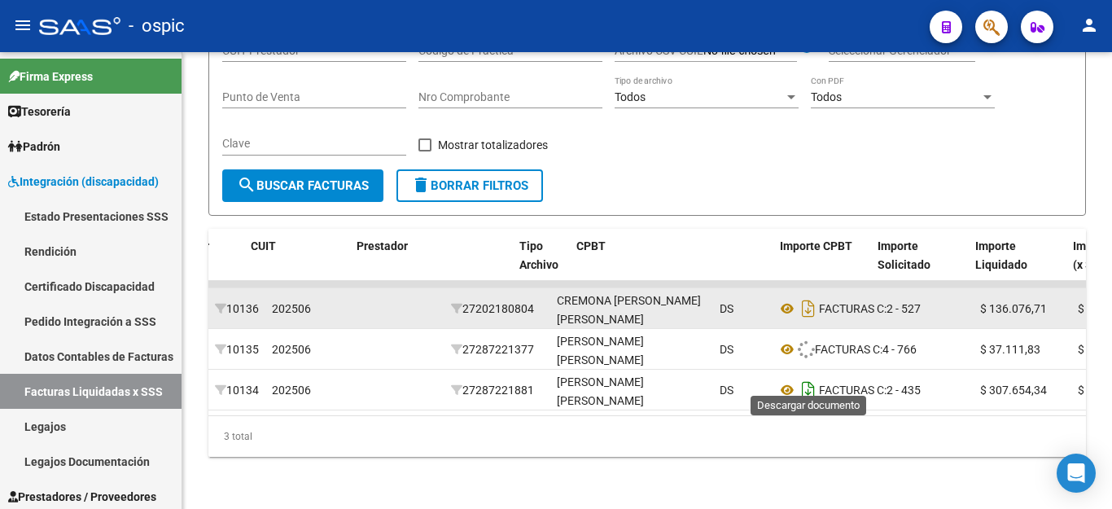
click at [811, 377] on icon "Descargar documento" at bounding box center [808, 390] width 21 height 26
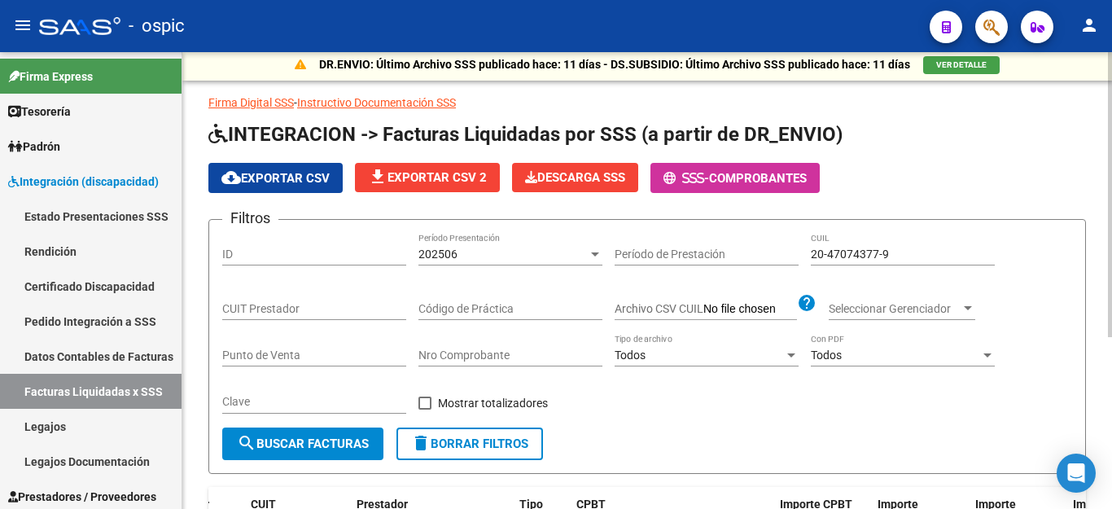
scroll to position [0, 0]
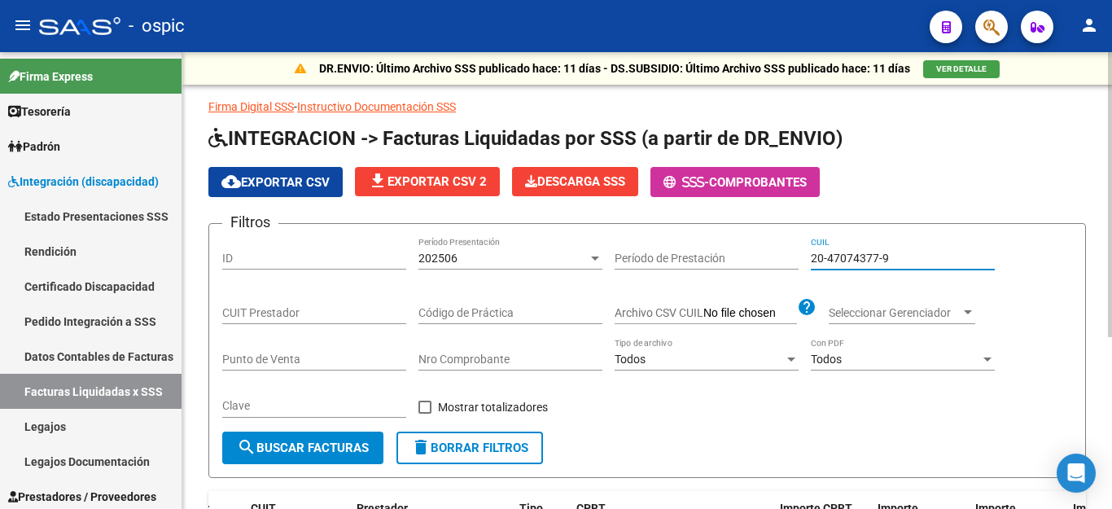
click at [903, 257] on input "20-47074377-9" at bounding box center [903, 258] width 184 height 14
paste input "54505578-4"
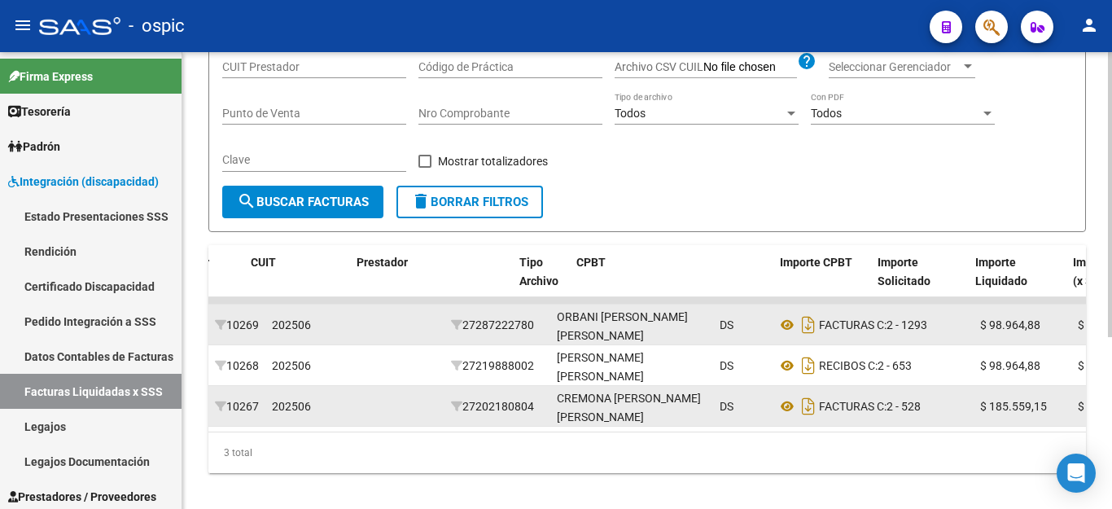
scroll to position [276, 0]
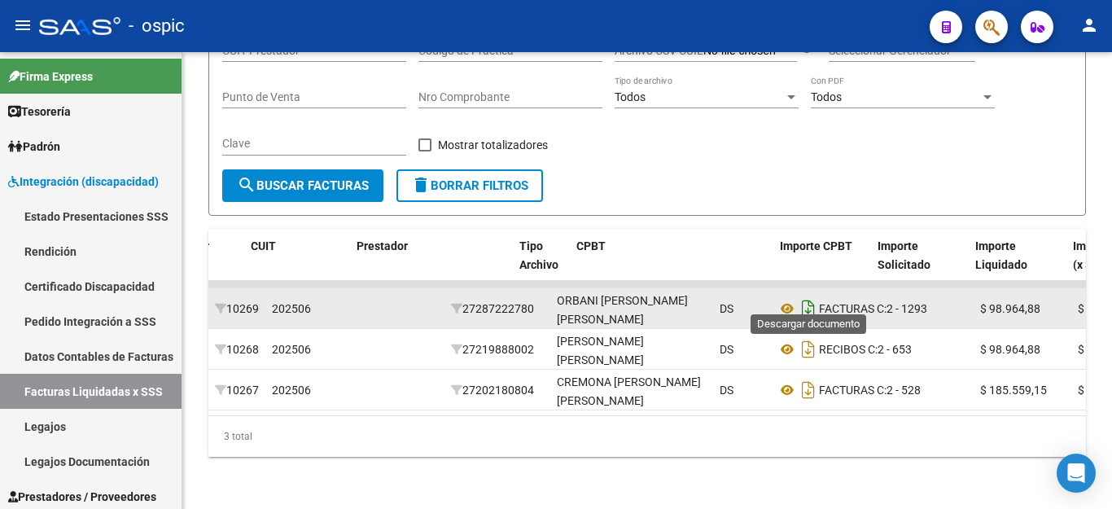
click at [812, 295] on icon "Descargar documento" at bounding box center [808, 308] width 21 height 26
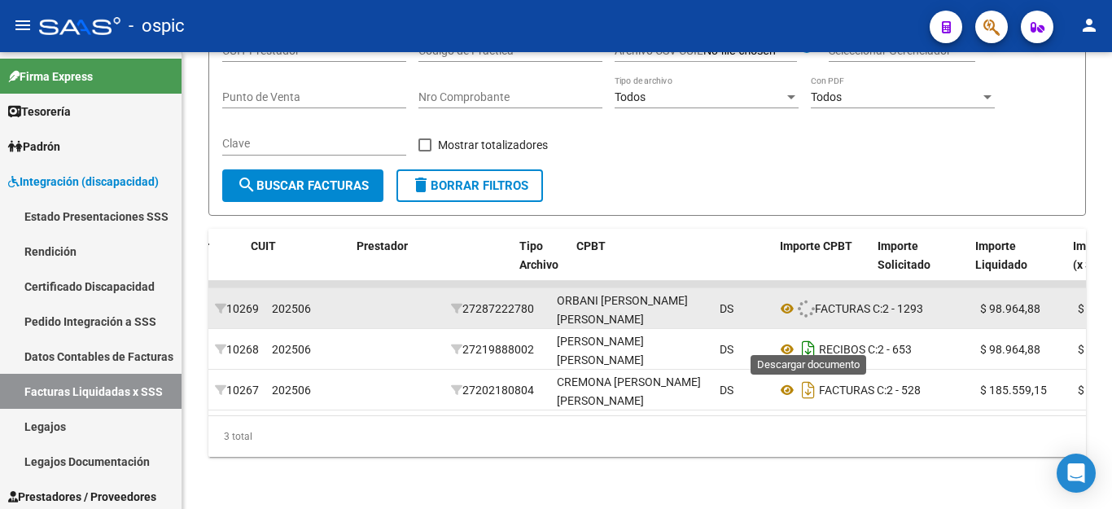
click at [805, 336] on icon "Descargar documento" at bounding box center [808, 349] width 21 height 26
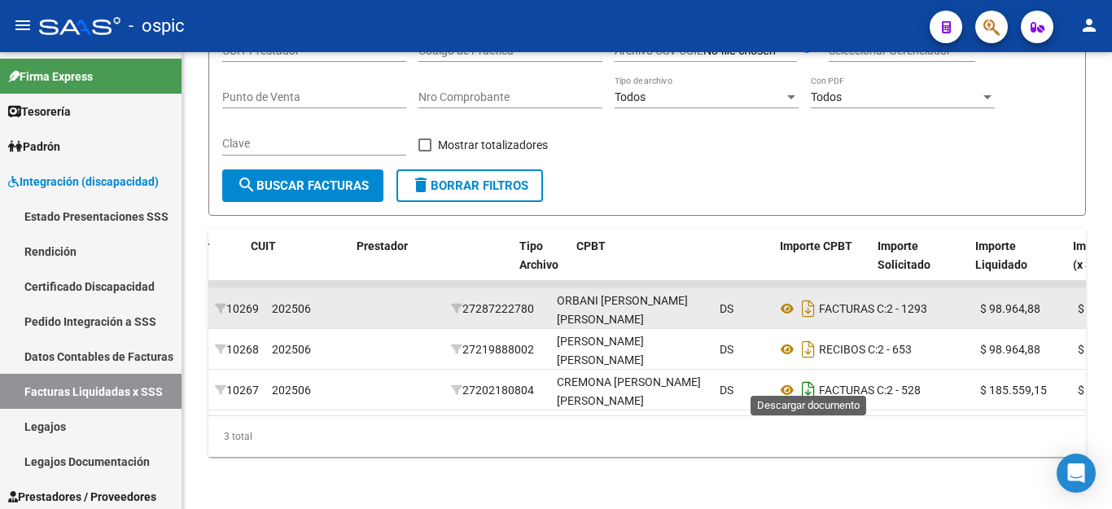
click at [808, 377] on icon "Descargar documento" at bounding box center [808, 390] width 21 height 26
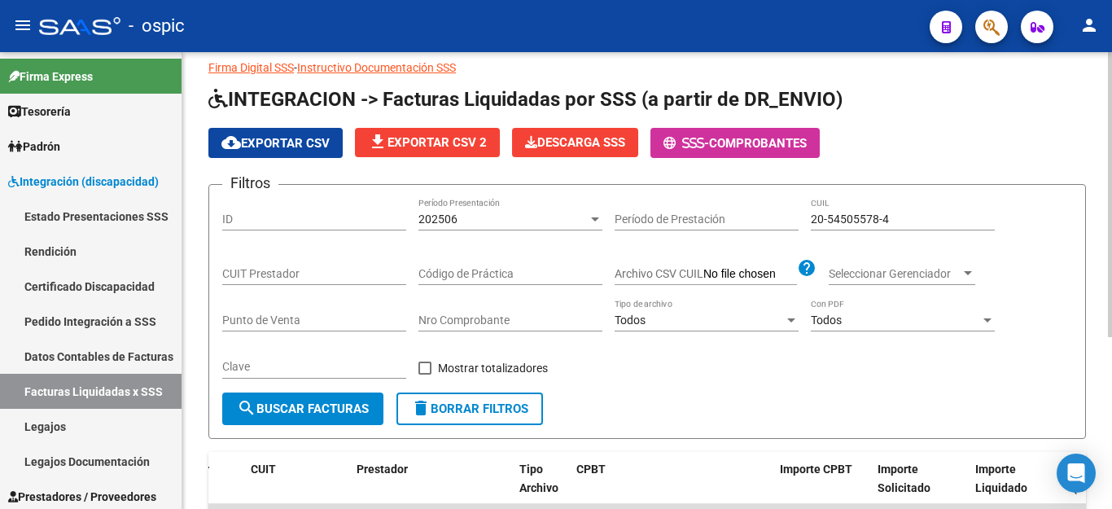
scroll to position [32, 0]
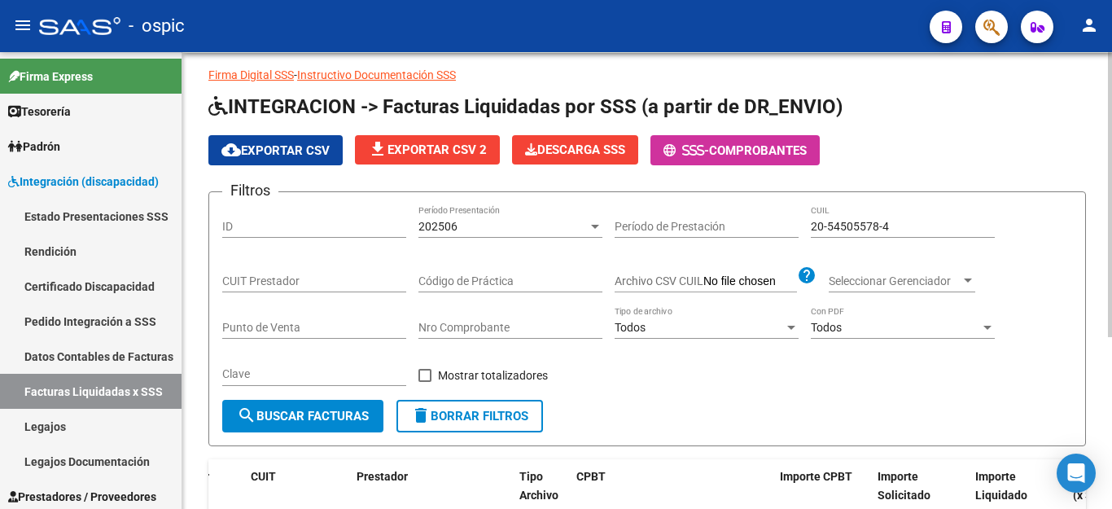
click at [872, 237] on div "20-54505578-4 CUIL" at bounding box center [903, 221] width 184 height 33
click at [878, 224] on input "20-54505578-4" at bounding box center [903, 227] width 184 height 14
paste input "3804286-3"
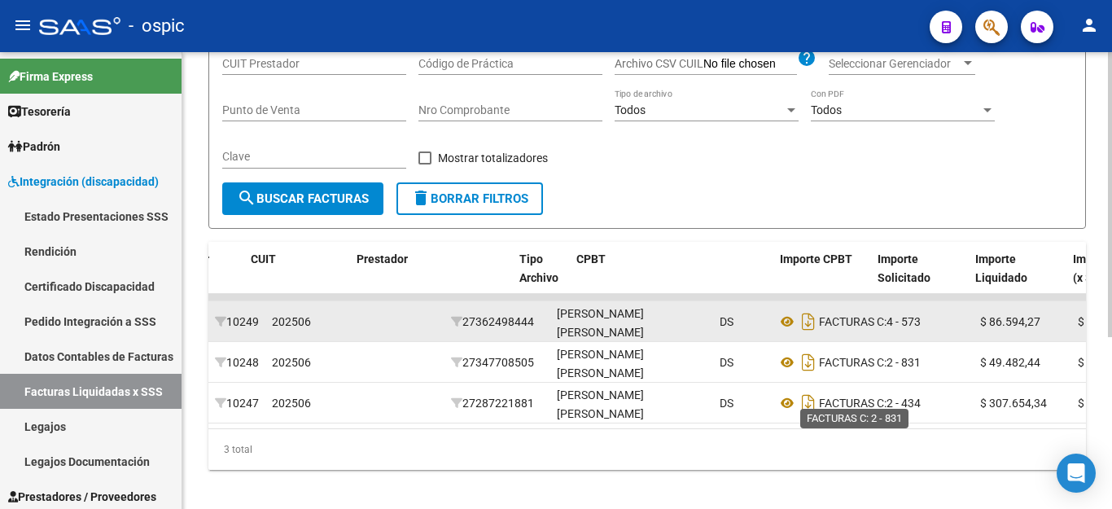
scroll to position [276, 0]
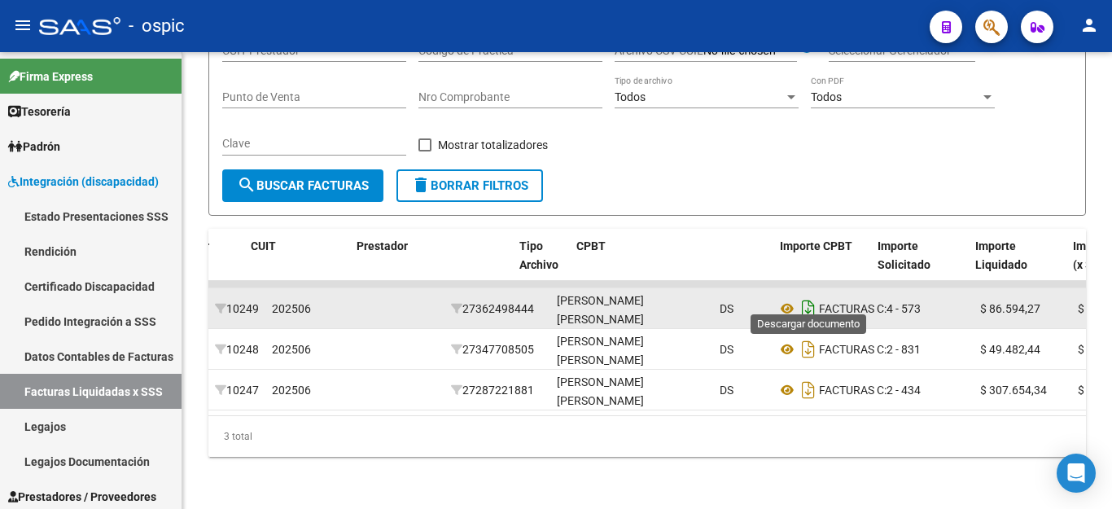
click at [807, 295] on icon "Descargar documento" at bounding box center [808, 308] width 21 height 26
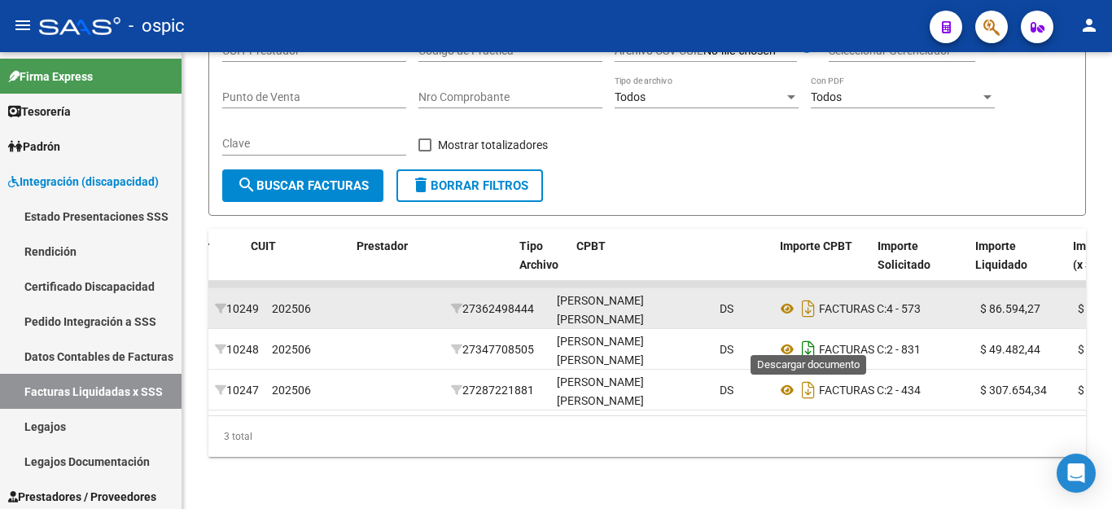
click at [803, 336] on icon "Descargar documento" at bounding box center [808, 349] width 21 height 26
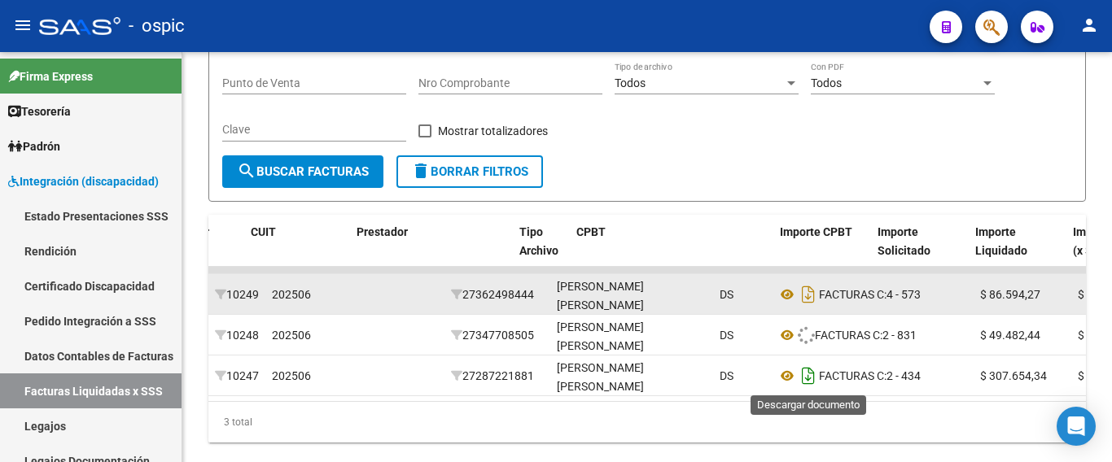
click at [803, 374] on icon "Descargar documento" at bounding box center [808, 376] width 21 height 26
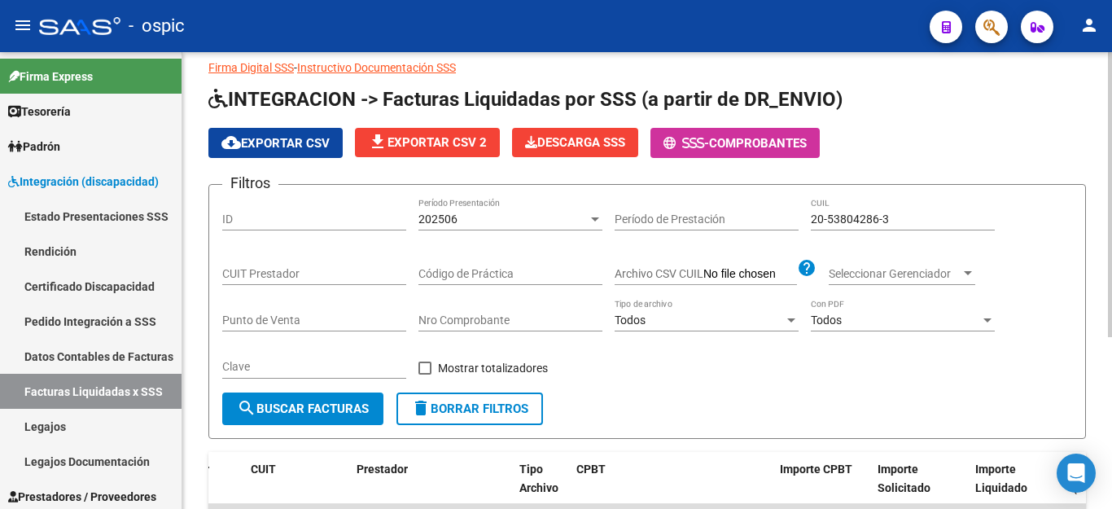
scroll to position [32, 0]
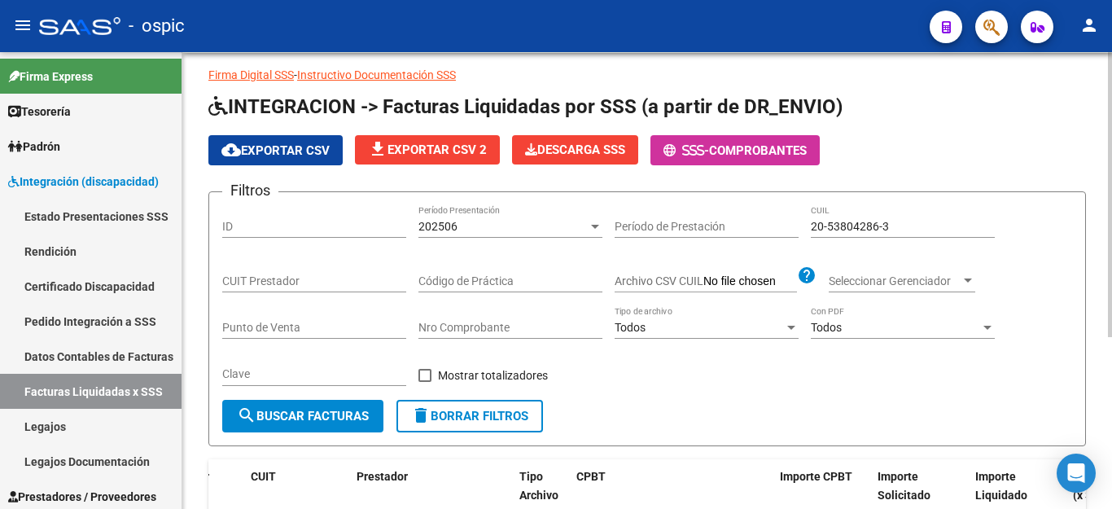
click at [856, 227] on input "20-53804286-3" at bounding box center [903, 227] width 184 height 14
paste input "7-49271150-6"
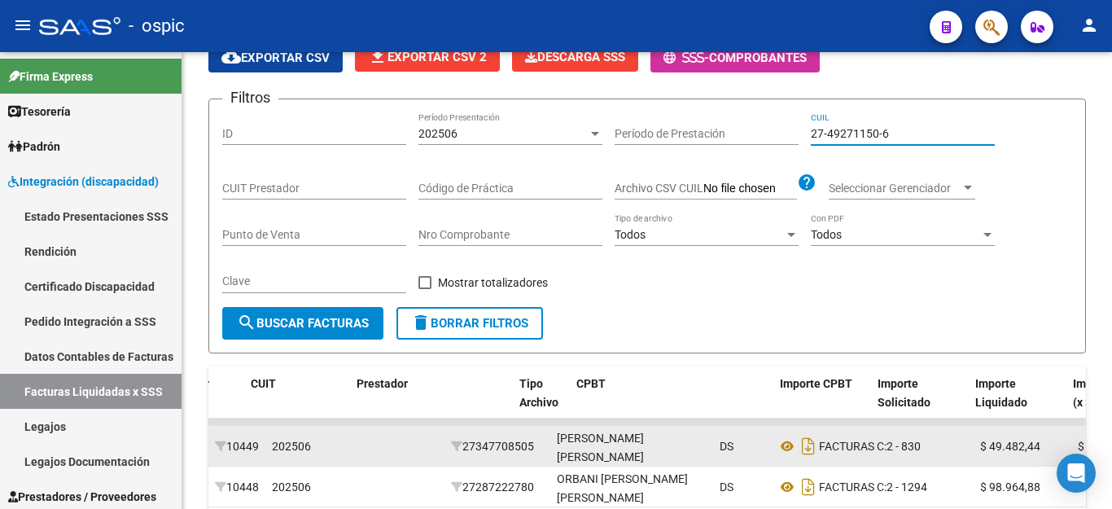
scroll to position [276, 0]
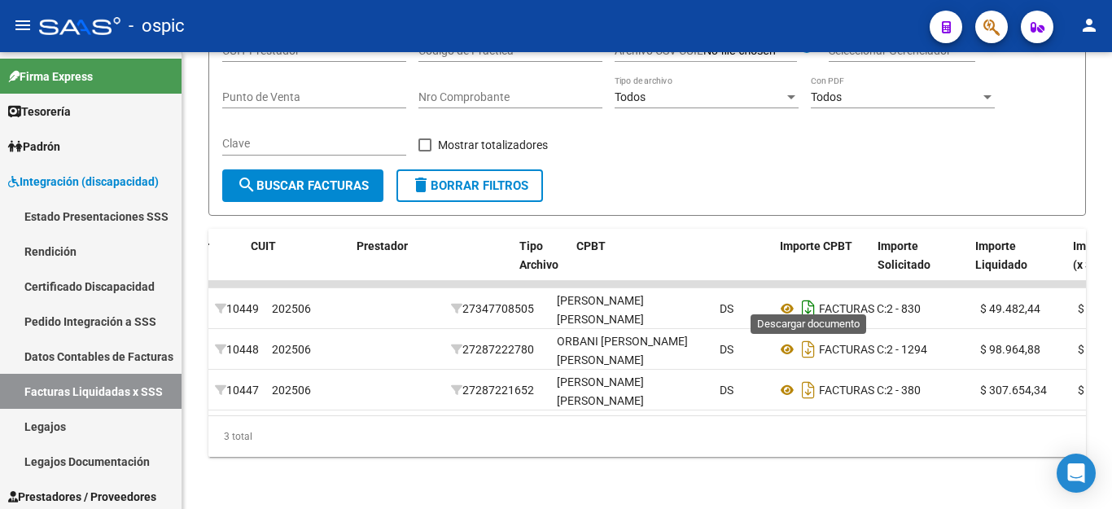
click at [811, 295] on icon "Descargar documento" at bounding box center [808, 308] width 21 height 26
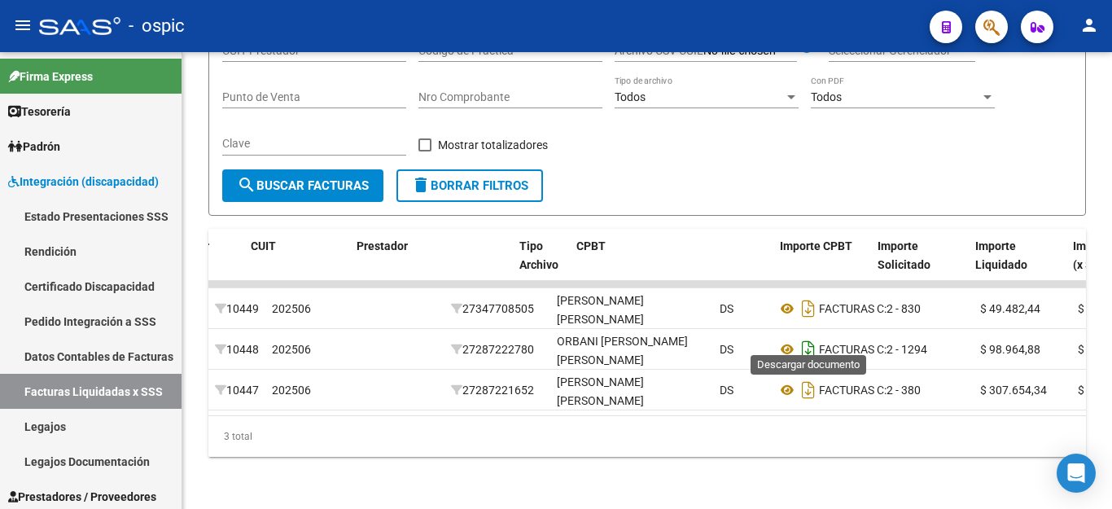
click at [811, 336] on icon "Descargar documento" at bounding box center [808, 349] width 21 height 26
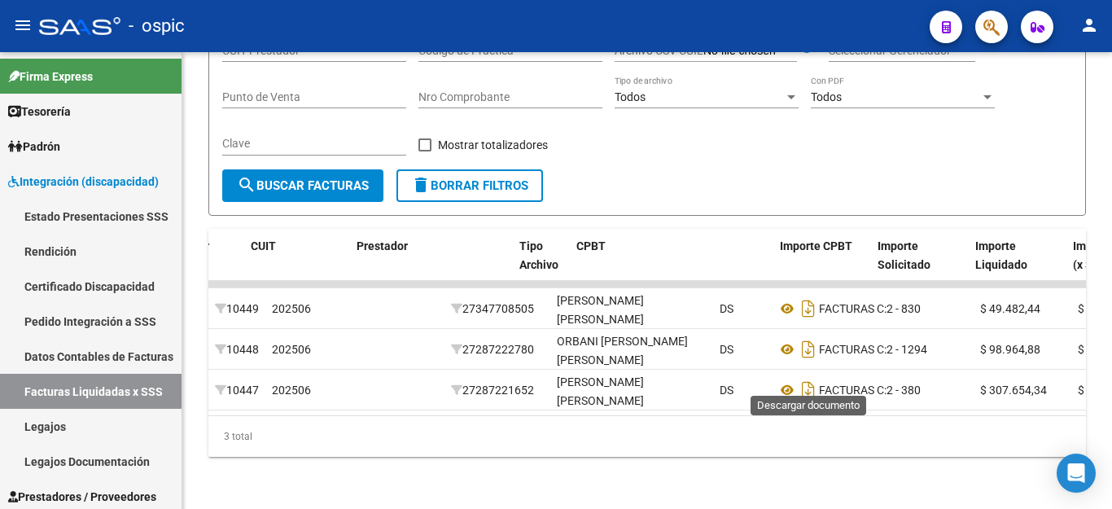
click at [815, 378] on icon "Descargar documento" at bounding box center [808, 390] width 21 height 26
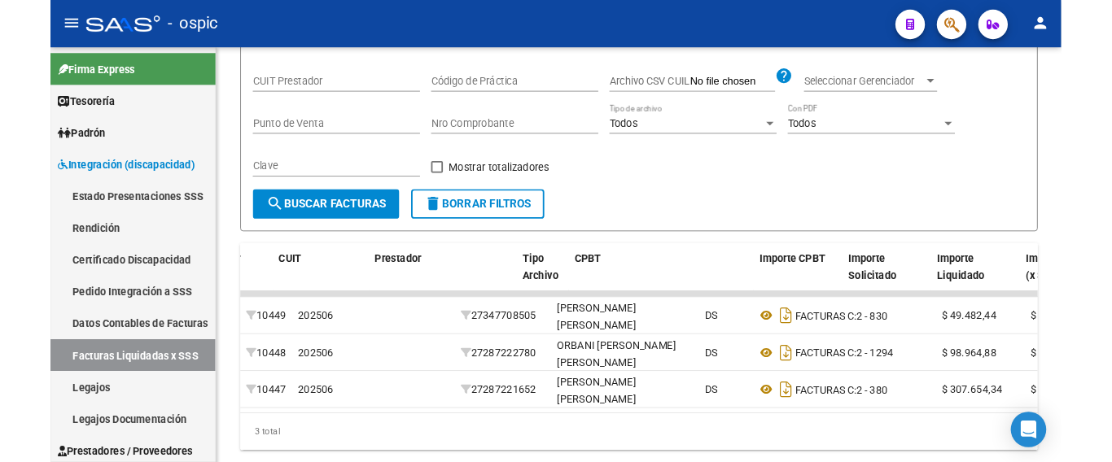
scroll to position [195, 0]
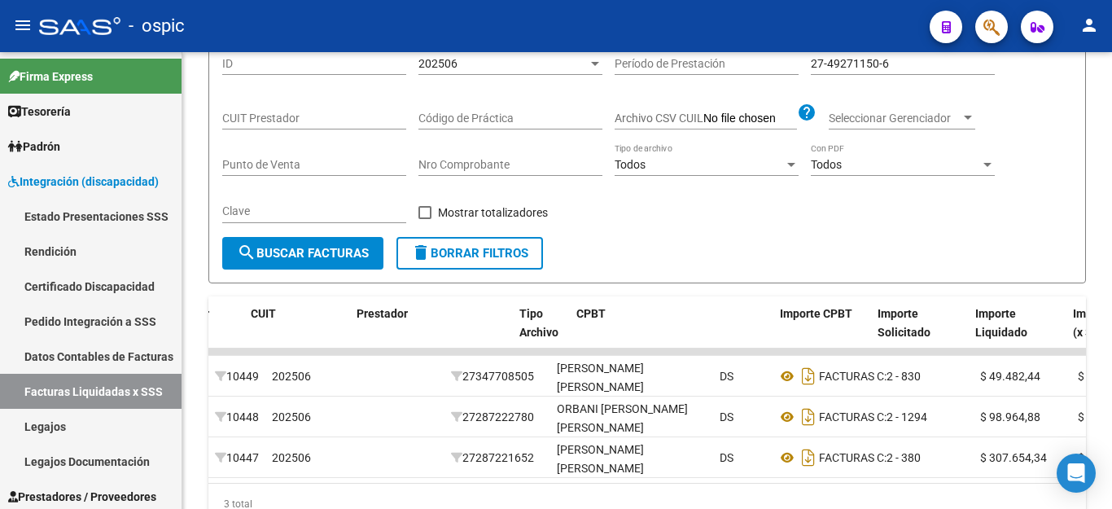
click at [909, 67] on input "27-49271150-6" at bounding box center [903, 64] width 184 height 14
paste input "58170055-0"
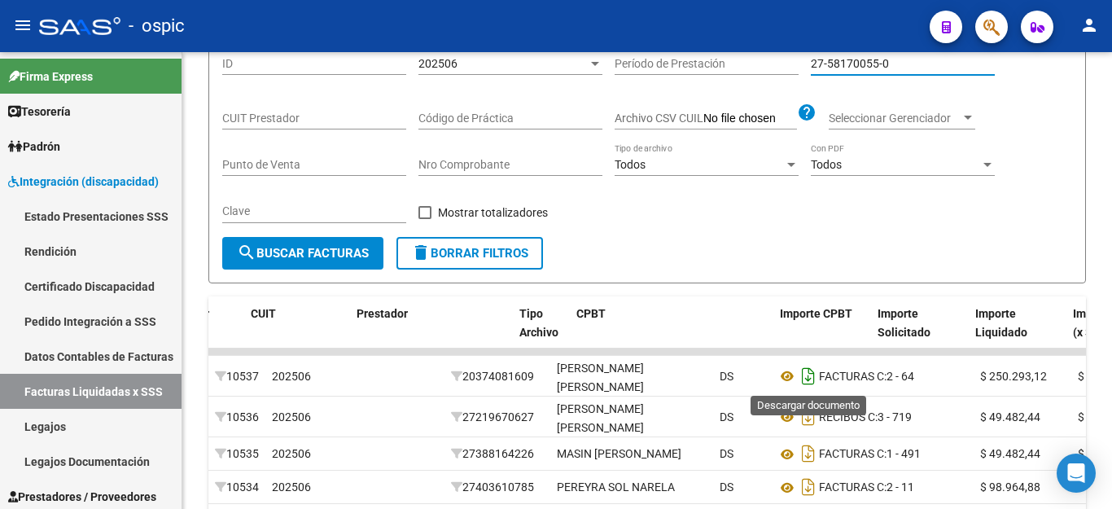
click at [807, 369] on icon "Descargar documento" at bounding box center [808, 376] width 21 height 26
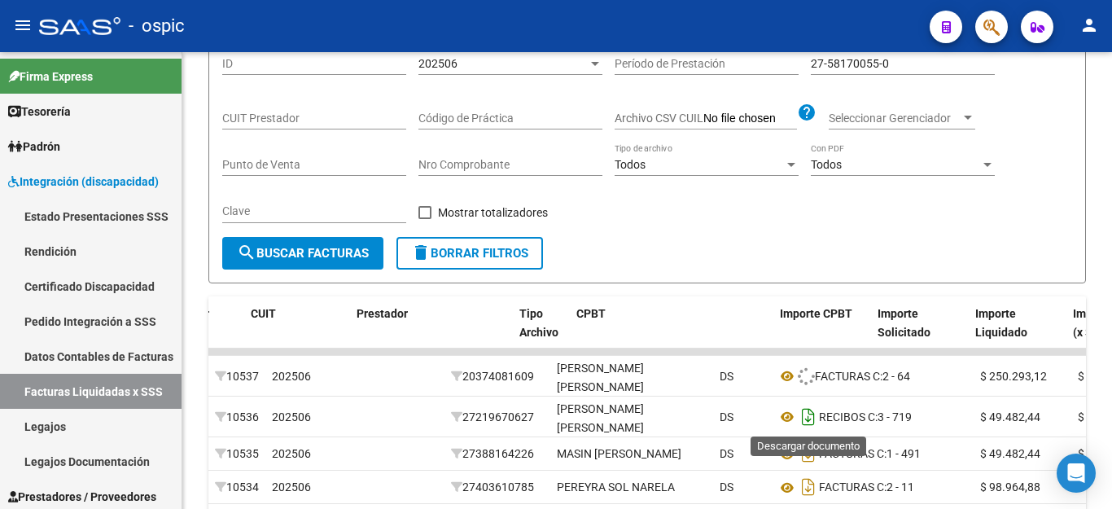
click at [815, 424] on icon "Descargar documento" at bounding box center [808, 417] width 21 height 26
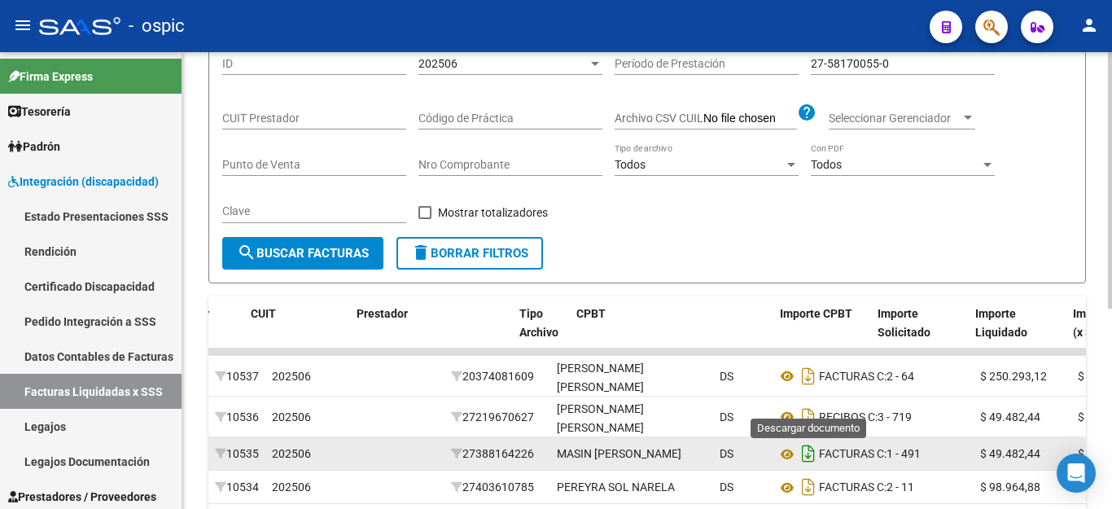
click at [807, 457] on icon "Descargar documento" at bounding box center [808, 453] width 21 height 26
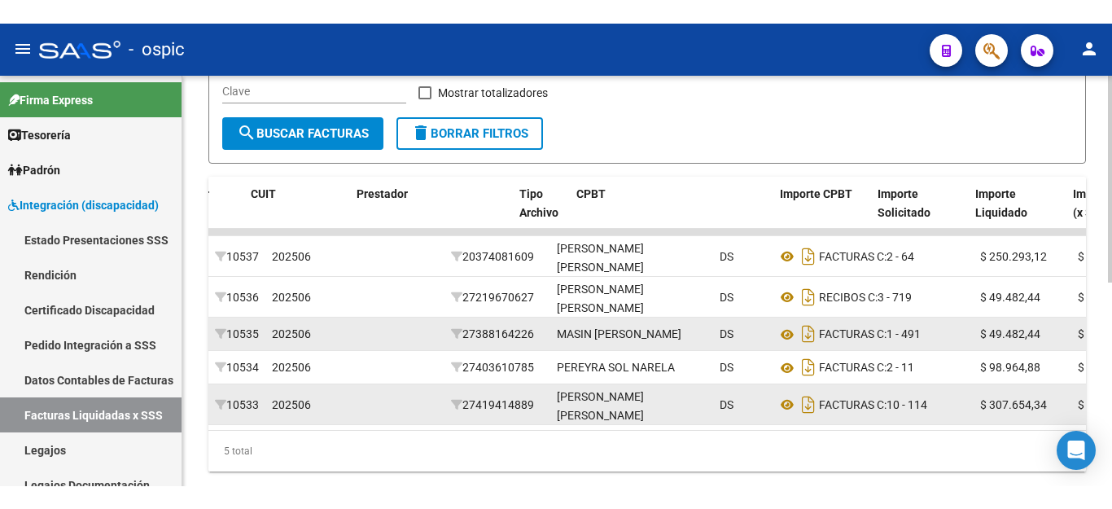
scroll to position [357, 0]
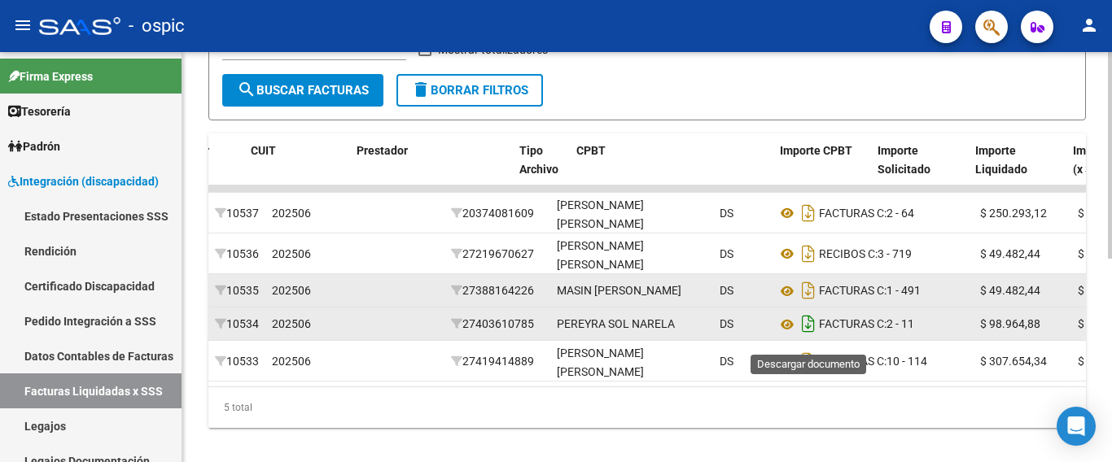
click at [808, 335] on icon "Descargar documento" at bounding box center [808, 324] width 21 height 26
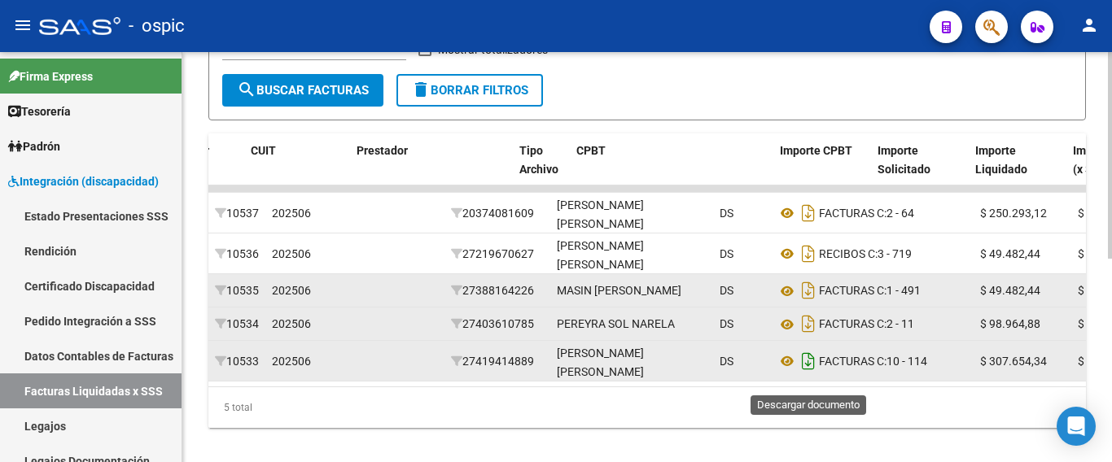
click at [812, 374] on icon "Descargar documento" at bounding box center [808, 361] width 21 height 26
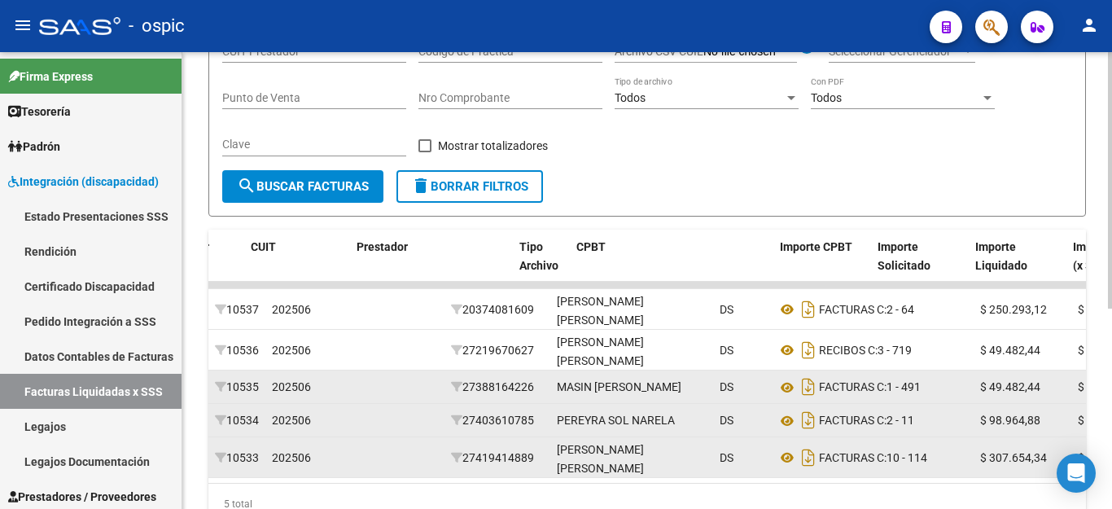
scroll to position [113, 0]
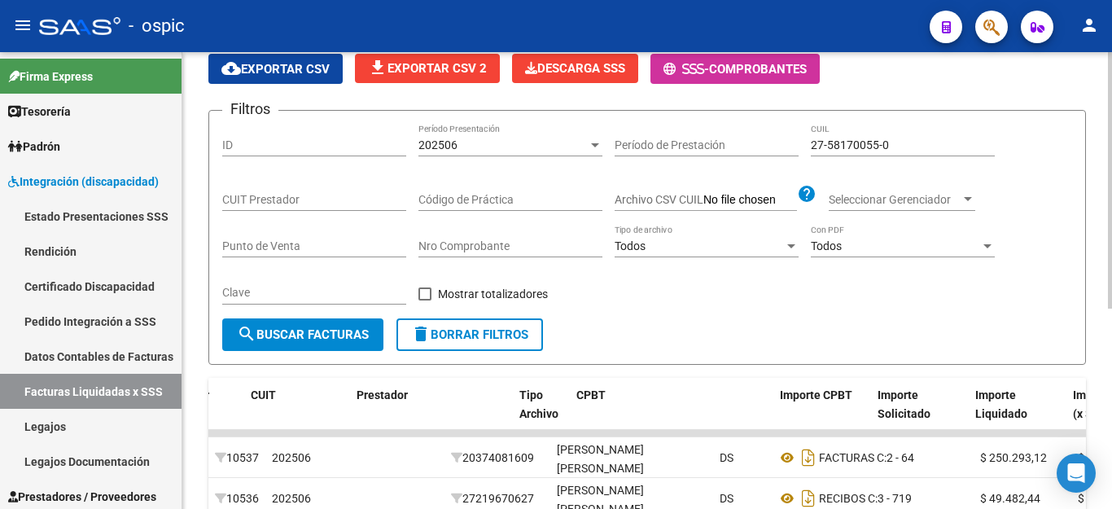
click at [859, 152] on div "27-58170055-0 CUIL" at bounding box center [903, 140] width 184 height 33
click at [859, 150] on input "27-58170055-0" at bounding box center [903, 145] width 184 height 14
paste input "7934648"
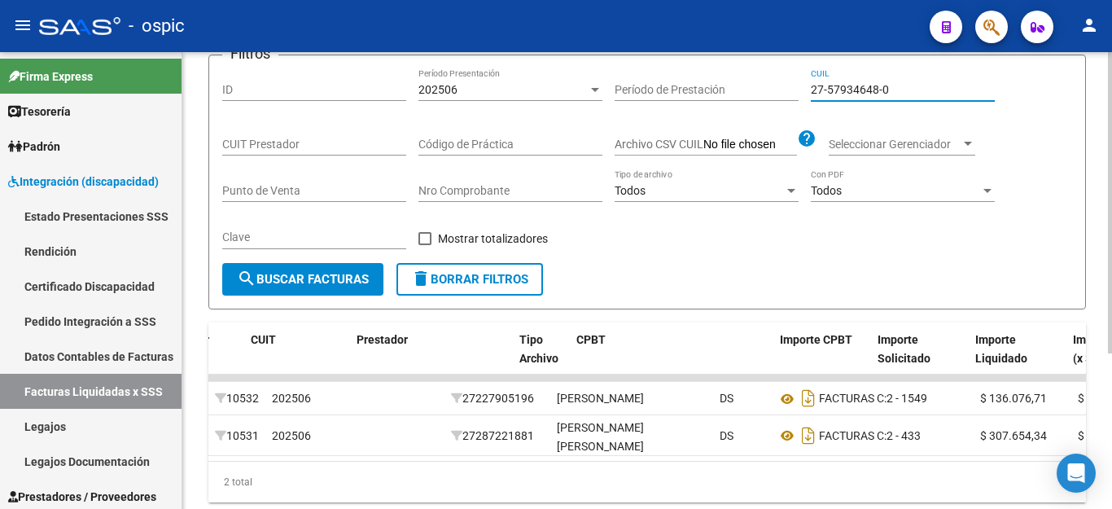
scroll to position [235, 0]
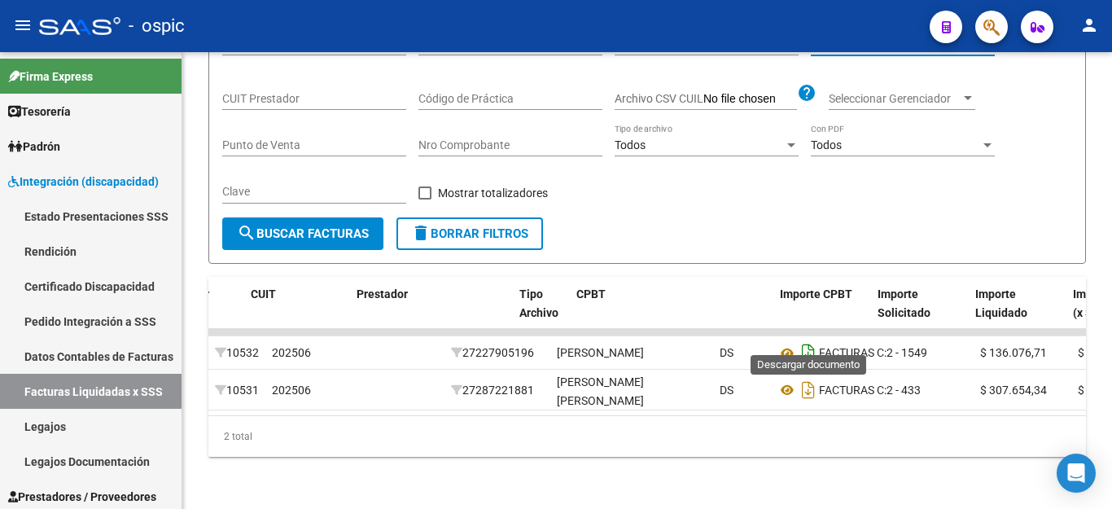
type input "27-57934648-0"
click at [812, 339] on icon "Descargar documento" at bounding box center [808, 352] width 21 height 26
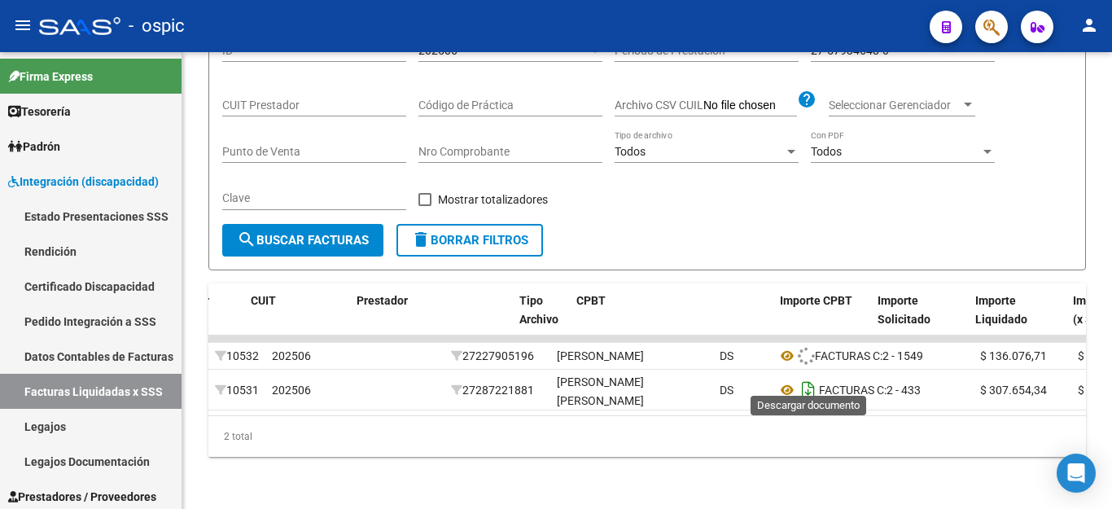
click at [807, 387] on icon "Descargar documento" at bounding box center [808, 390] width 21 height 26
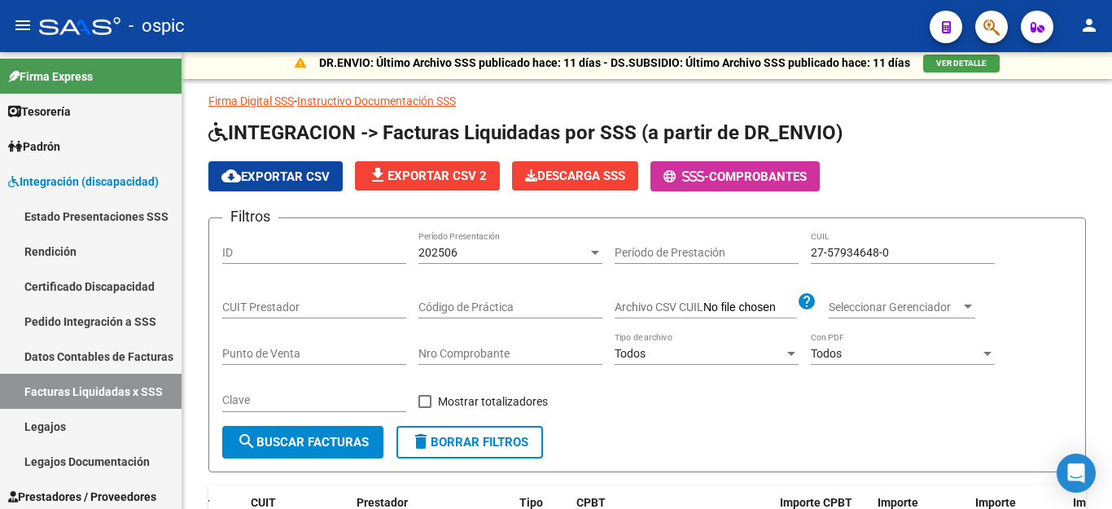
scroll to position [0, 0]
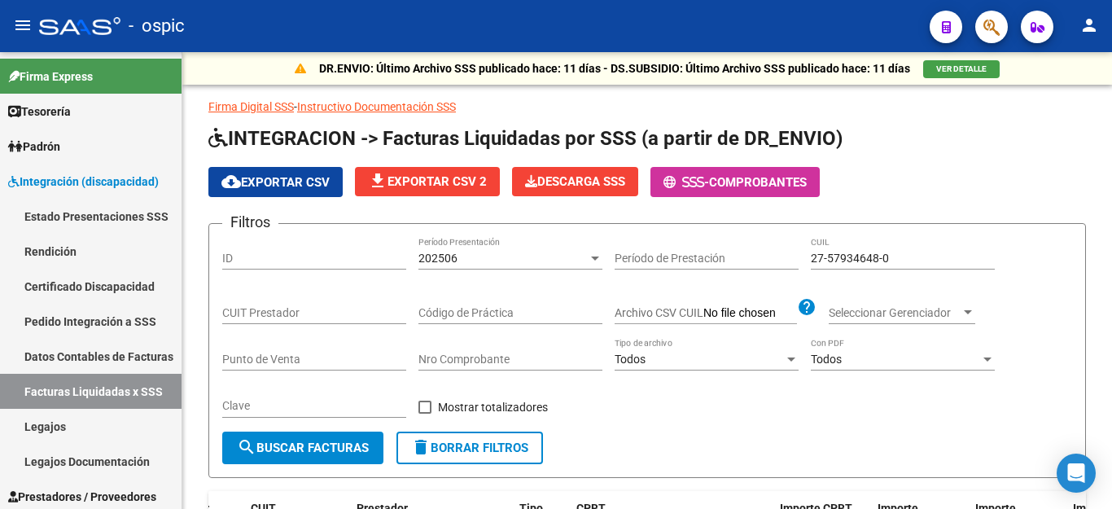
click at [1110, 58] on div at bounding box center [1110, 202] width 4 height 301
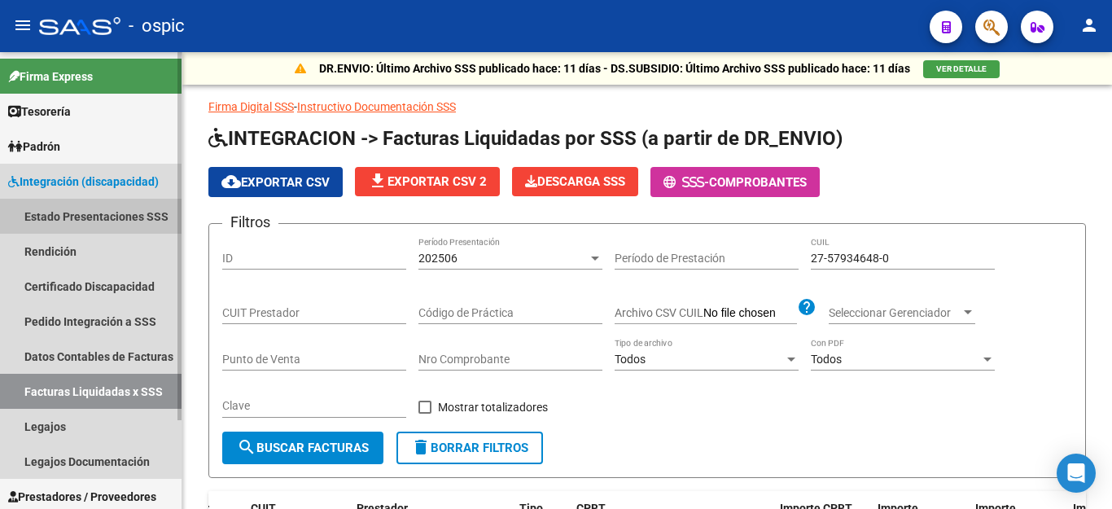
click at [62, 215] on link "Estado Presentaciones SSS" at bounding box center [90, 216] width 181 height 35
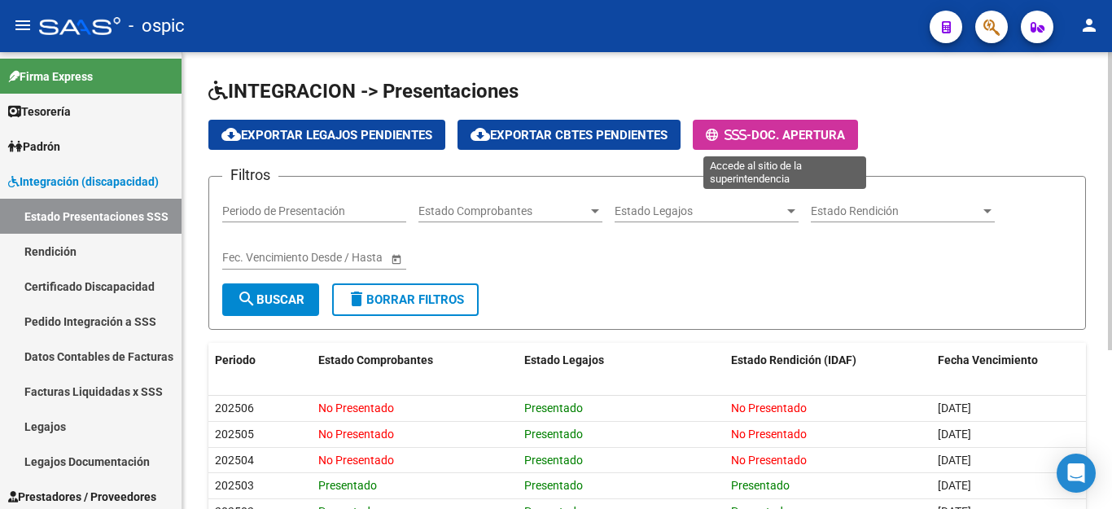
click at [751, 134] on span "-" at bounding box center [729, 135] width 46 height 15
